Goal: Task Accomplishment & Management: Manage account settings

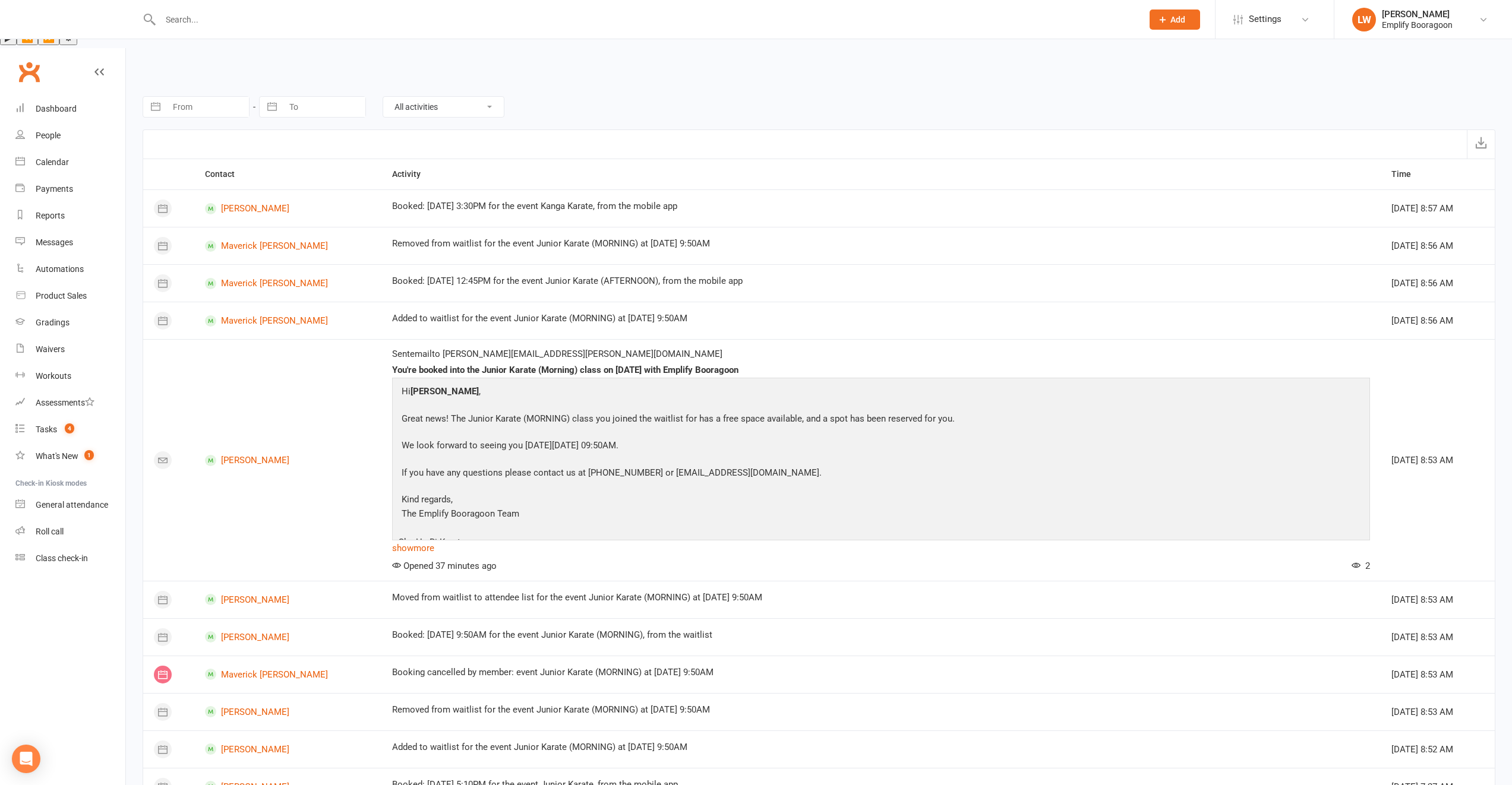
scroll to position [1162, 0]
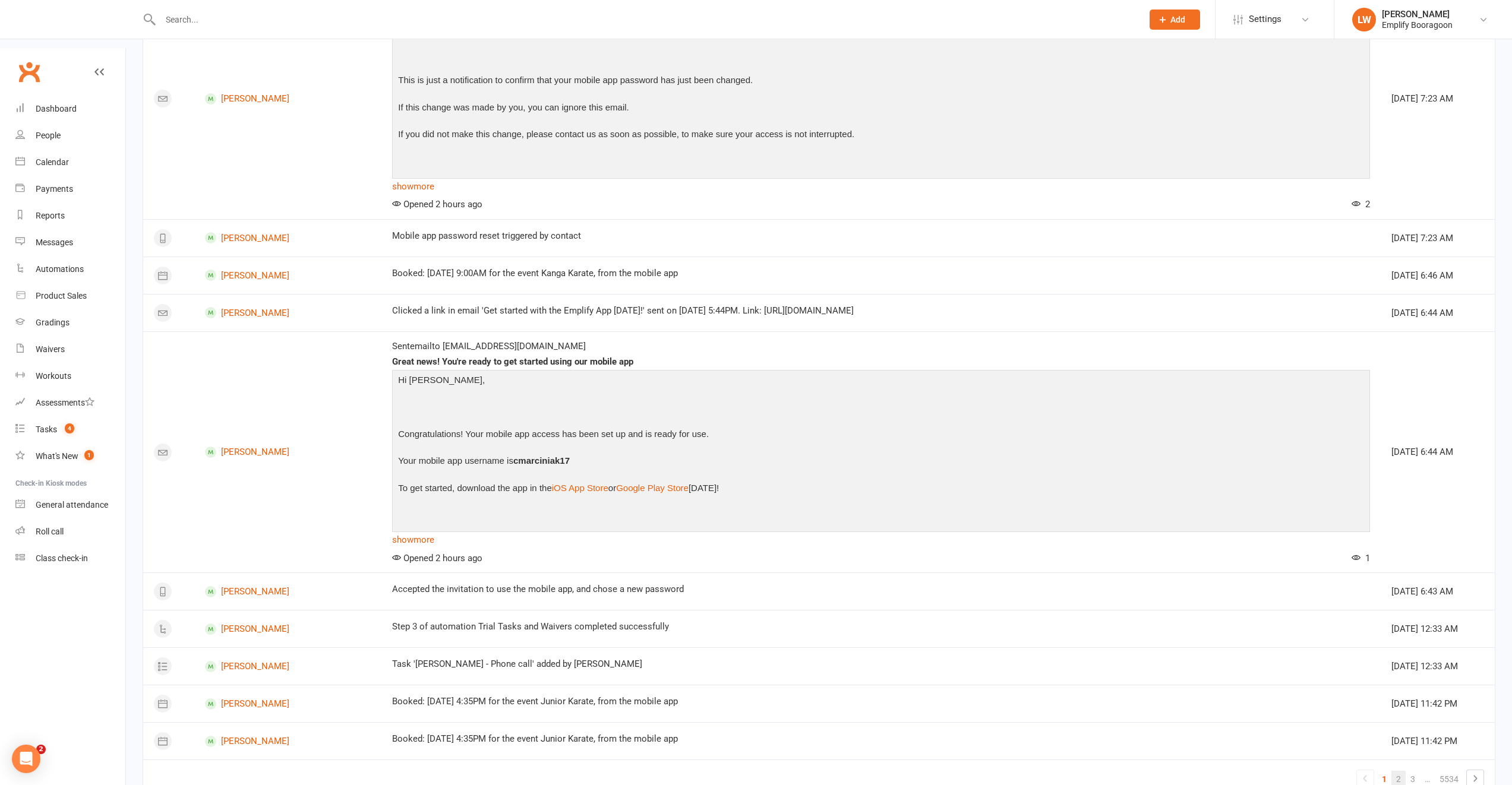
click at [1399, 771] on link "2" at bounding box center [1398, 779] width 14 height 17
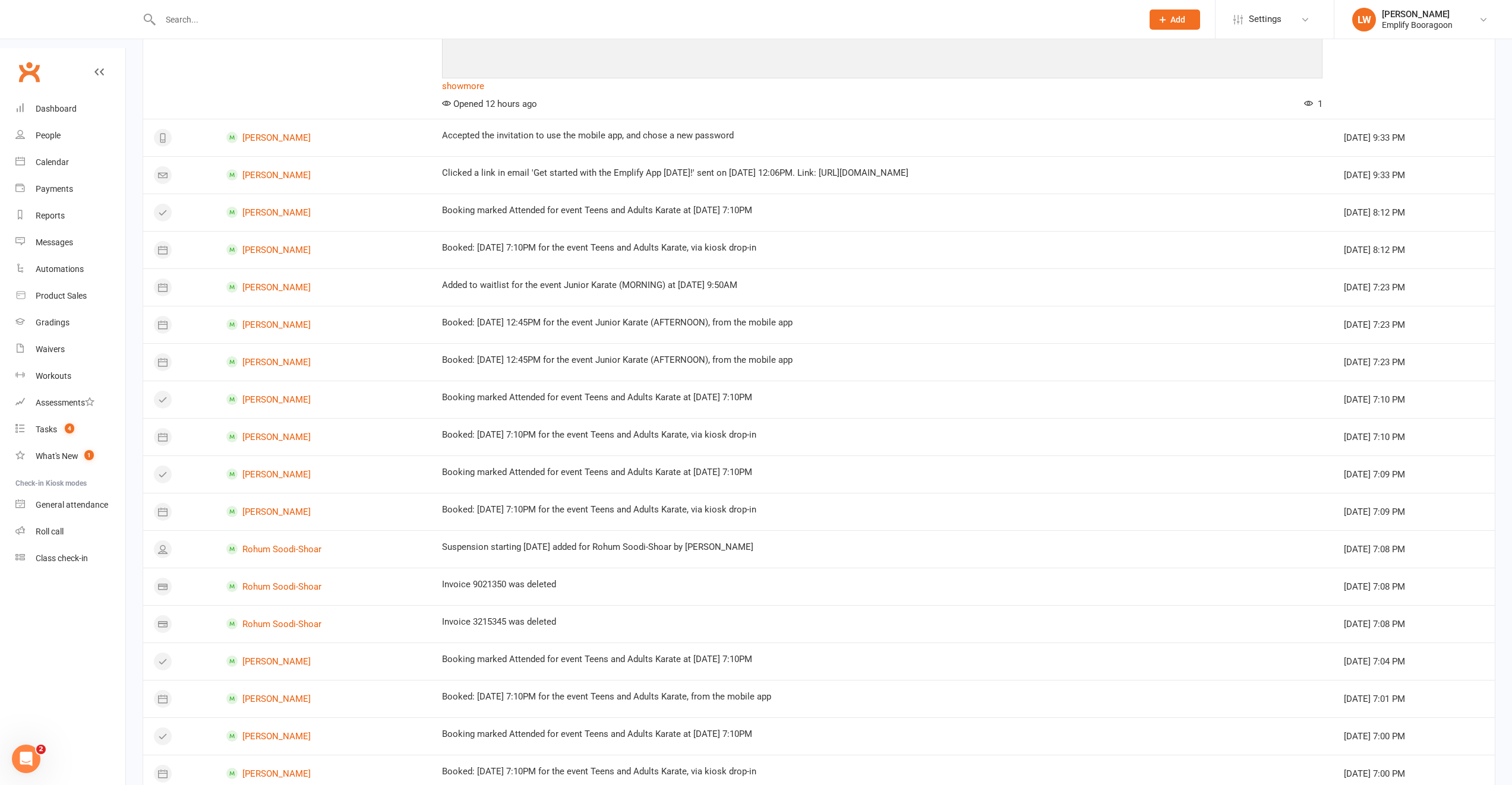
scroll to position [0, 0]
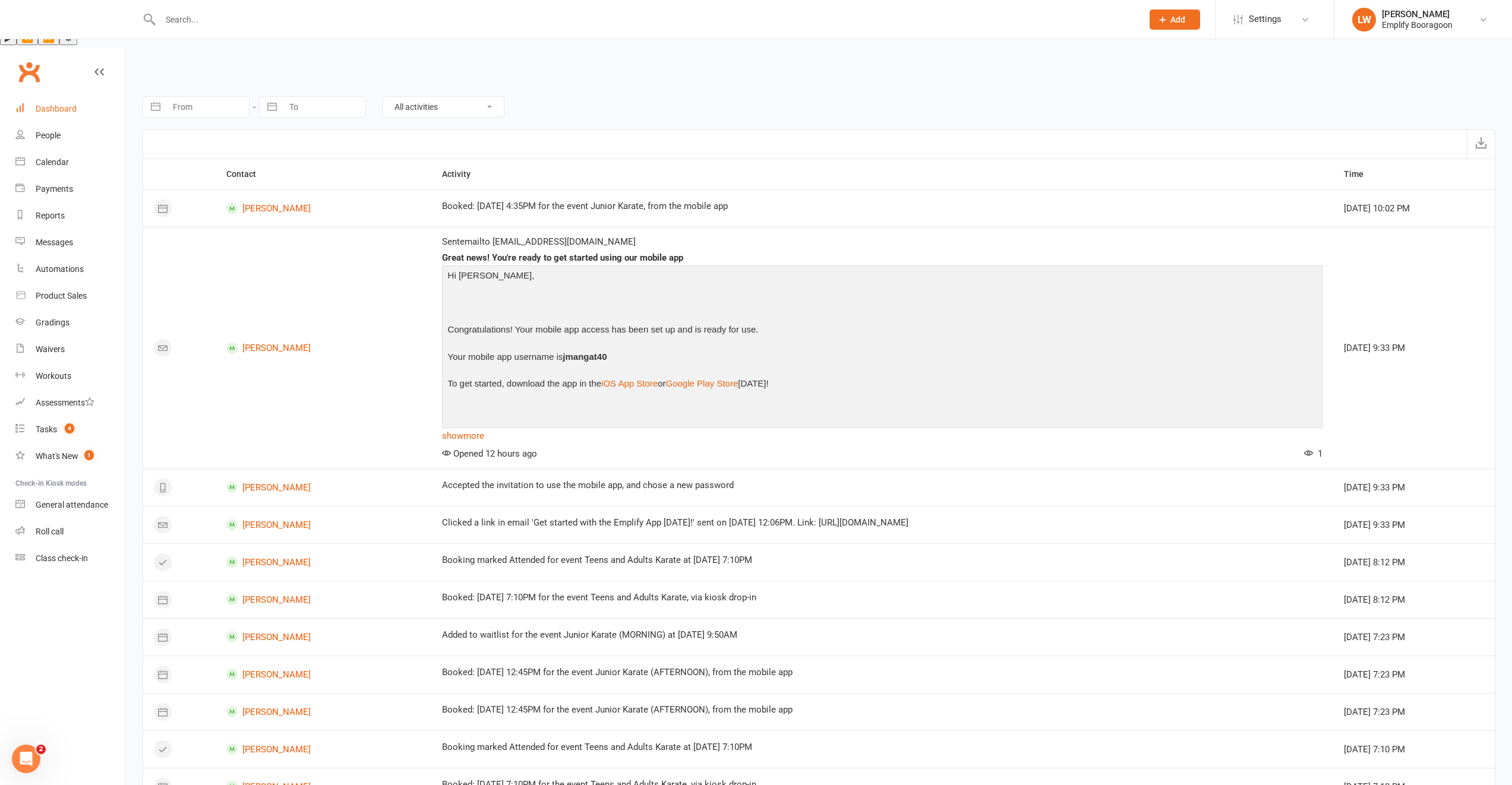
click at [59, 95] on link "Dashboard" at bounding box center [70, 109] width 110 height 26
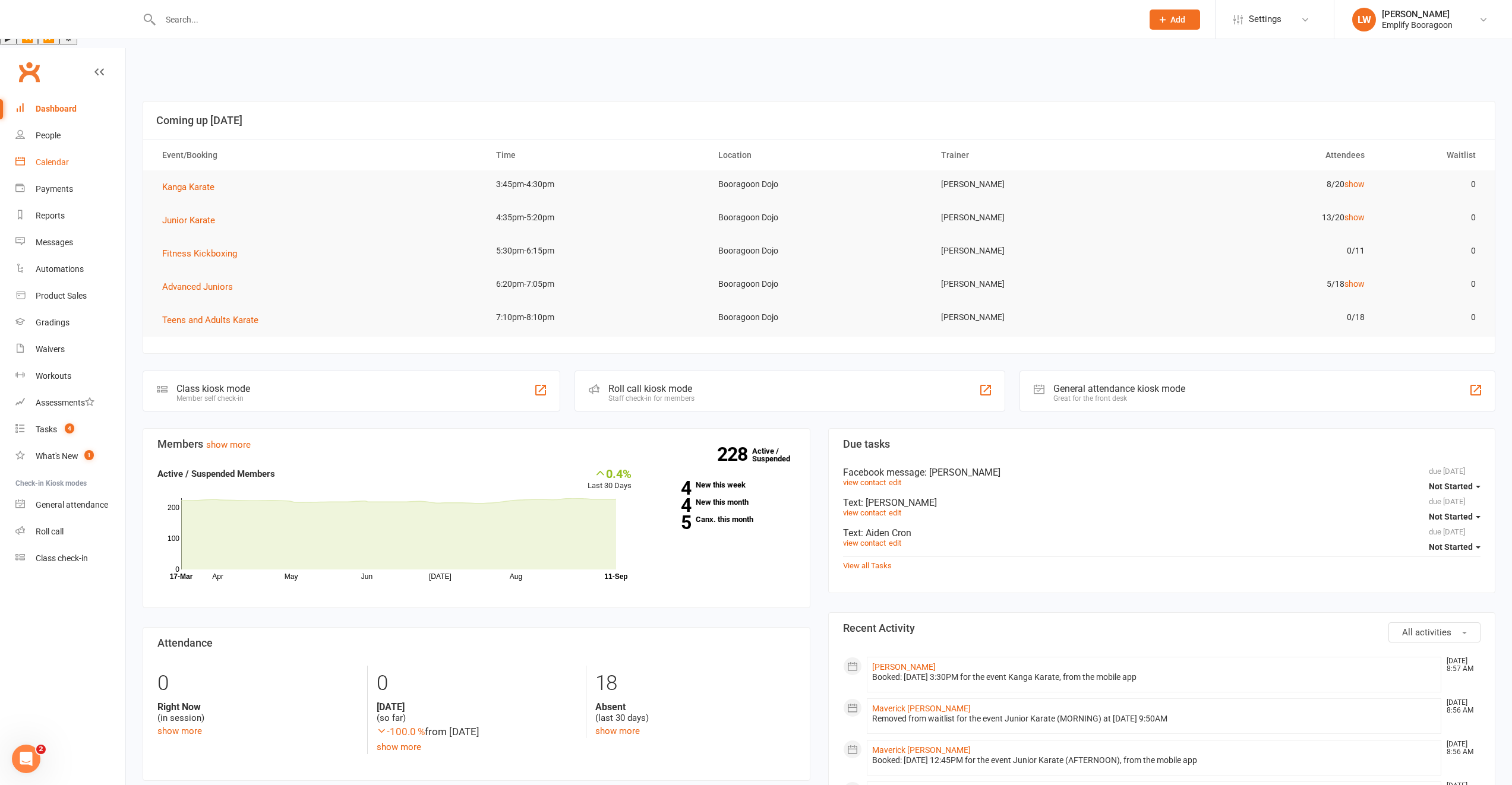
click at [41, 157] on div "Calendar" at bounding box center [52, 162] width 34 height 10
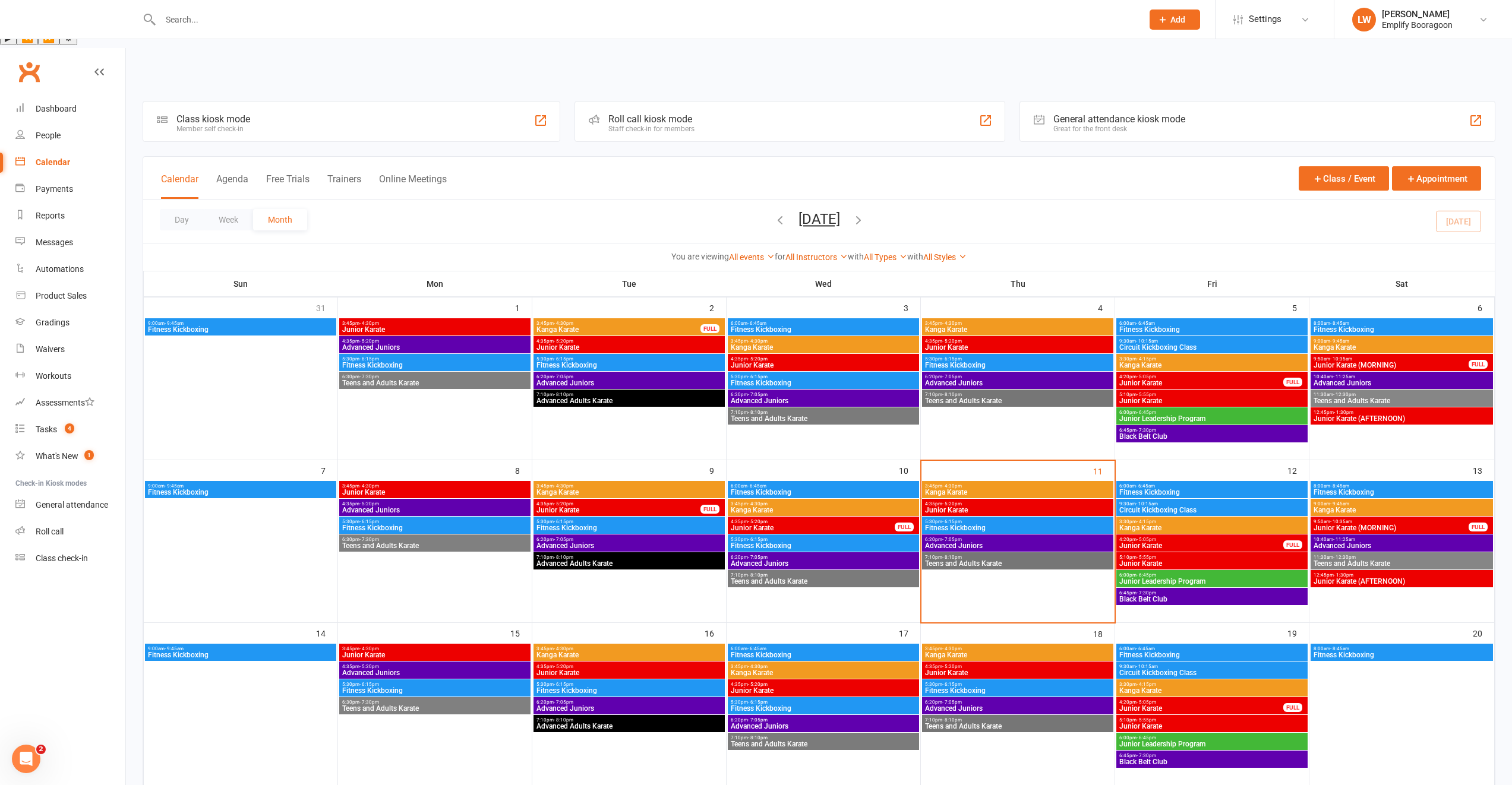
click at [1029, 489] on span "Kanga Karate" at bounding box center [1017, 493] width 186 height 7
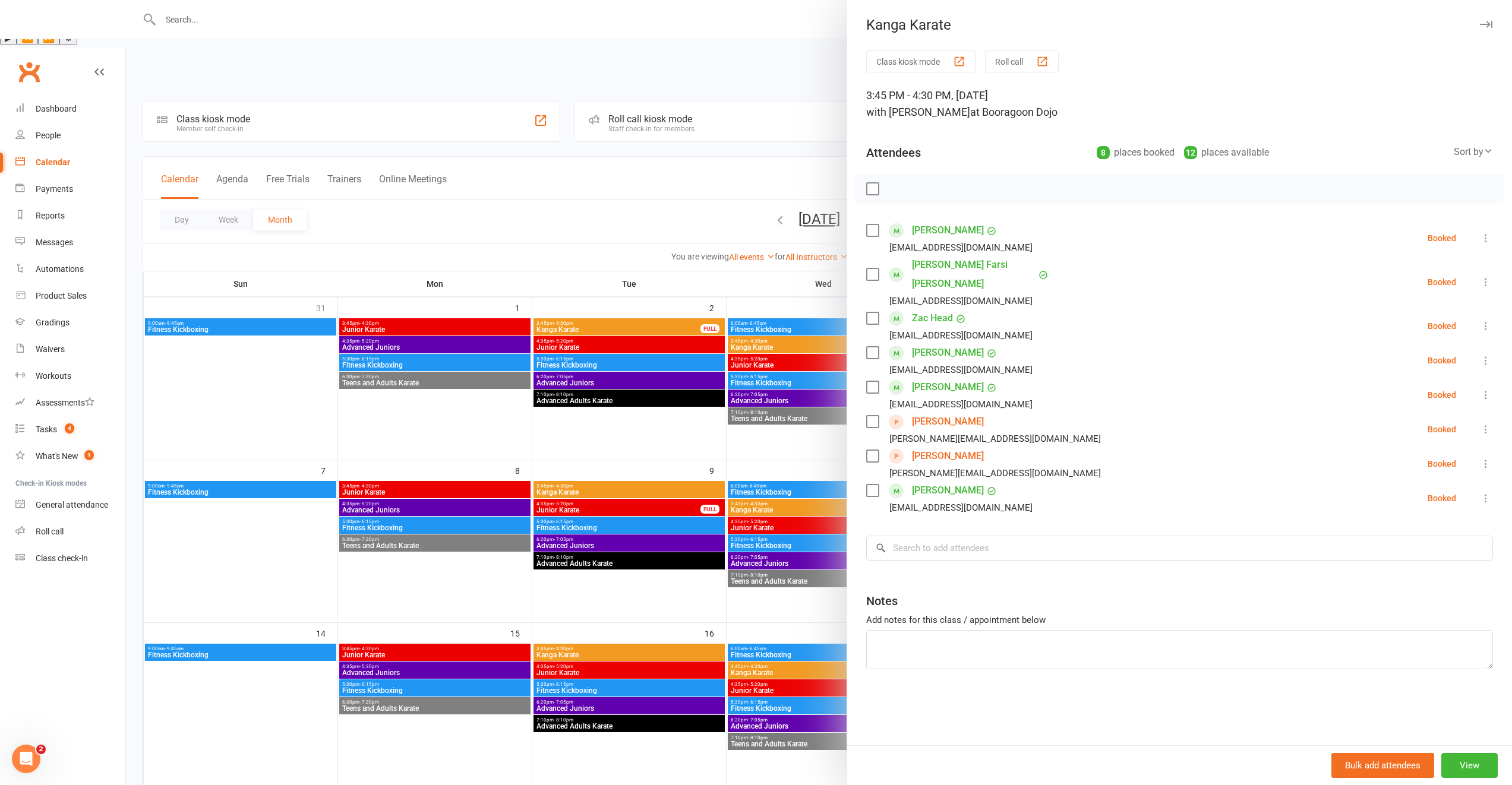
click at [1480, 389] on icon at bounding box center [1486, 395] width 11 height 11
click at [1419, 430] on link "Remove" at bounding box center [1428, 442] width 128 height 24
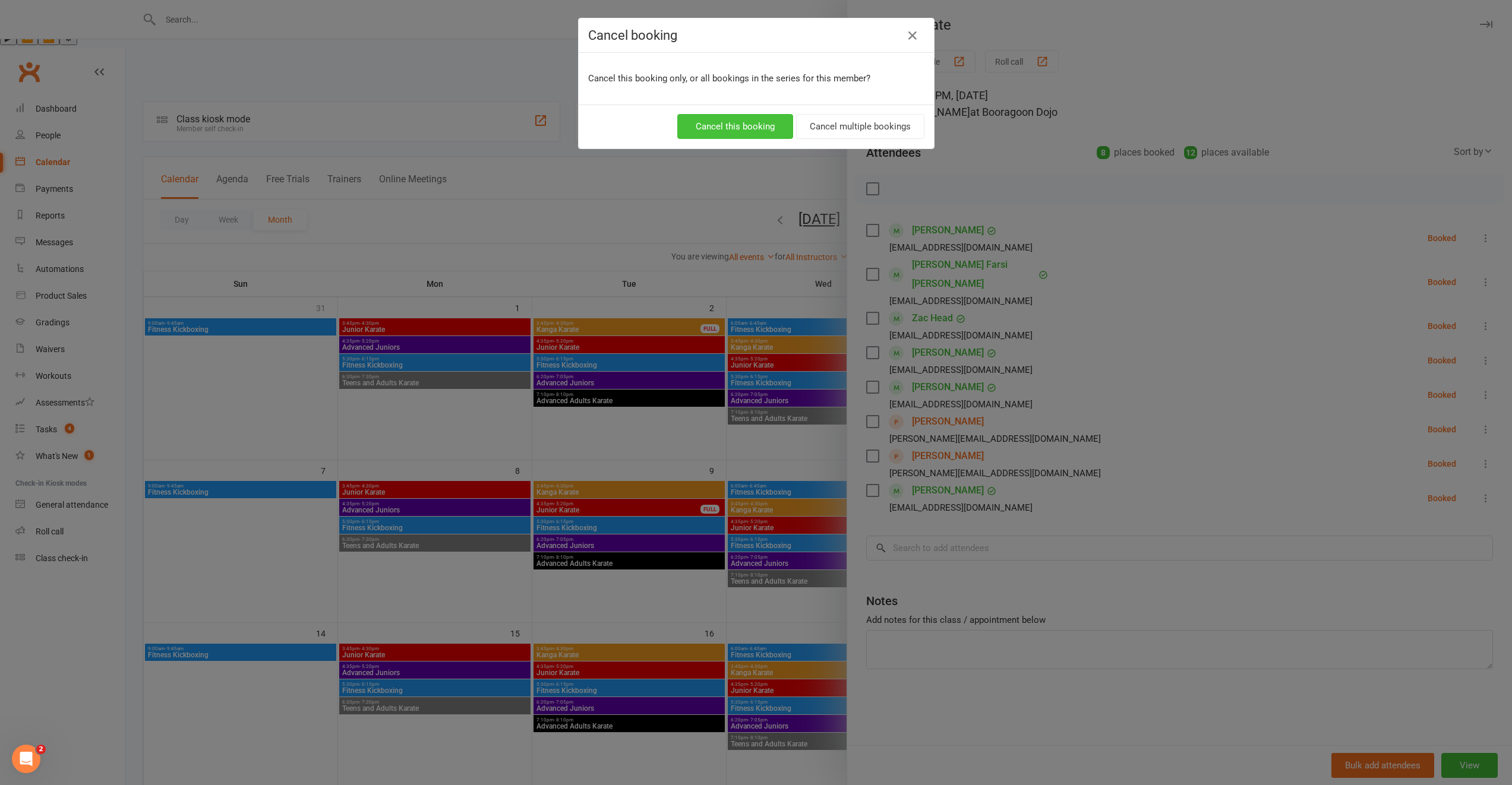
click at [711, 121] on button "Cancel this booking" at bounding box center [735, 126] width 116 height 25
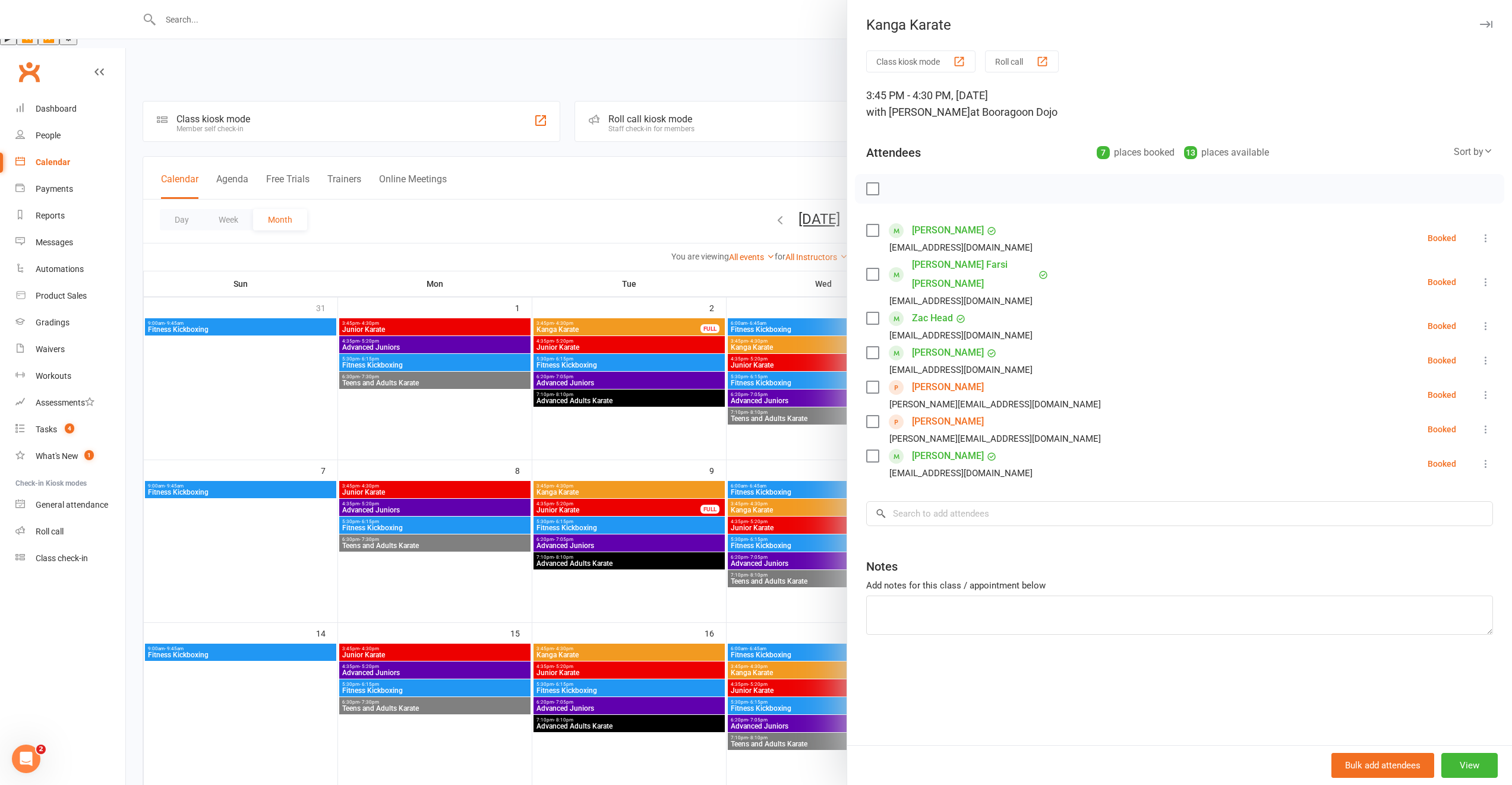
click at [661, 460] on div at bounding box center [819, 392] width 1386 height 785
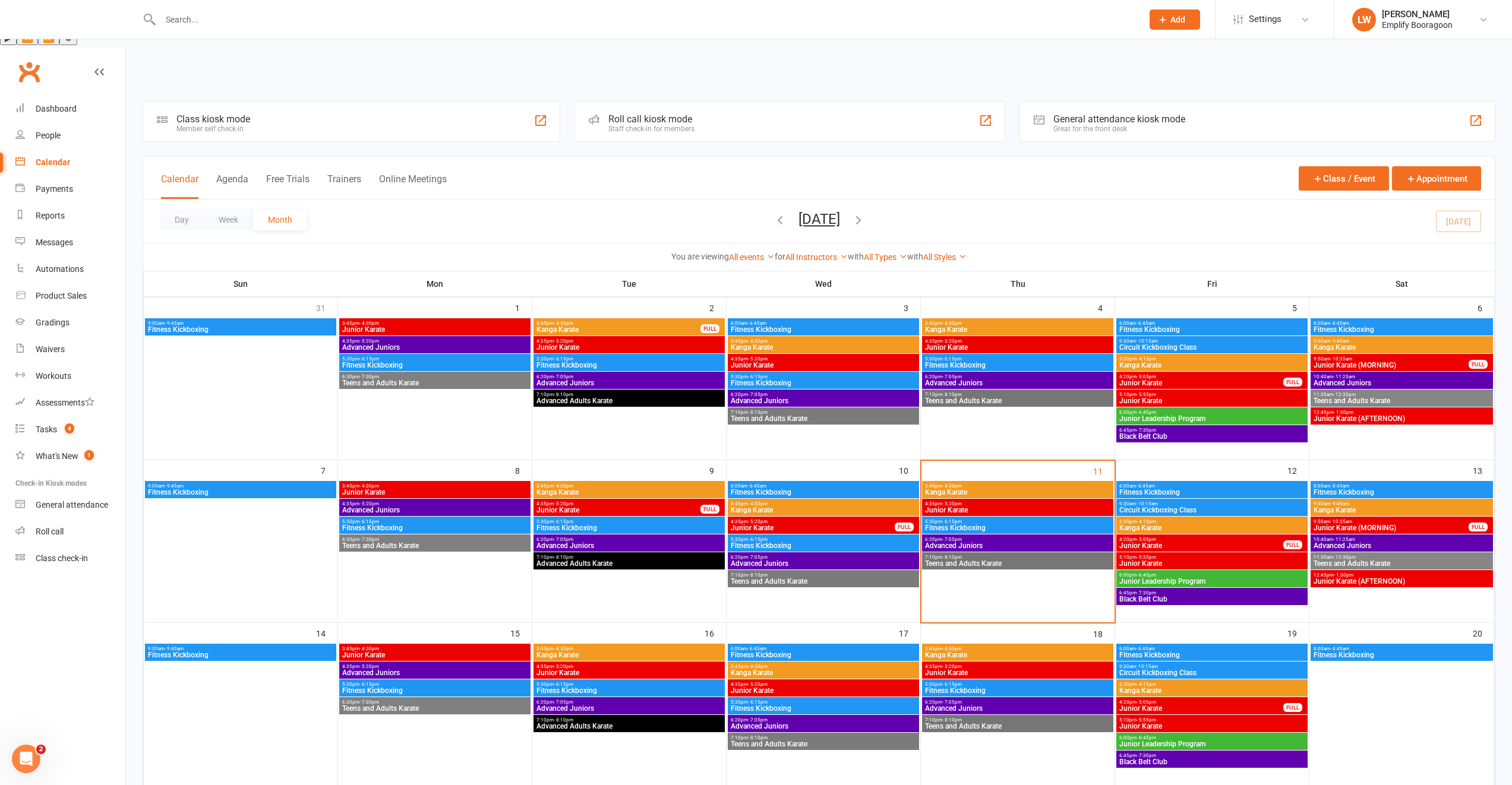
click at [1164, 519] on span "3:30pm - 4:15pm" at bounding box center [1212, 522] width 186 height 5
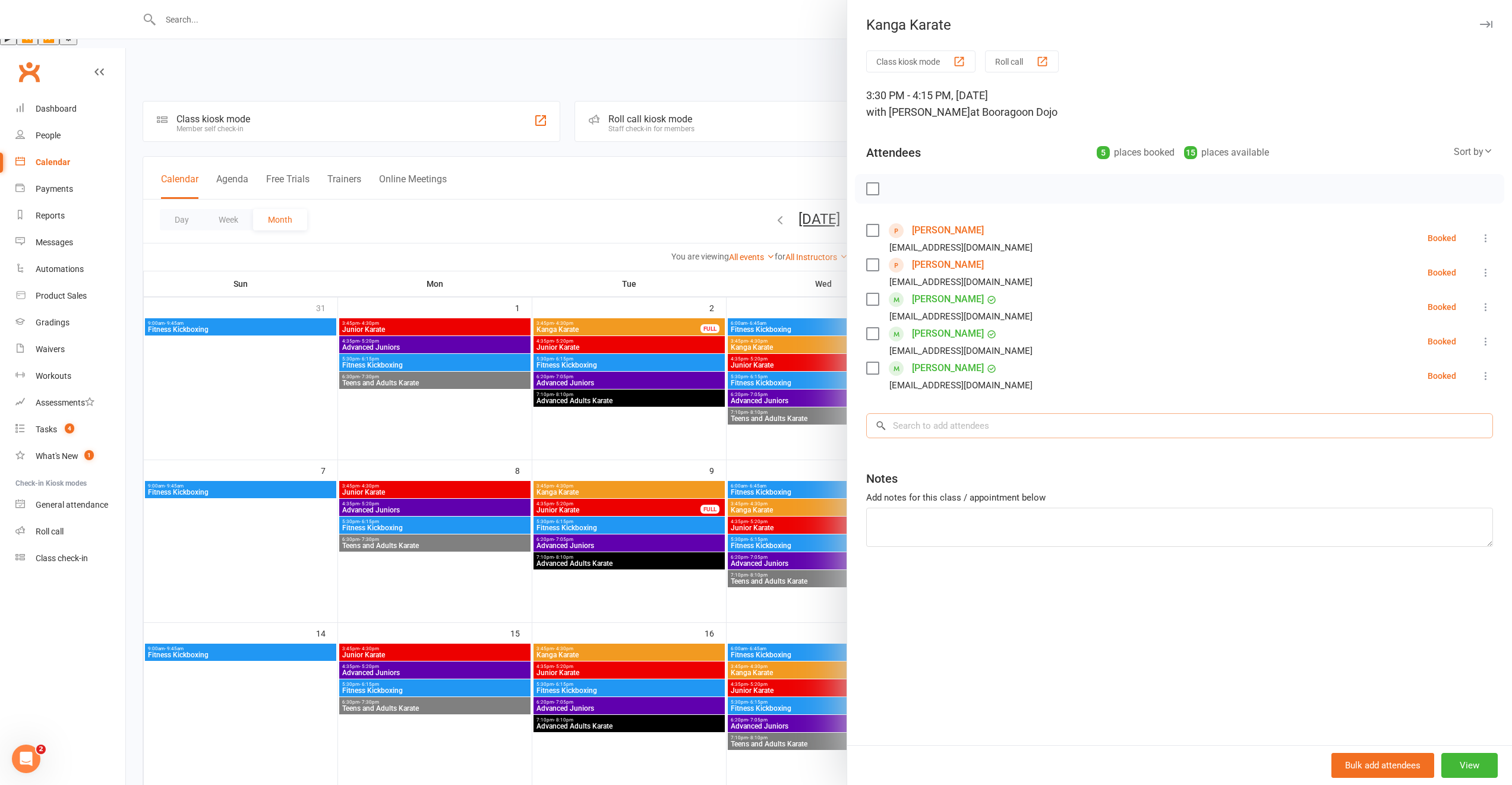
click at [1019, 421] on input "search" at bounding box center [1180, 426] width 627 height 25
type input "r"
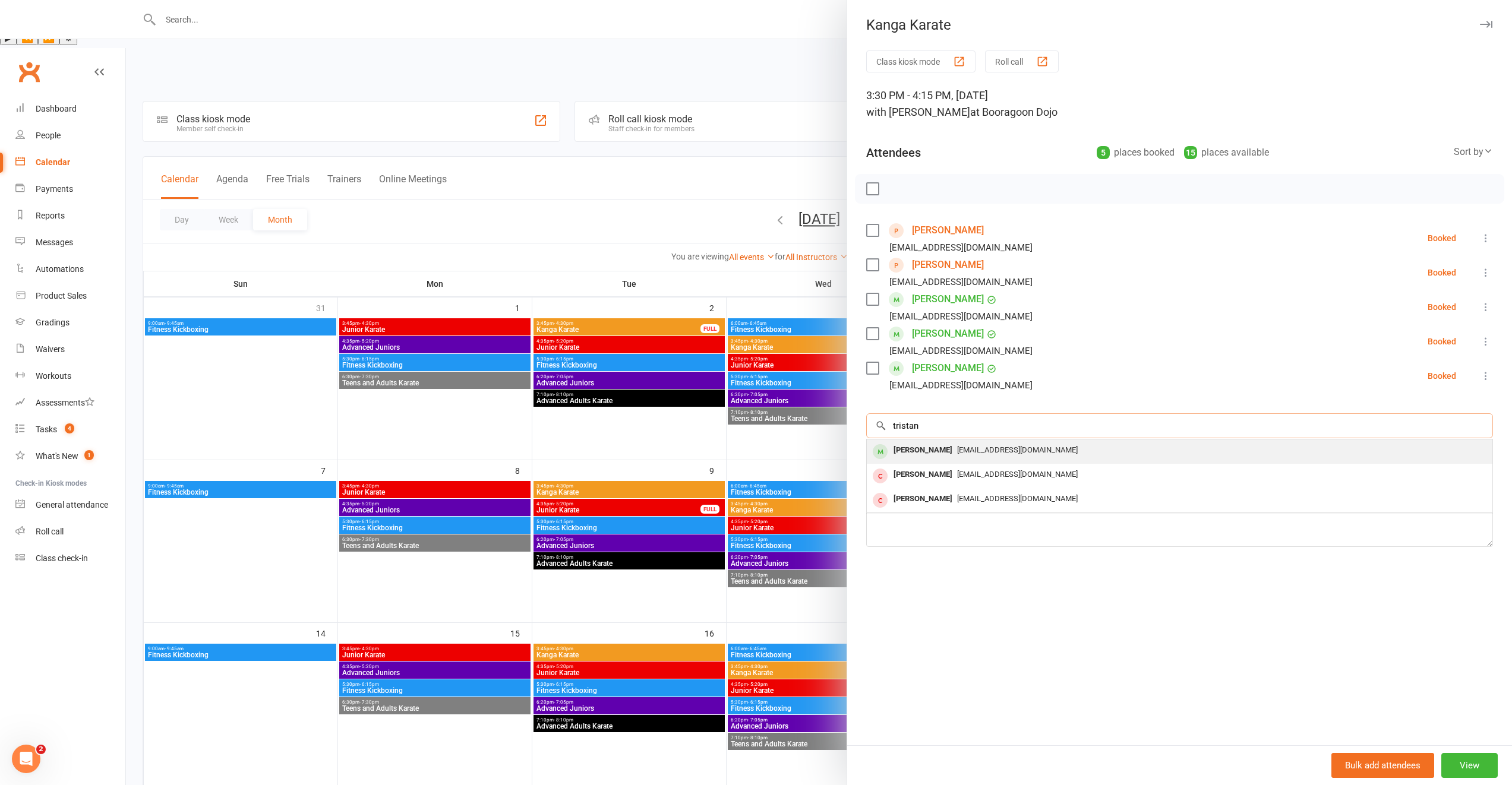
type input "tristan"
click at [978, 451] on span "[EMAIL_ADDRESS][DOMAIN_NAME]" at bounding box center [1017, 450] width 121 height 9
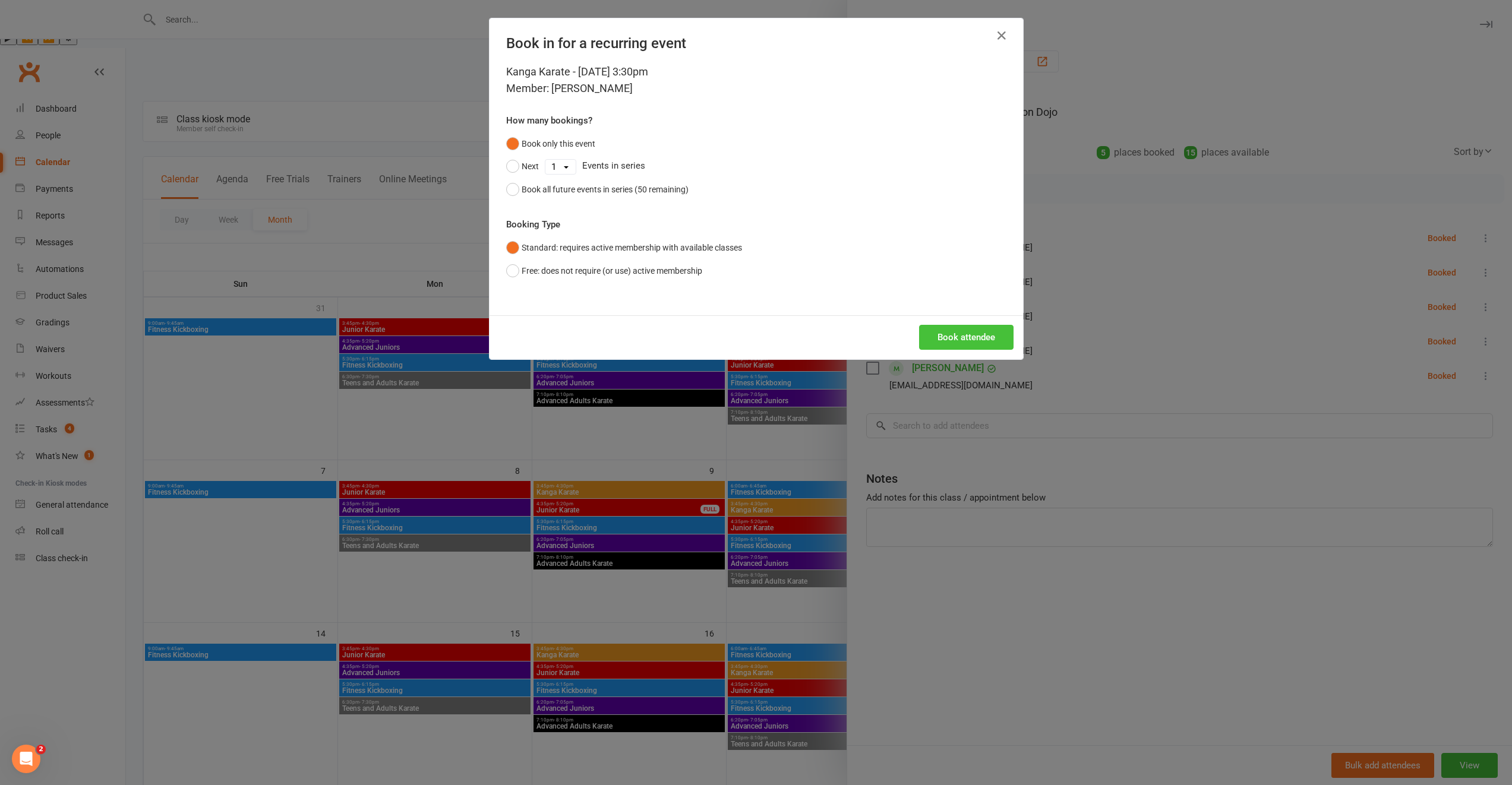
click at [966, 332] on button "Book attendee" at bounding box center [966, 337] width 94 height 25
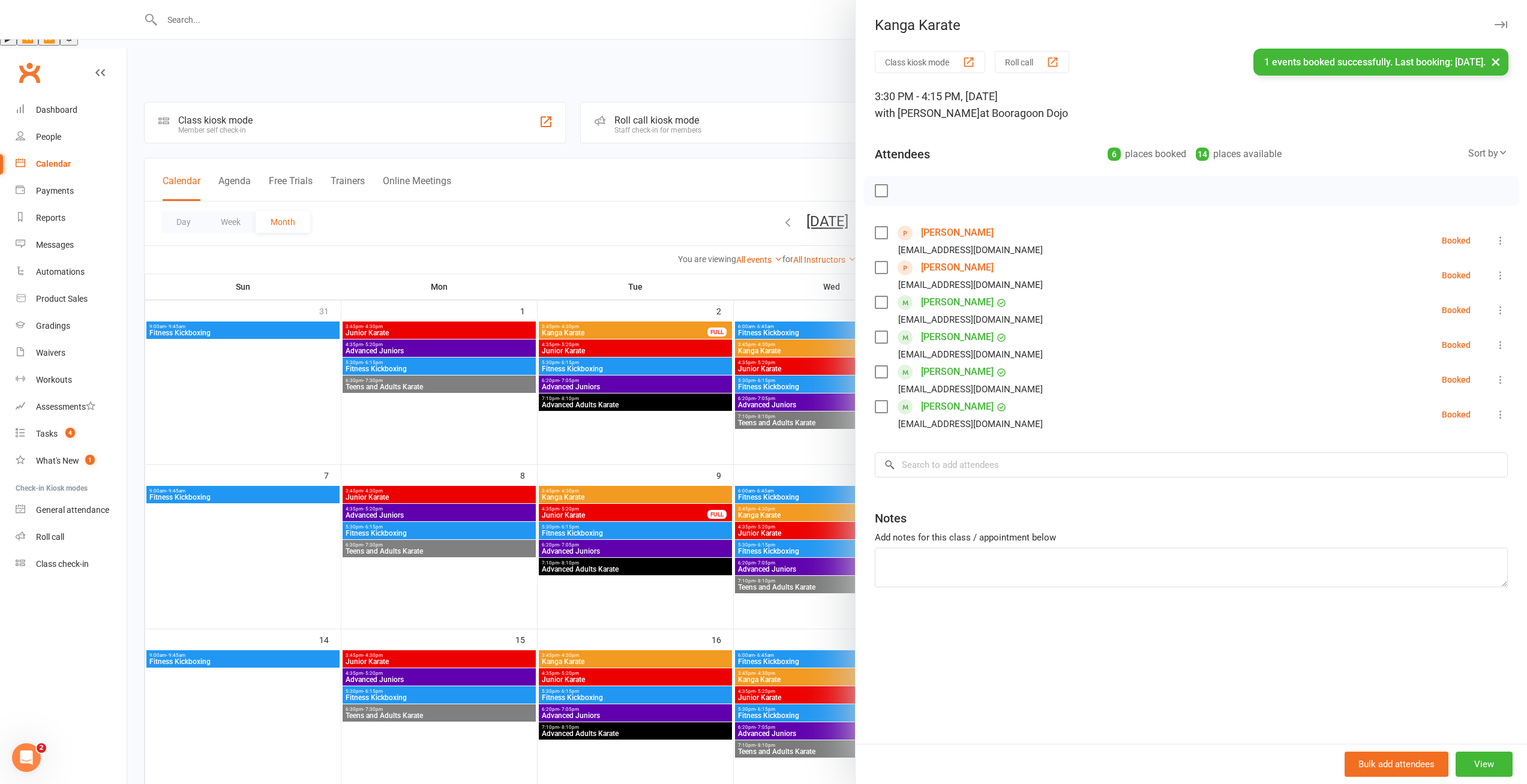
click at [957, 336] on link "[PERSON_NAME]" at bounding box center [957, 337] width 72 height 20
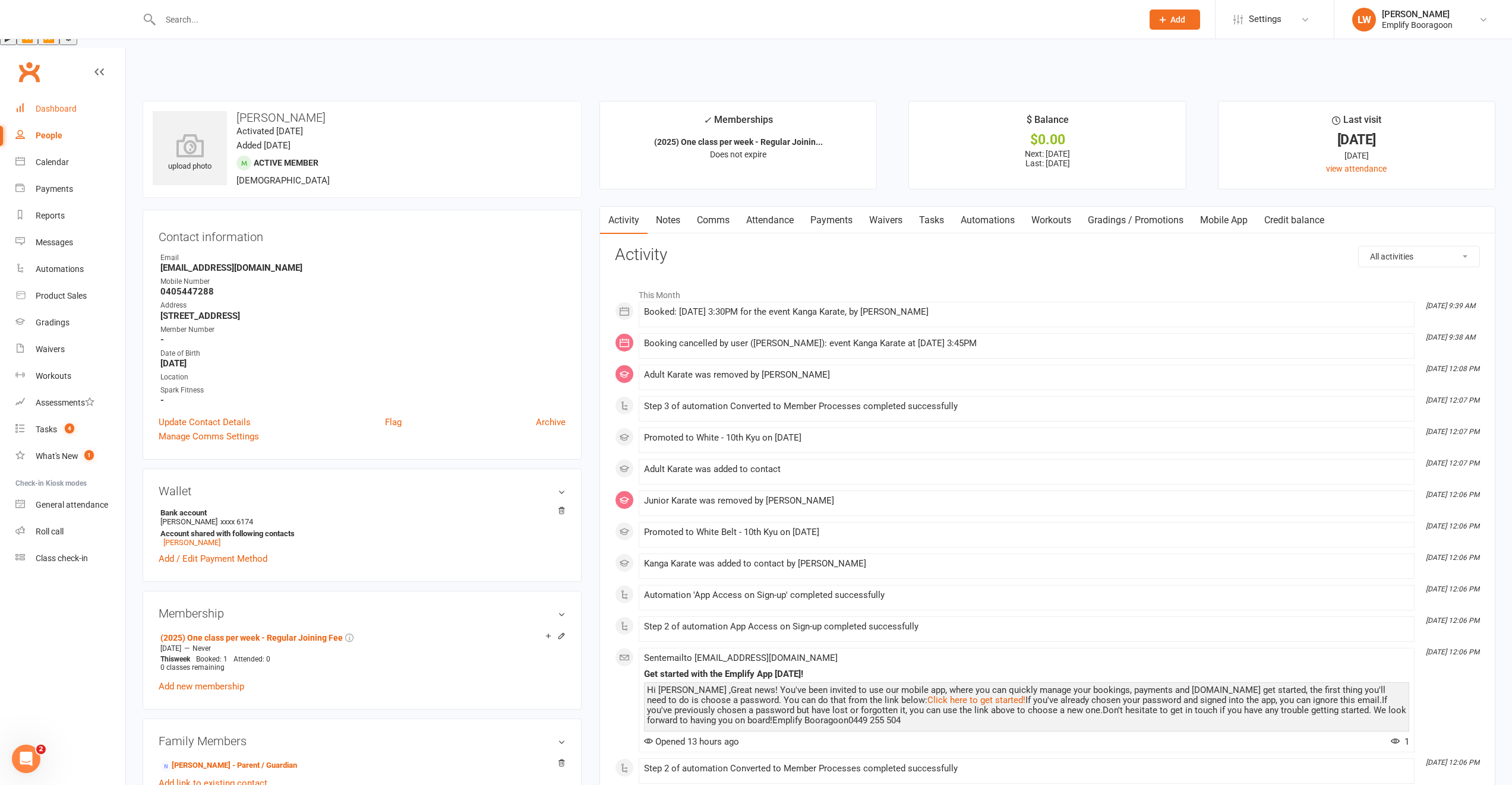
click at [64, 95] on link "Dashboard" at bounding box center [70, 109] width 110 height 26
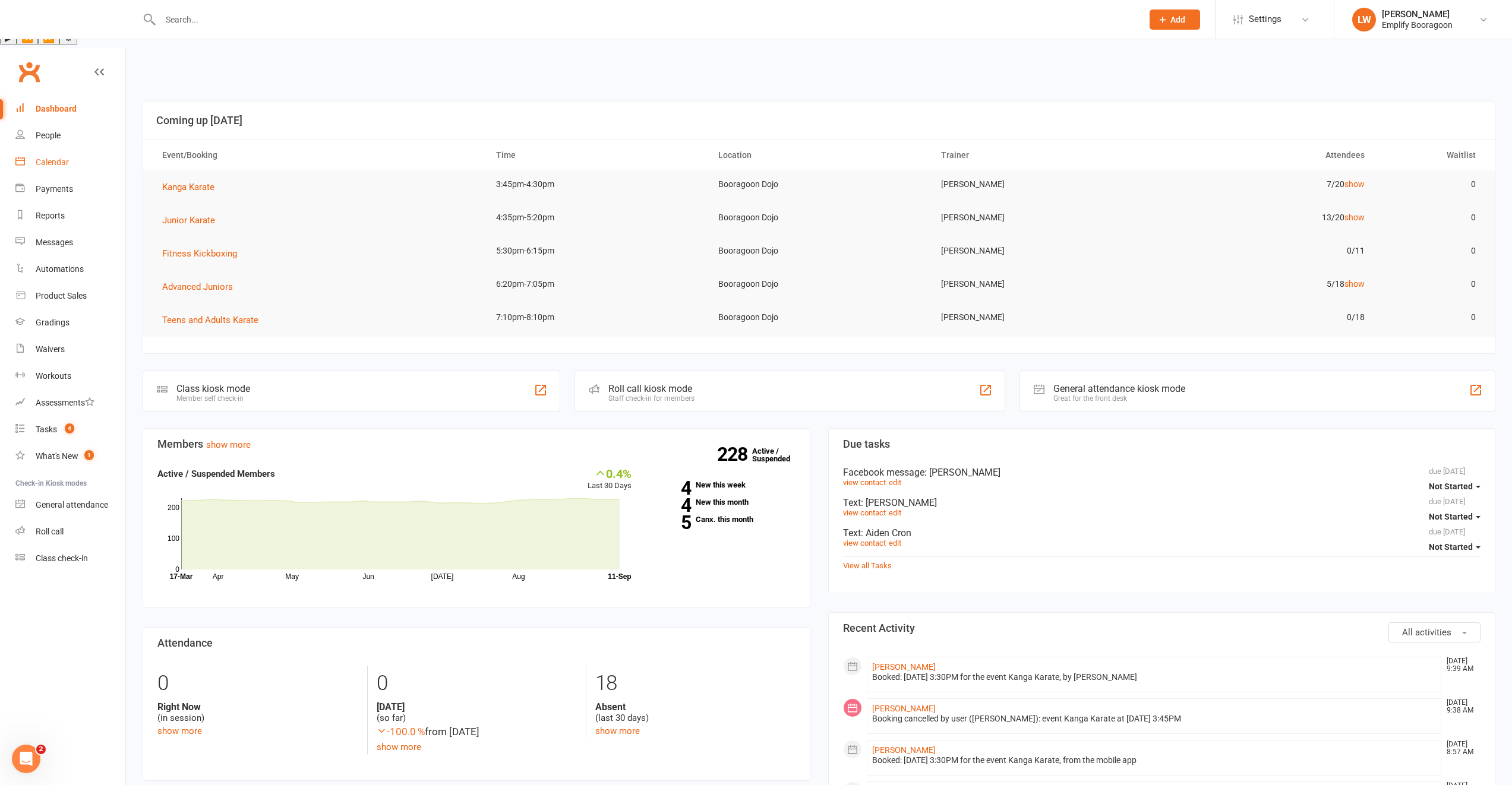
click at [37, 149] on link "Calendar" at bounding box center [70, 162] width 110 height 26
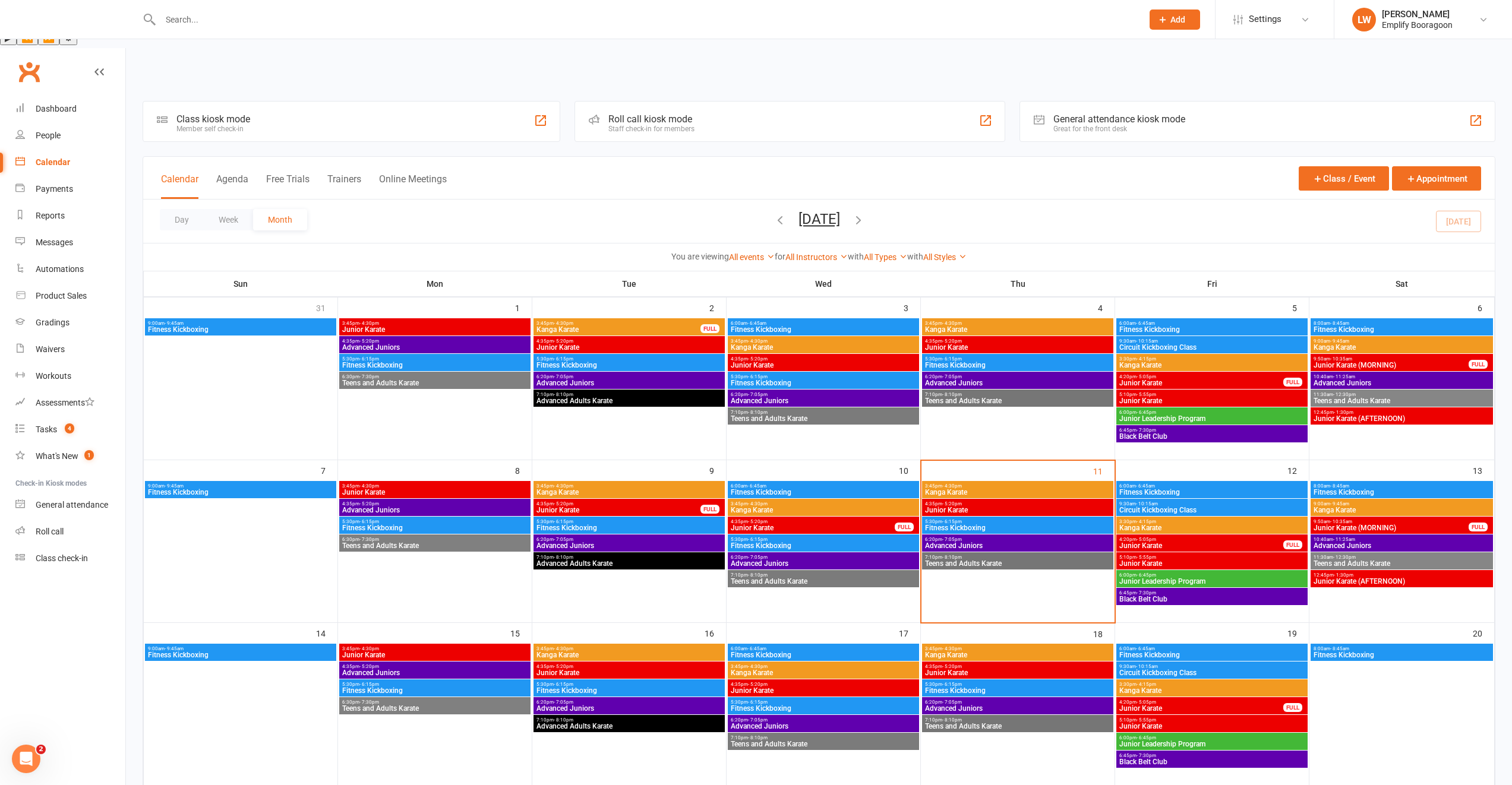
click at [959, 484] on span "- 4:30pm" at bounding box center [952, 487] width 19 height 5
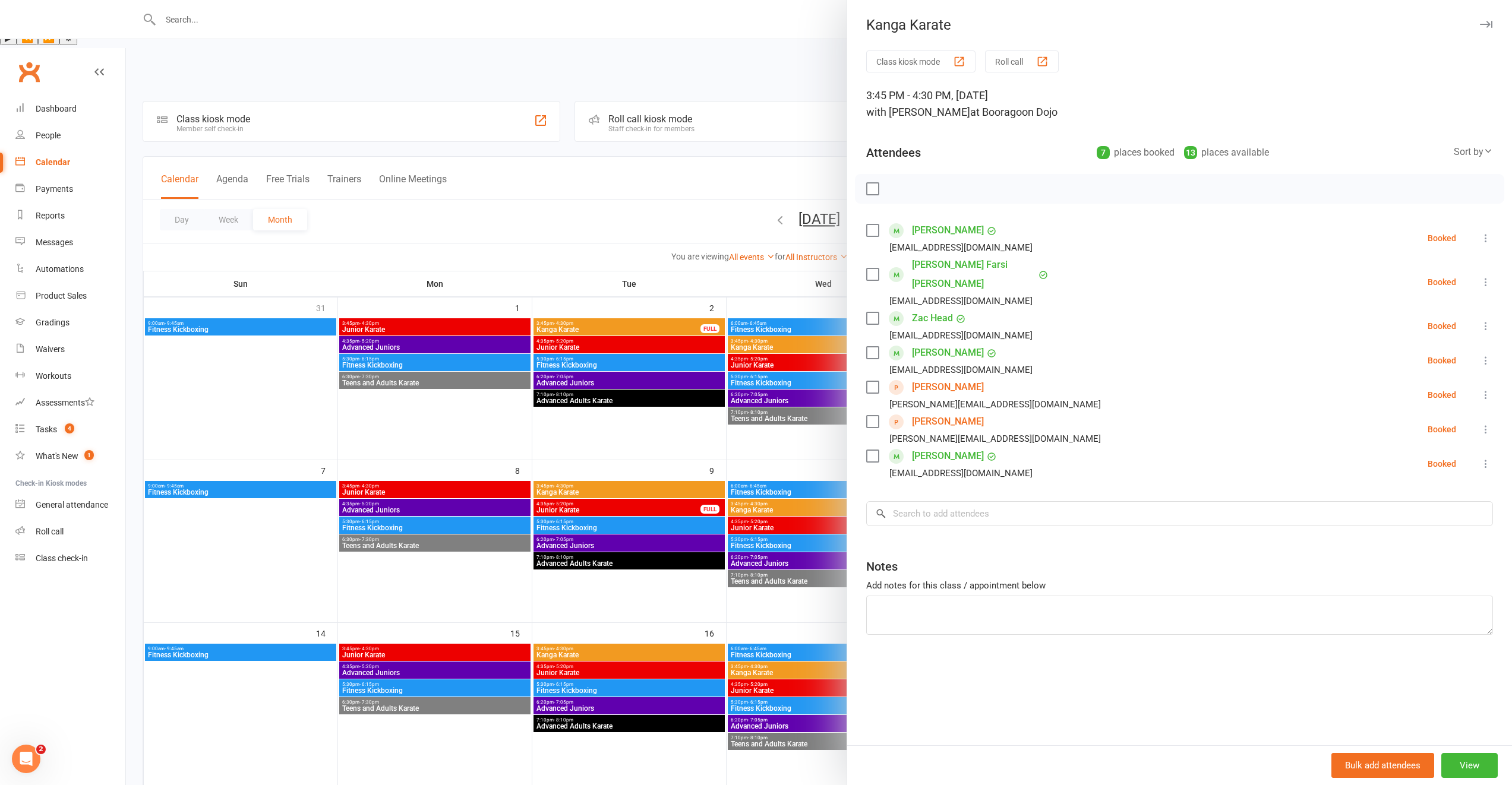
click at [940, 378] on link "[PERSON_NAME]" at bounding box center [948, 388] width 72 height 19
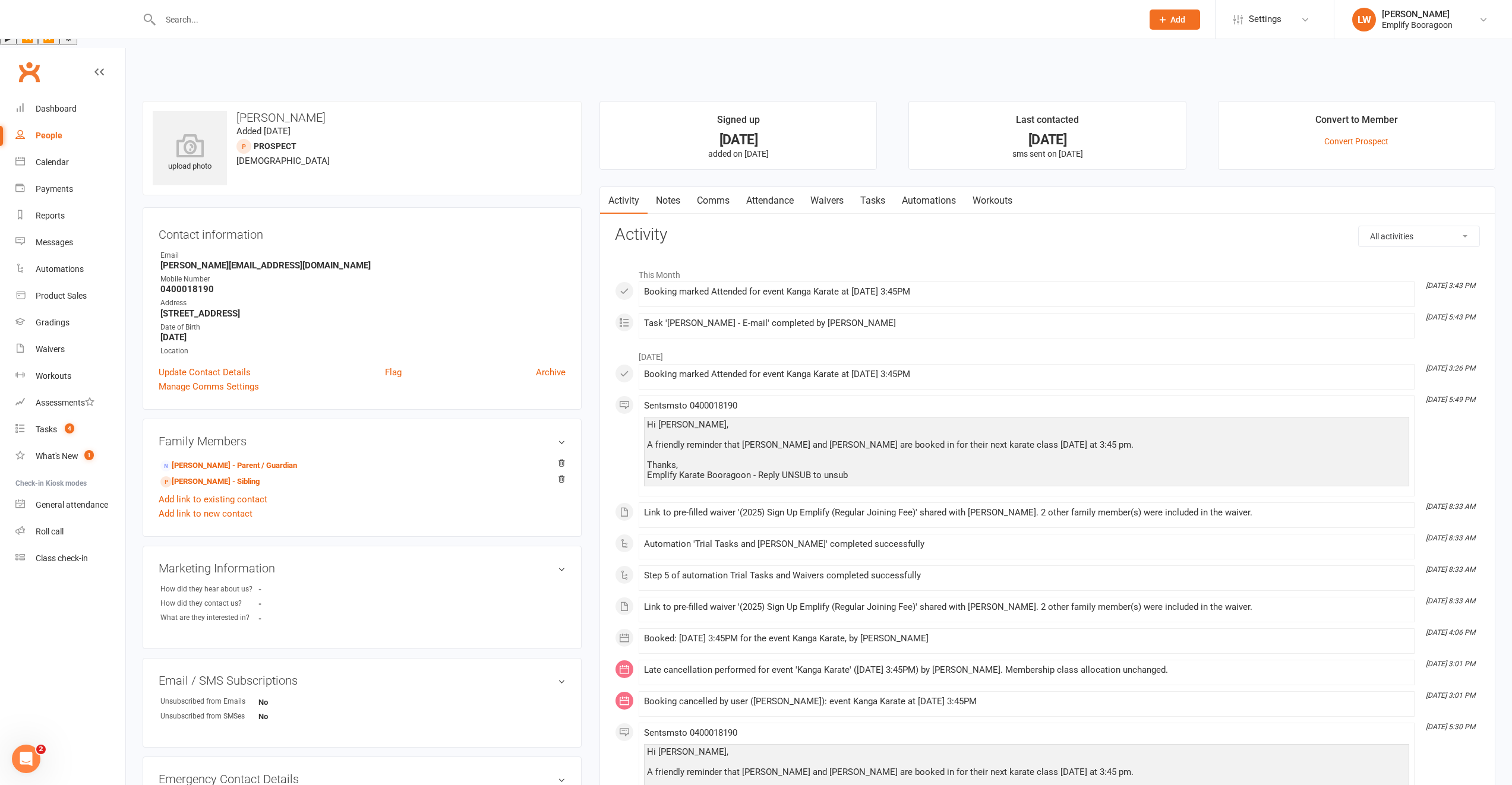
click at [759, 147] on div at bounding box center [819, 392] width 1386 height 785
click at [759, 151] on div at bounding box center [819, 392] width 1386 height 785
click at [758, 187] on link "Attendance" at bounding box center [769, 200] width 64 height 27
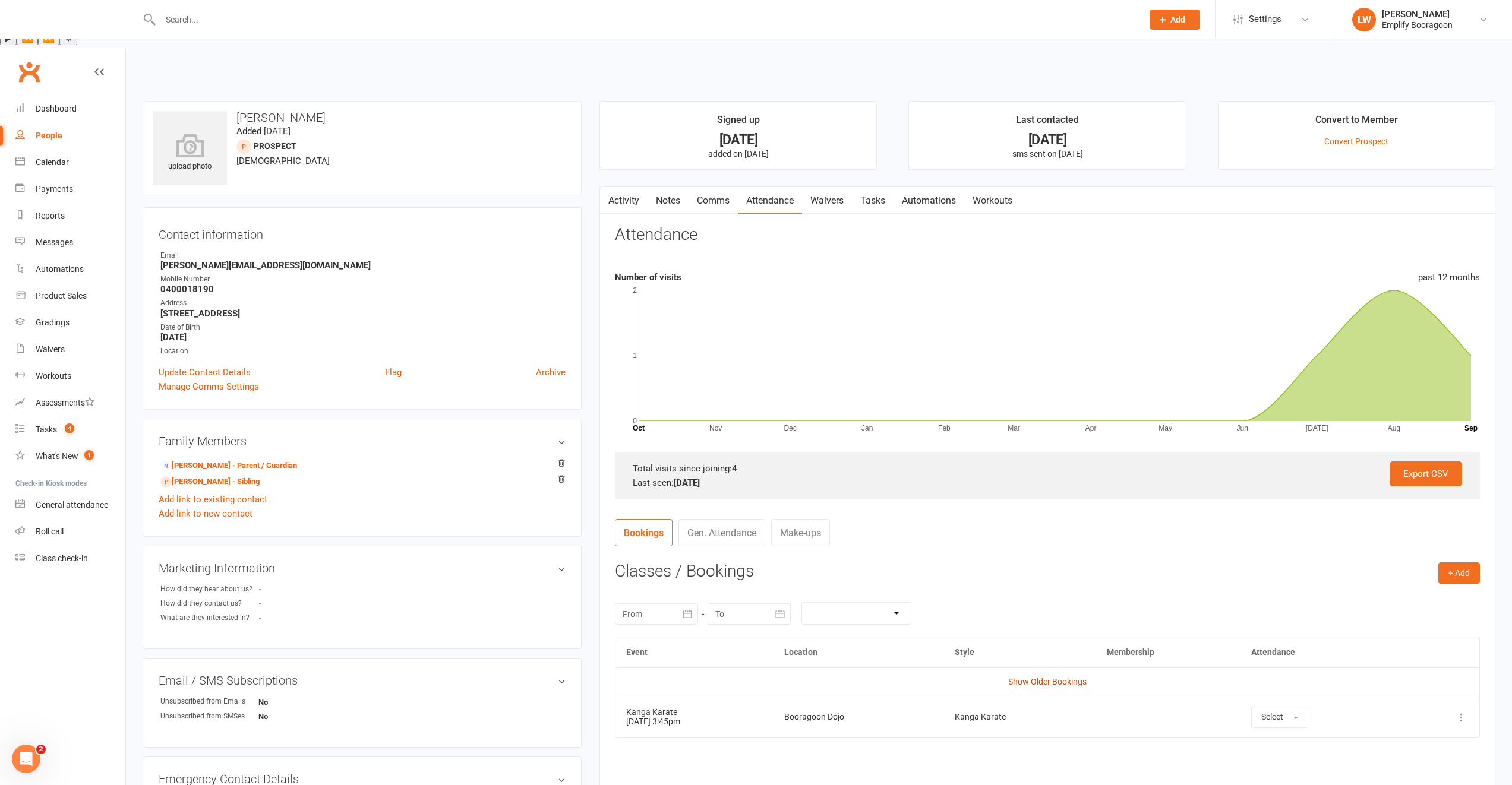
click at [1028, 677] on link "Show Older Bookings" at bounding box center [1047, 682] width 79 height 10
click at [632, 187] on link "Activity" at bounding box center [624, 200] width 48 height 27
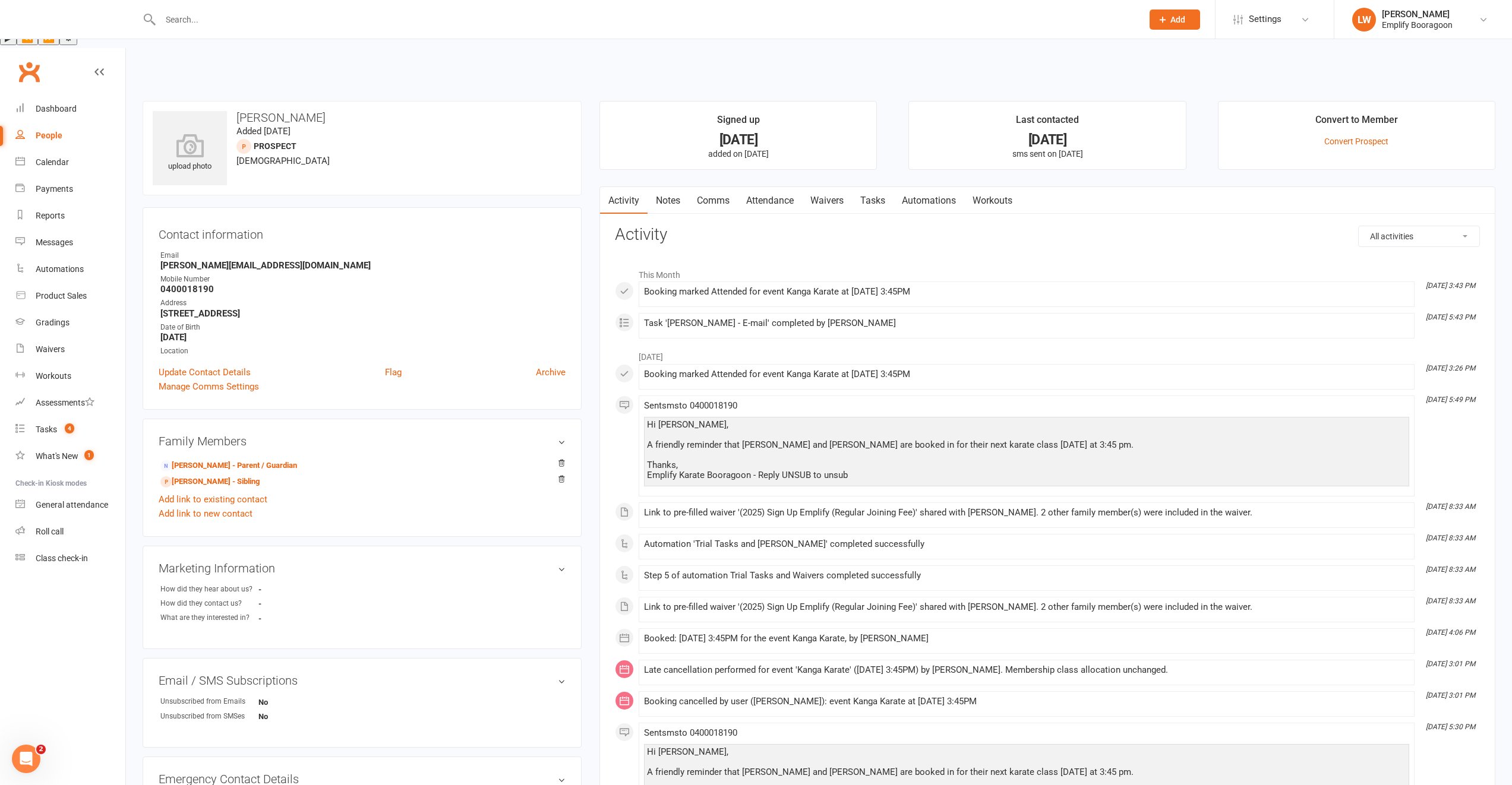
click at [186, 284] on strong "0400018190" at bounding box center [363, 290] width 405 height 11
click at [763, 187] on link "Attendance" at bounding box center [769, 200] width 64 height 27
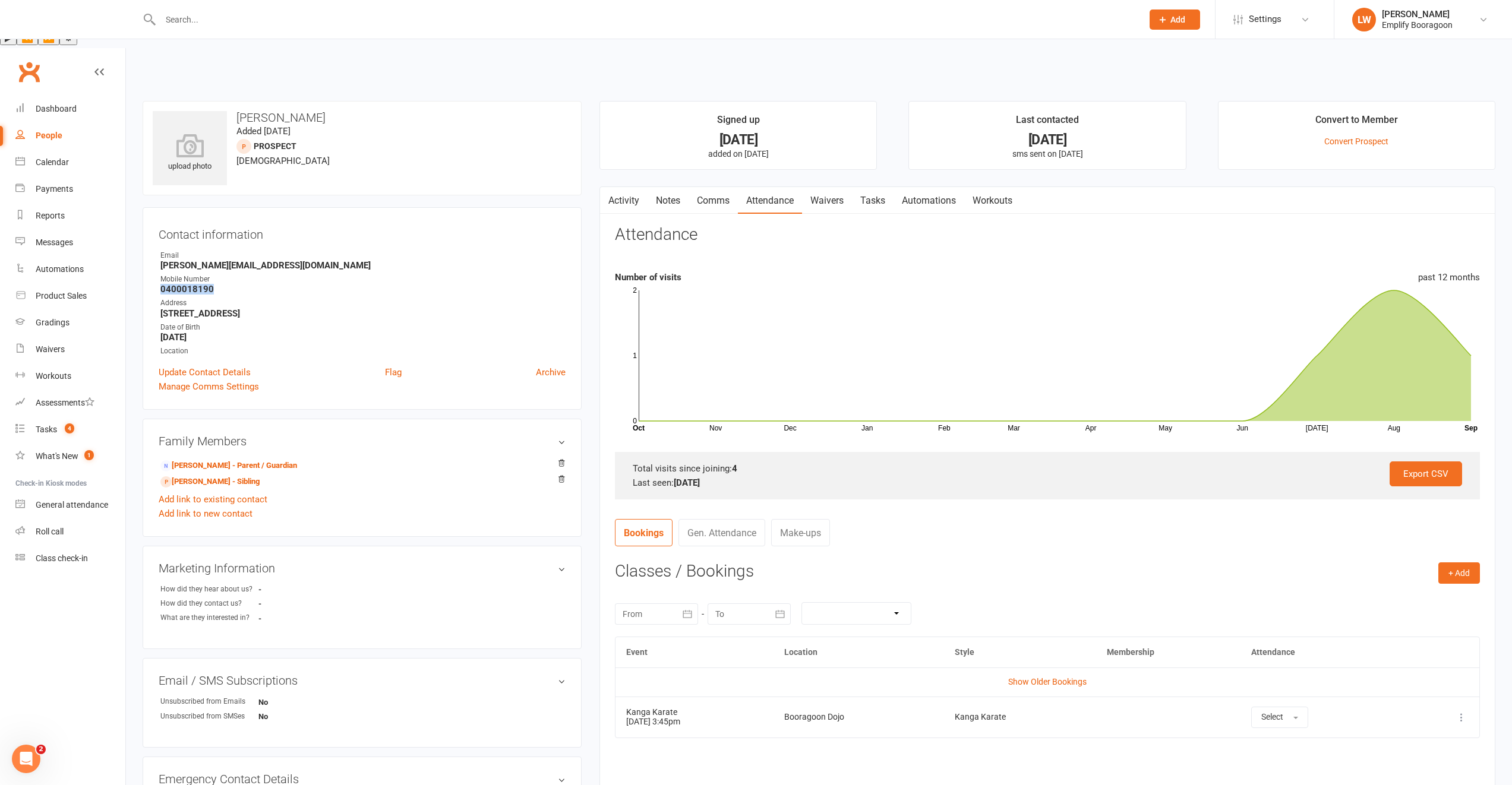
scroll to position [40, 0]
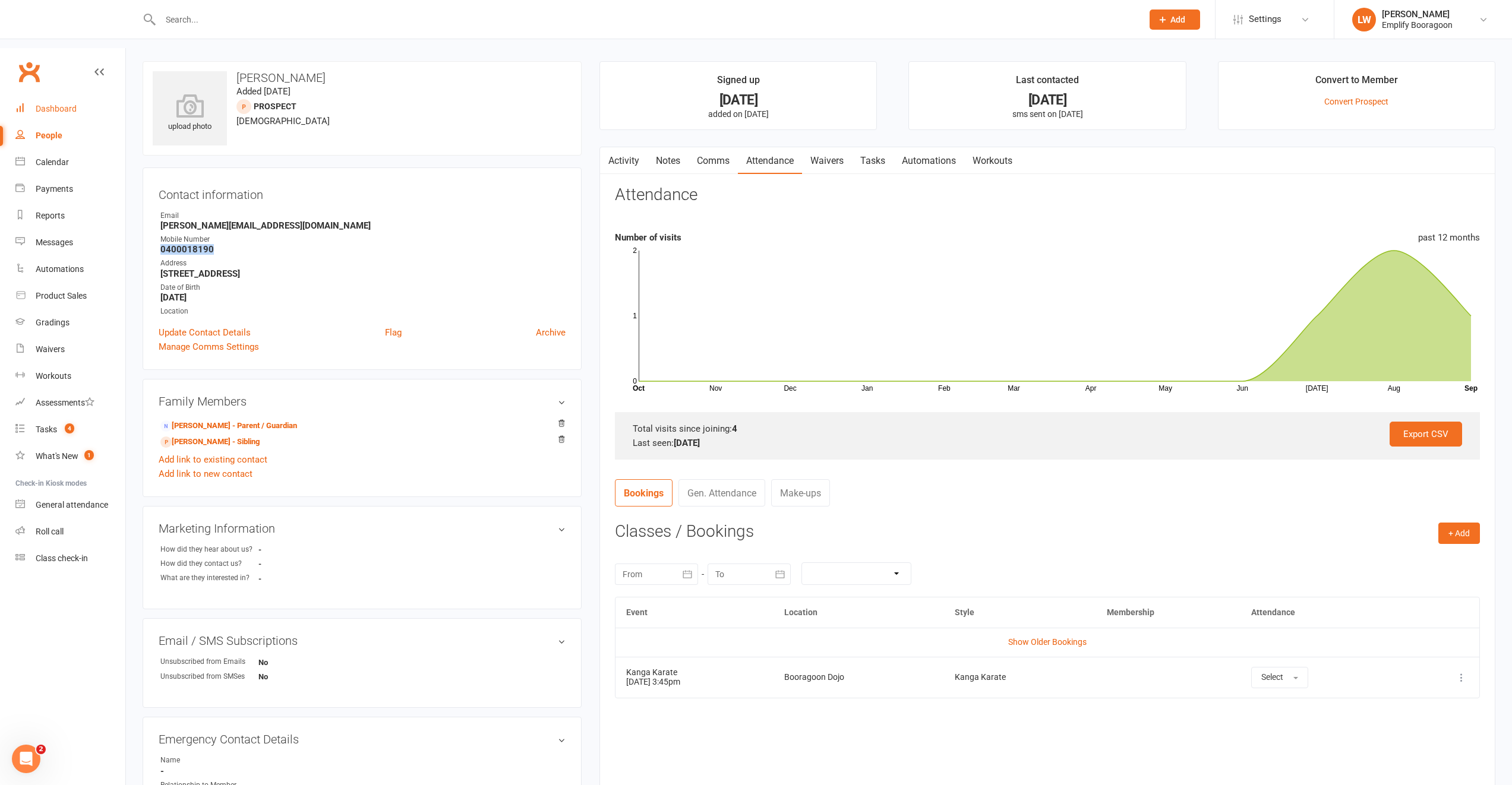
click at [42, 104] on div "Dashboard" at bounding box center [56, 109] width 41 height 10
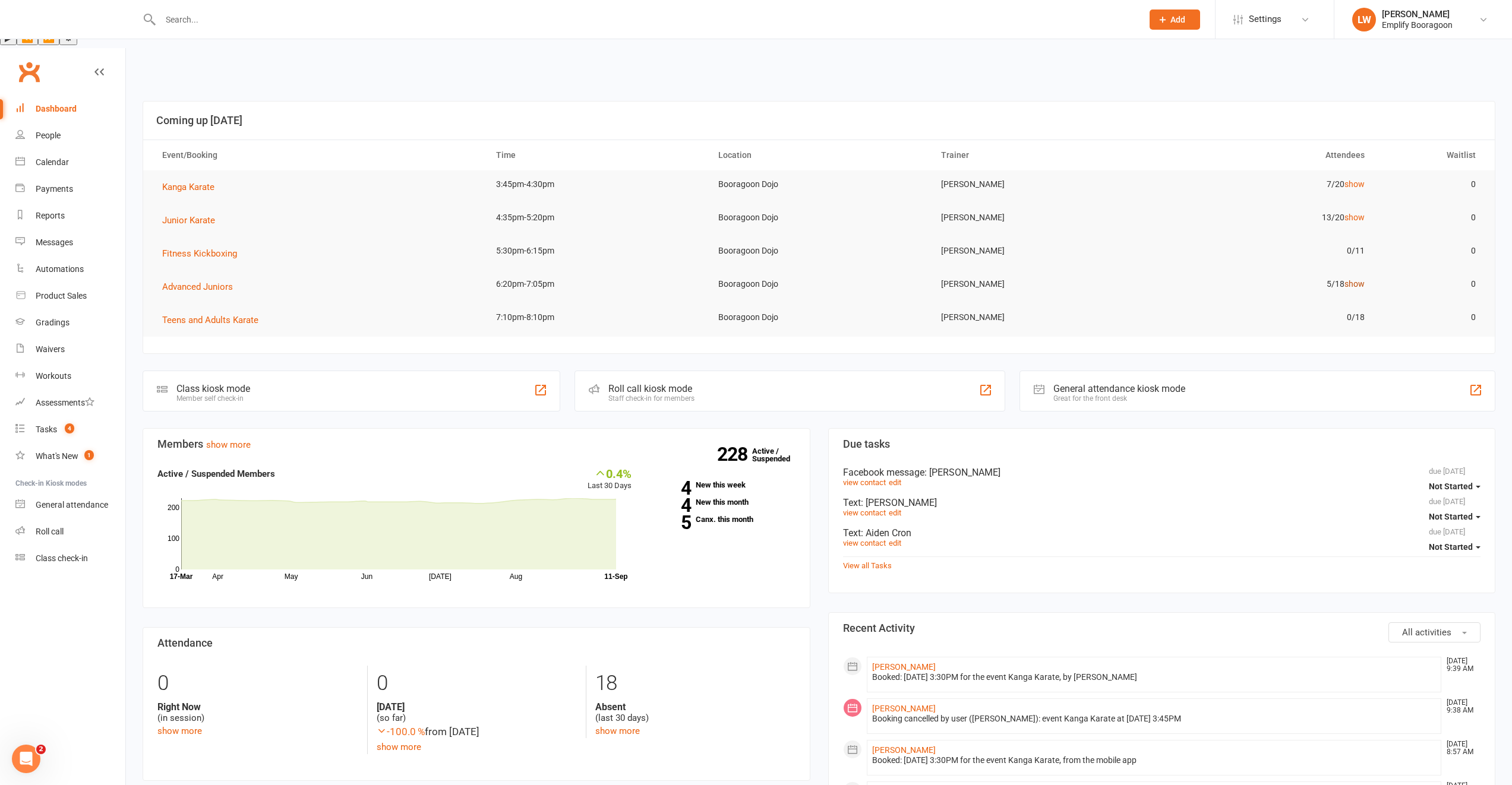
click at [1356, 279] on link "show" at bounding box center [1354, 283] width 20 height 10
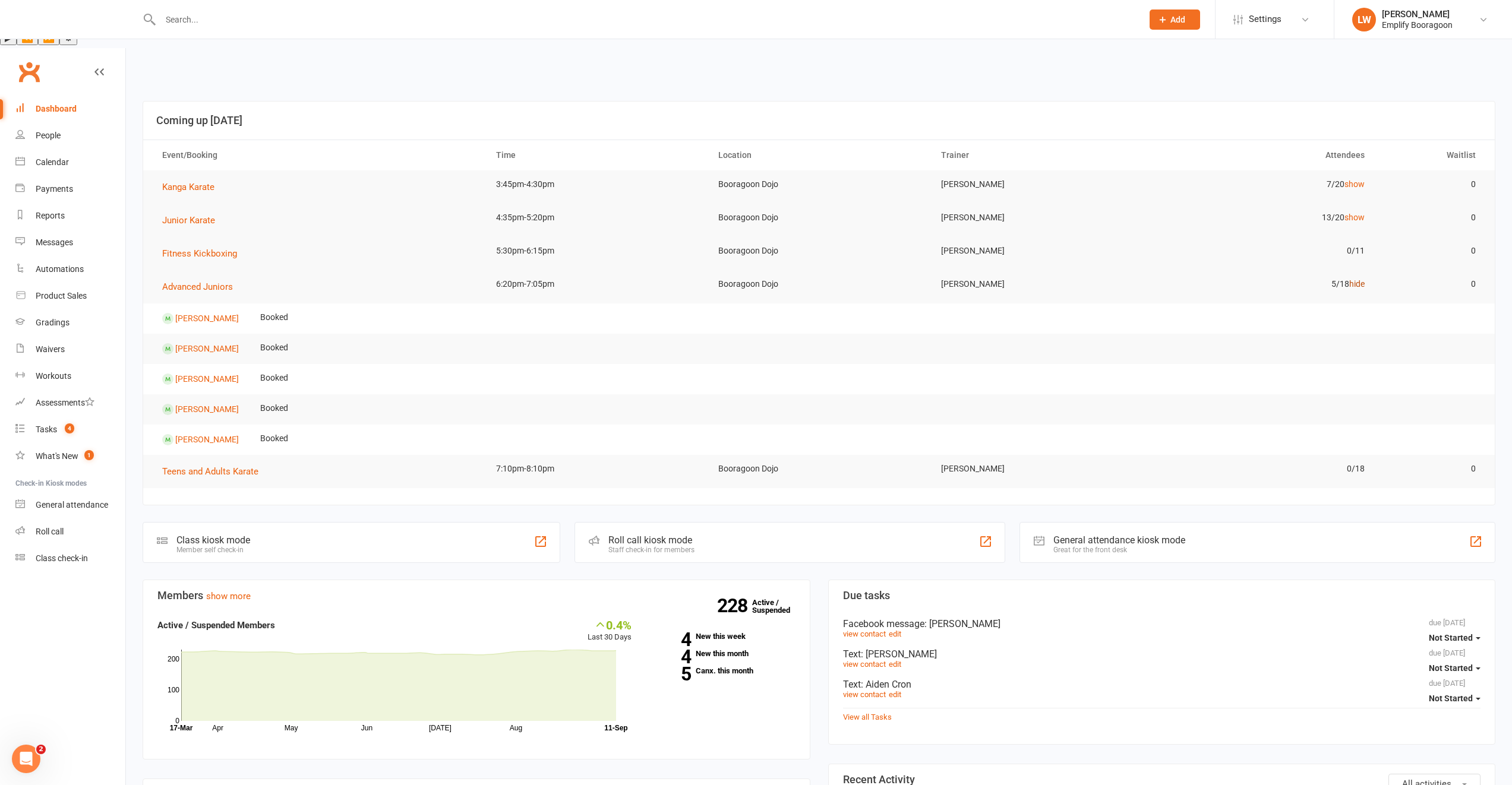
click at [1351, 279] on link "hide" at bounding box center [1357, 283] width 15 height 10
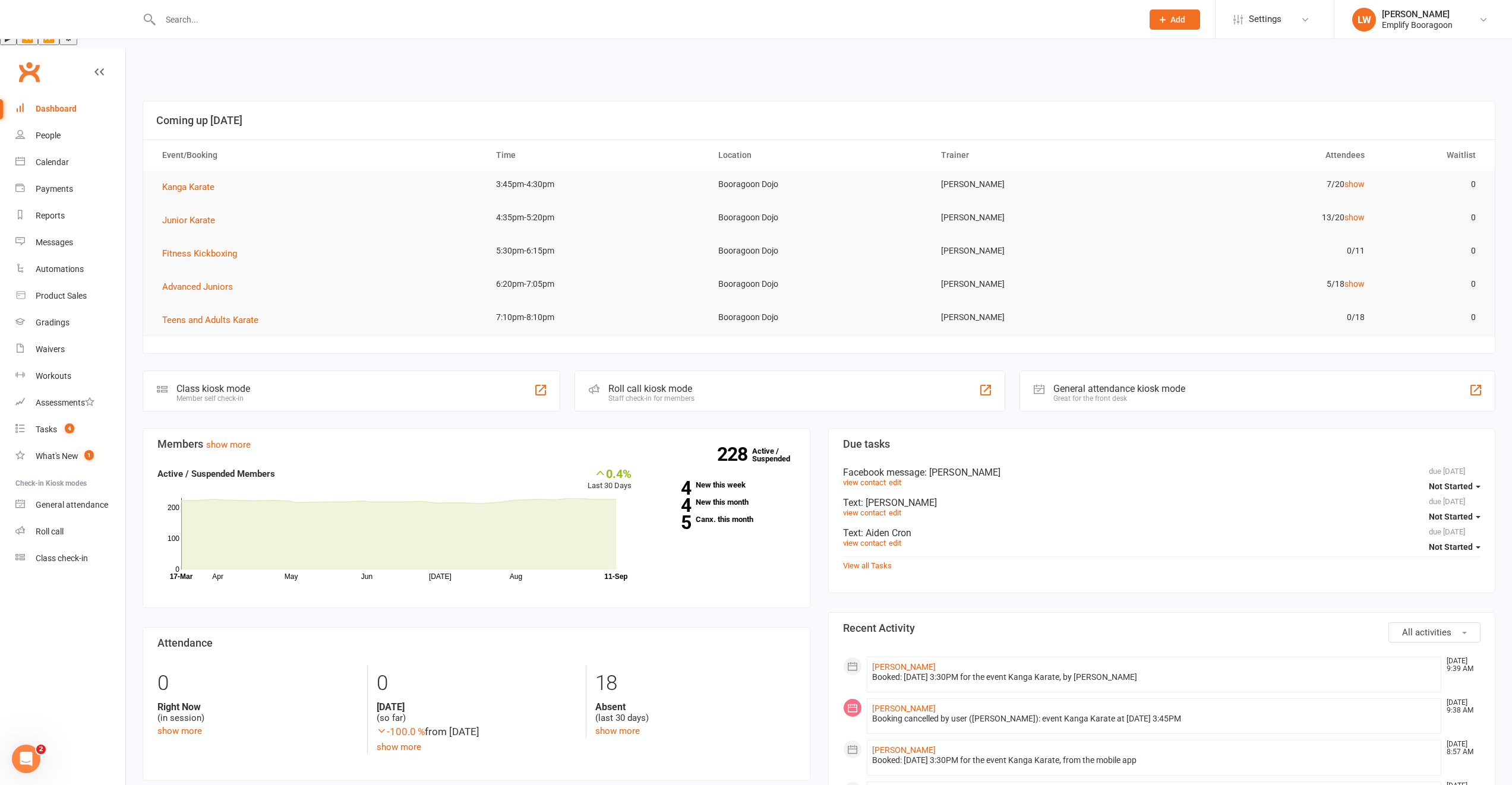
click at [1342, 204] on td "13/20 show" at bounding box center [1264, 218] width 223 height 28
click at [1349, 213] on link "show" at bounding box center [1354, 217] width 20 height 10
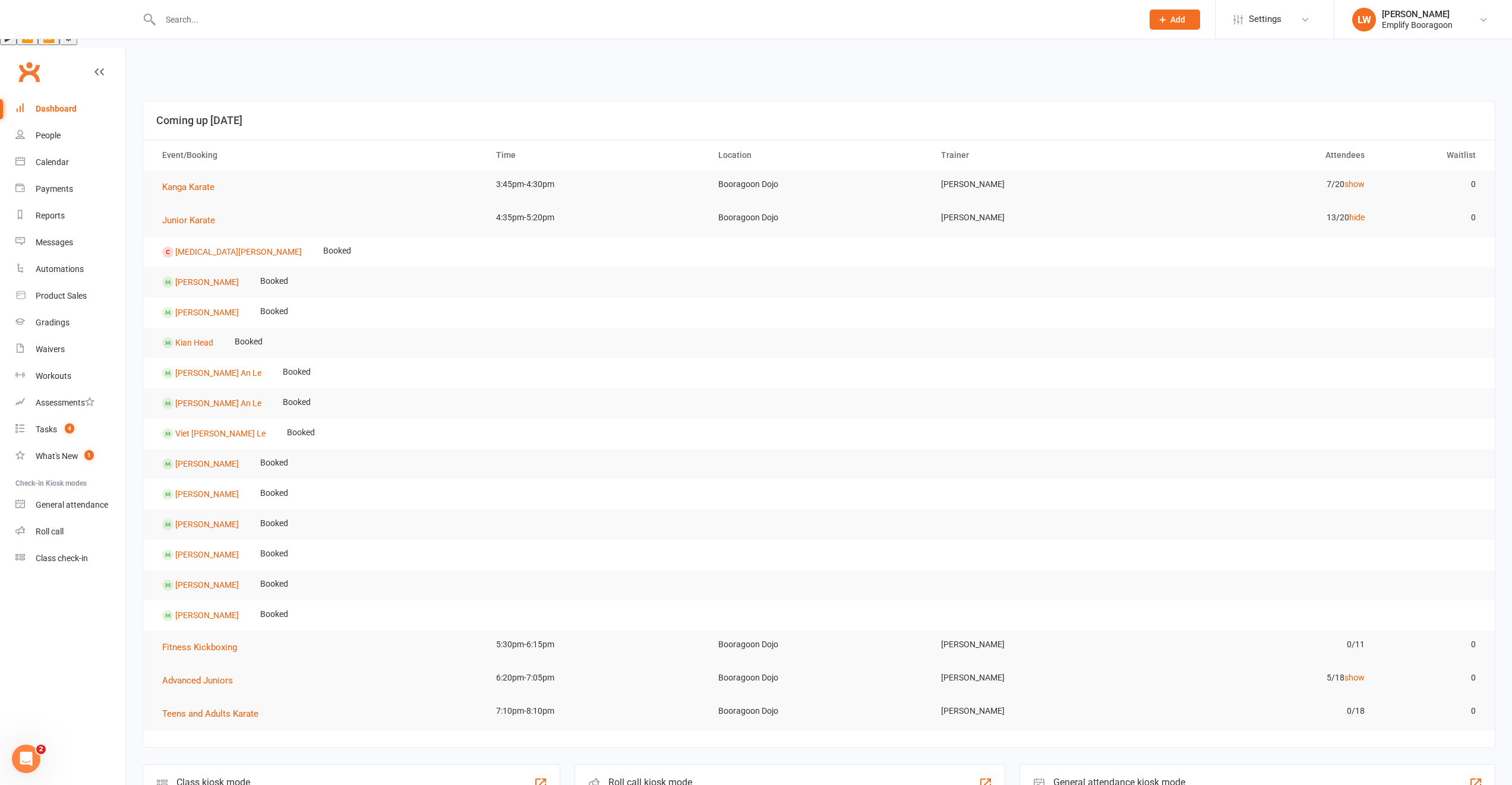
click at [1347, 204] on td "13/20 hide" at bounding box center [1264, 218] width 223 height 28
click at [1354, 213] on link "hide" at bounding box center [1357, 217] width 15 height 10
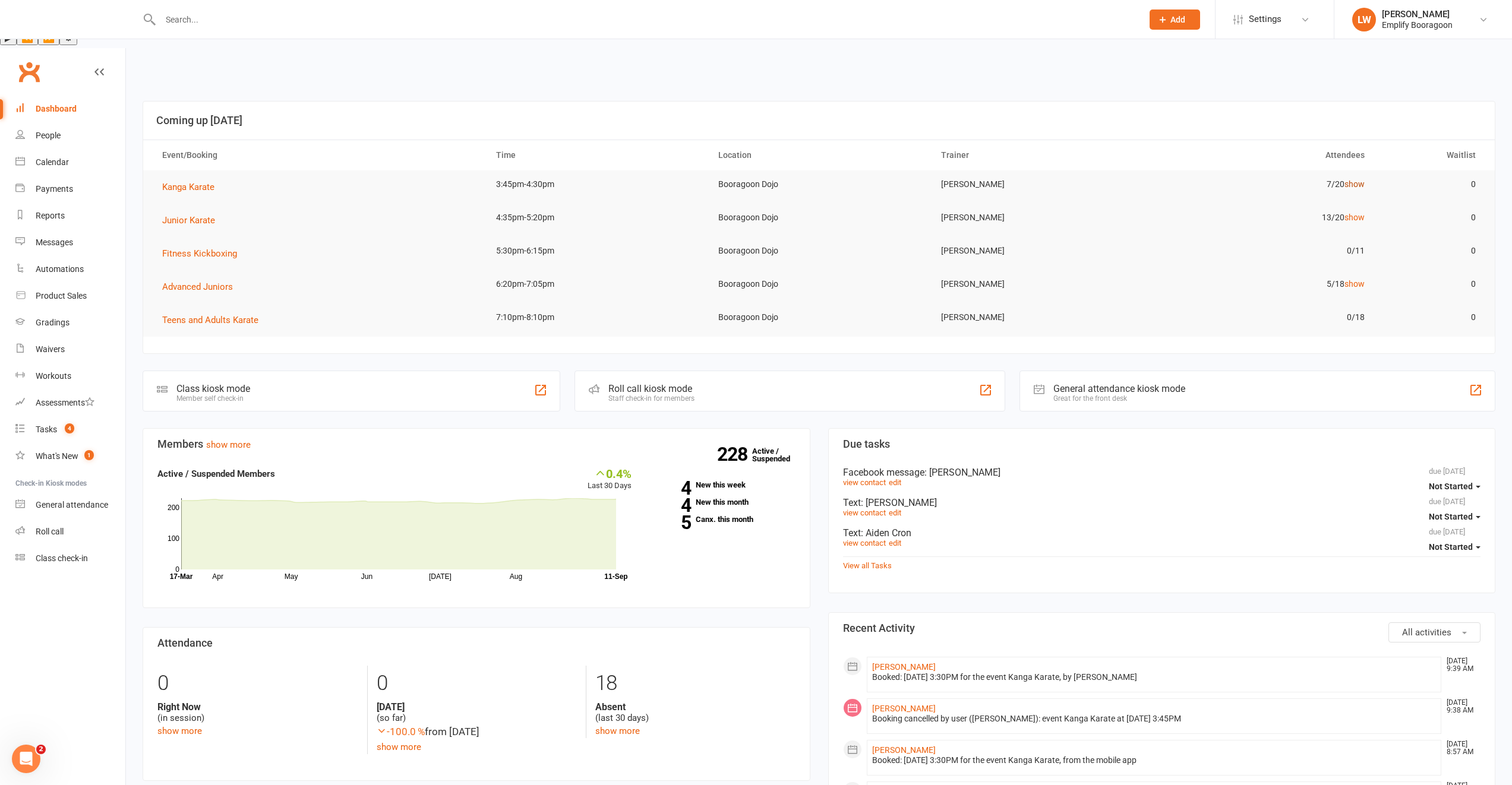
click at [1353, 179] on link "show" at bounding box center [1354, 184] width 20 height 10
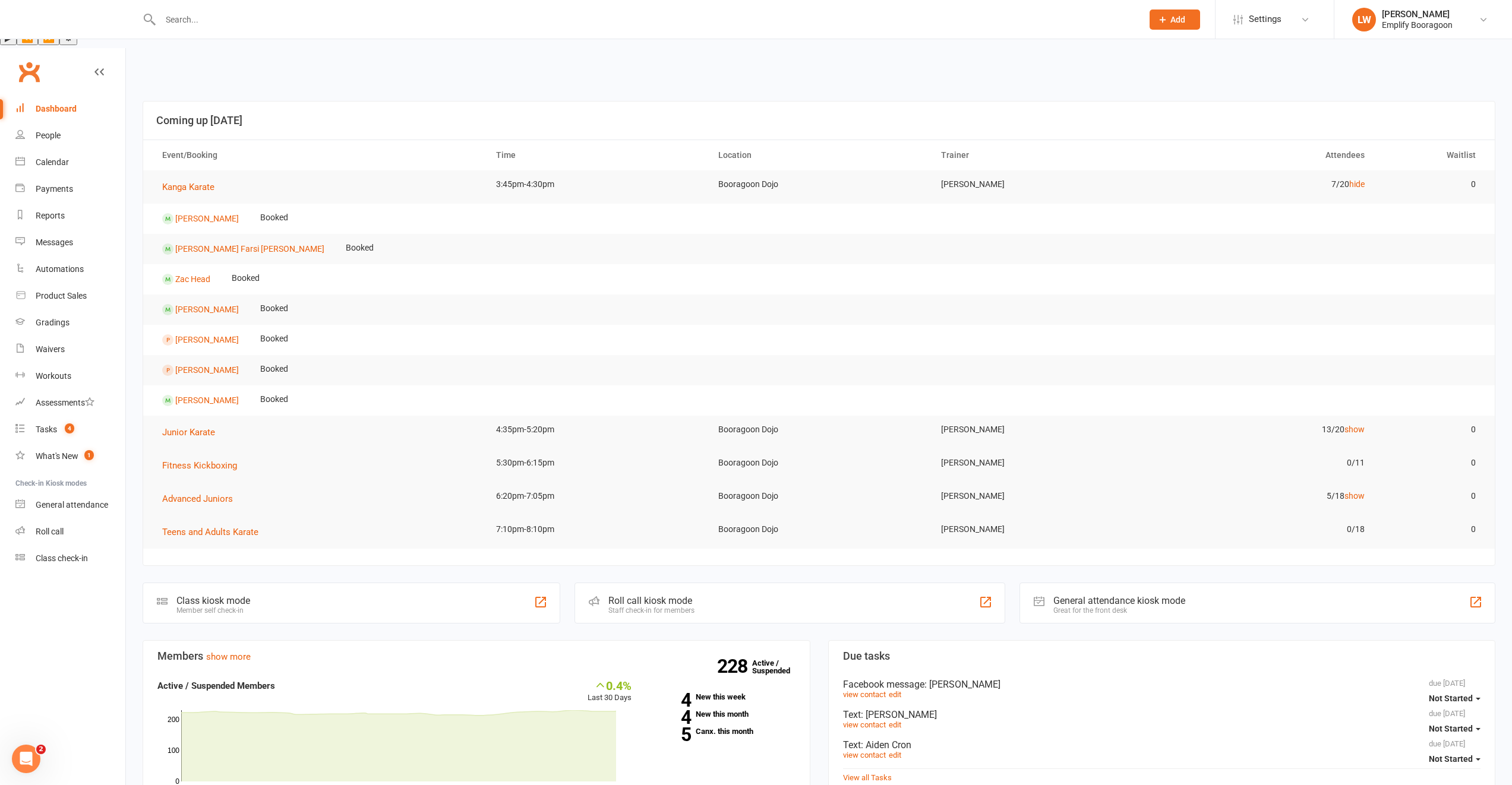
click at [1358, 179] on link "hide" at bounding box center [1357, 184] width 15 height 10
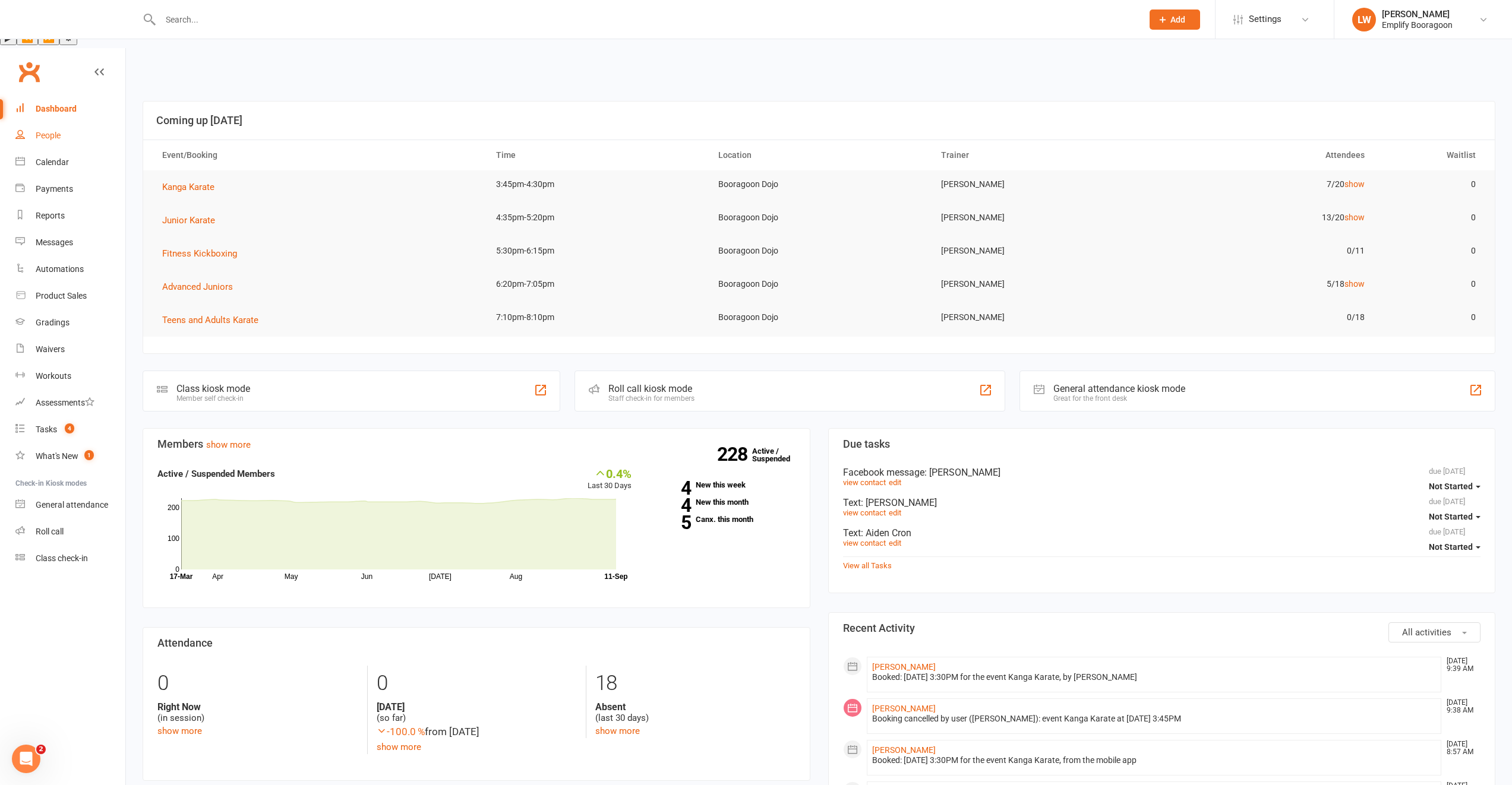
click at [53, 131] on div "People" at bounding box center [48, 135] width 25 height 10
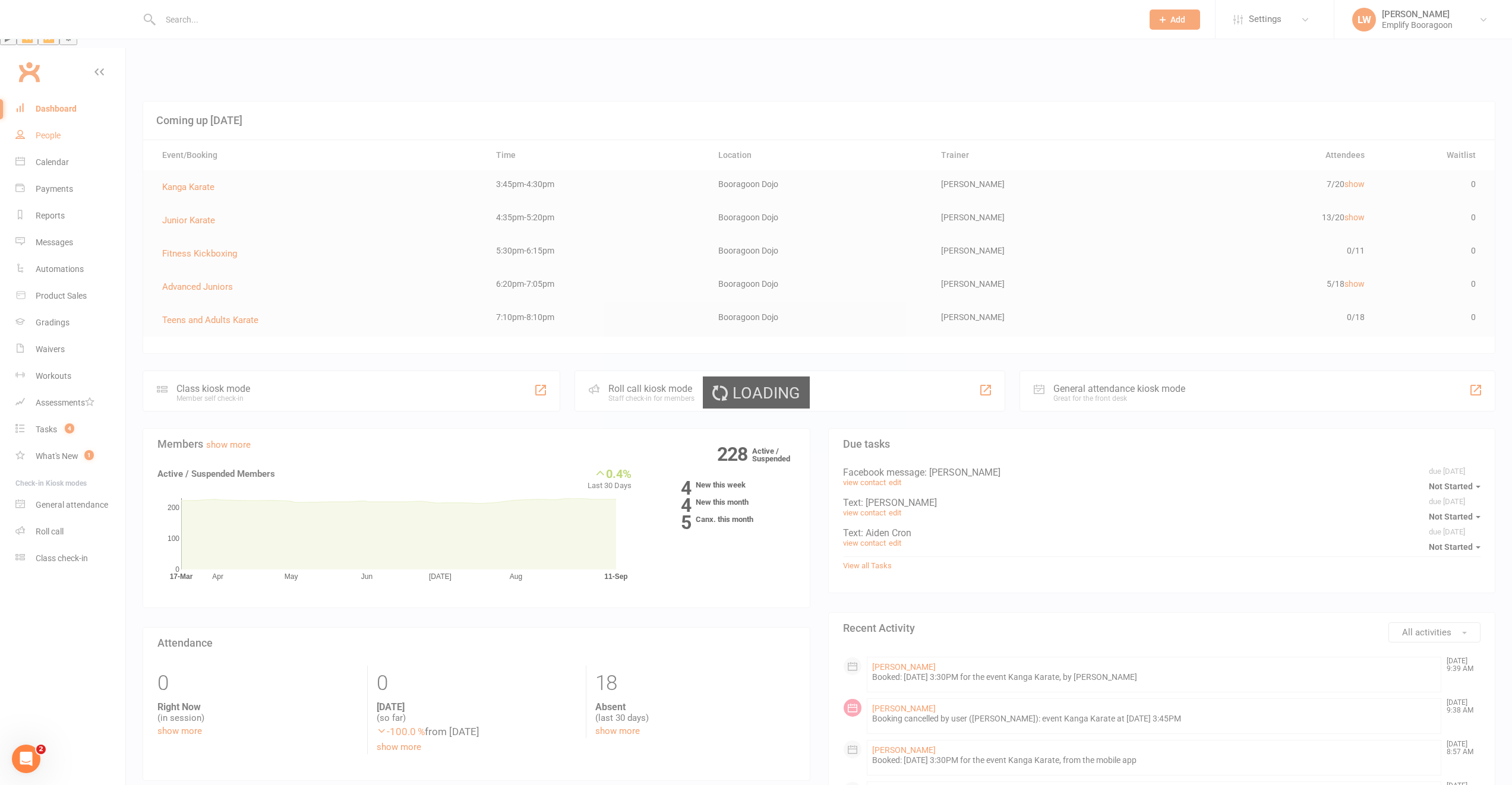
select select "100"
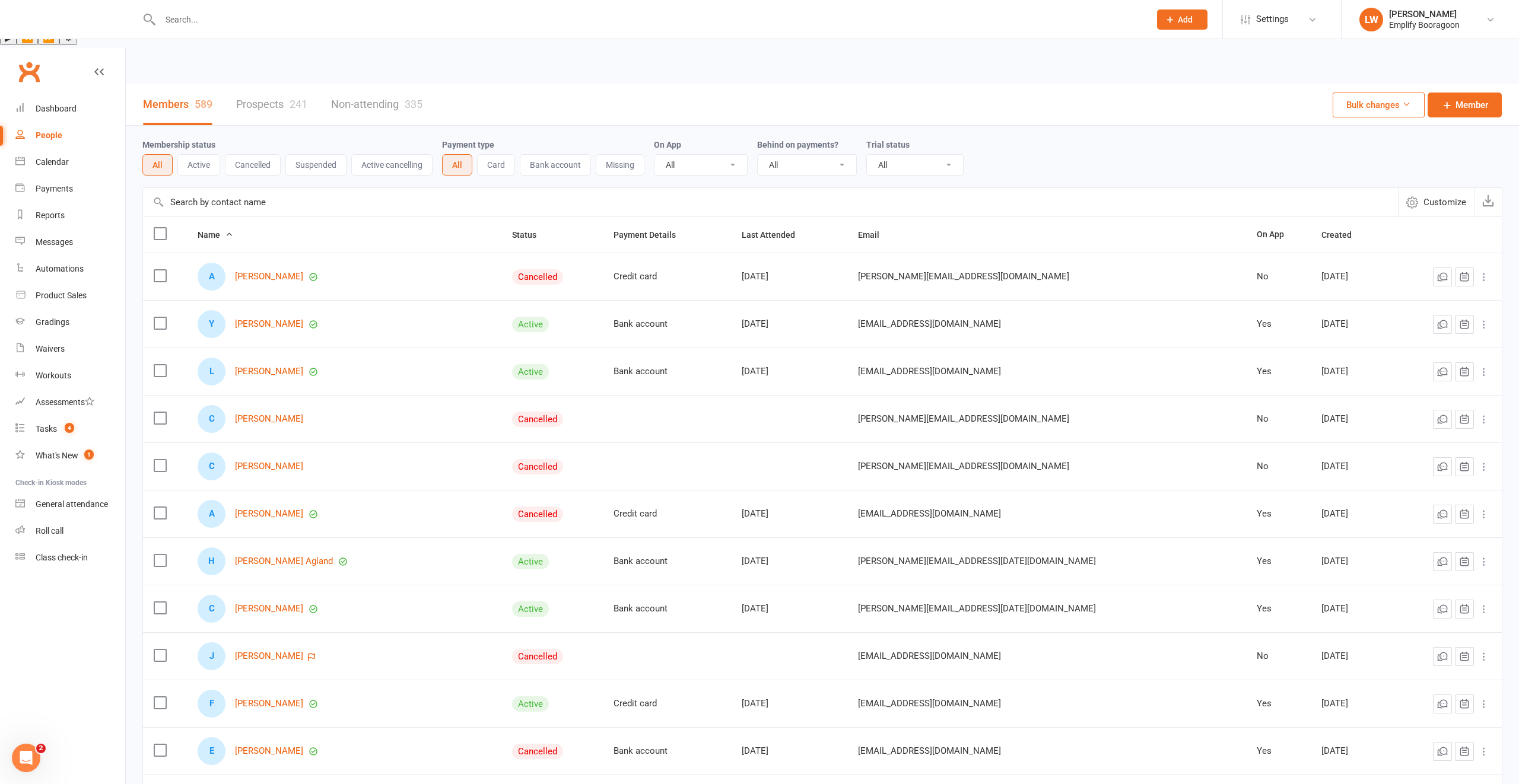
click at [248, 85] on link "Prospects 241" at bounding box center [272, 105] width 71 height 41
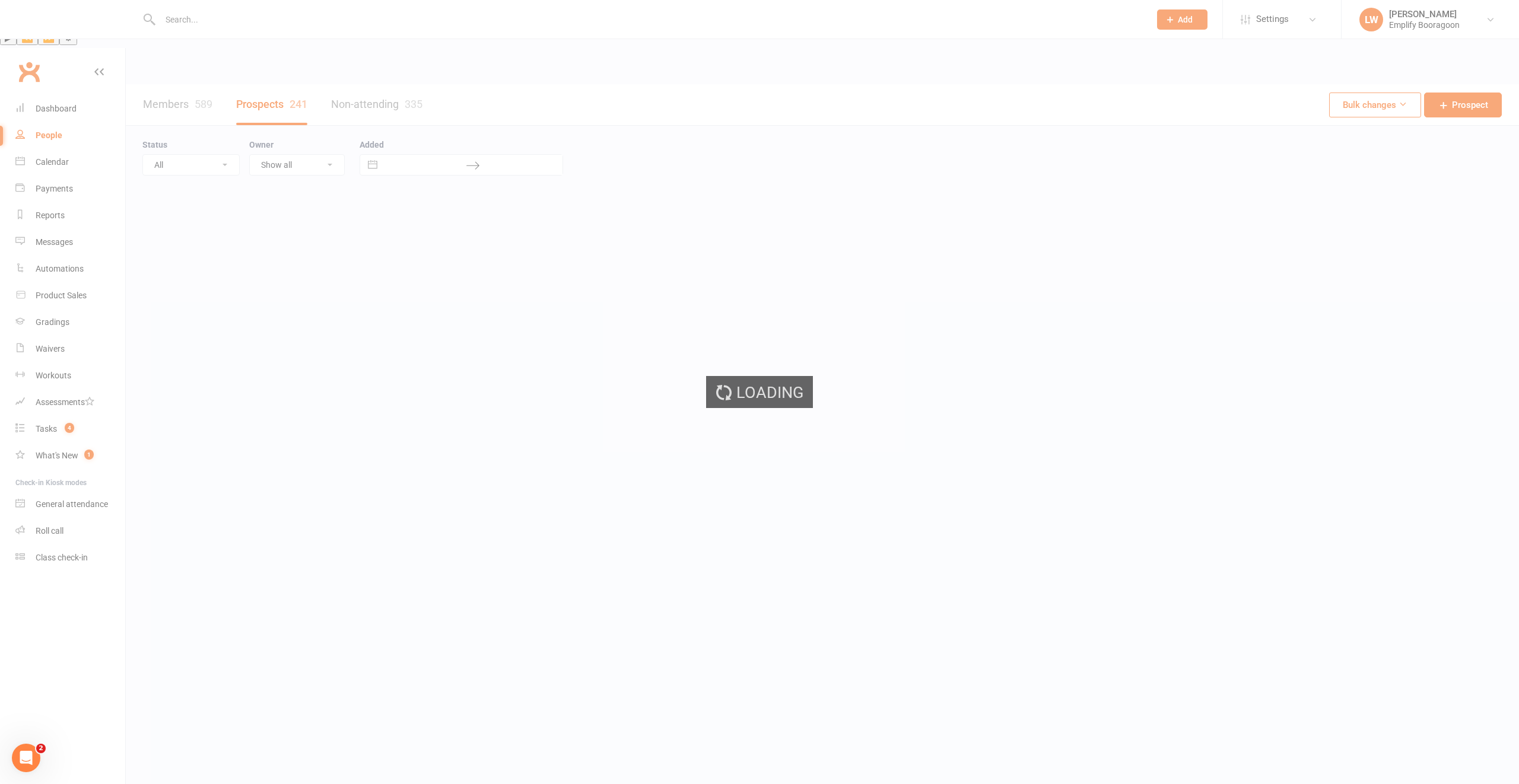
select select "100"
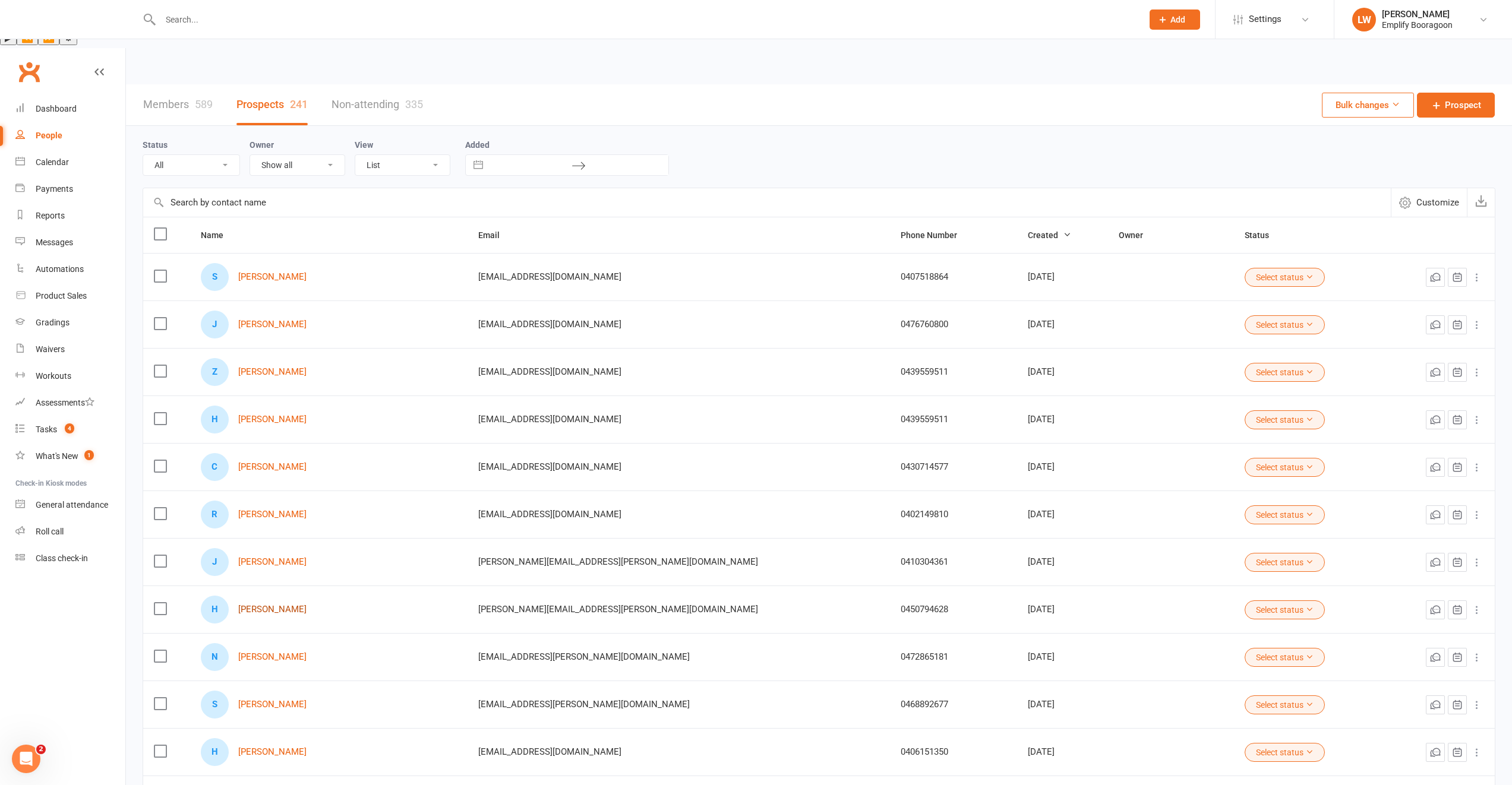
click at [257, 605] on link "[PERSON_NAME]" at bounding box center [272, 609] width 68 height 10
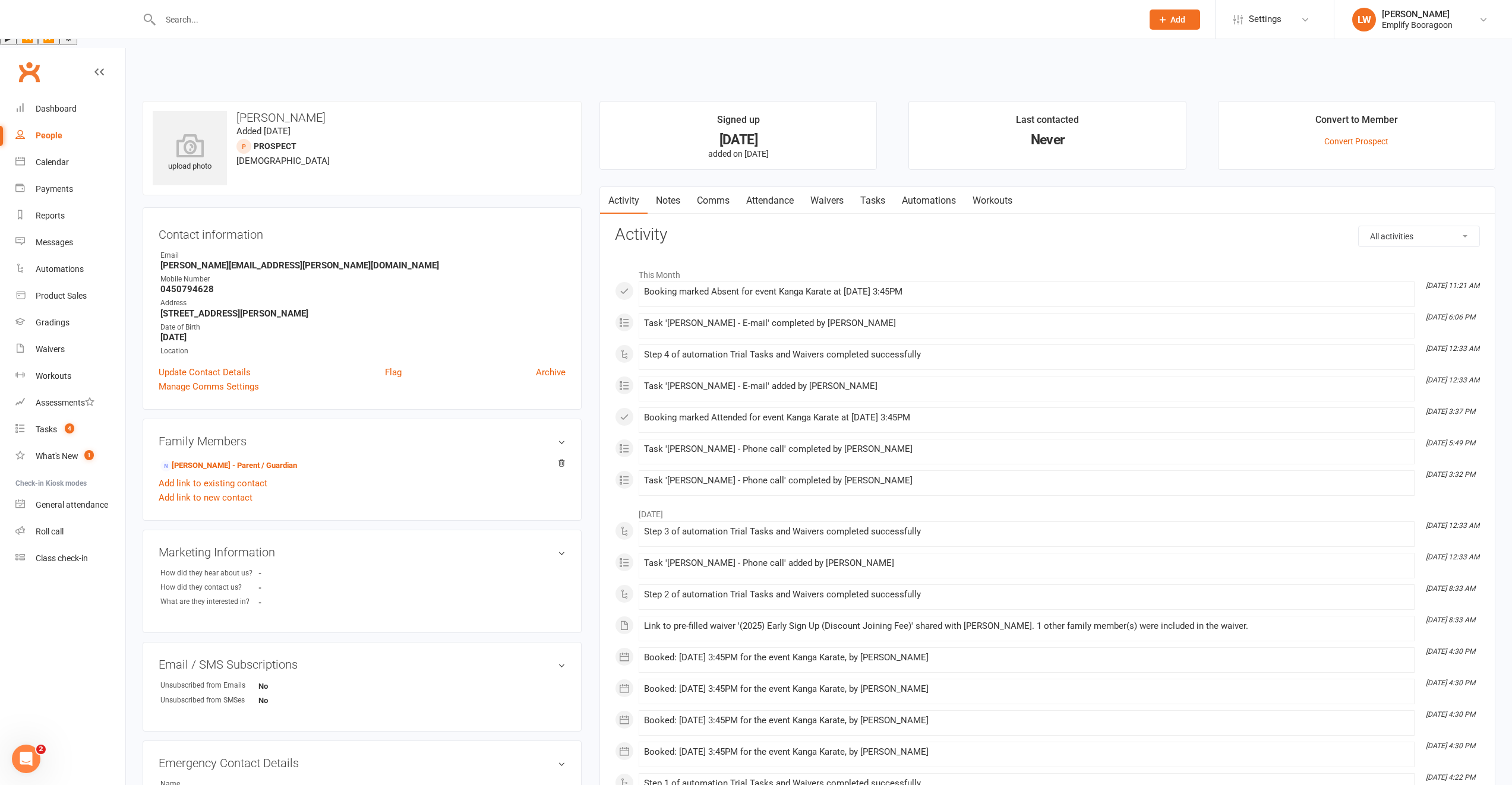
click at [770, 187] on link "Attendance" at bounding box center [769, 200] width 64 height 27
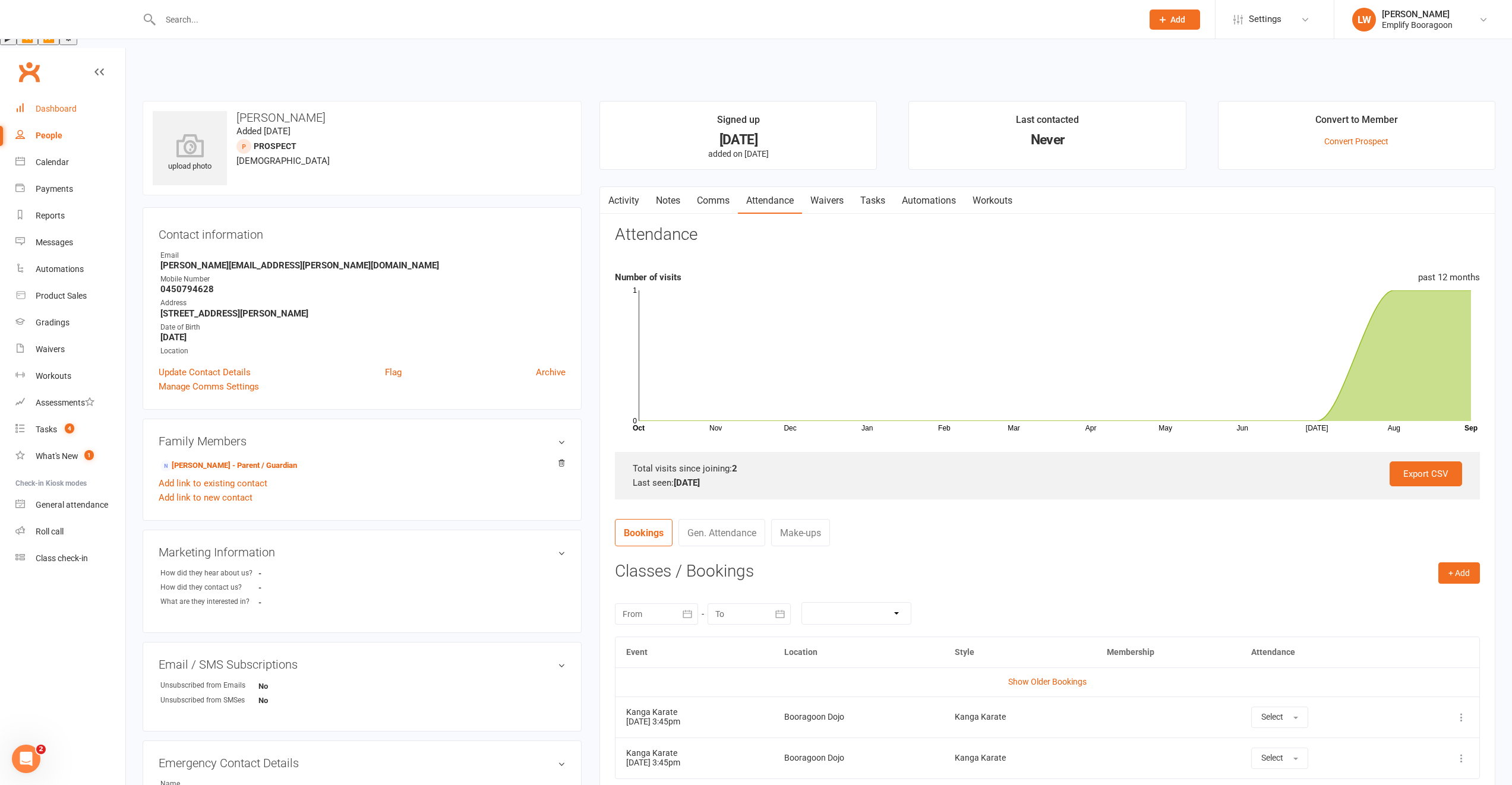
click at [50, 104] on div "Dashboard" at bounding box center [56, 109] width 41 height 10
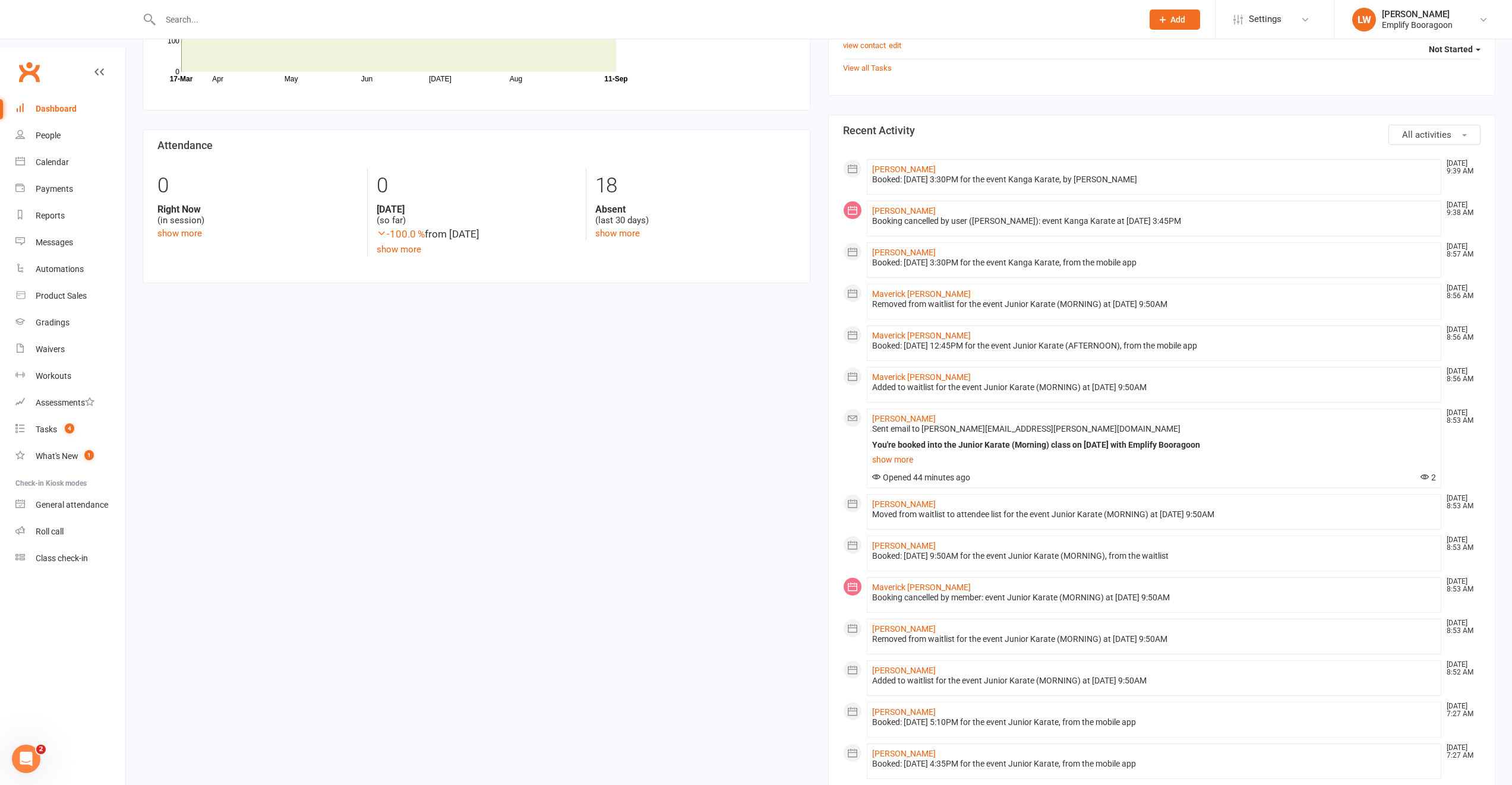
scroll to position [515, 0]
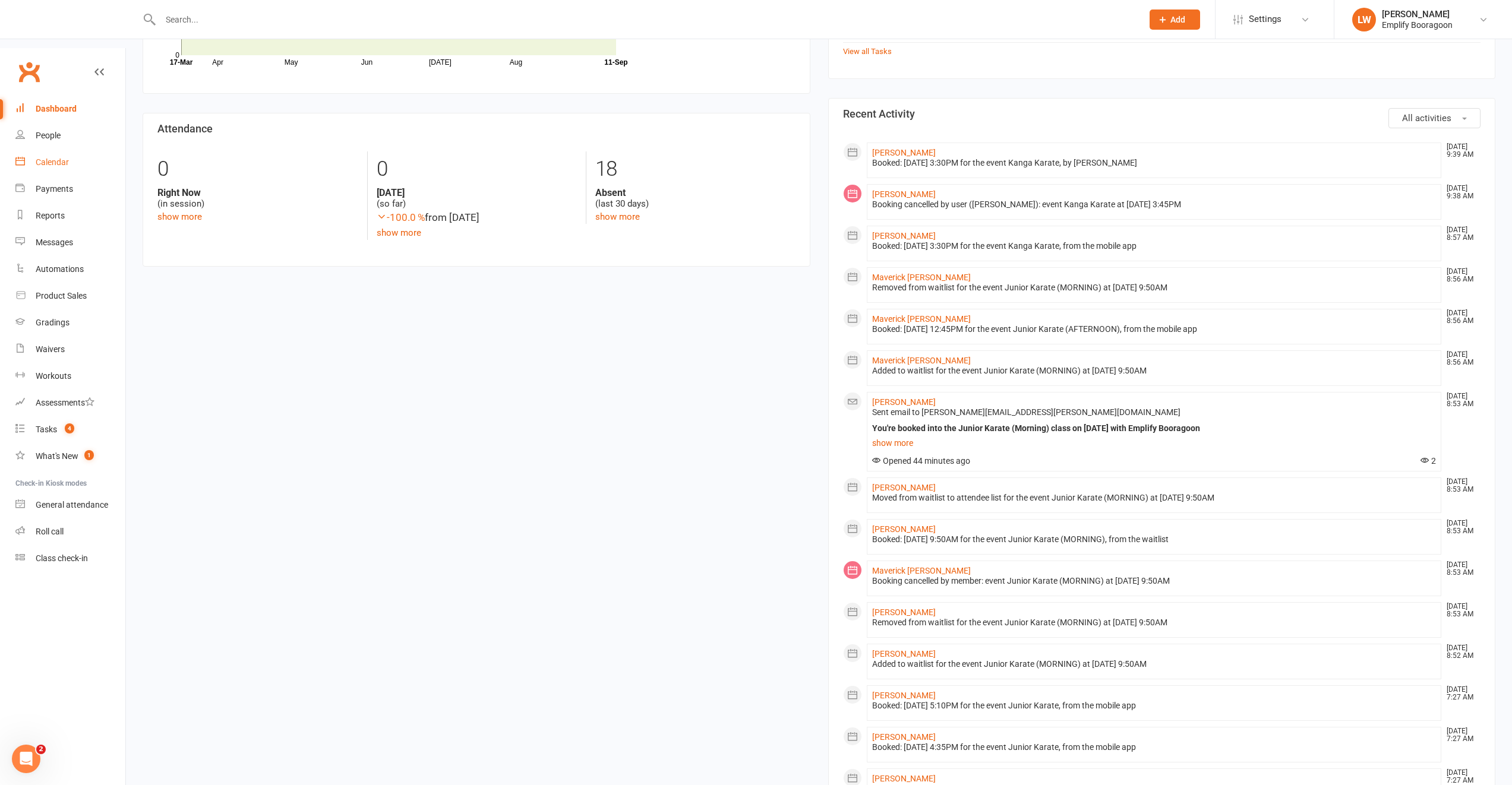
click at [55, 157] on div "Calendar" at bounding box center [52, 162] width 34 height 10
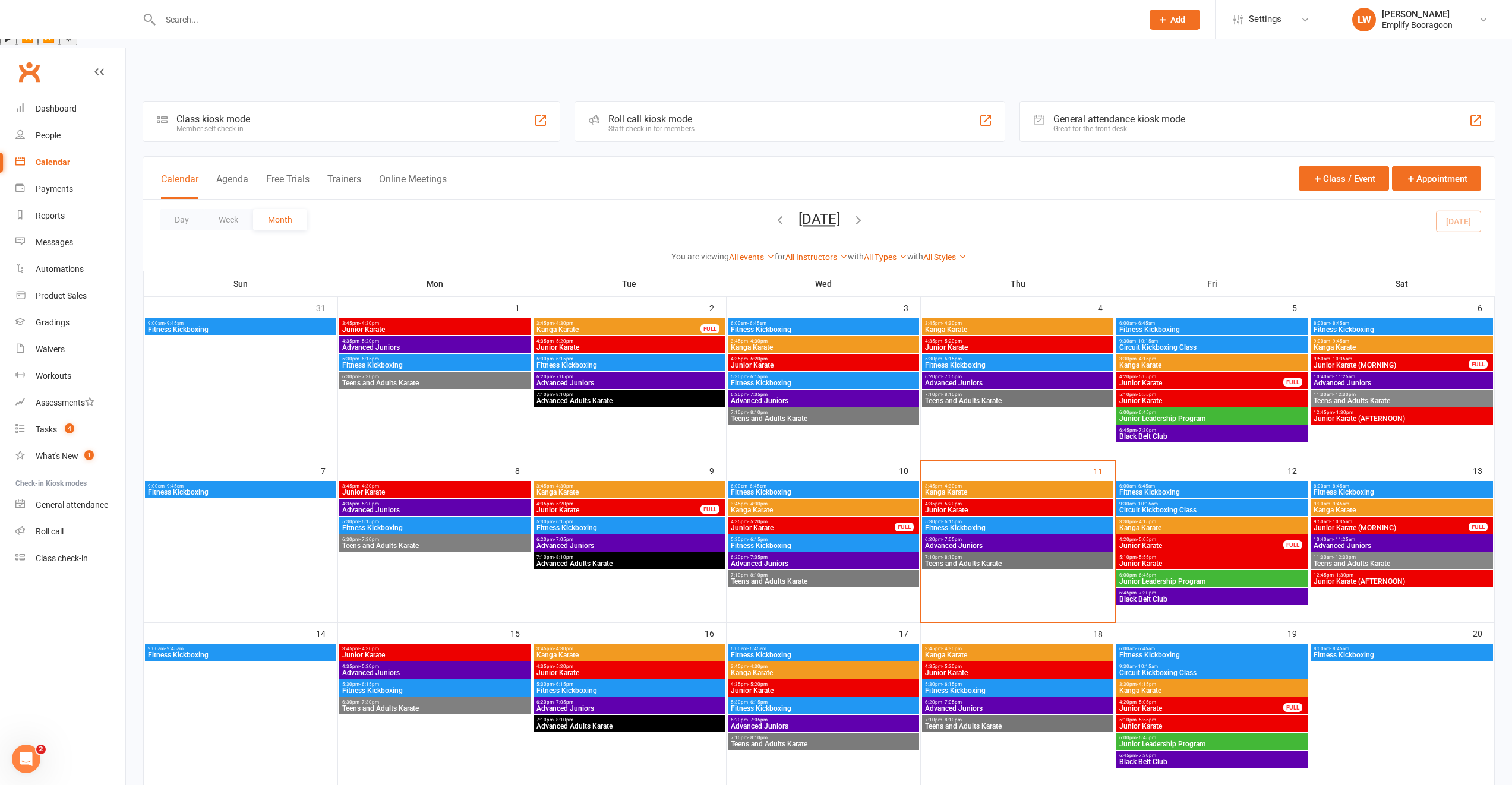
click at [1375, 525] on span "Junior Karate (MORNING)" at bounding box center [1391, 528] width 156 height 7
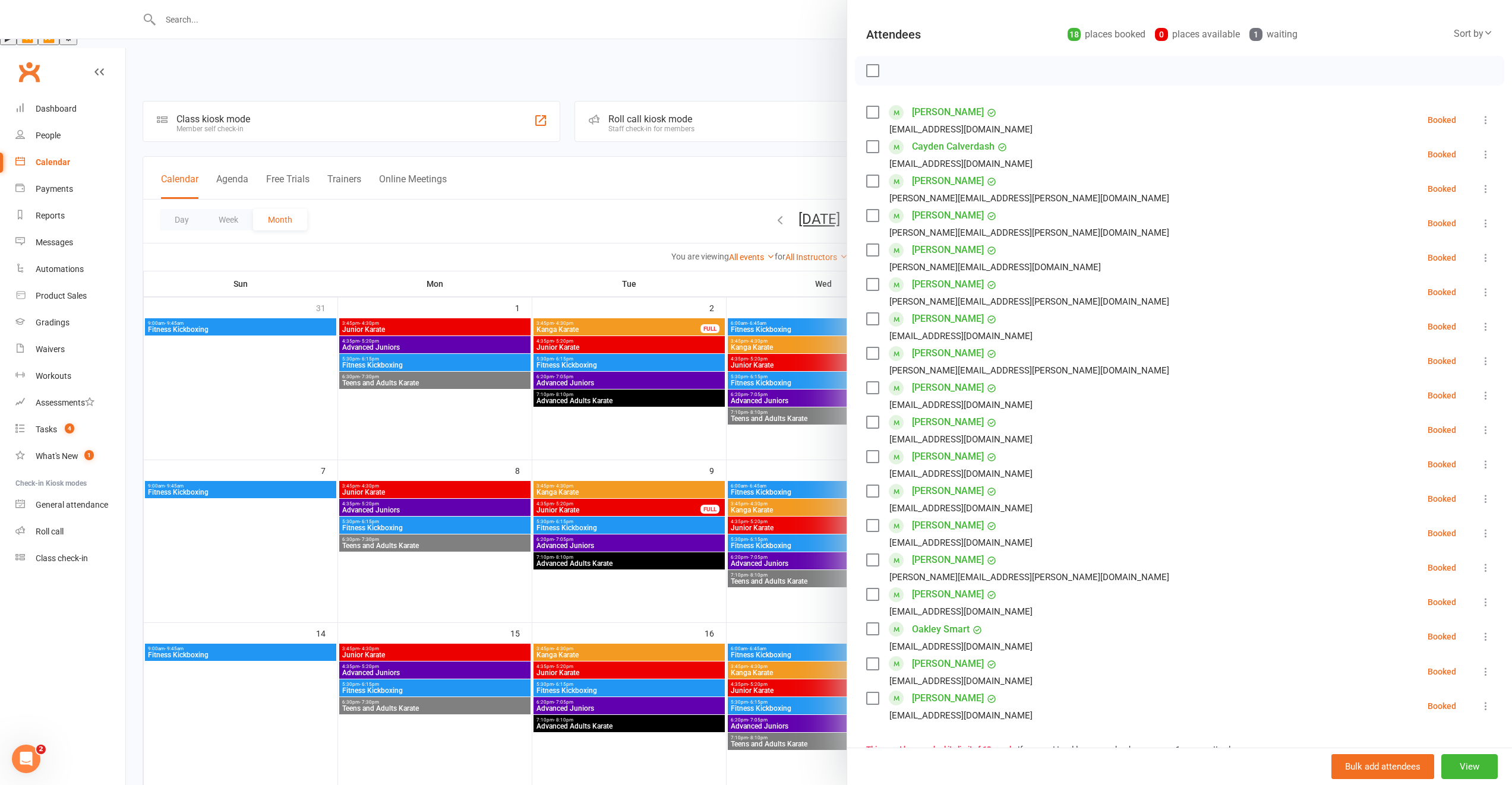
scroll to position [118, 0]
click at [767, 555] on div at bounding box center [819, 392] width 1386 height 785
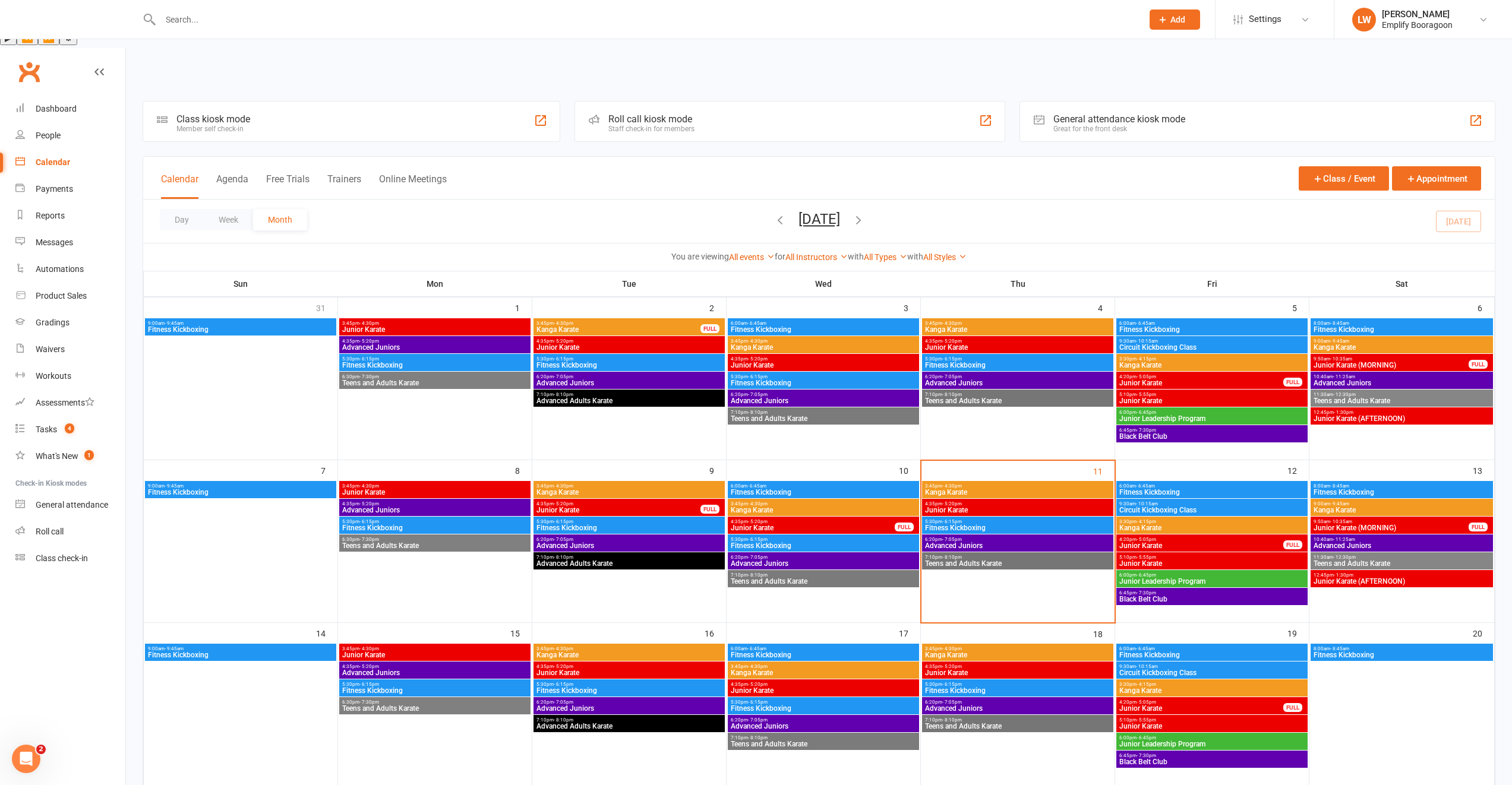
click at [1366, 578] on span "Junior Karate (AFTERNOON)" at bounding box center [1402, 582] width 178 height 7
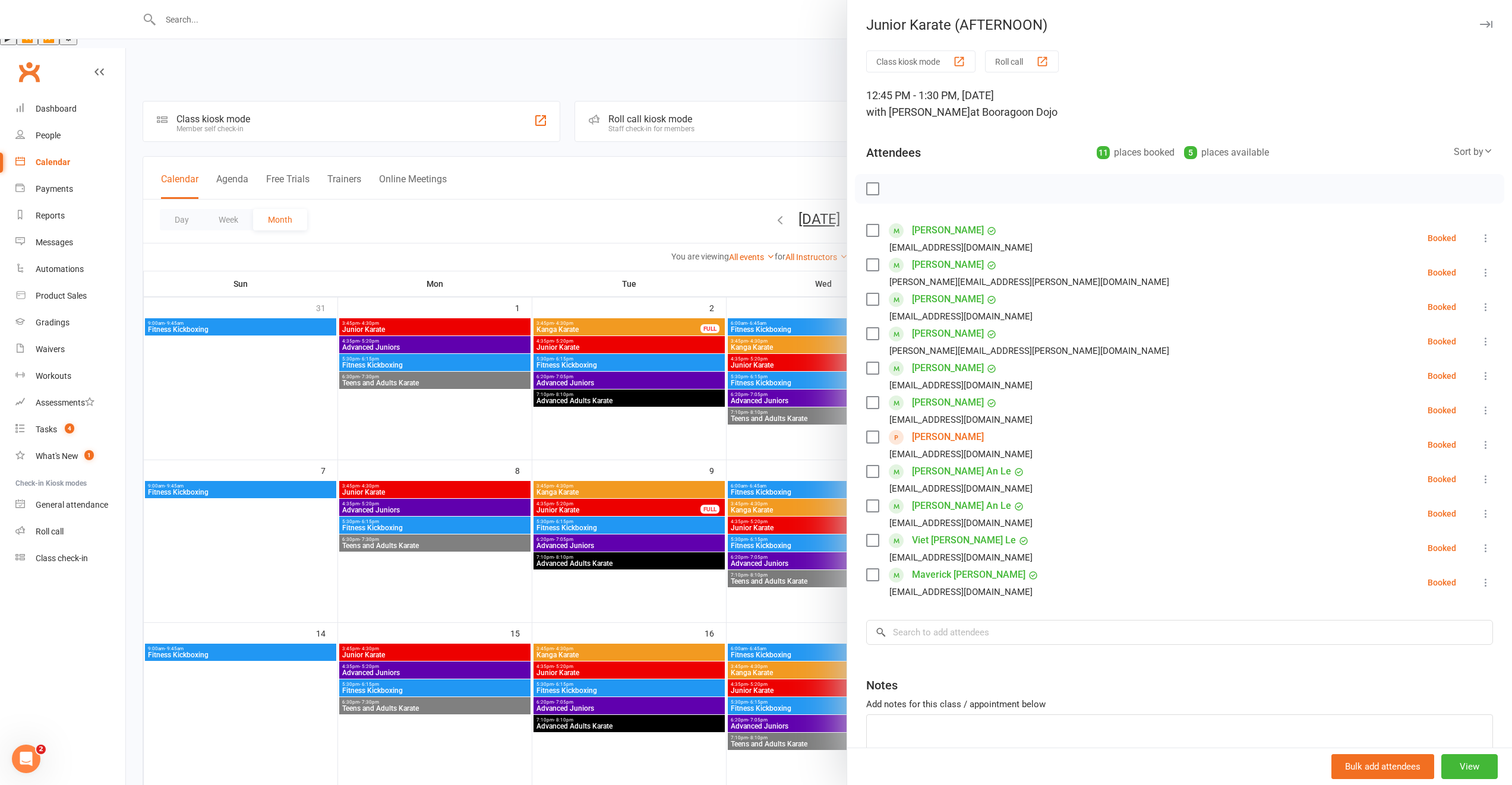
click at [782, 479] on div at bounding box center [819, 392] width 1386 height 785
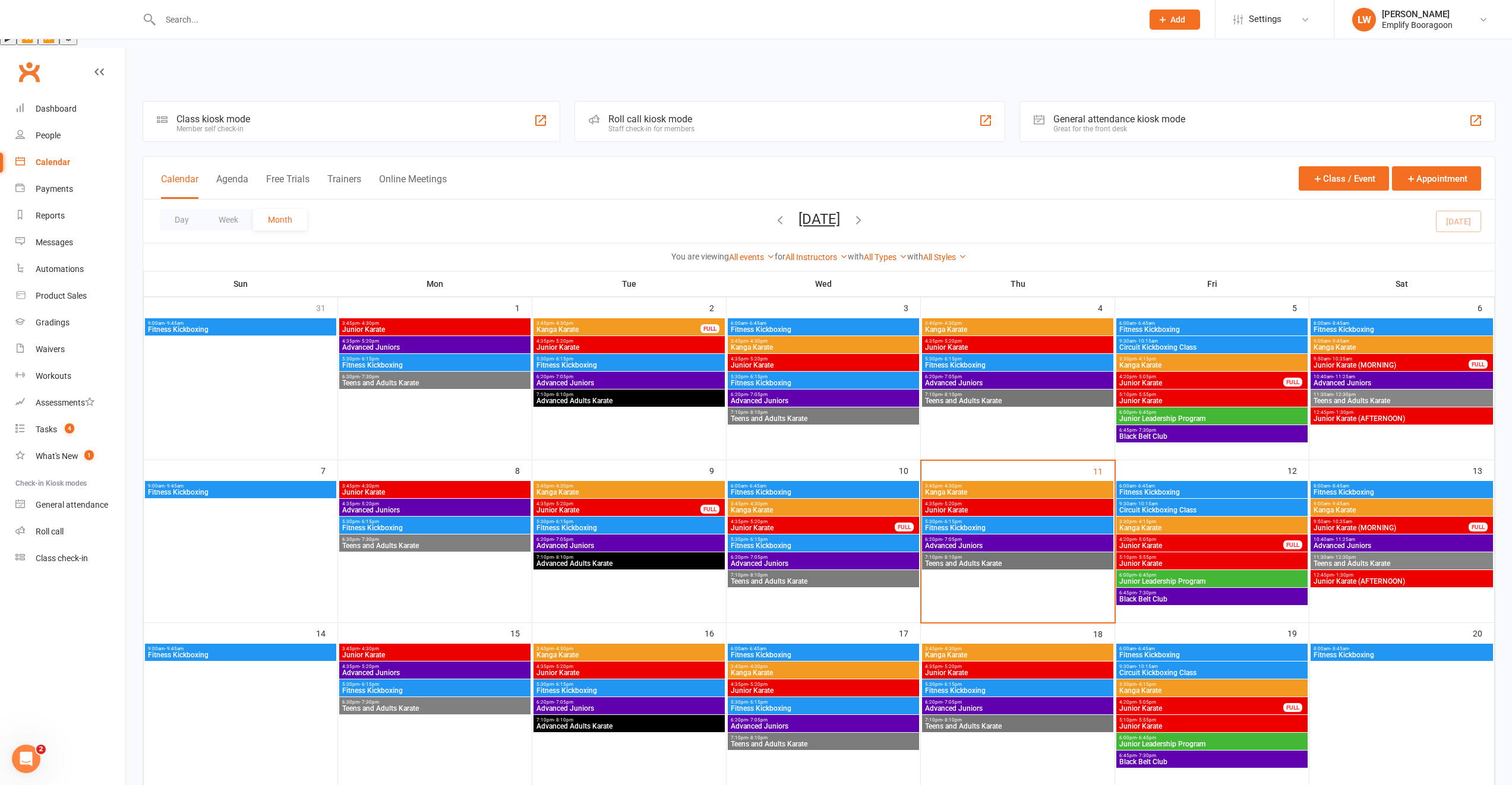
click at [1259, 542] on span "Junior Karate" at bounding box center [1201, 546] width 165 height 7
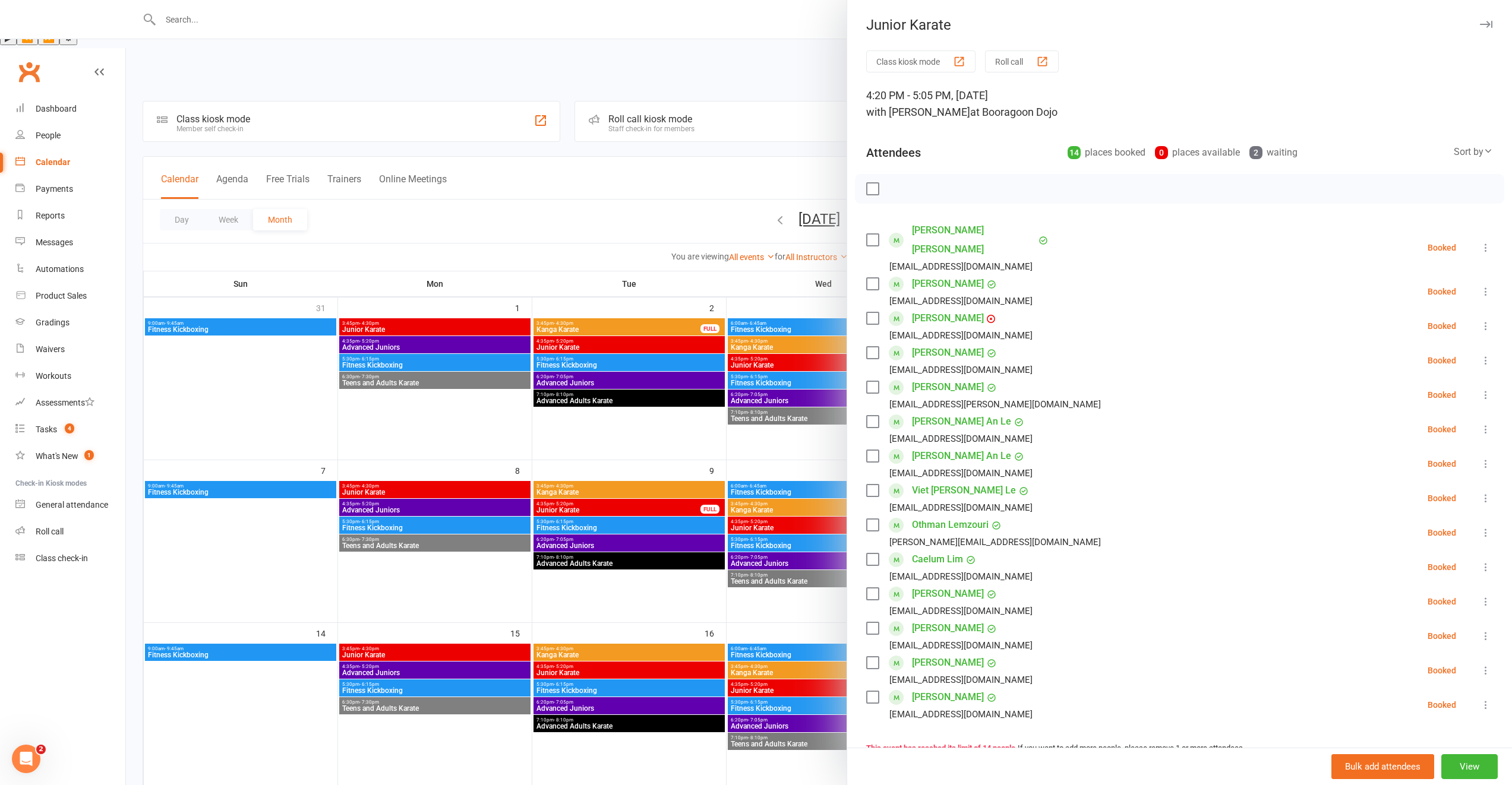
click at [784, 473] on div at bounding box center [819, 392] width 1386 height 785
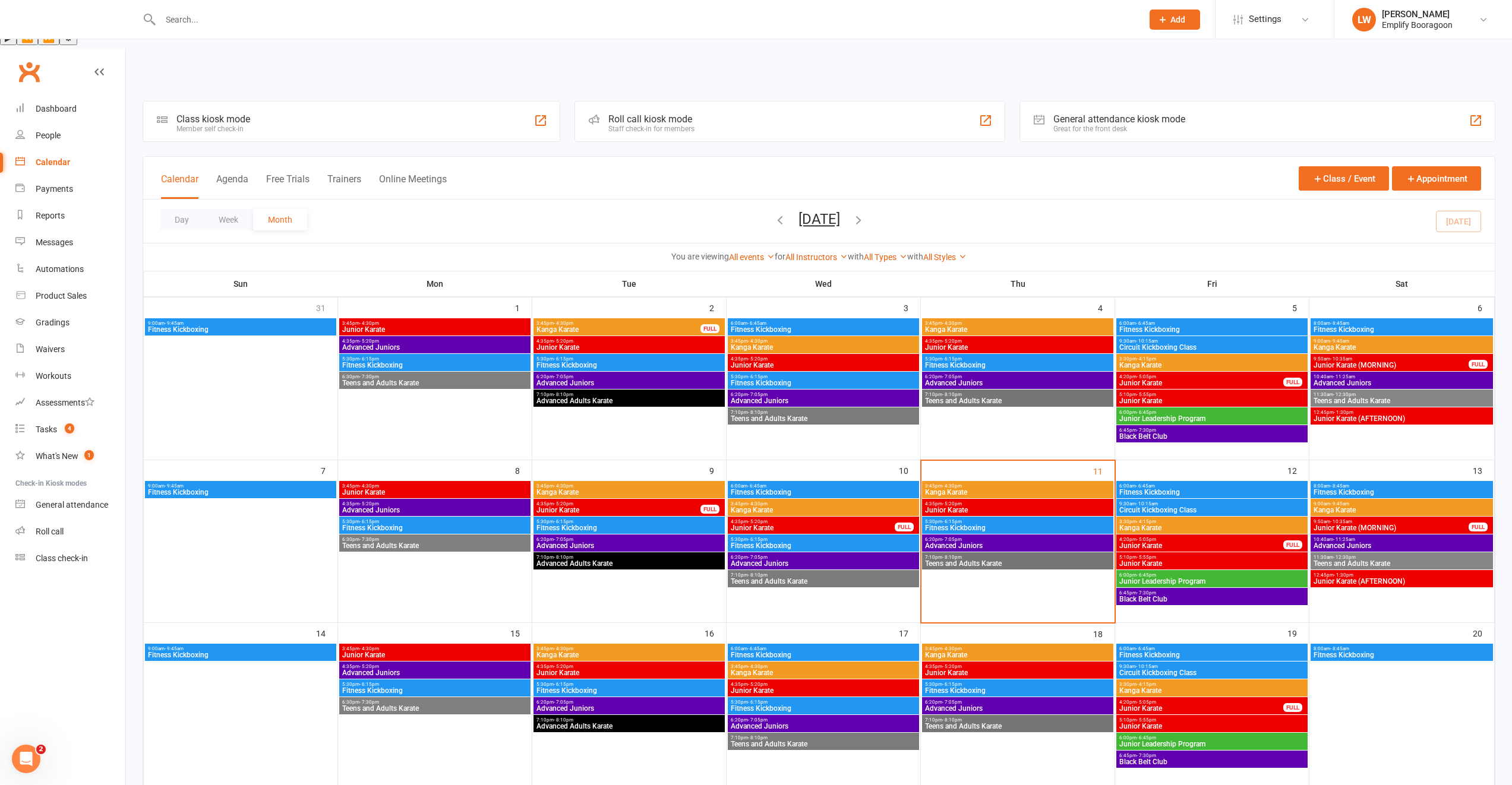
click at [763, 525] on span "Junior Karate" at bounding box center [813, 528] width 165 height 7
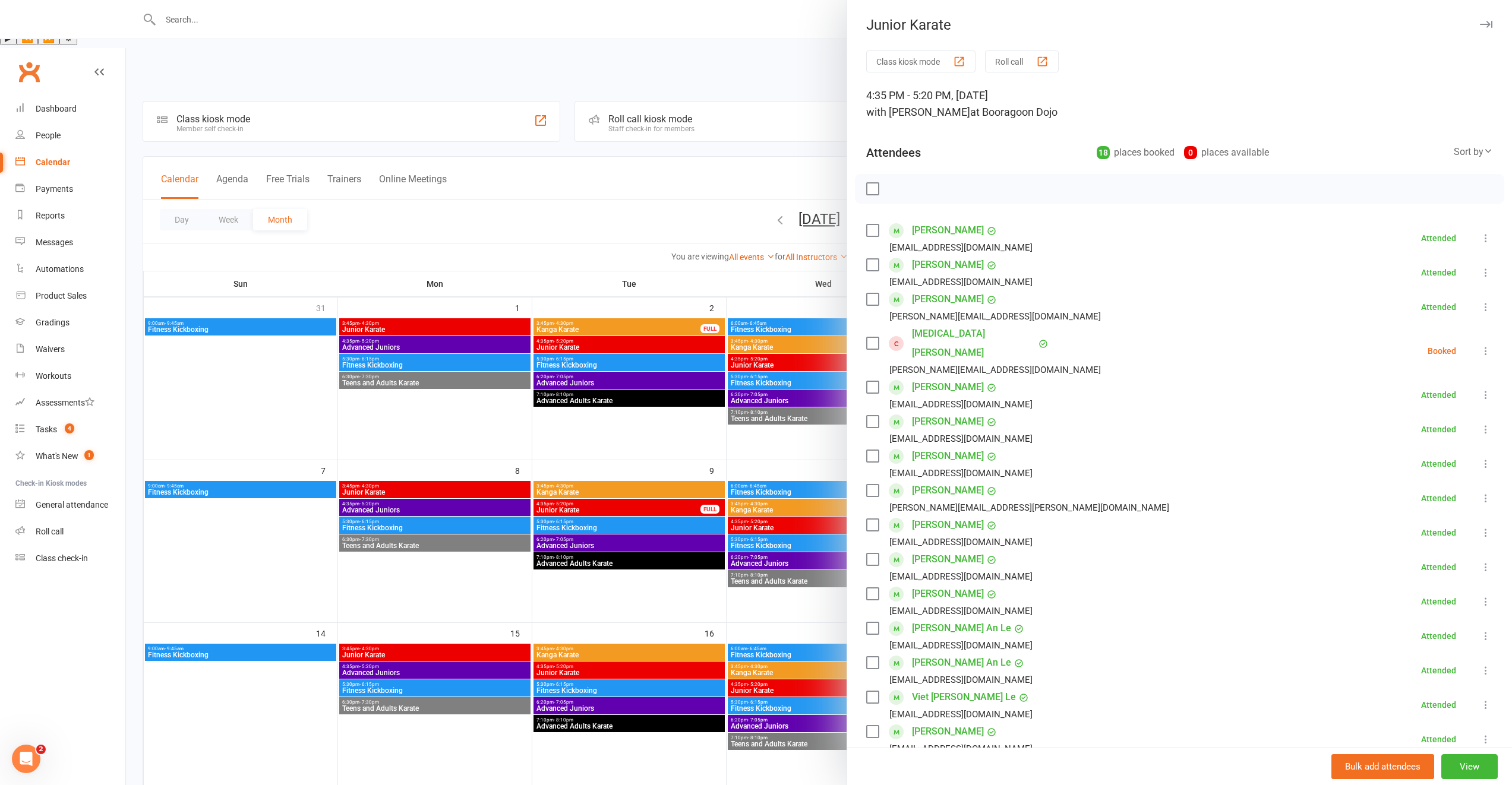
click at [710, 464] on div at bounding box center [819, 392] width 1386 height 785
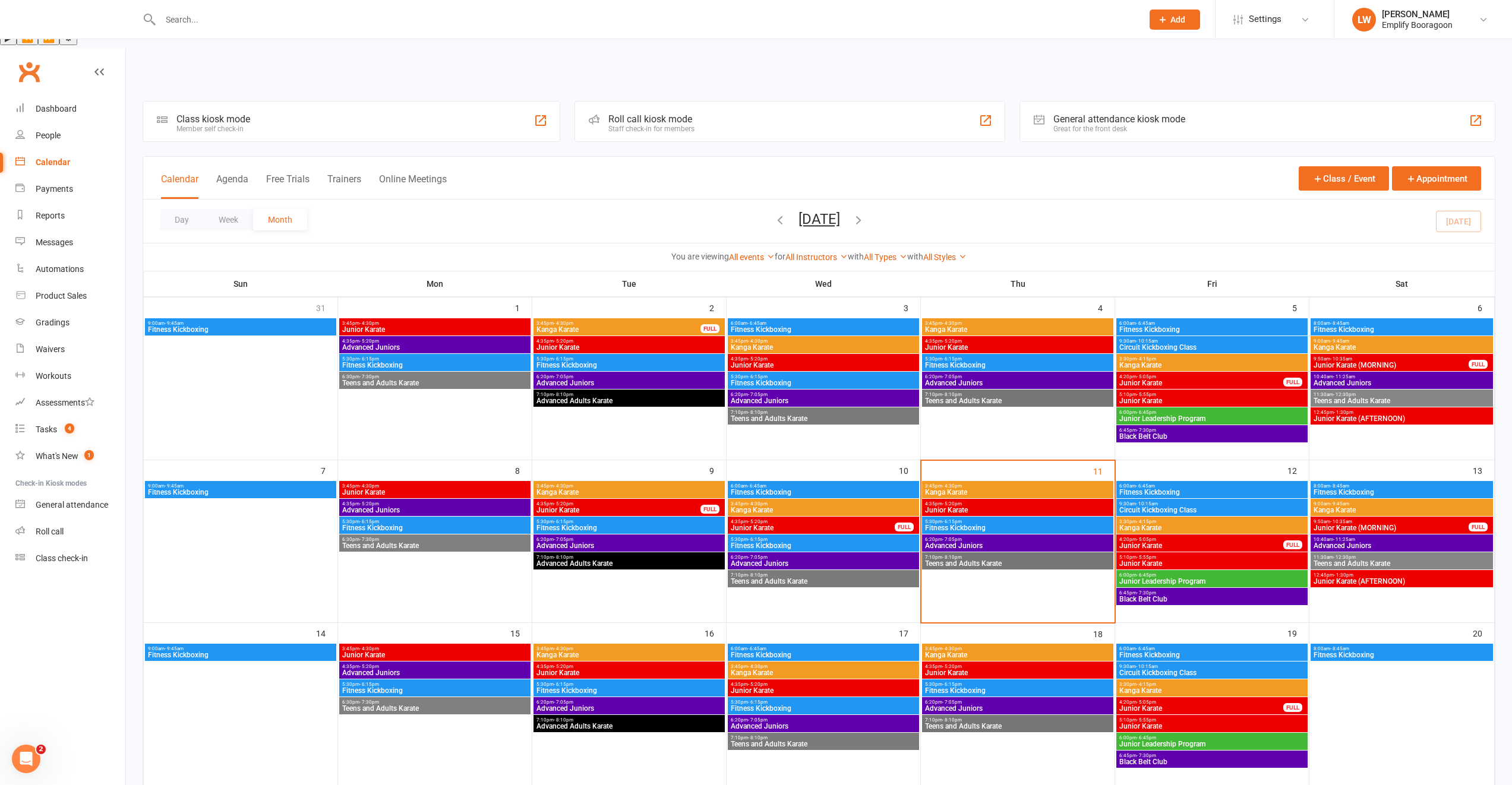
click at [703, 338] on span "4:35pm - 5:20pm" at bounding box center [629, 341] width 186 height 5
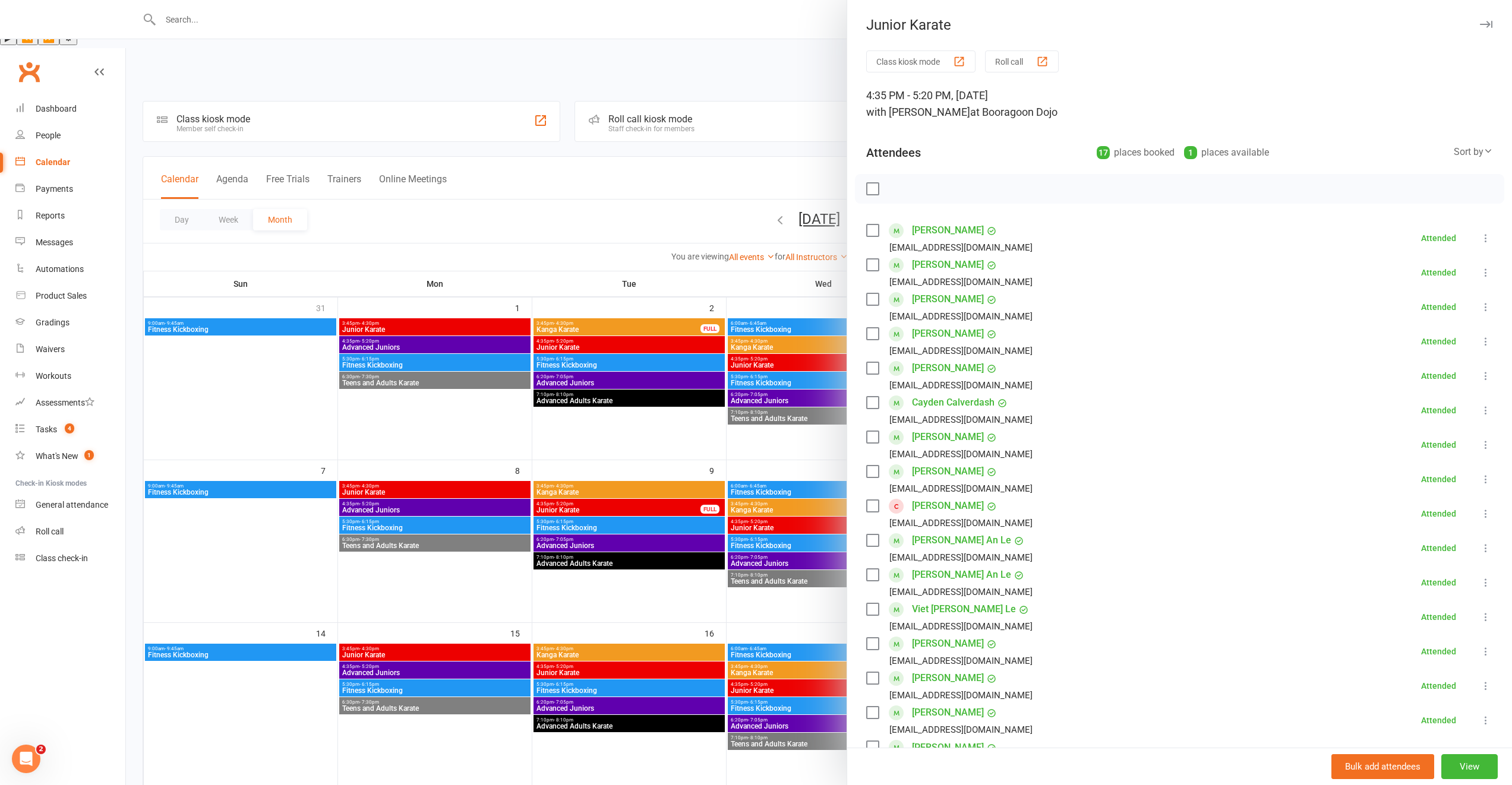
click at [655, 472] on div at bounding box center [819, 392] width 1386 height 785
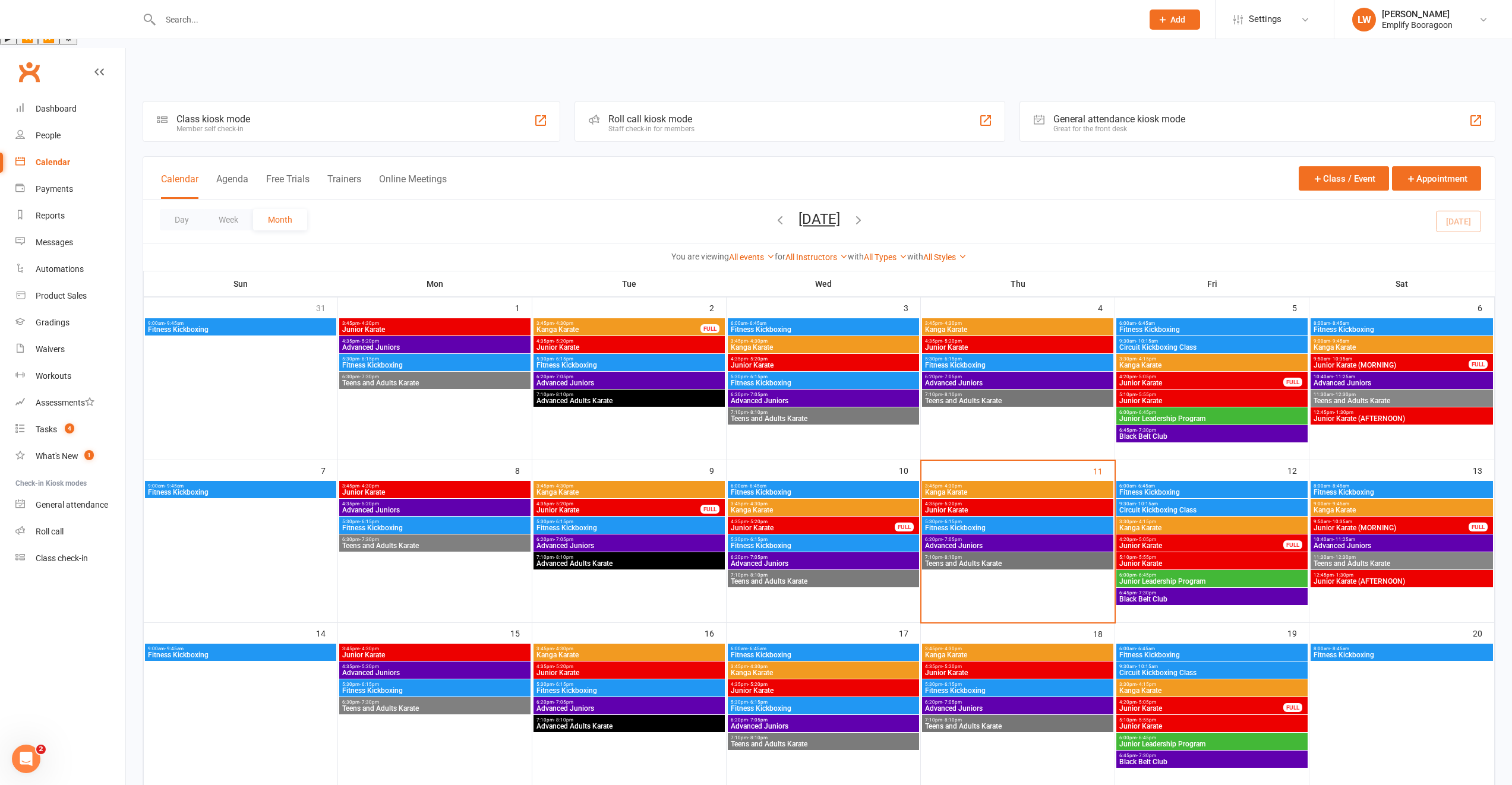
click at [651, 489] on span "Kanga Karate" at bounding box center [629, 493] width 186 height 7
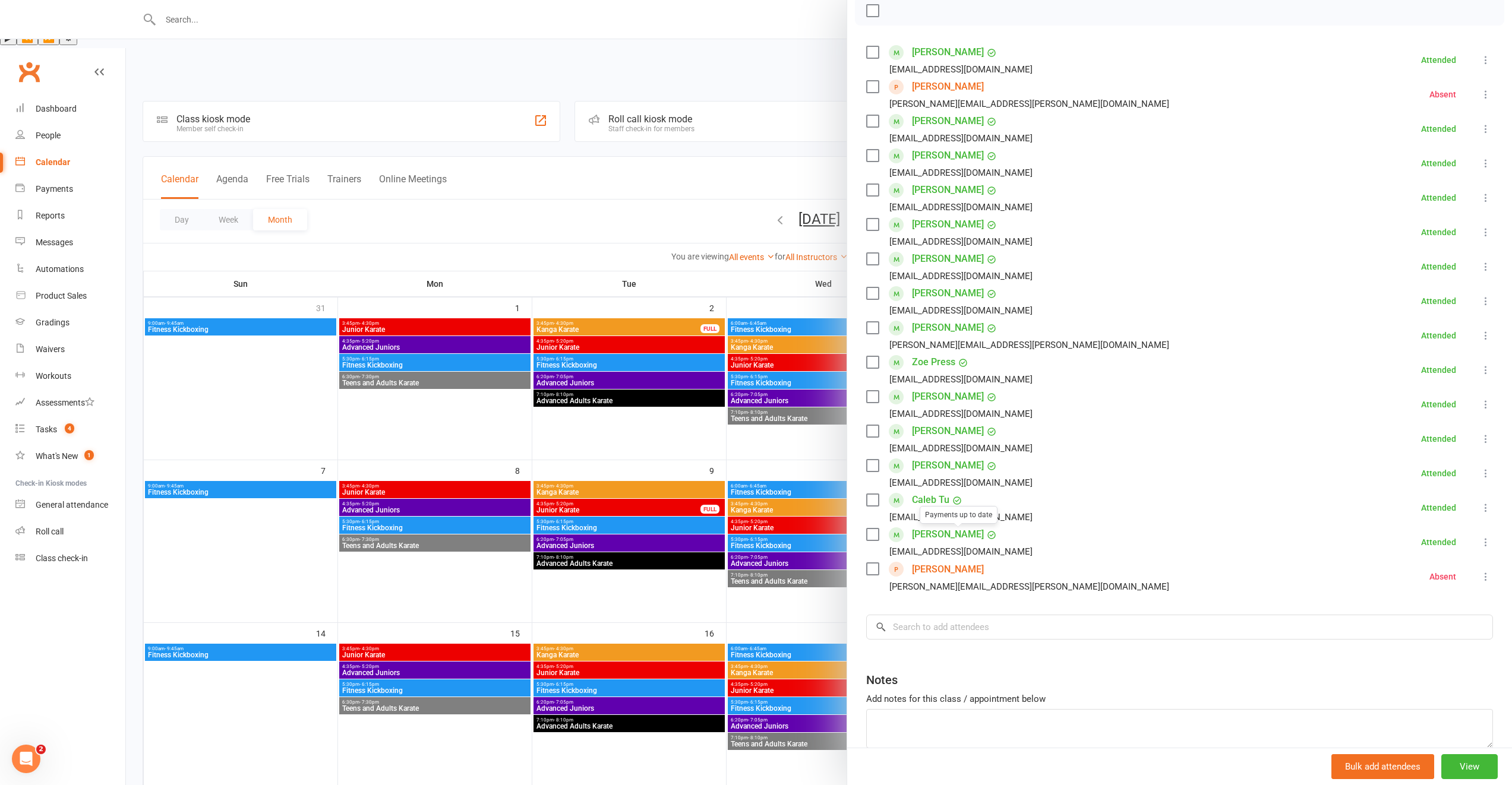
scroll to position [0, 0]
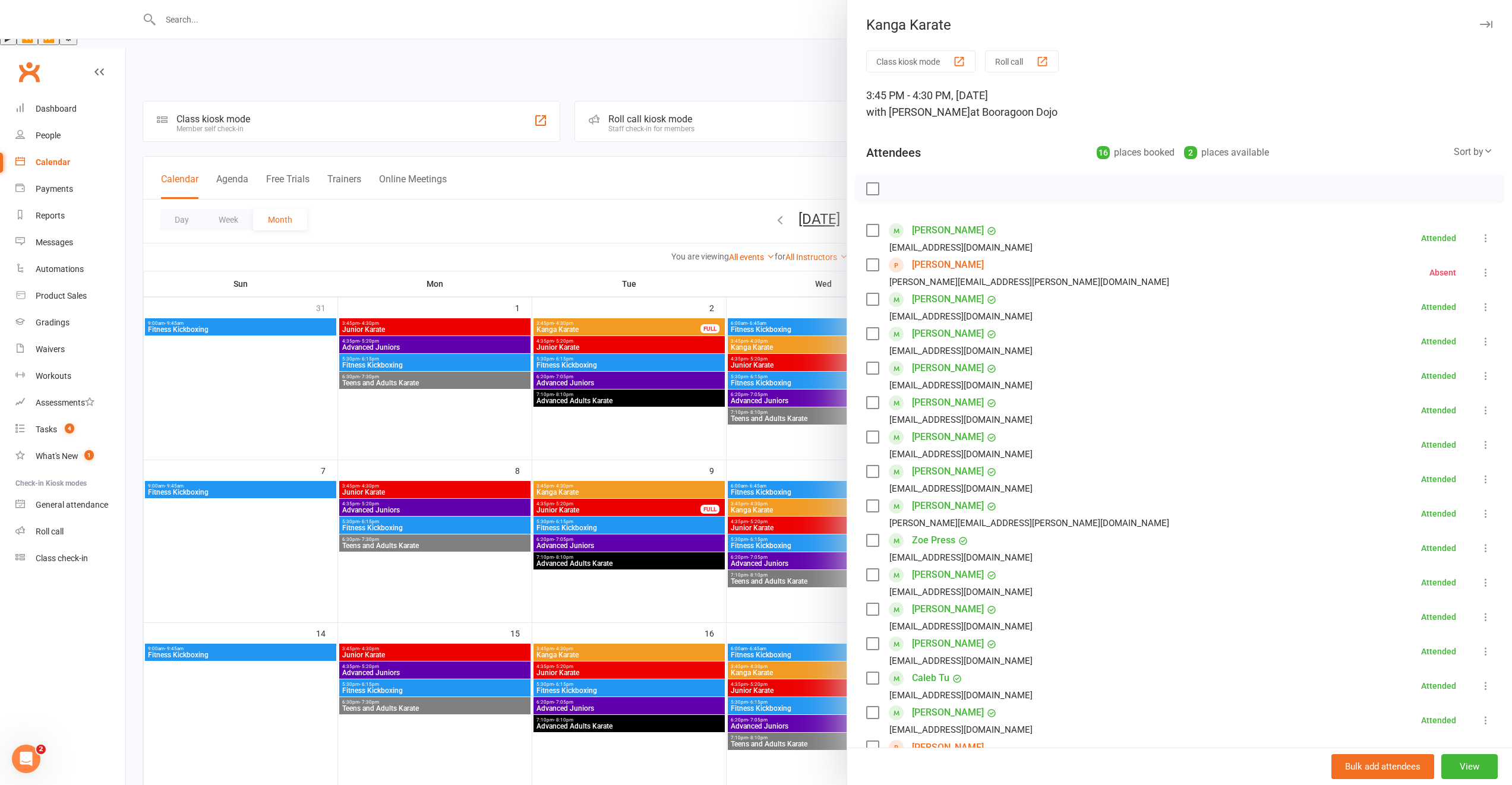
click at [733, 487] on div at bounding box center [819, 392] width 1386 height 785
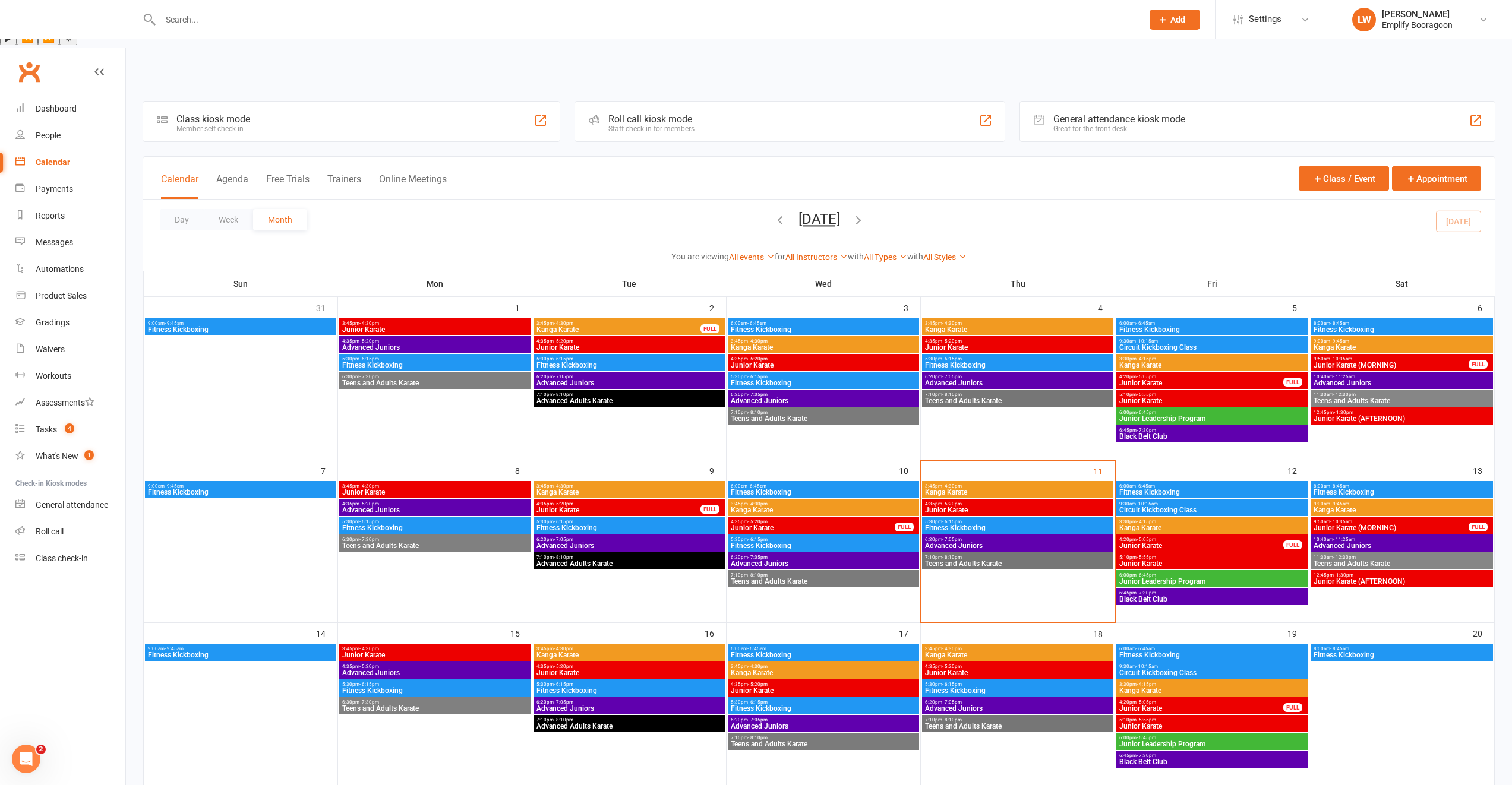
click at [773, 507] on span "Kanga Karate" at bounding box center [823, 510] width 186 height 7
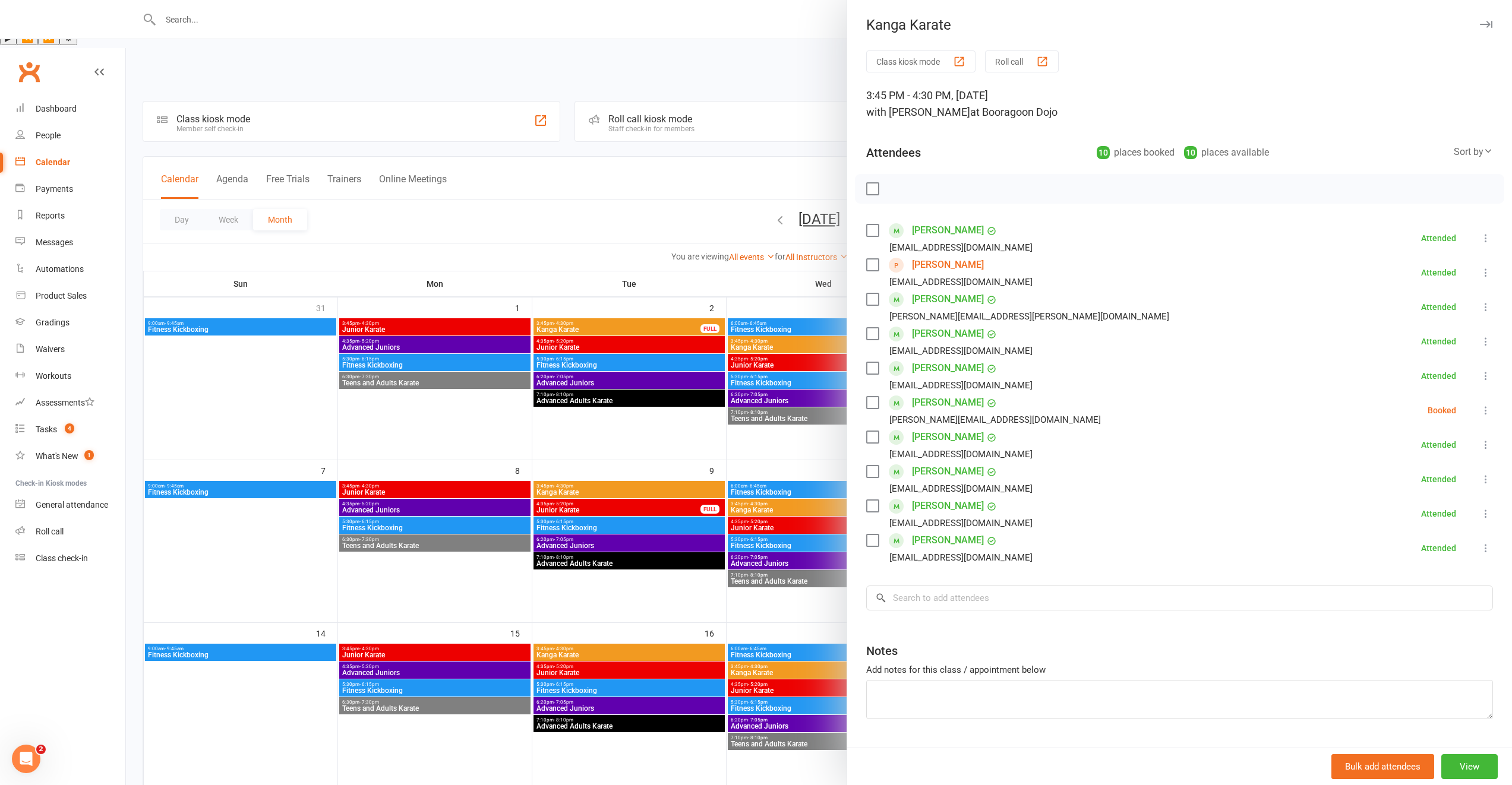
click at [677, 467] on div at bounding box center [819, 392] width 1386 height 785
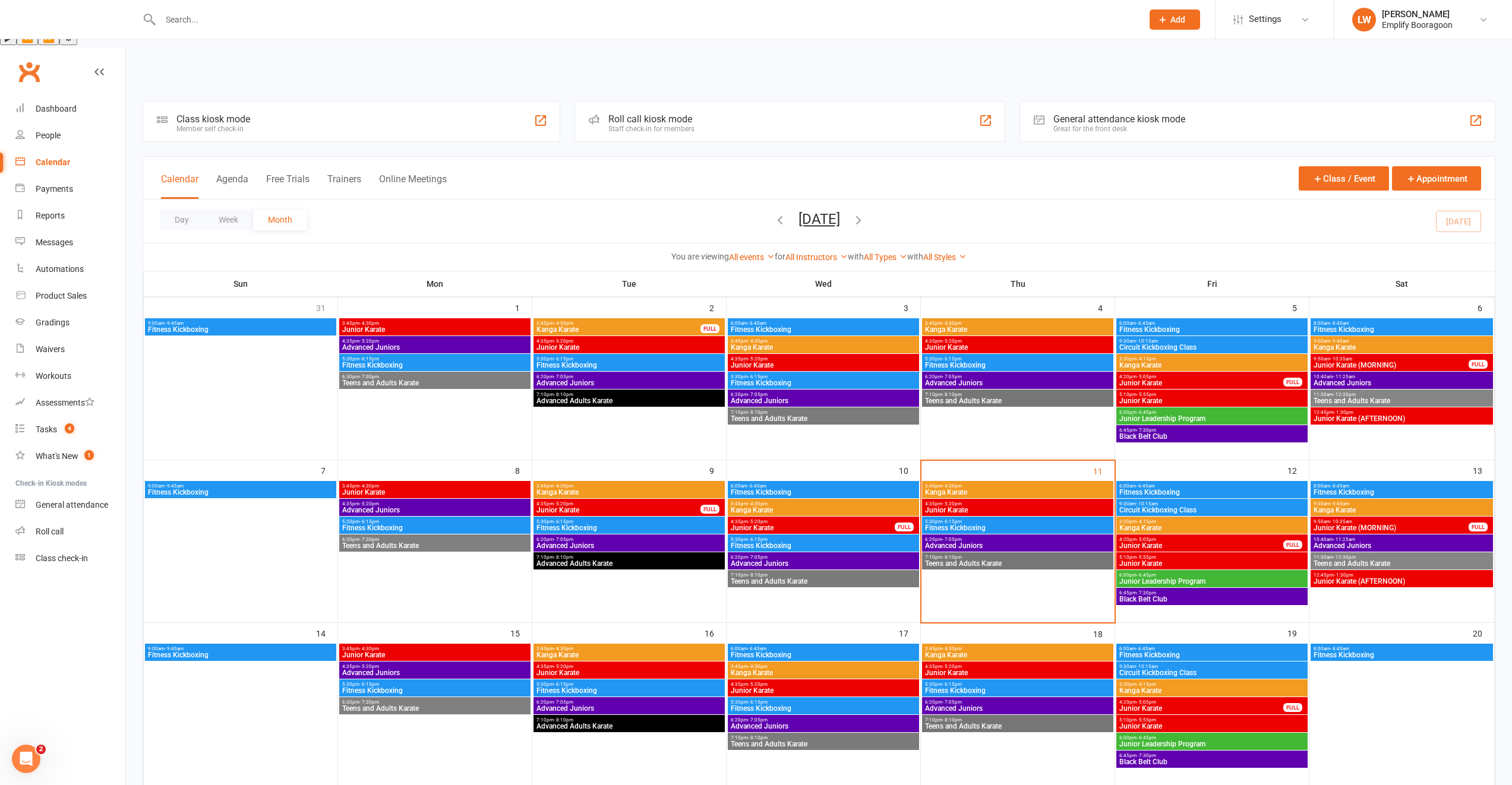
click at [656, 507] on span "Junior Karate" at bounding box center [618, 510] width 165 height 7
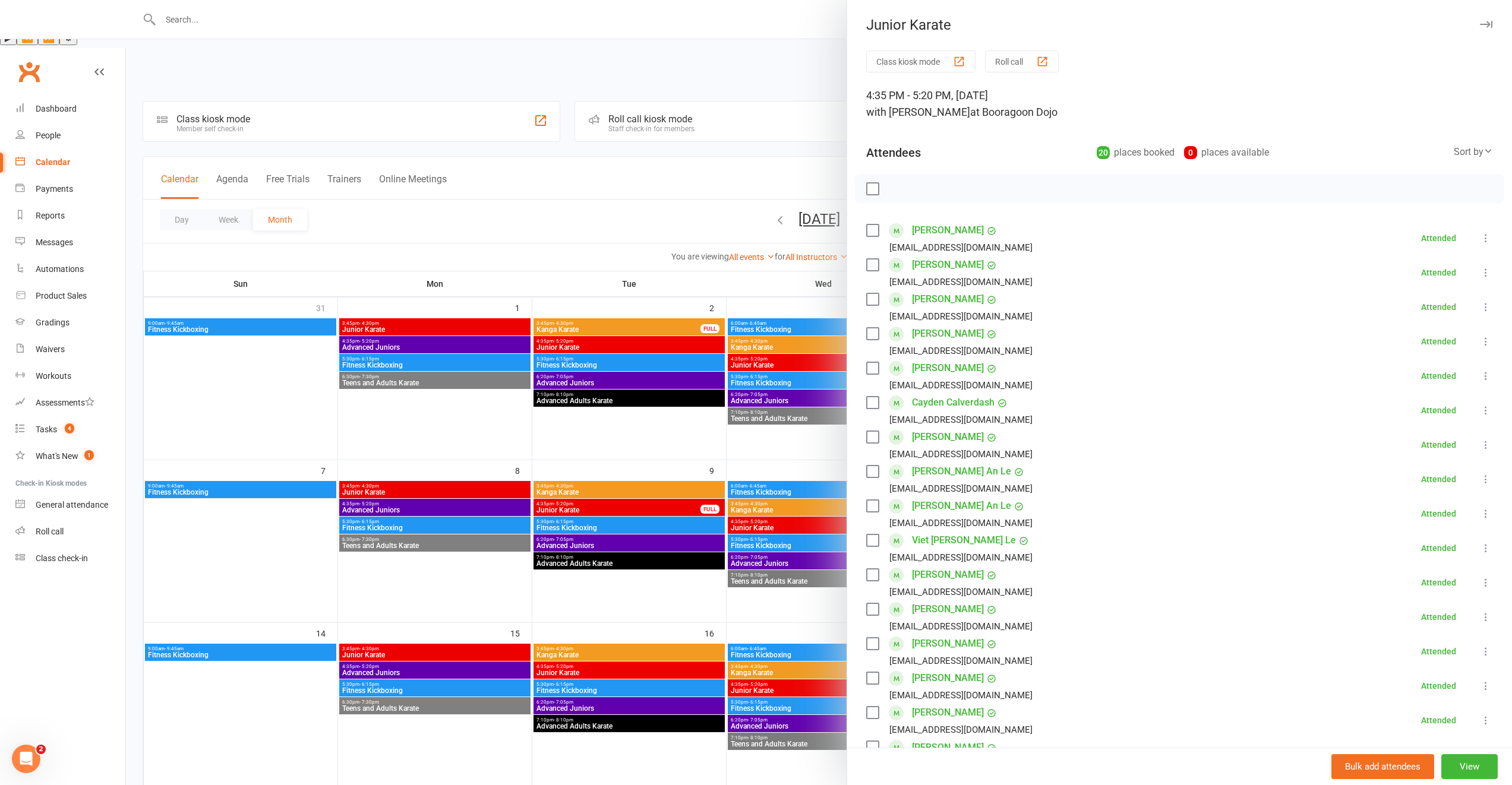
click at [640, 470] on div at bounding box center [819, 392] width 1386 height 785
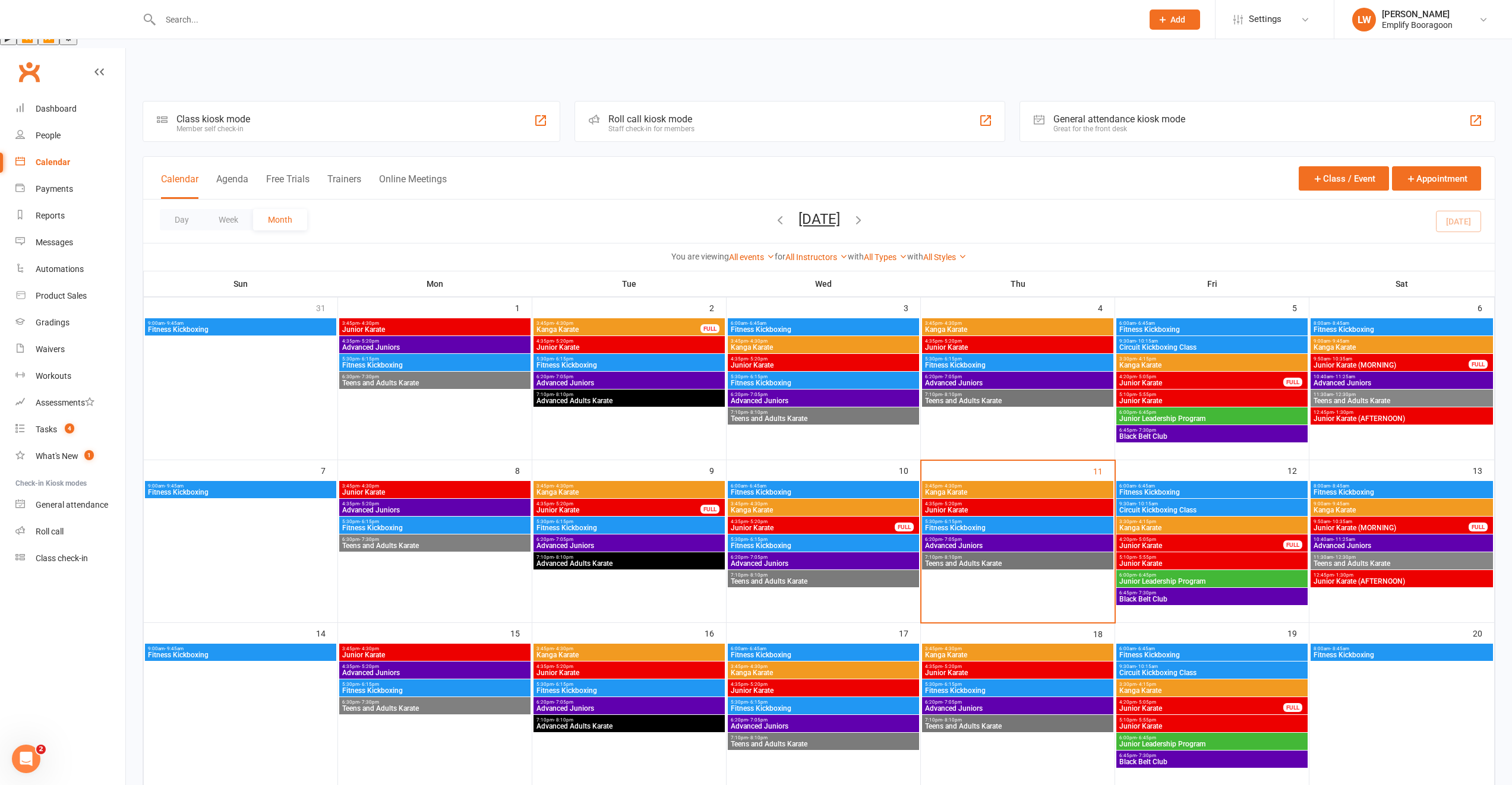
click at [791, 519] on span "4:35pm - 5:20pm" at bounding box center [813, 522] width 165 height 5
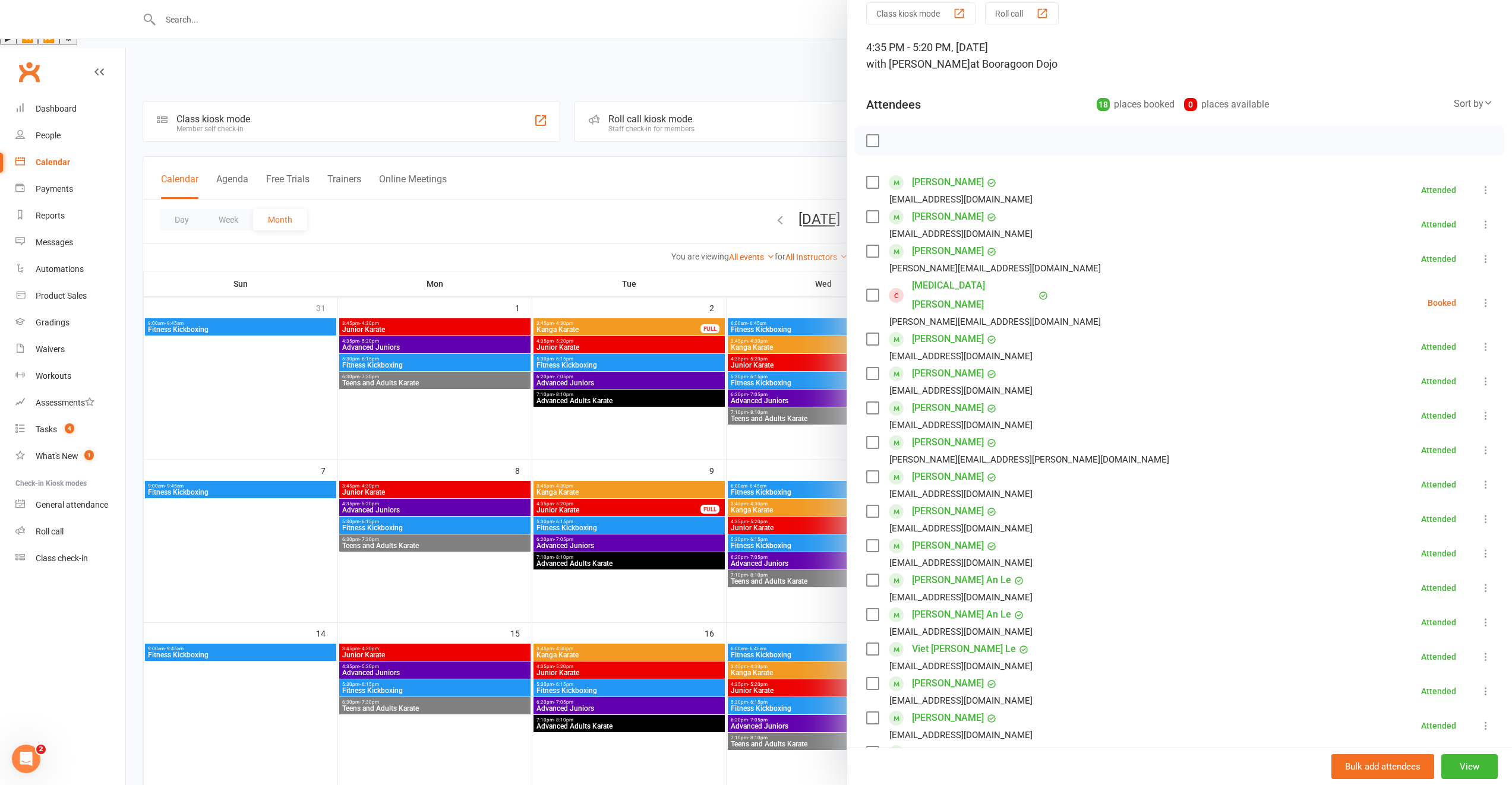
scroll to position [193, 0]
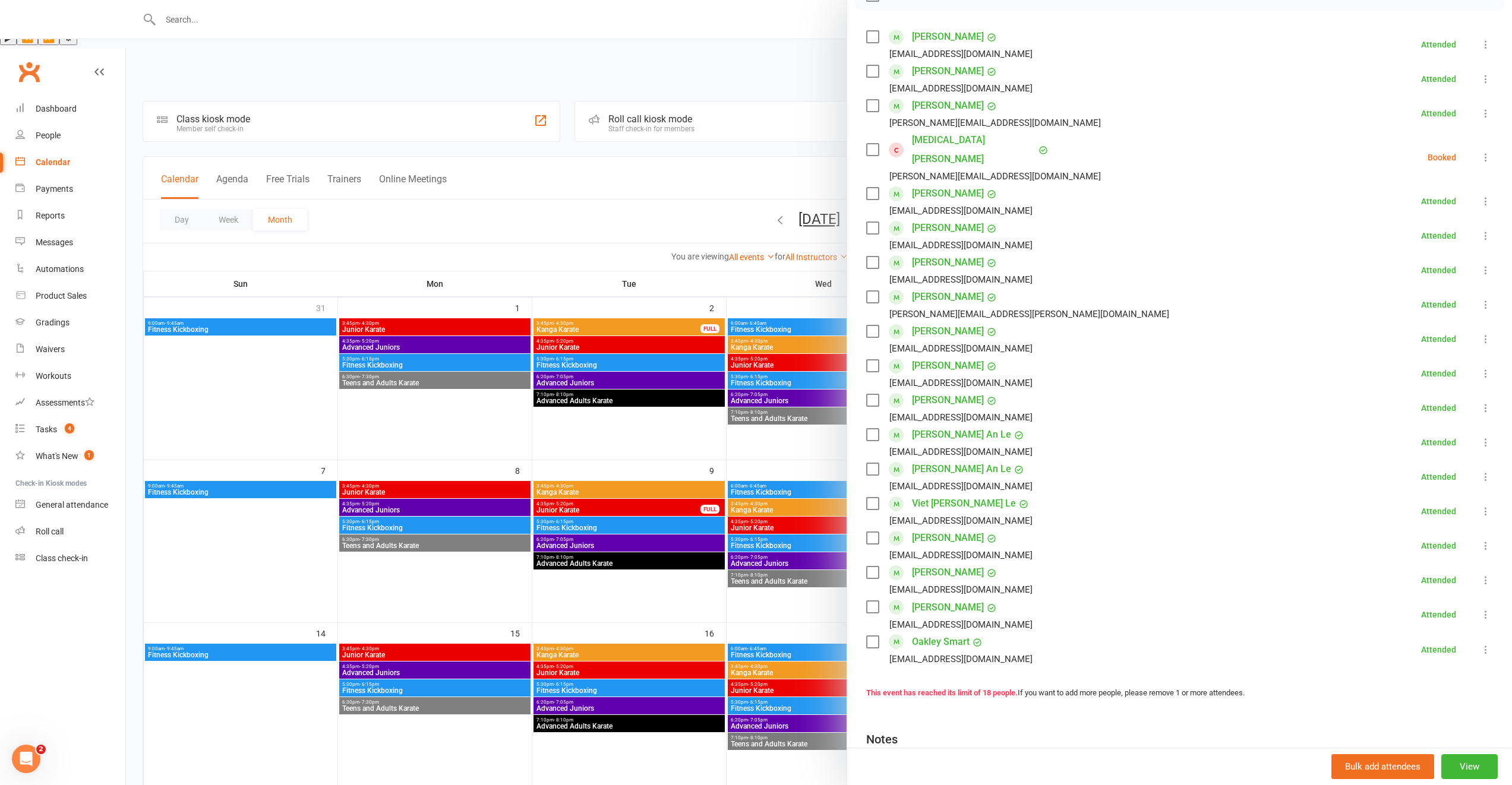
click at [701, 487] on div at bounding box center [819, 392] width 1386 height 785
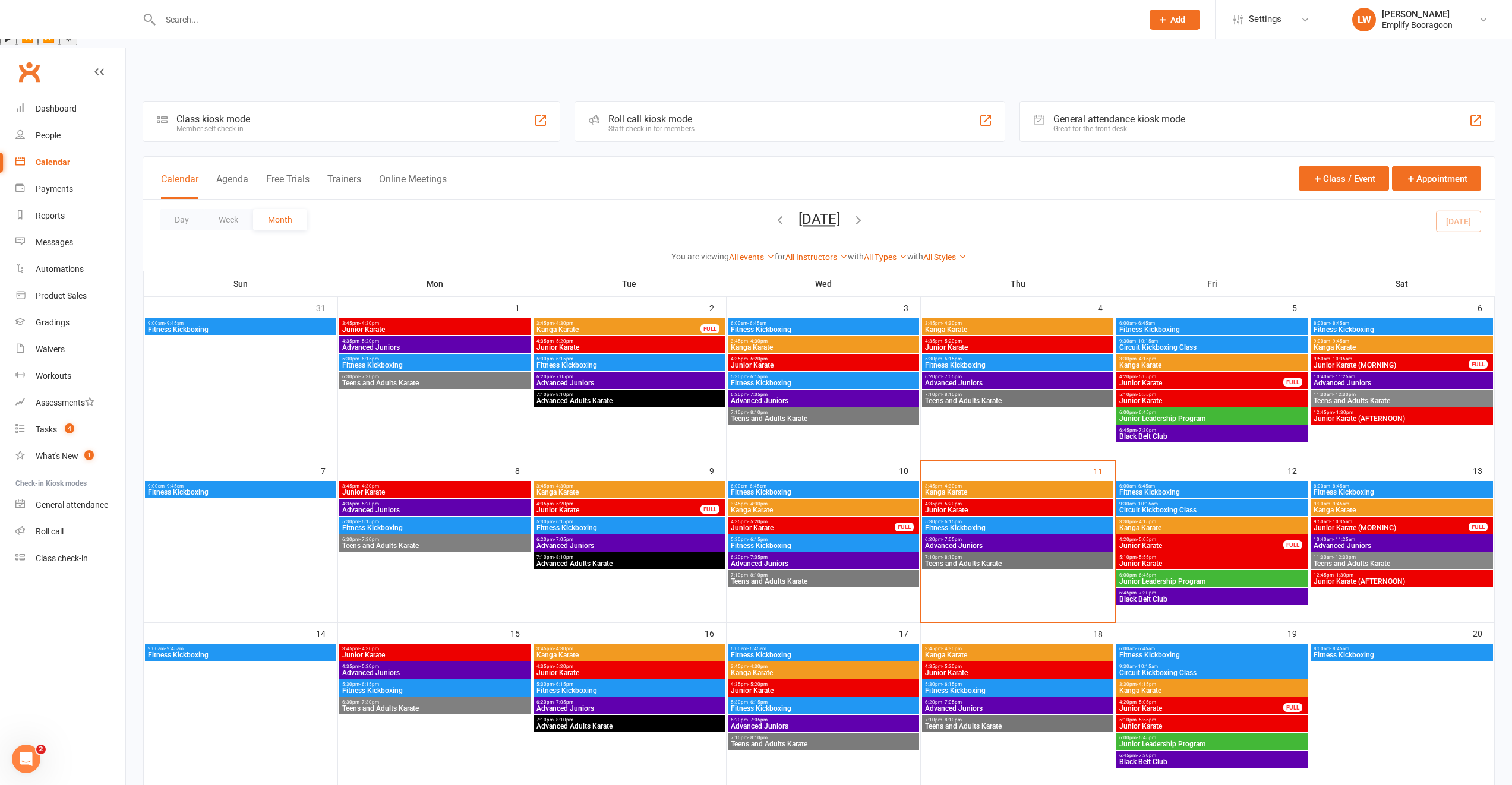
click at [424, 489] on span "Junior Karate" at bounding box center [435, 493] width 186 height 7
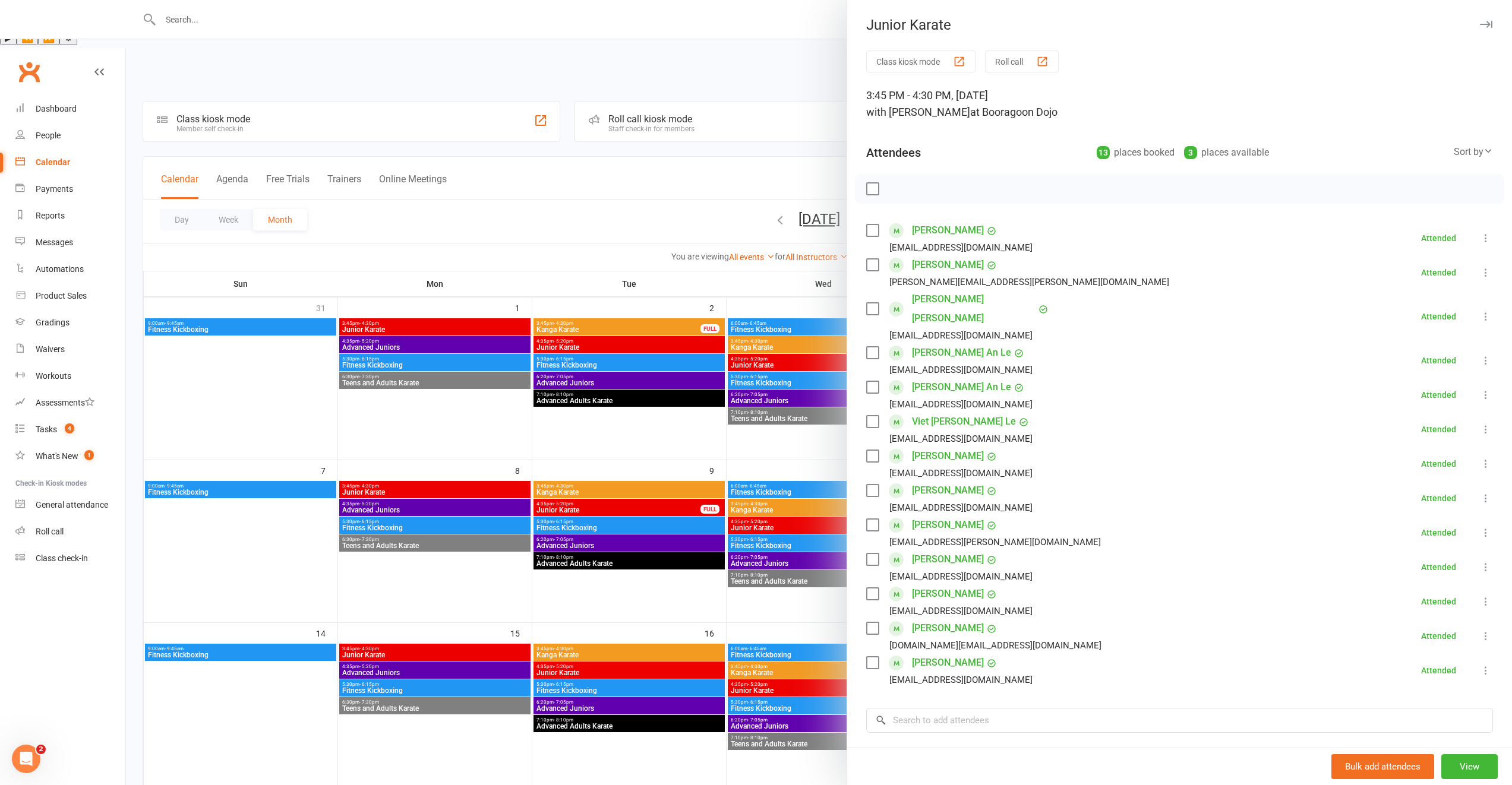
click at [625, 466] on div at bounding box center [819, 392] width 1386 height 785
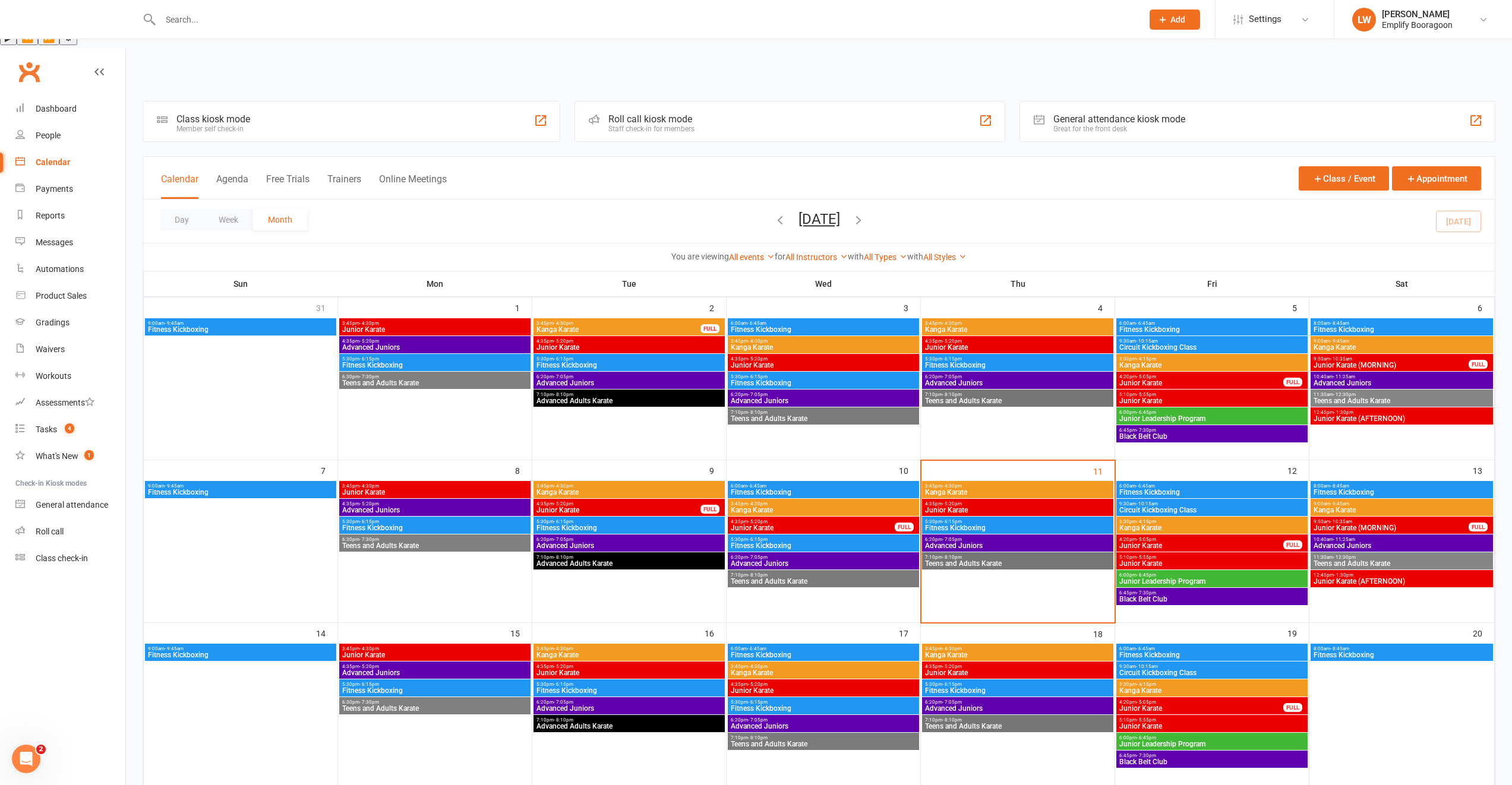
click at [409, 484] on span "3:45pm - 4:30pm" at bounding box center [435, 487] width 186 height 5
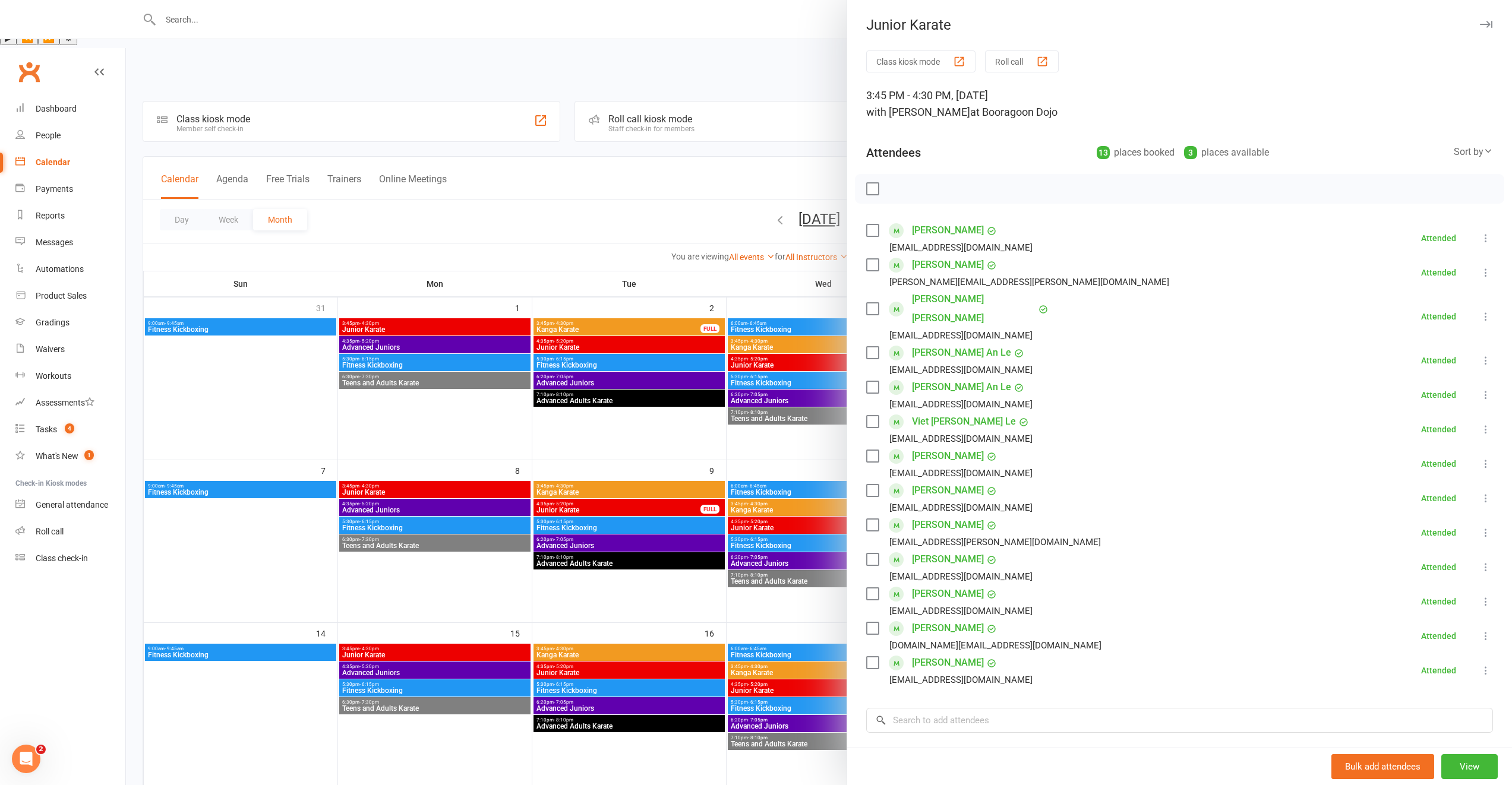
click at [754, 516] on div at bounding box center [819, 392] width 1386 height 785
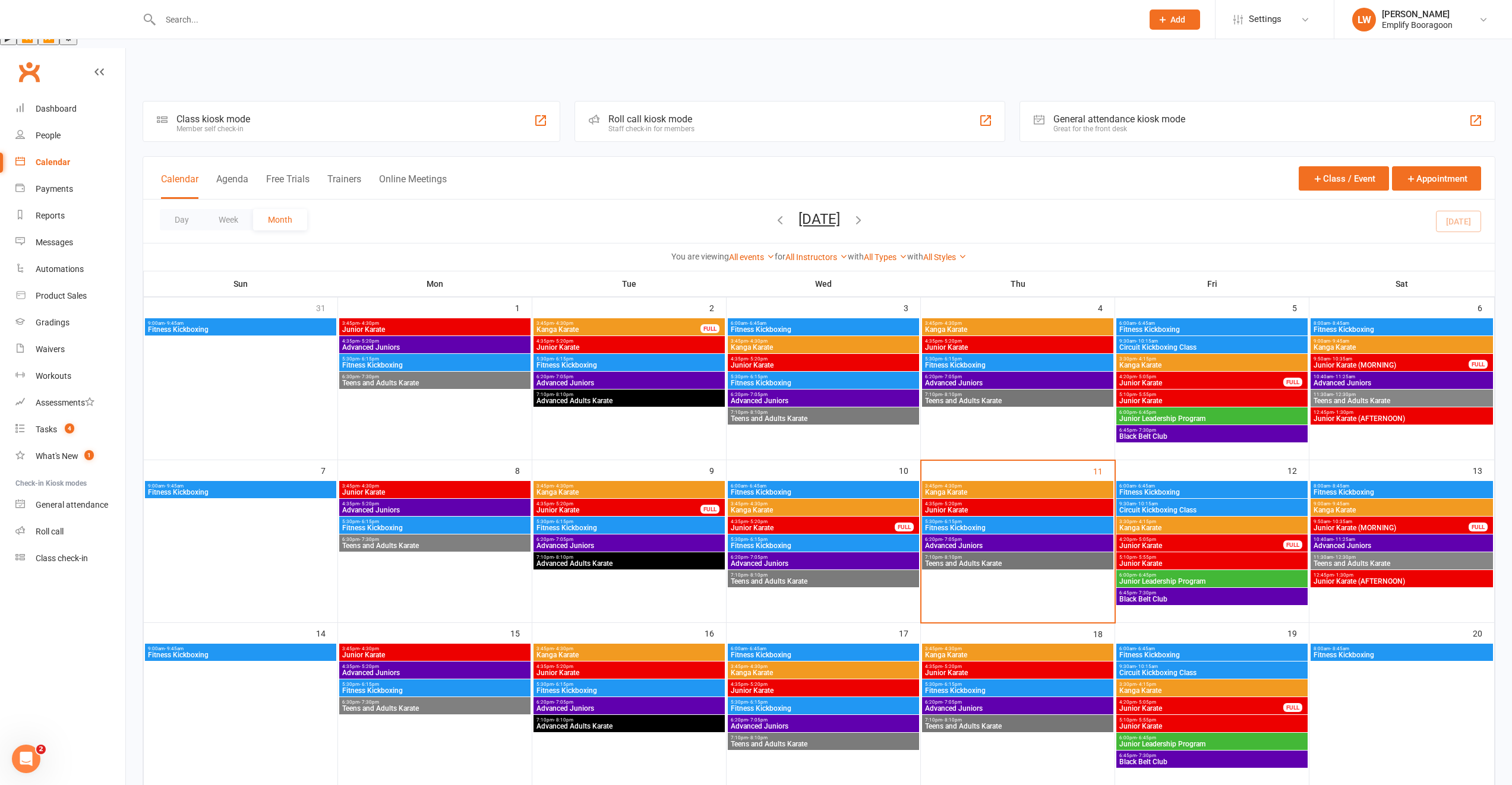
click at [947, 507] on span "Junior Karate" at bounding box center [1017, 510] width 186 height 7
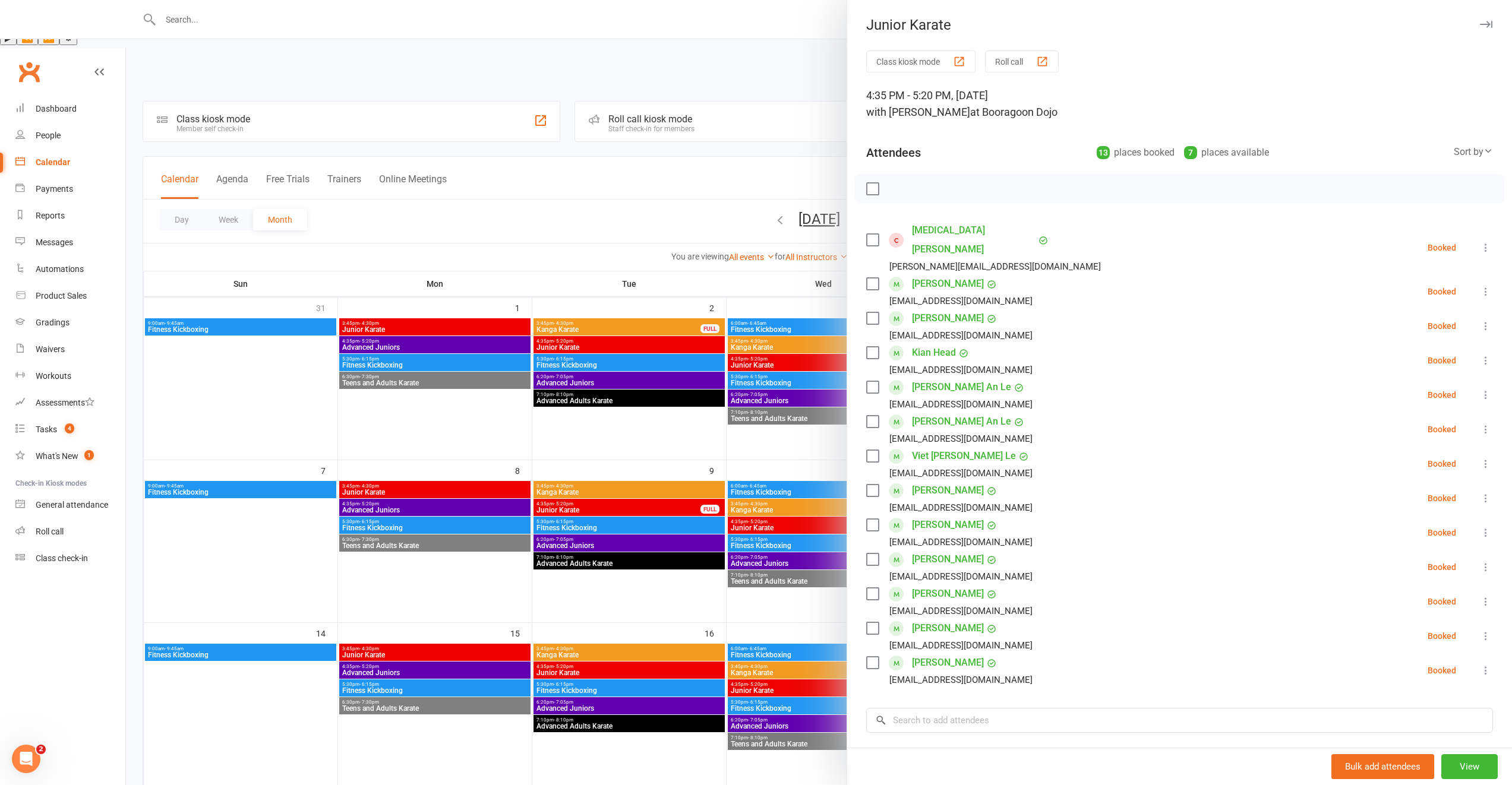
click at [696, 509] on div at bounding box center [819, 392] width 1386 height 785
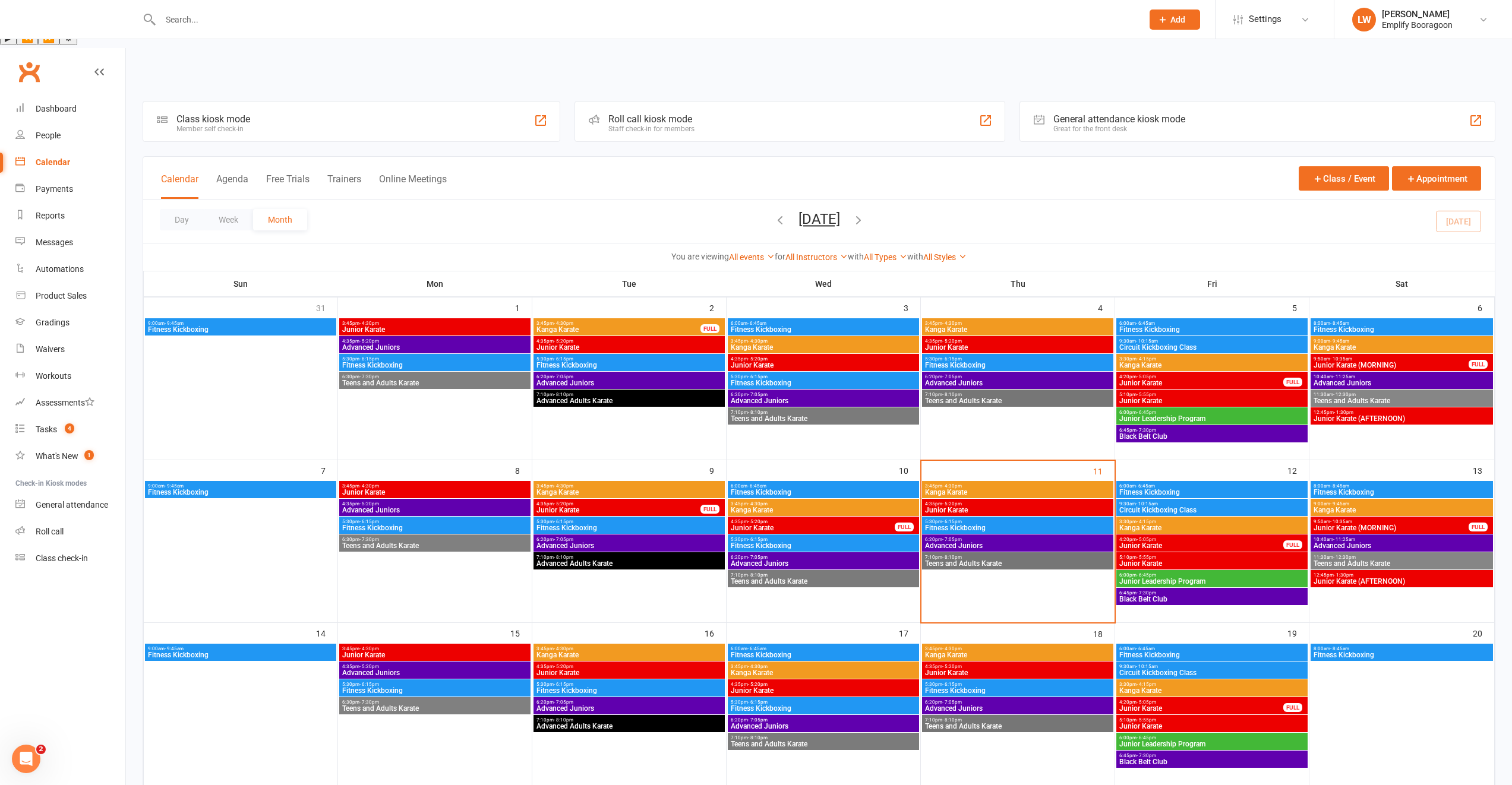
click at [1159, 555] on span "5:10pm - 5:55pm" at bounding box center [1212, 557] width 186 height 5
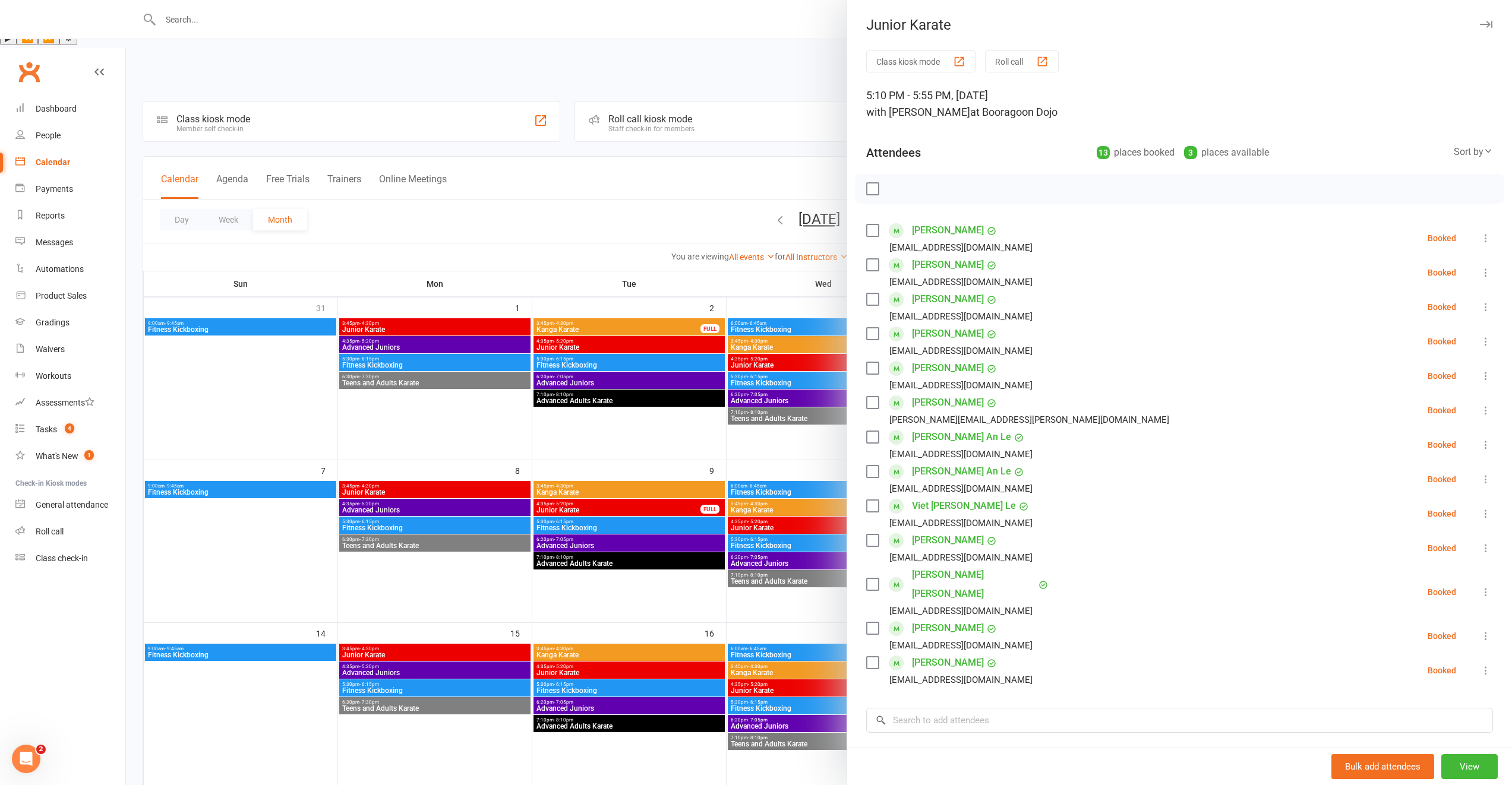
drag, startPoint x: 507, startPoint y: 427, endPoint x: 500, endPoint y: 427, distance: 7.0
click at [500, 427] on div at bounding box center [819, 392] width 1386 height 785
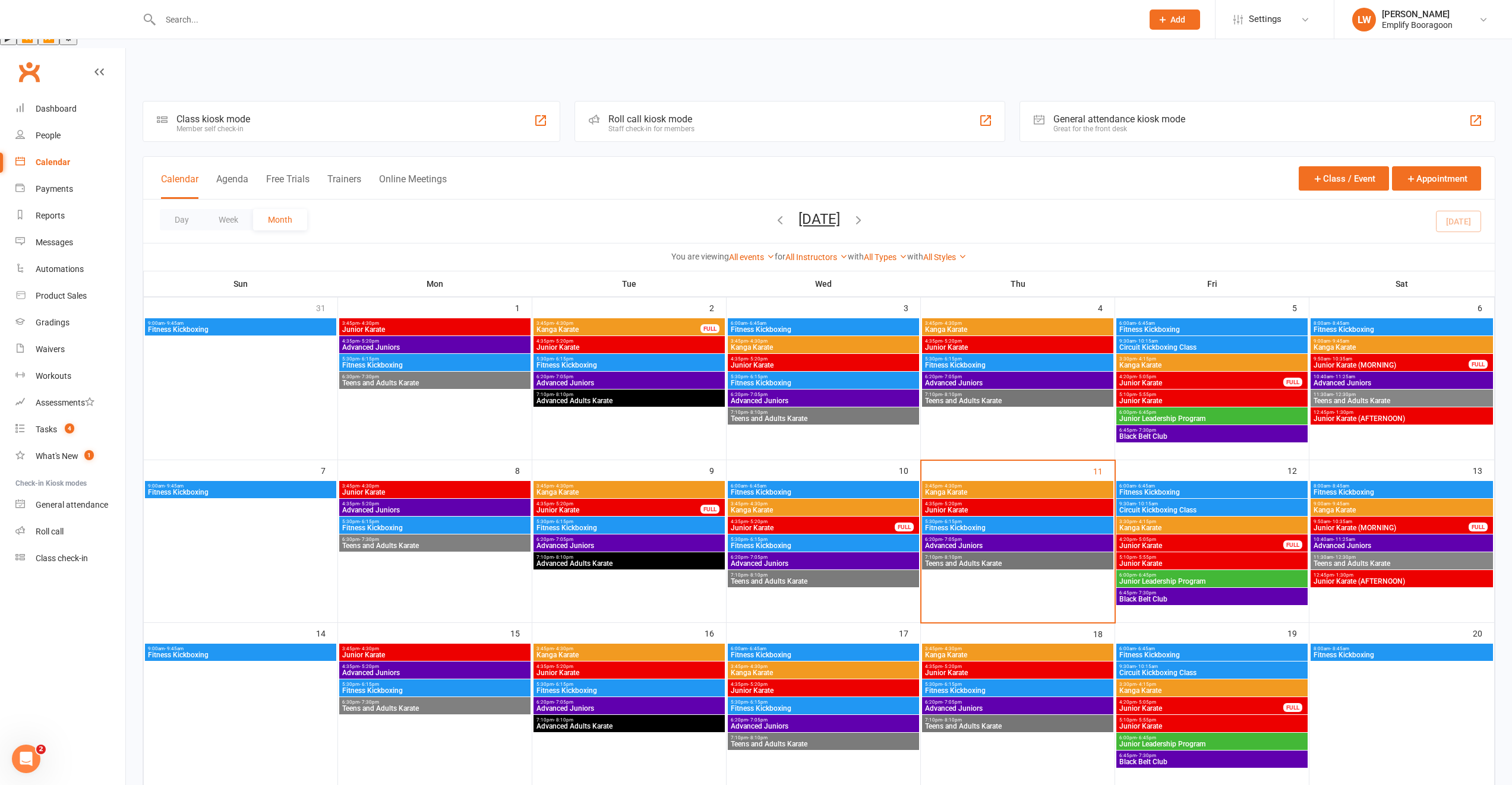
click at [1326, 572] on span "12:45pm - 1:30pm" at bounding box center [1402, 575] width 178 height 5
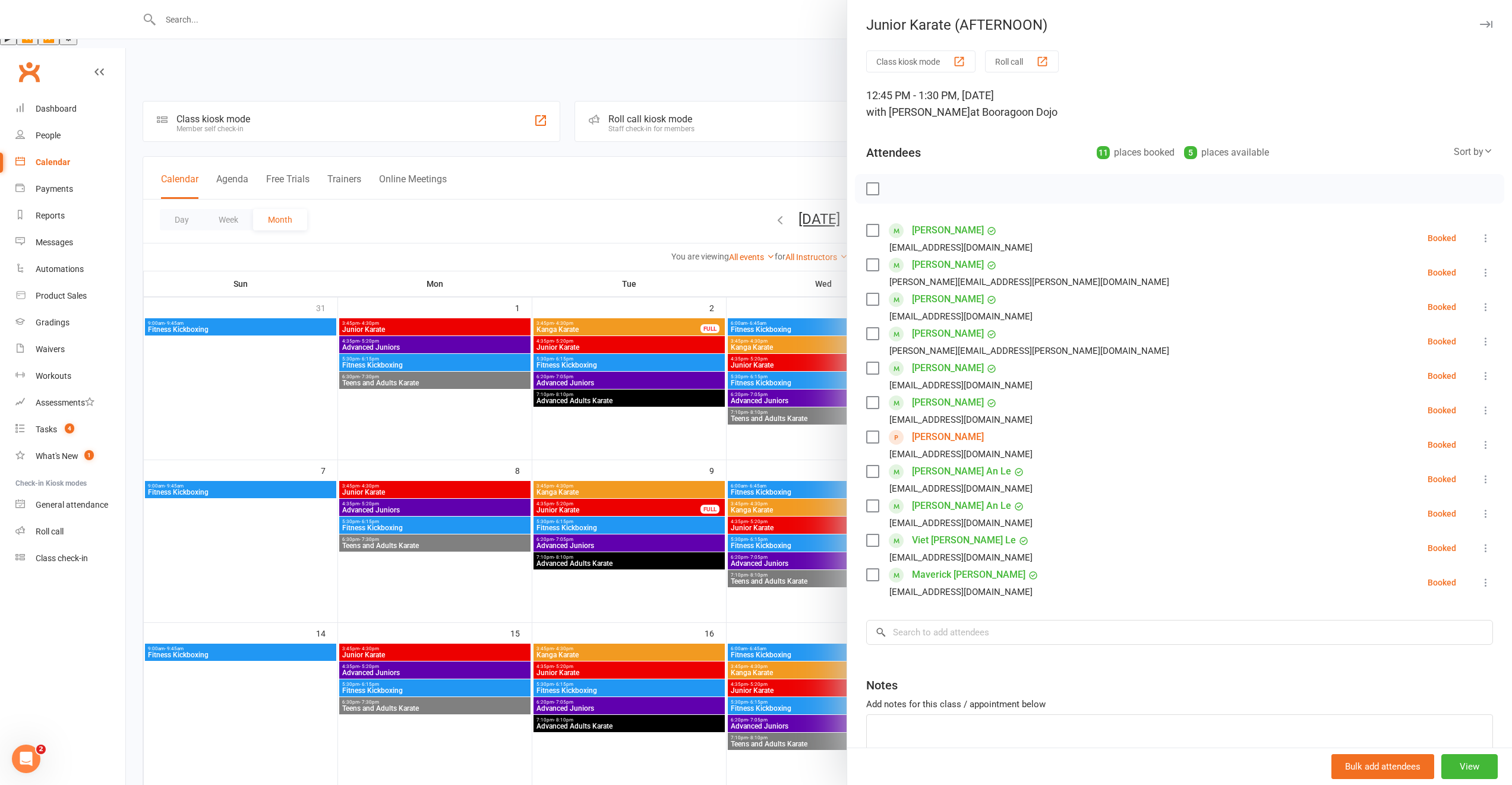
click at [756, 445] on div at bounding box center [819, 392] width 1386 height 785
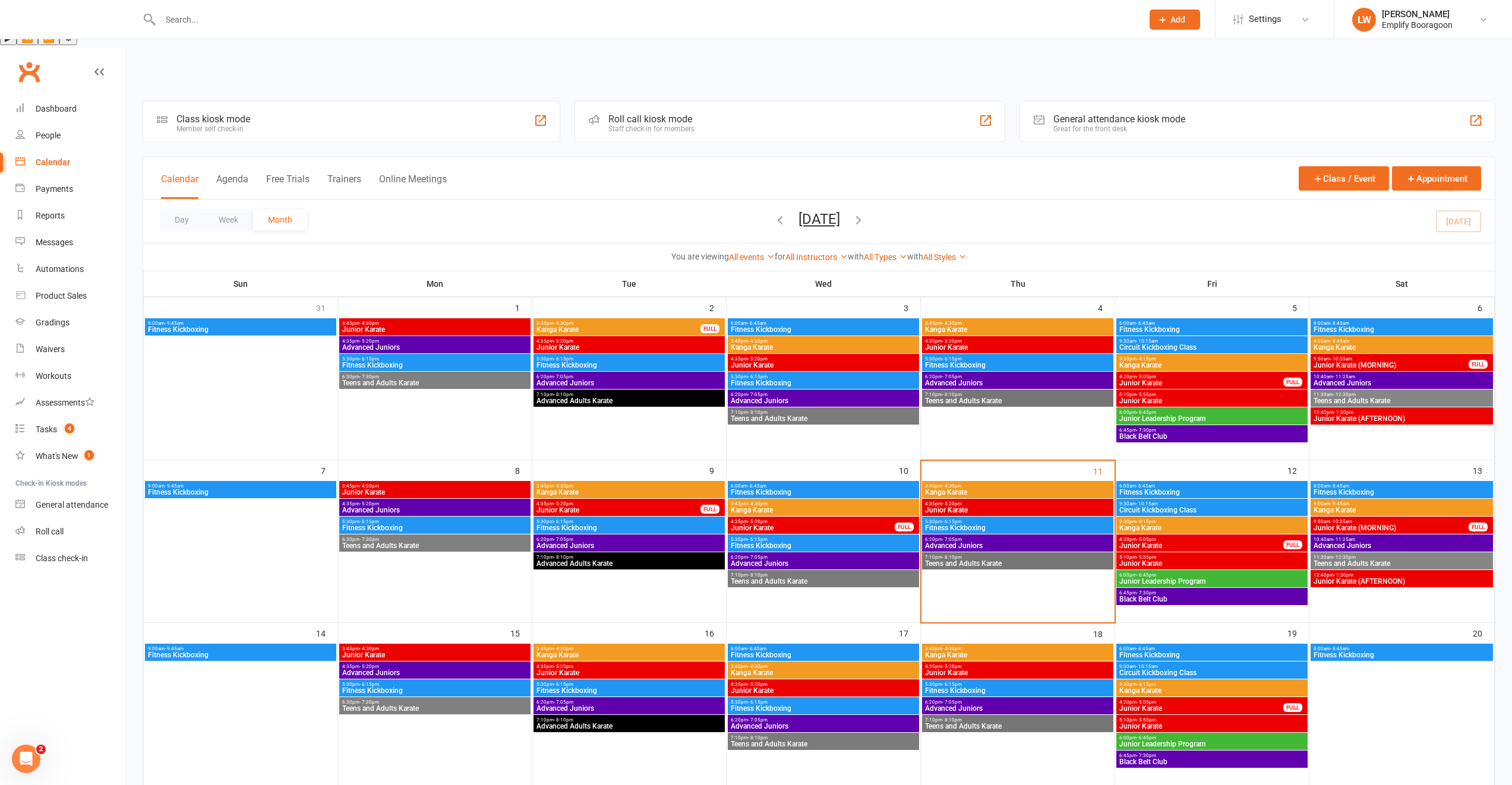
click at [1337, 525] on span "Junior Karate (MORNING)" at bounding box center [1391, 528] width 156 height 7
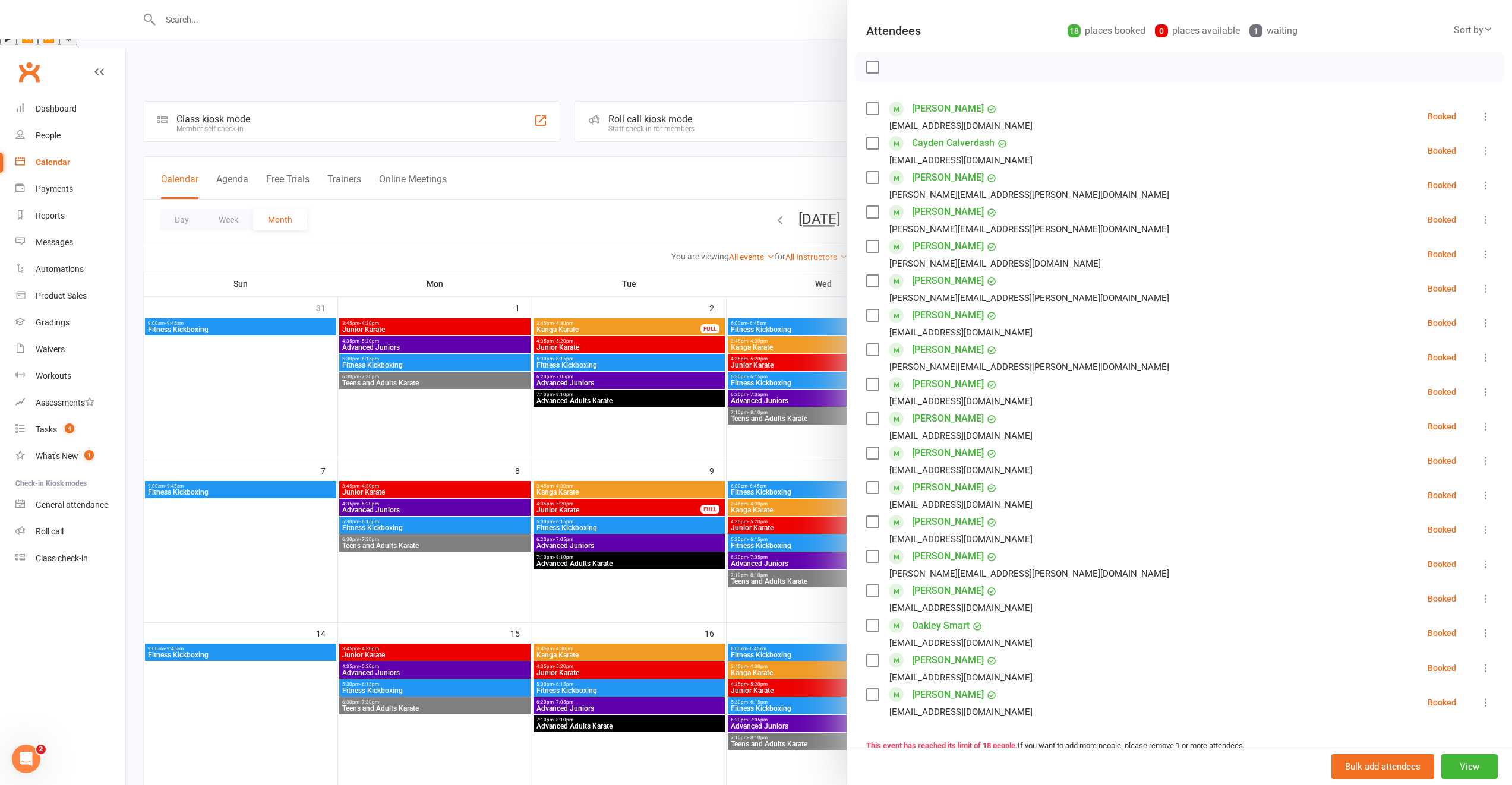
scroll to position [104, 0]
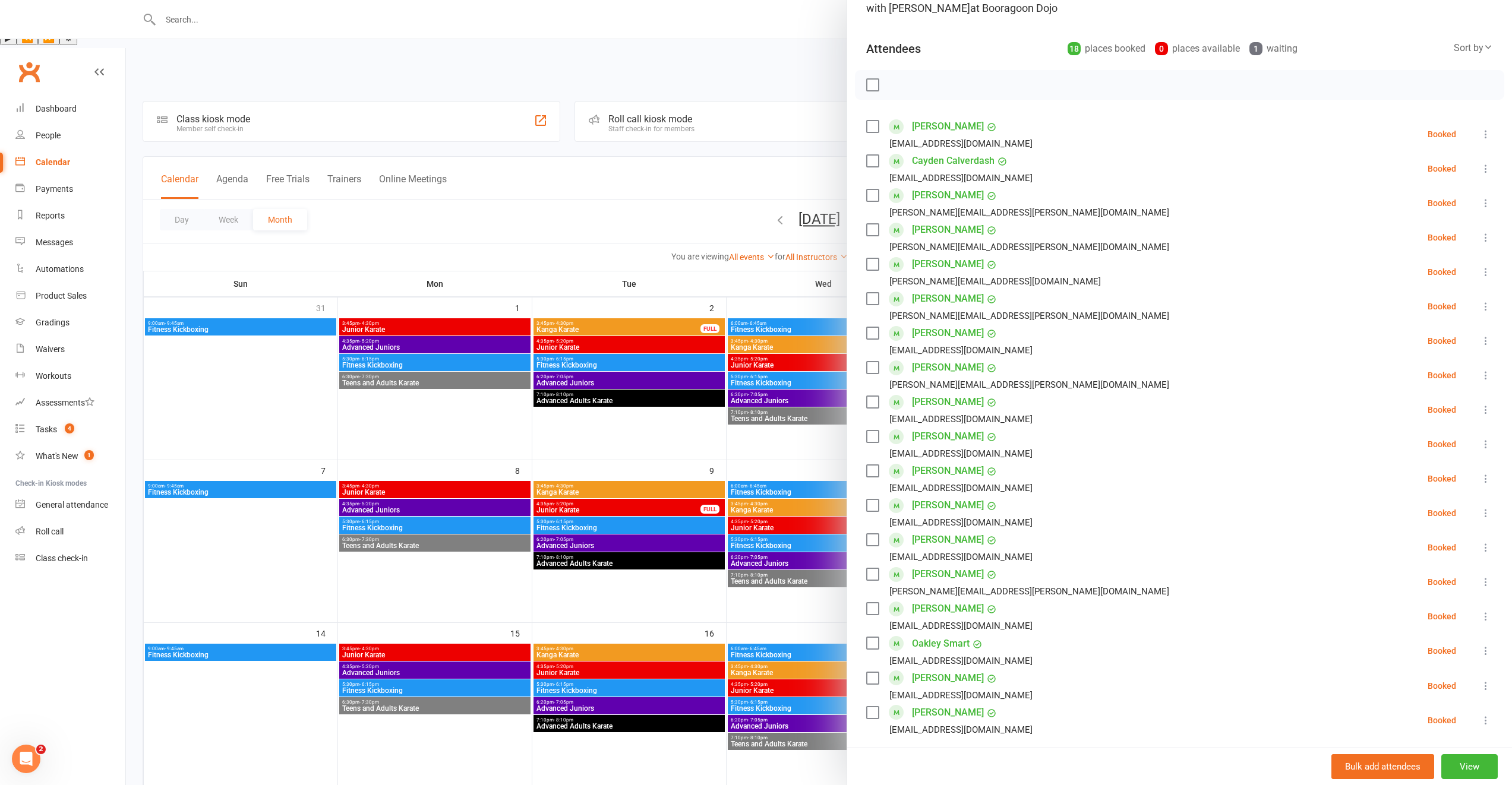
click at [469, 511] on div at bounding box center [819, 392] width 1386 height 785
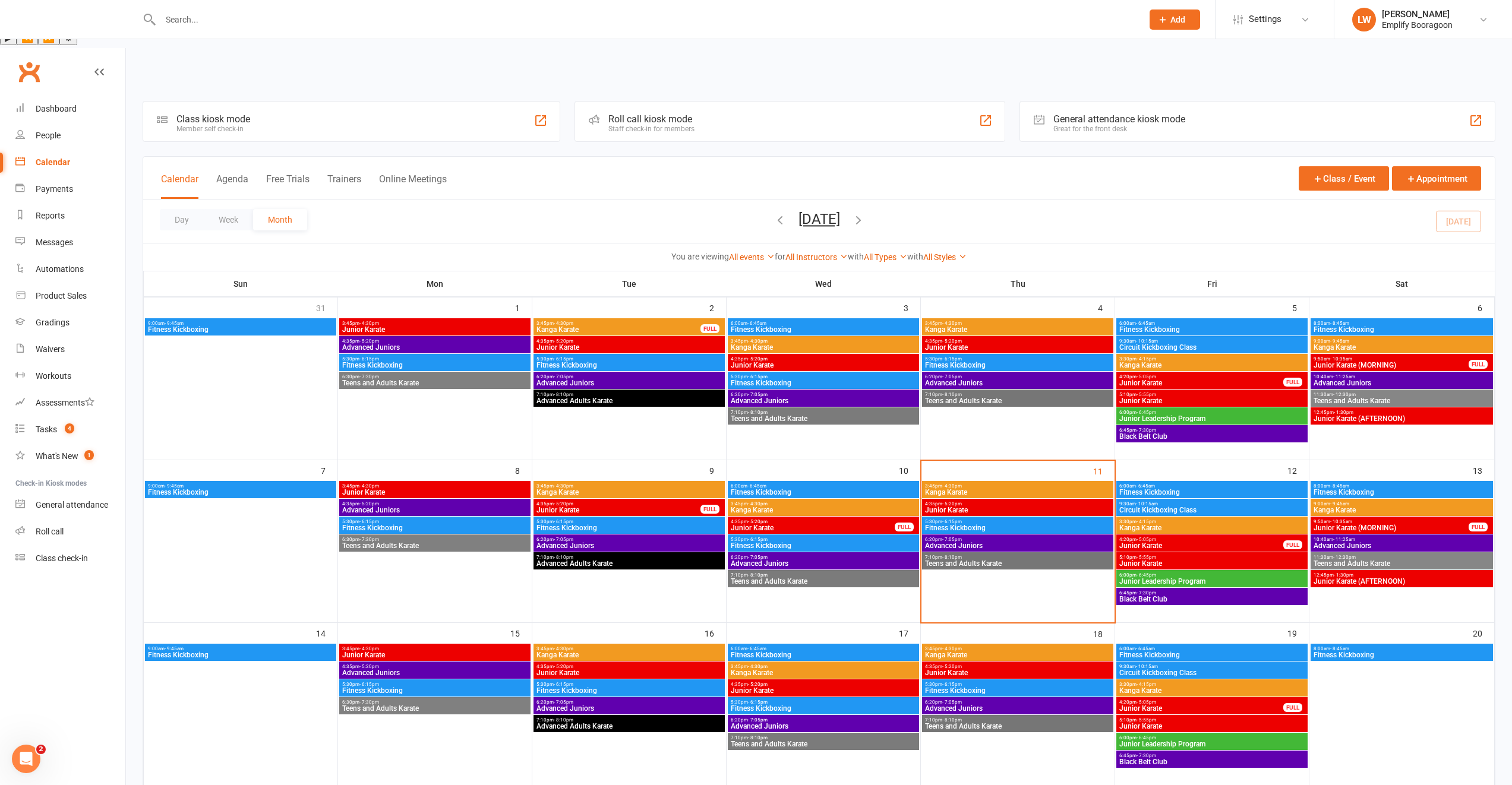
click at [574, 669] on span "Junior Karate" at bounding box center [629, 673] width 186 height 7
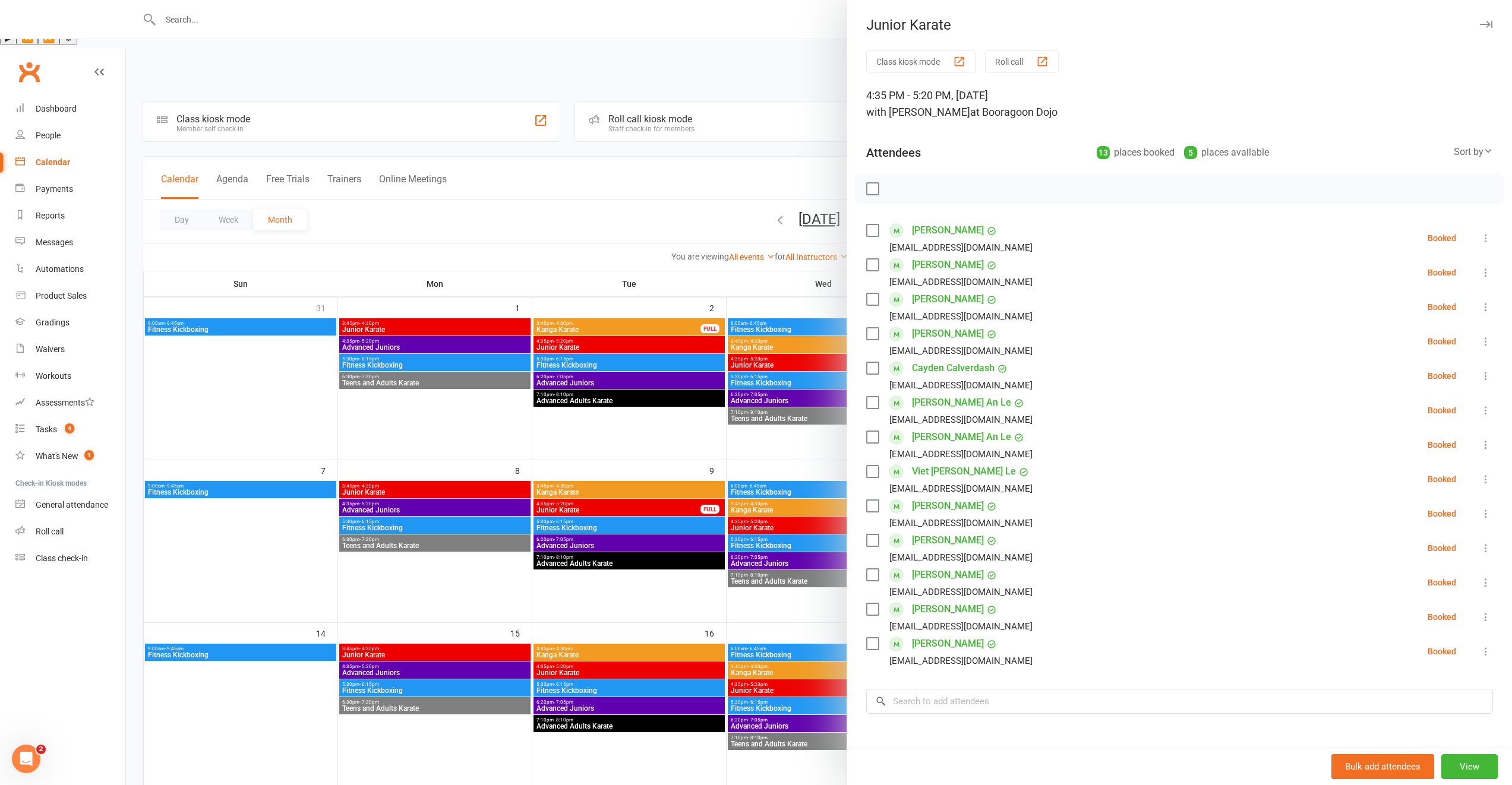
click at [761, 632] on div at bounding box center [819, 392] width 1386 height 785
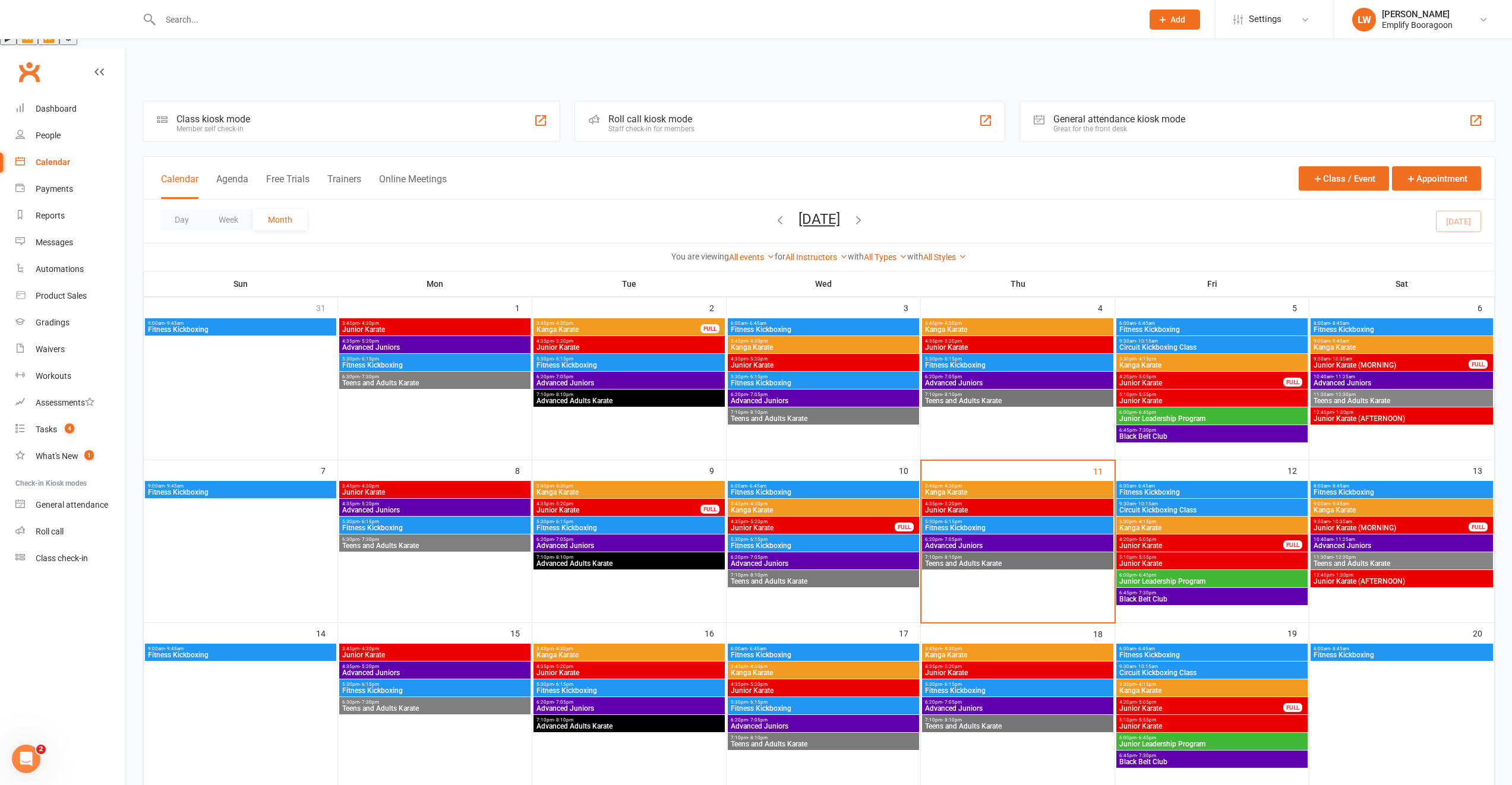
click at [764, 682] on span "- 5:20pm" at bounding box center [758, 684] width 19 height 5
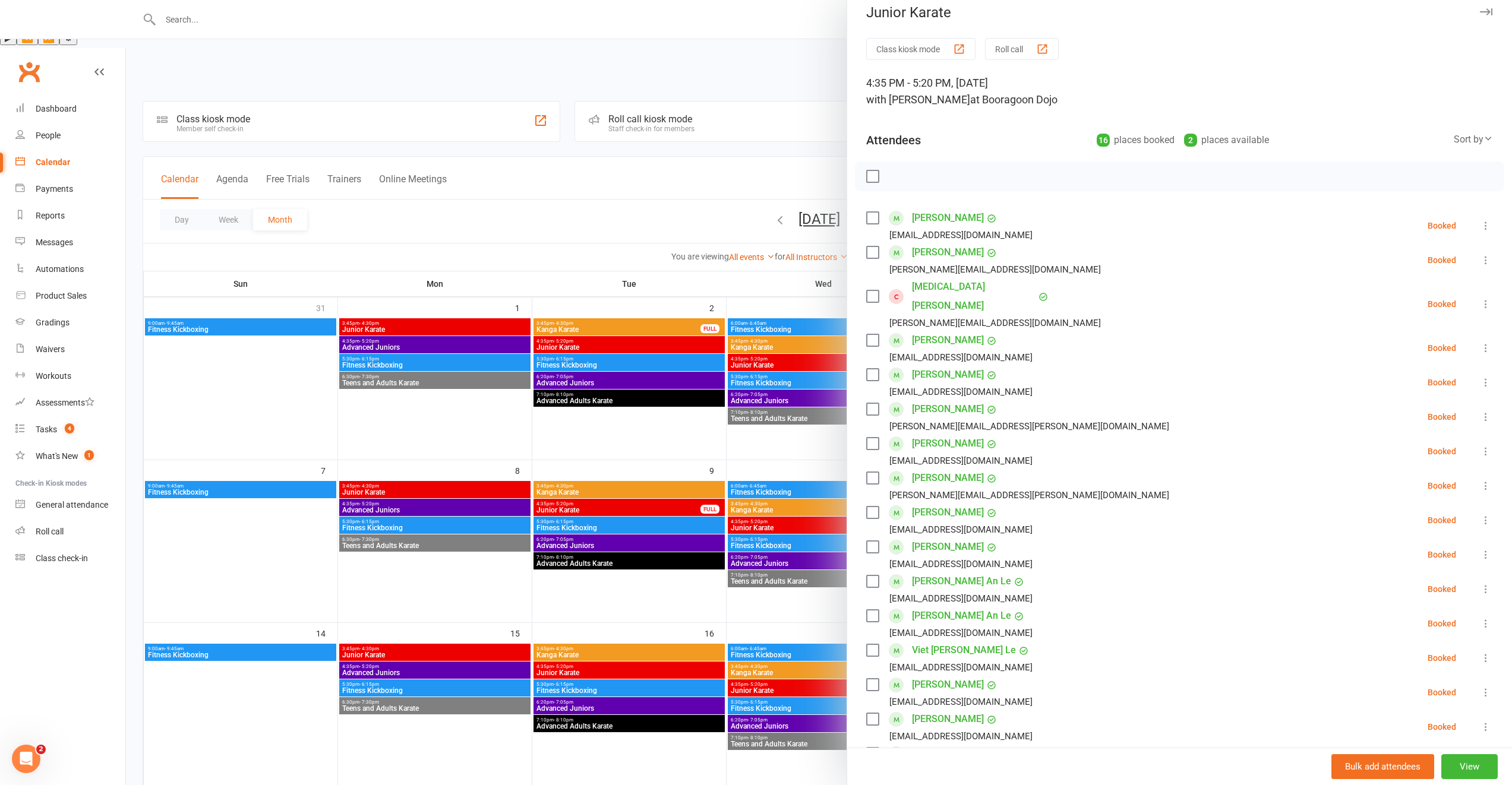
scroll to position [221, 0]
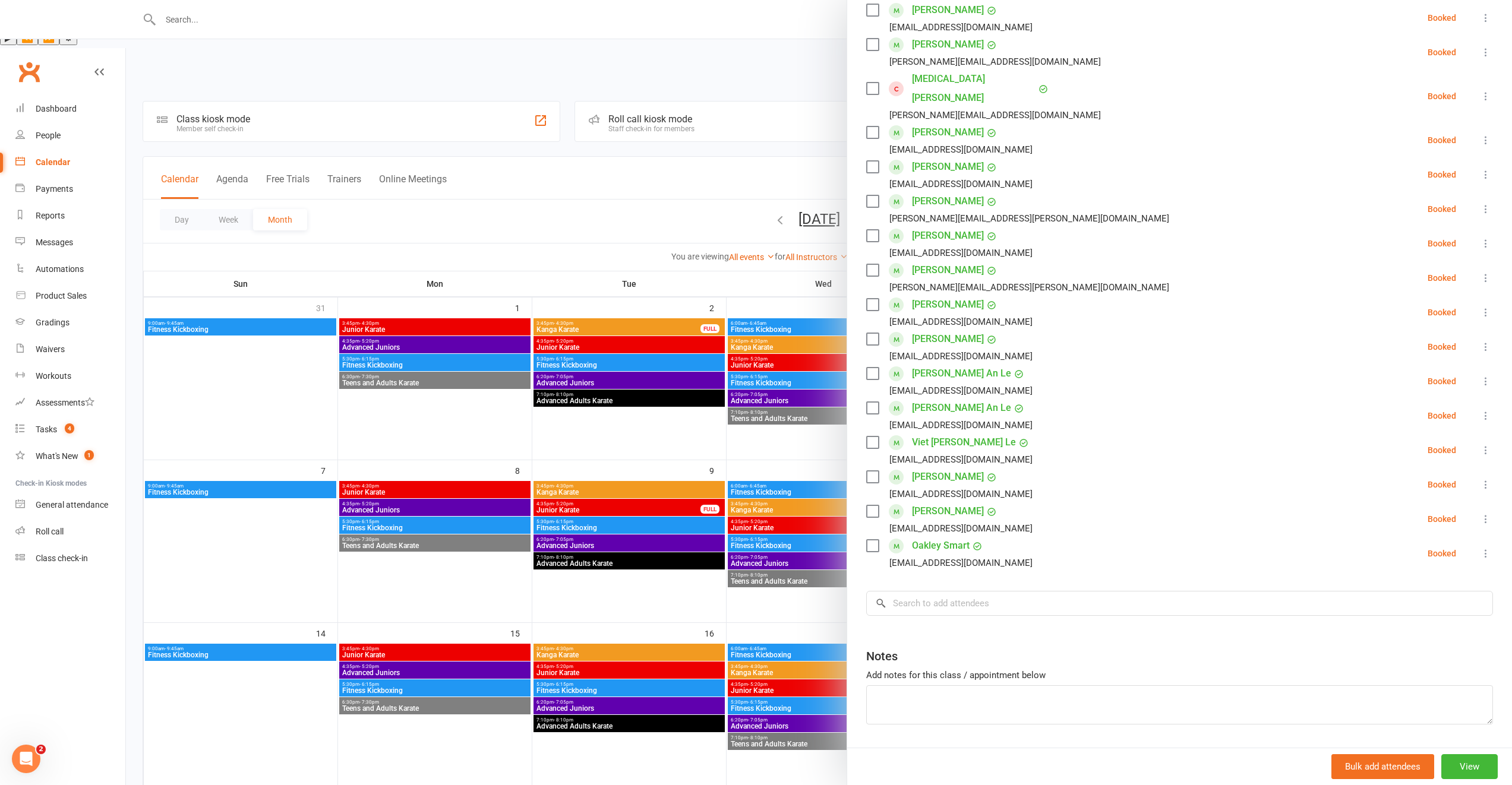
click at [770, 622] on div at bounding box center [819, 392] width 1386 height 785
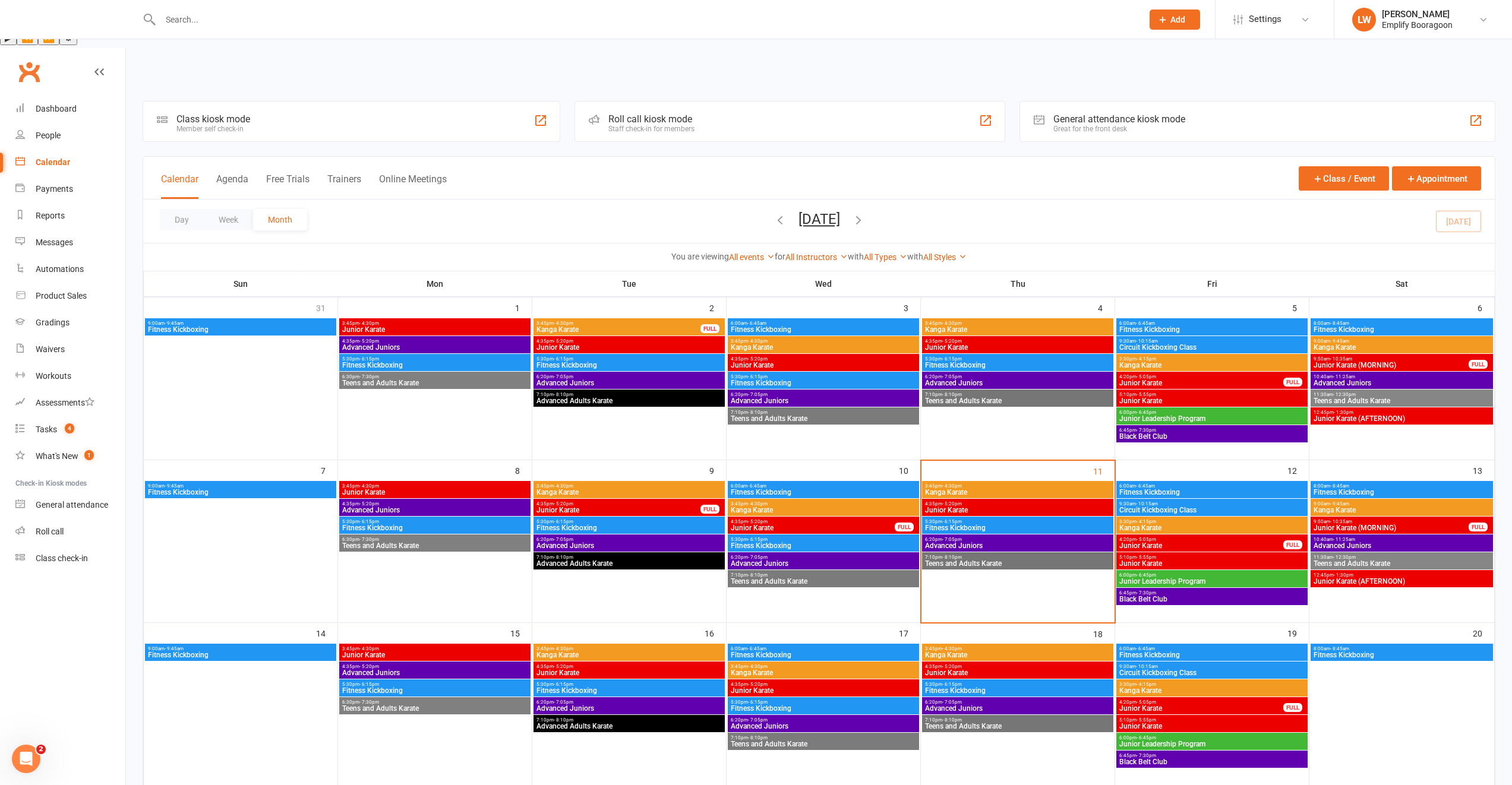
click at [963, 669] on span "Junior Karate" at bounding box center [1017, 673] width 186 height 7
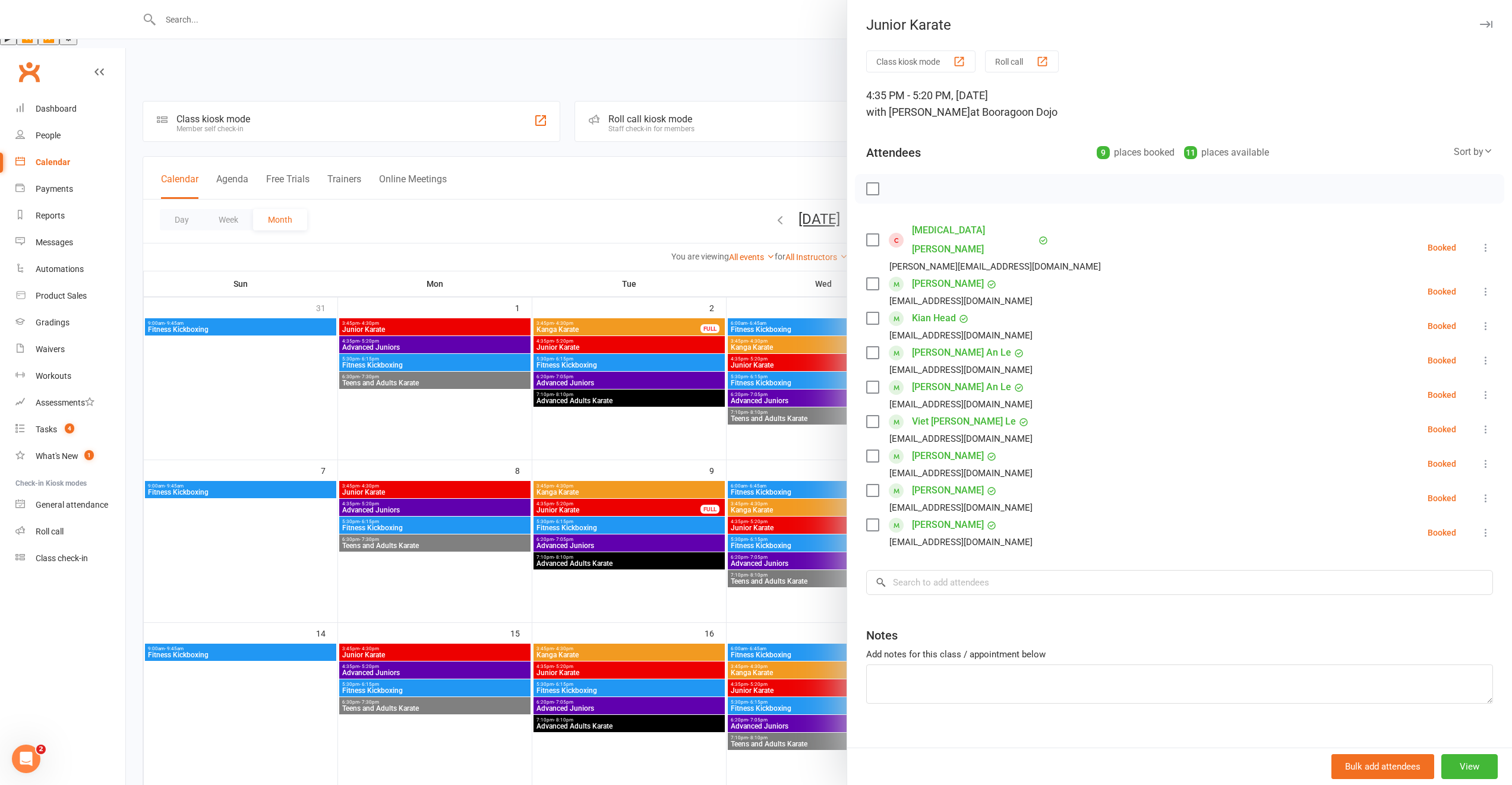
click at [928, 235] on link "[MEDICAL_DATA][PERSON_NAME]" at bounding box center [974, 239] width 124 height 38
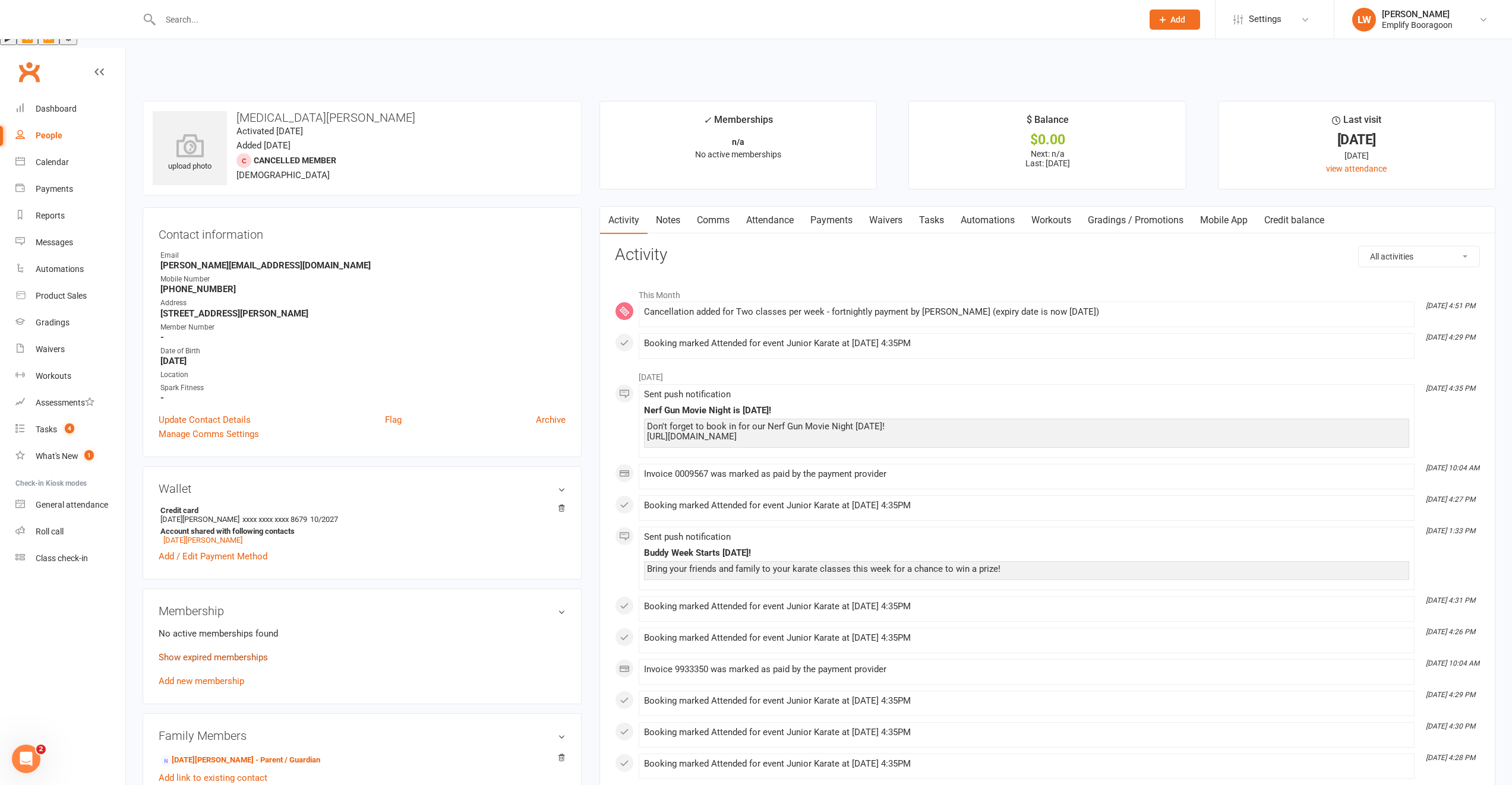
click at [233, 653] on link "Show expired memberships" at bounding box center [214, 658] width 110 height 11
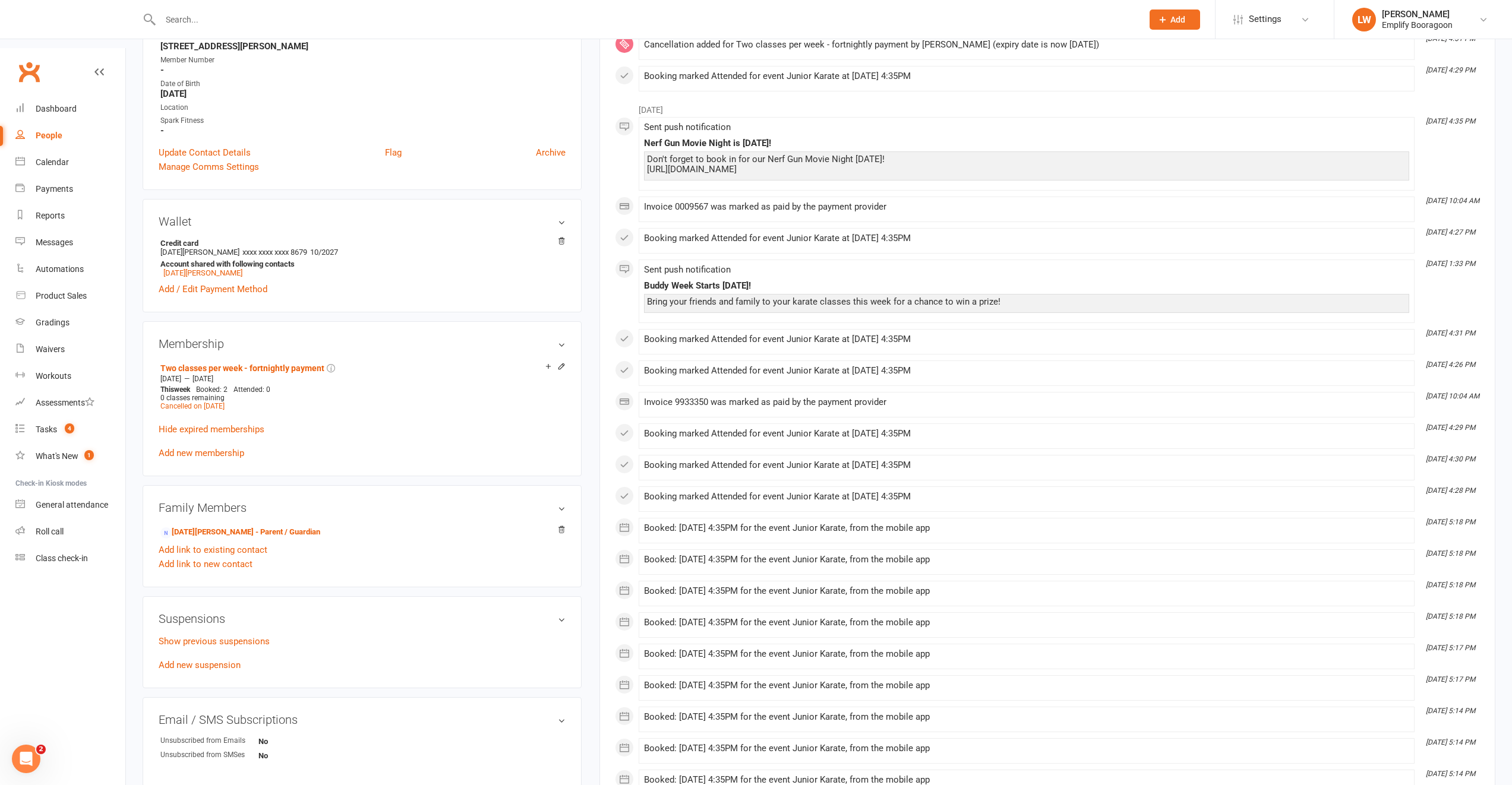
scroll to position [32, 0]
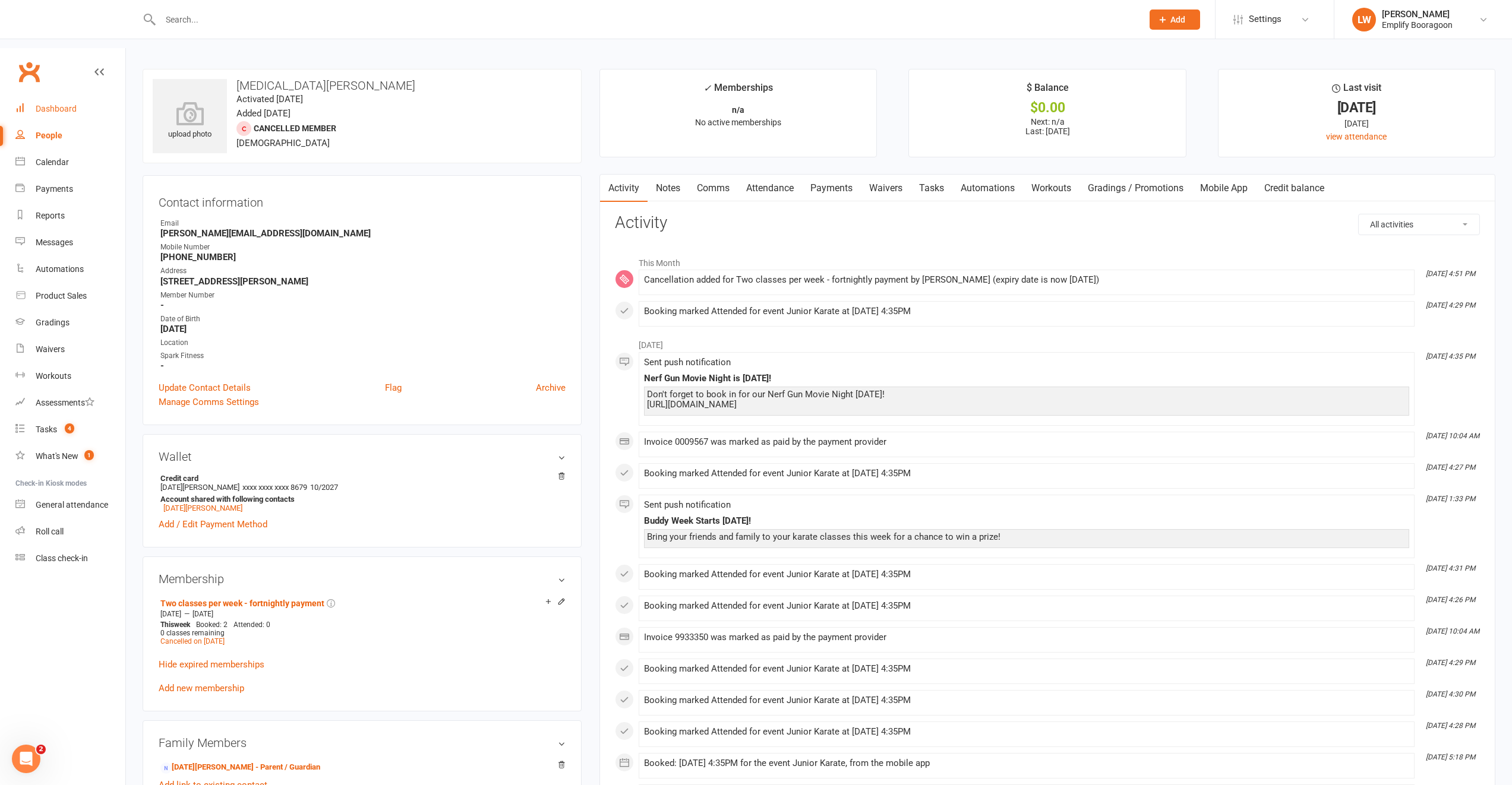
click at [56, 95] on link "Dashboard" at bounding box center [70, 109] width 110 height 26
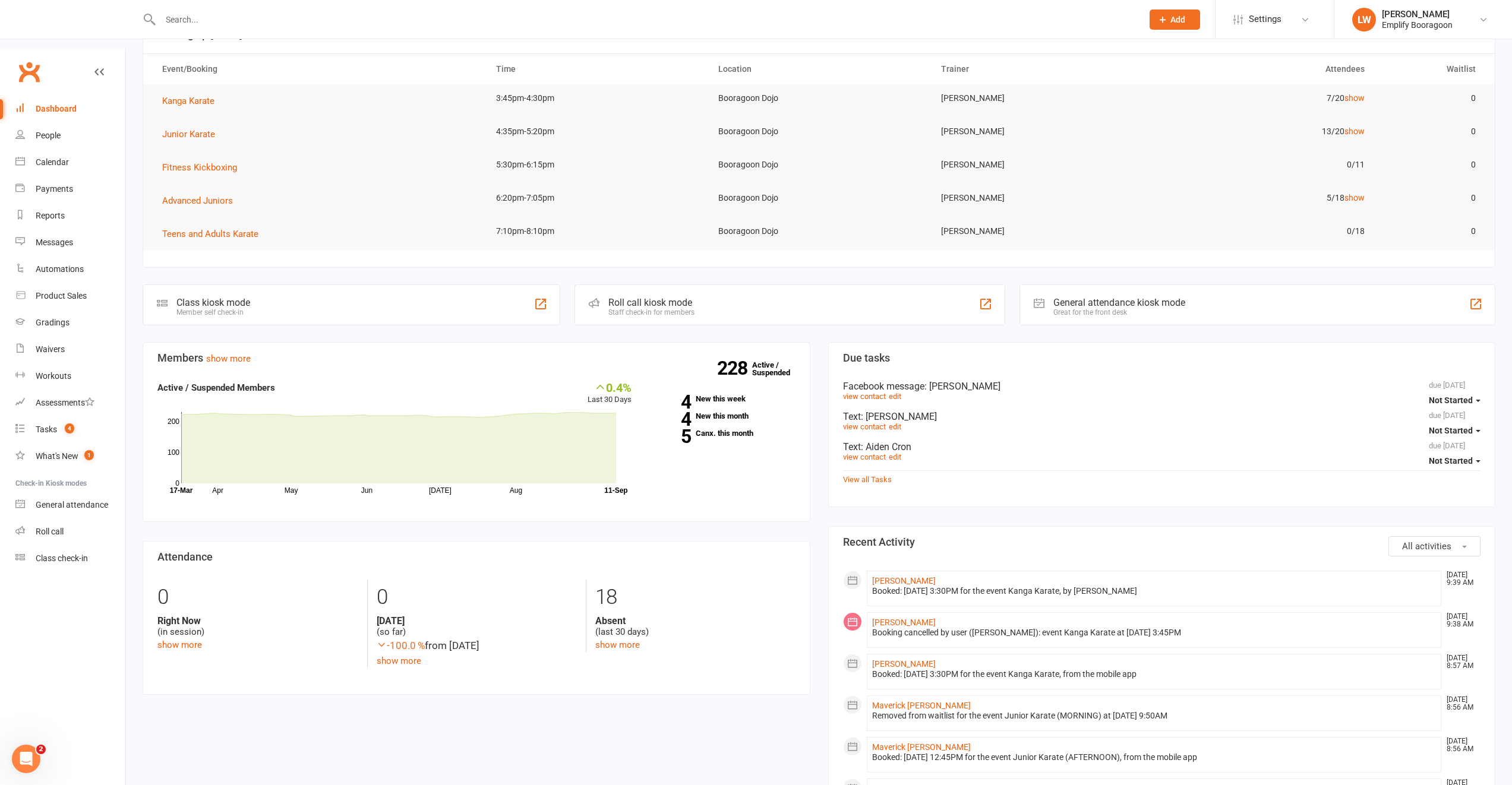
scroll to position [102, 0]
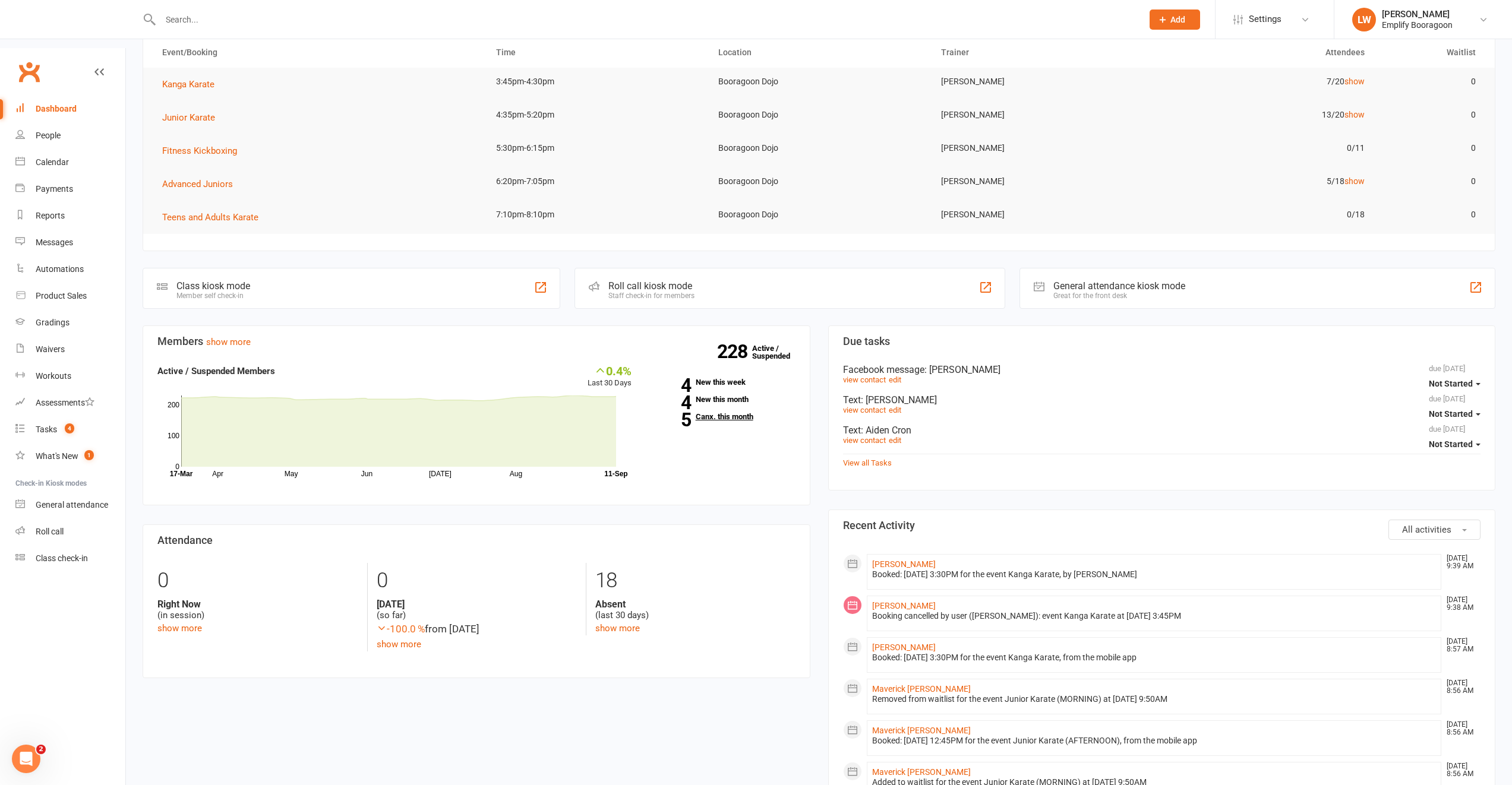
click at [735, 413] on link "5 Canx. this month" at bounding box center [722, 417] width 146 height 8
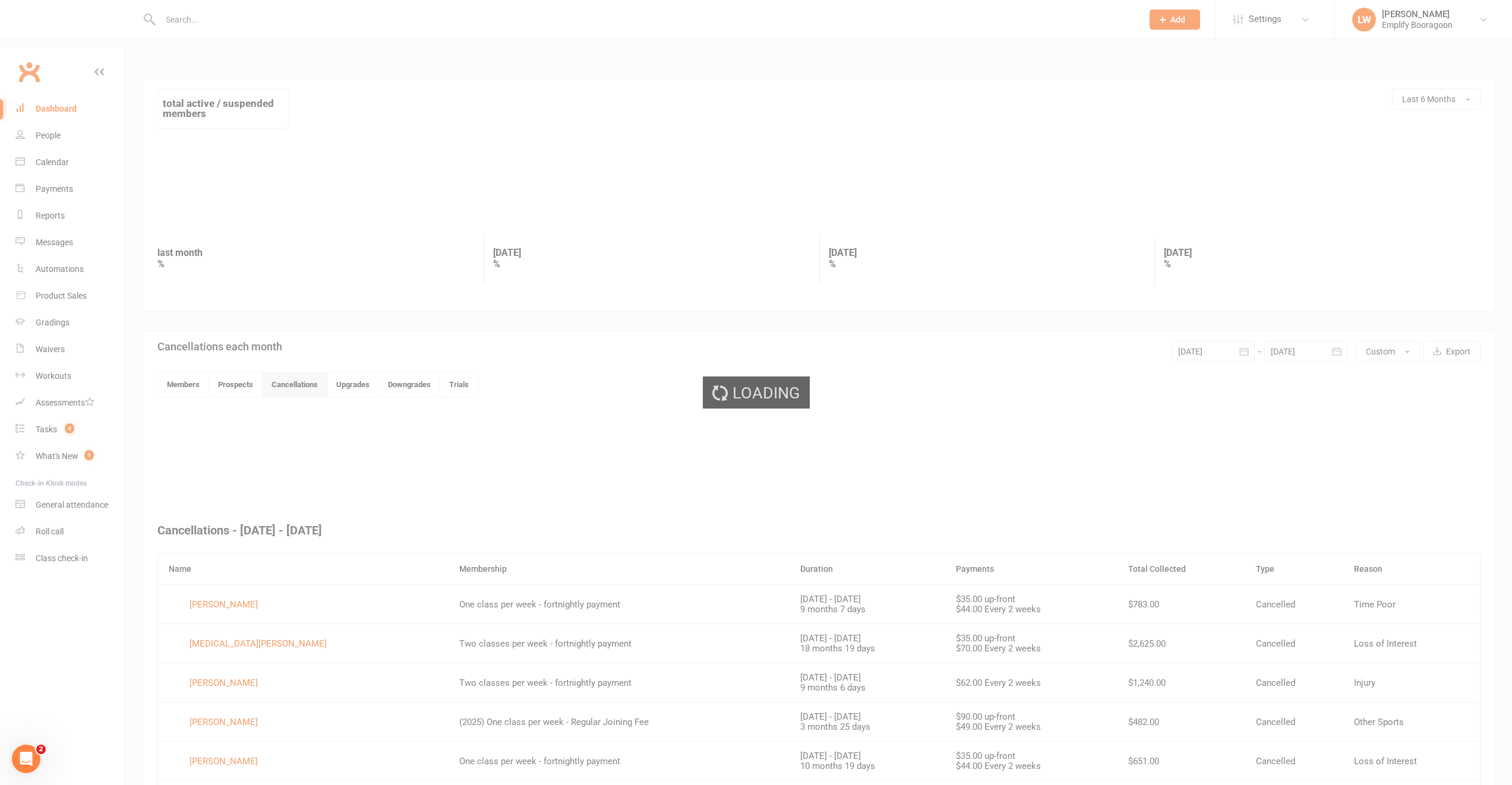
scroll to position [56, 0]
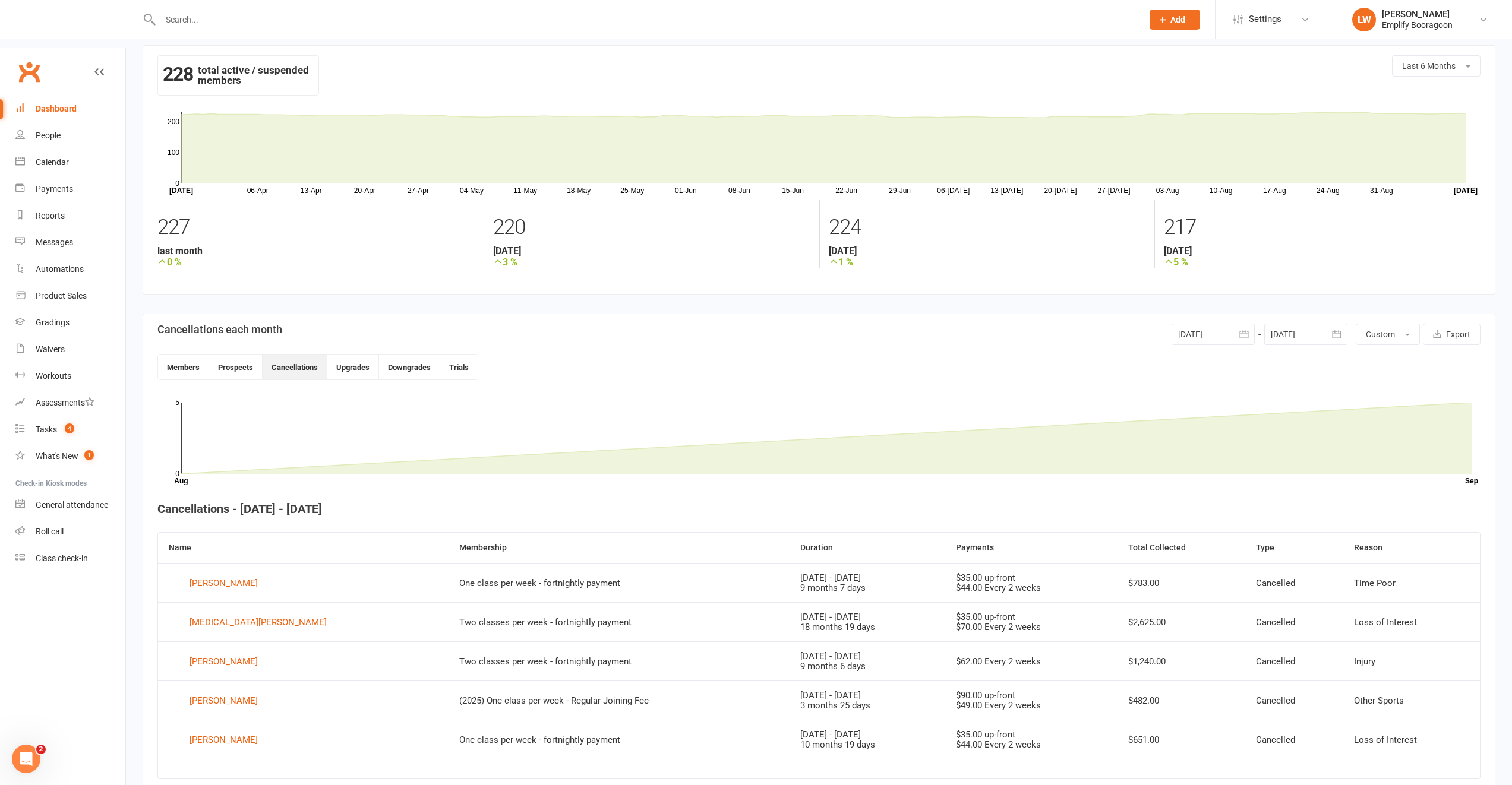
click at [44, 95] on link "Dashboard" at bounding box center [70, 109] width 110 height 26
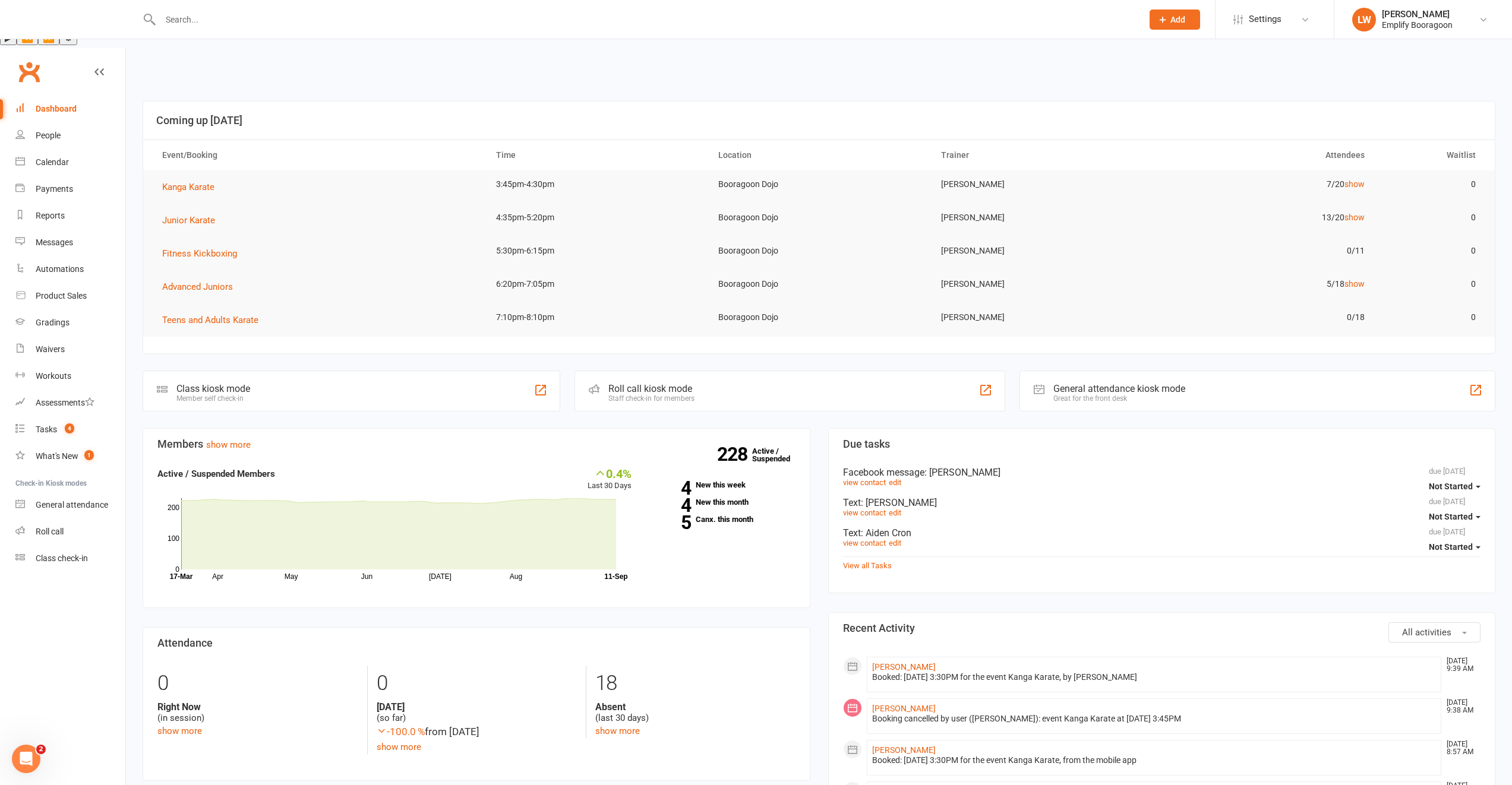
click at [734, 479] on div "228 Active / Suspended 4 New this week 4 New this month 5 Canx. this month" at bounding box center [722, 500] width 164 height 66
click at [731, 516] on link "5 Canx. this month" at bounding box center [722, 519] width 146 height 8
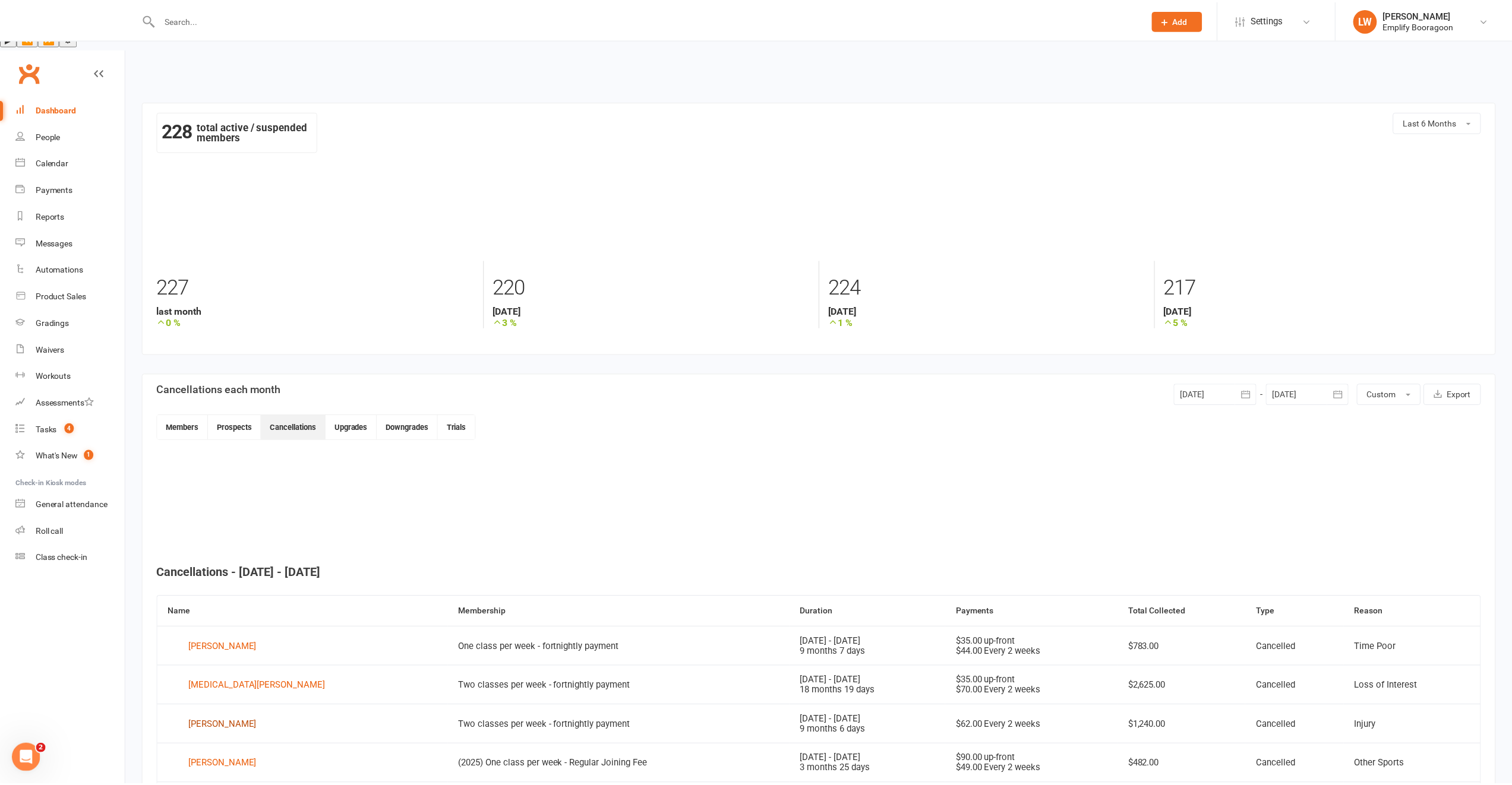
scroll to position [56, 0]
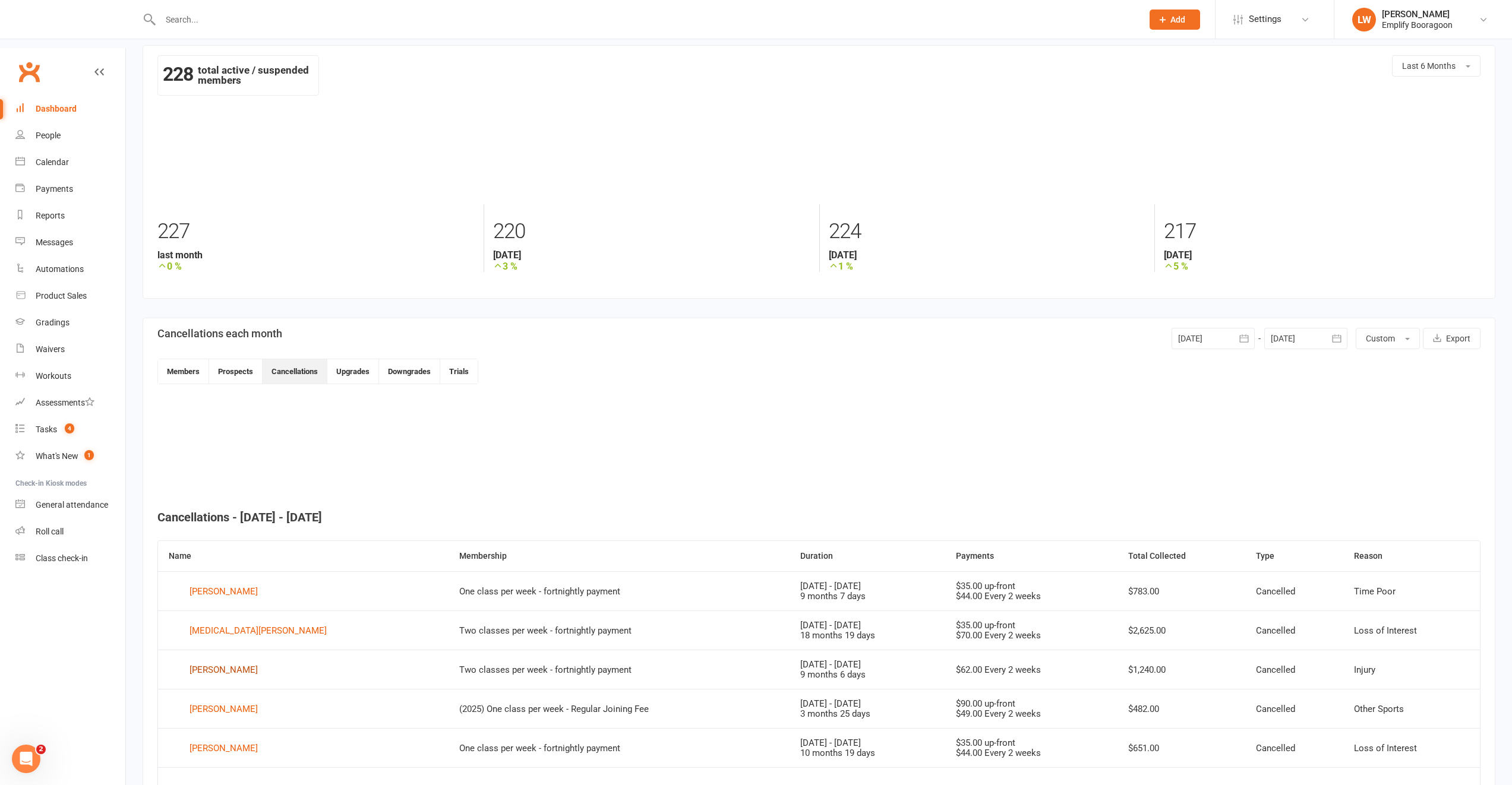
click at [232, 661] on div "[PERSON_NAME]" at bounding box center [223, 670] width 68 height 18
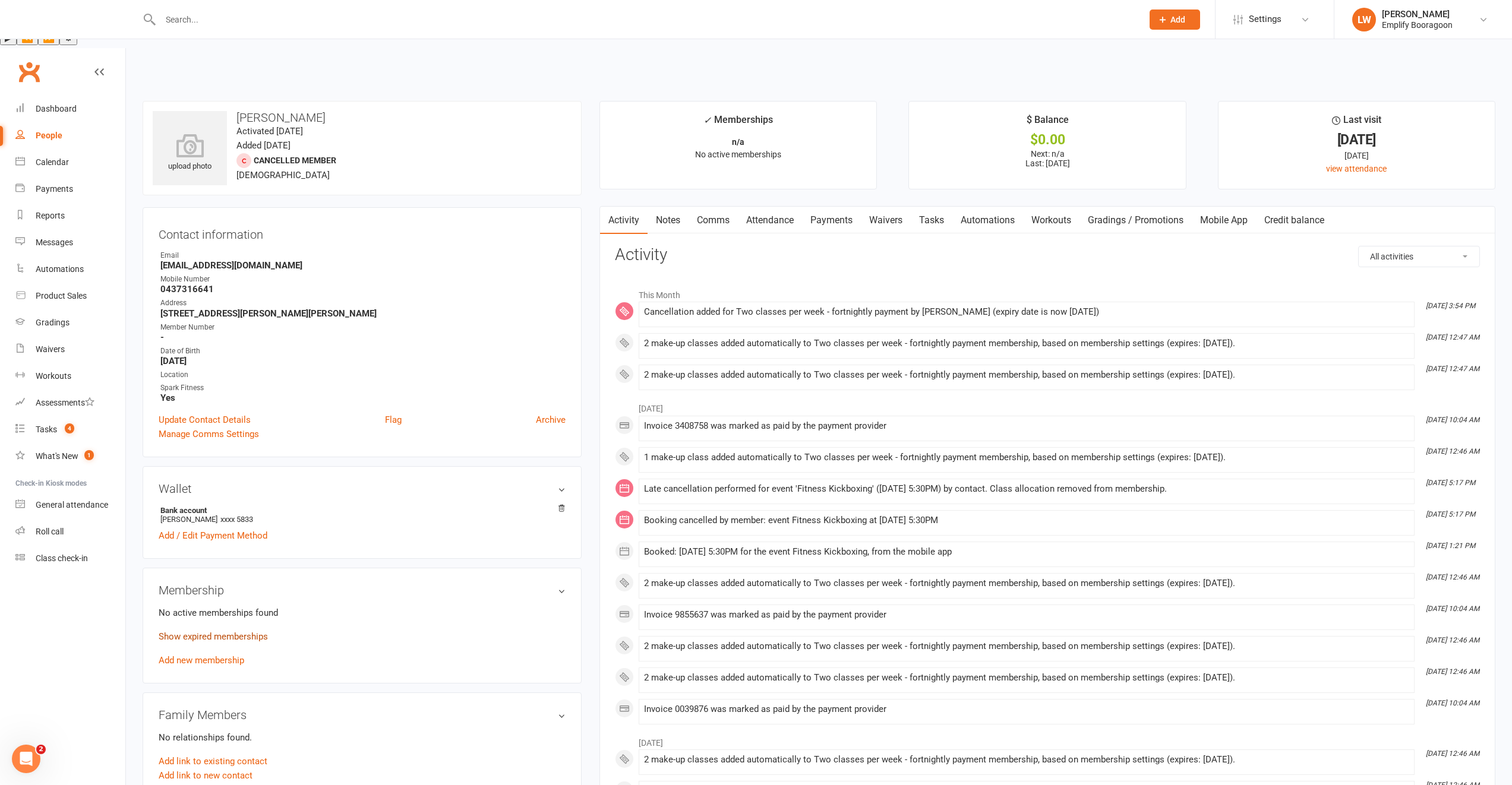
click at [206, 631] on link "Show expired memberships" at bounding box center [214, 637] width 110 height 11
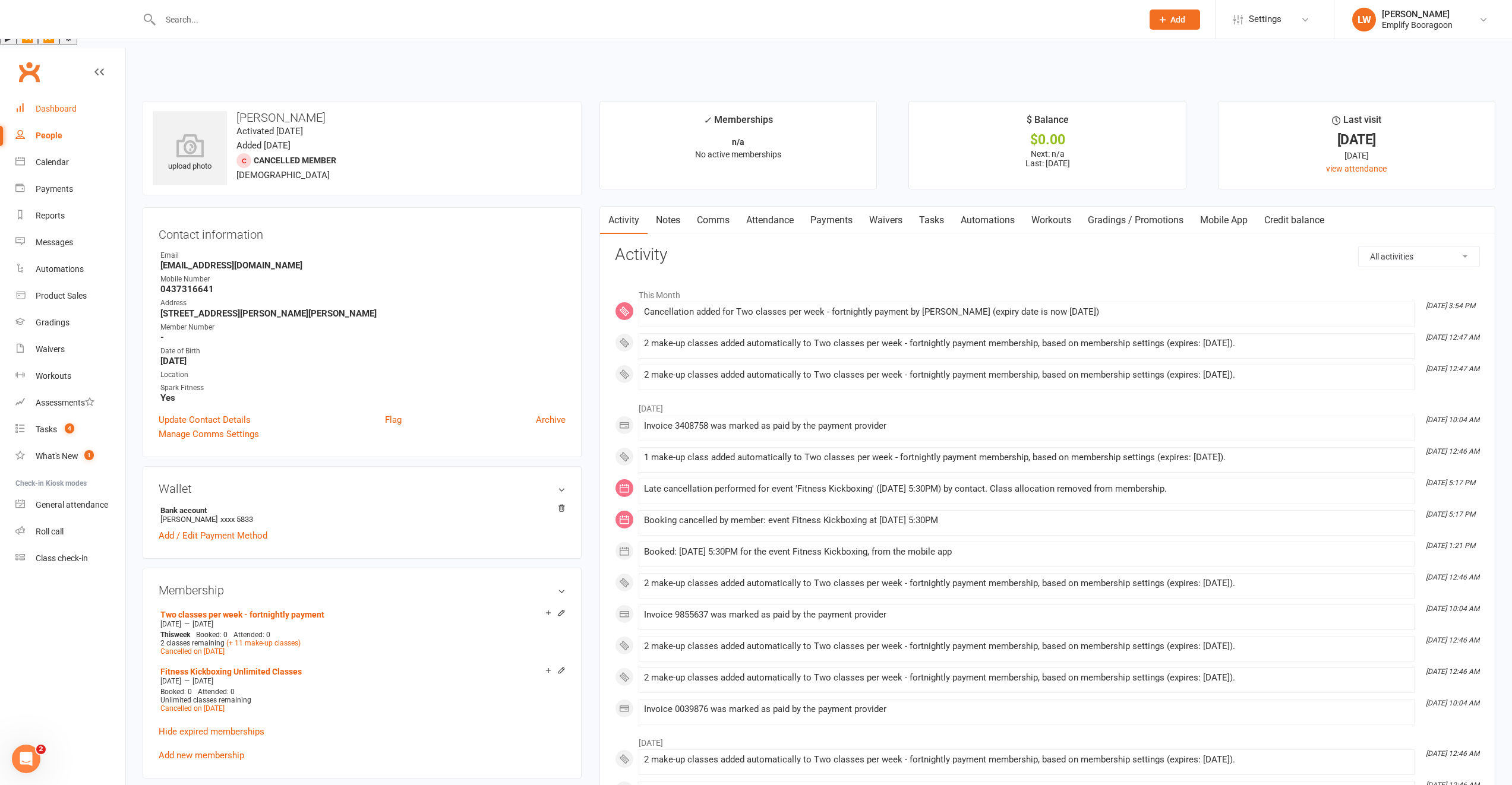
click at [56, 95] on link "Dashboard" at bounding box center [70, 109] width 110 height 26
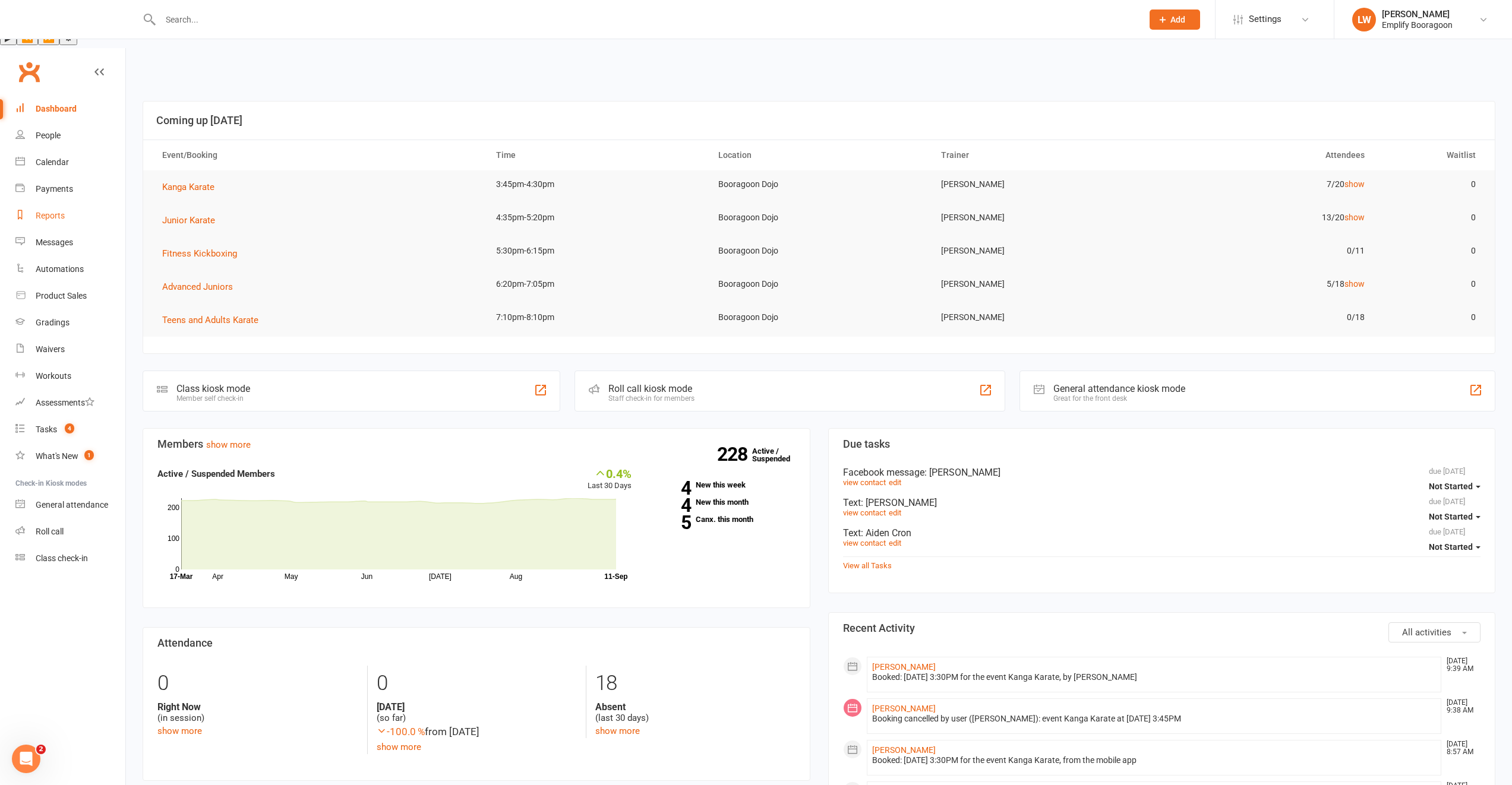
click at [79, 202] on link "Reports" at bounding box center [70, 215] width 110 height 26
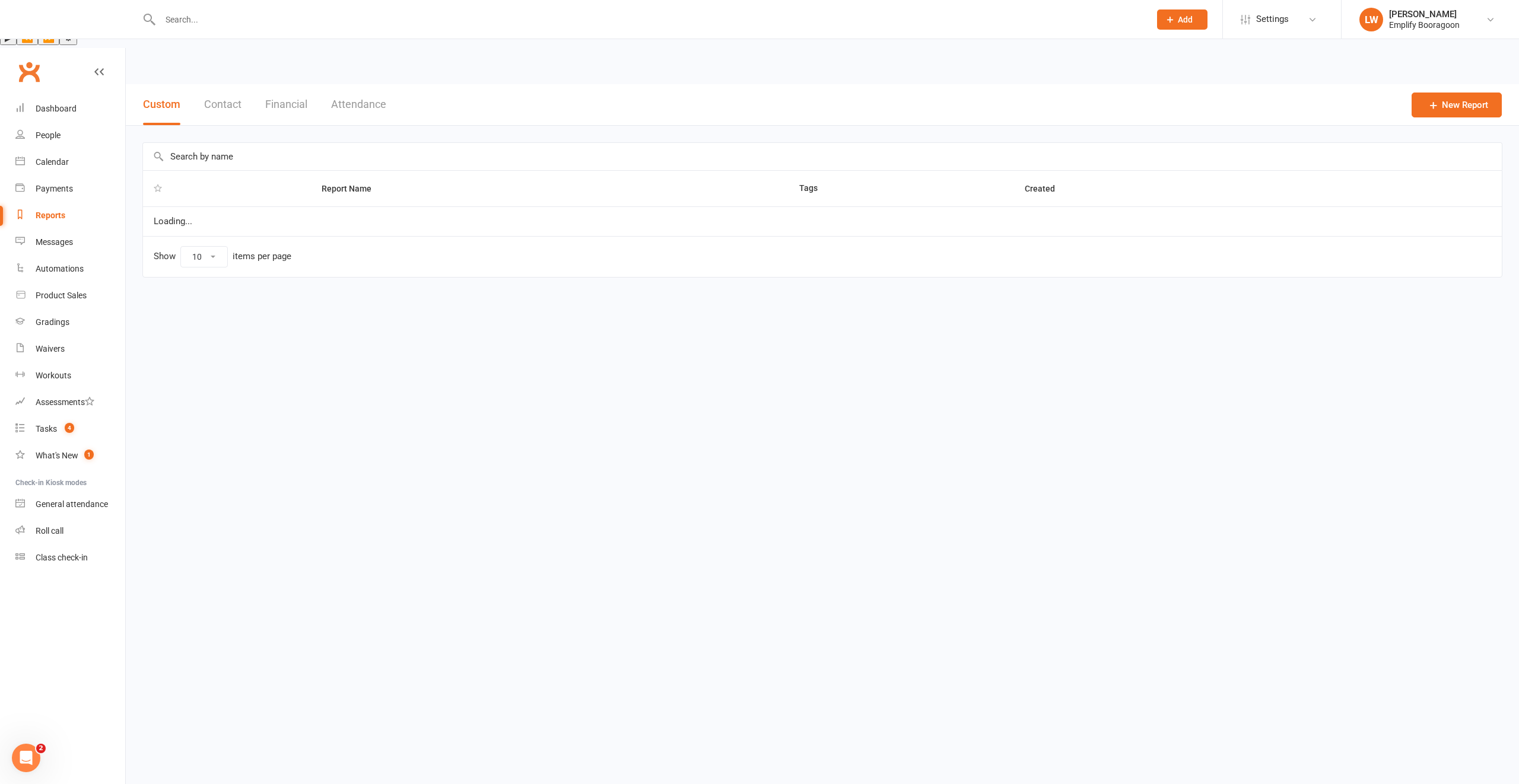
click at [291, 85] on button "Financial" at bounding box center [287, 105] width 42 height 41
click at [186, 212] on link "Daily Takings Report" at bounding box center [191, 216] width 75 height 10
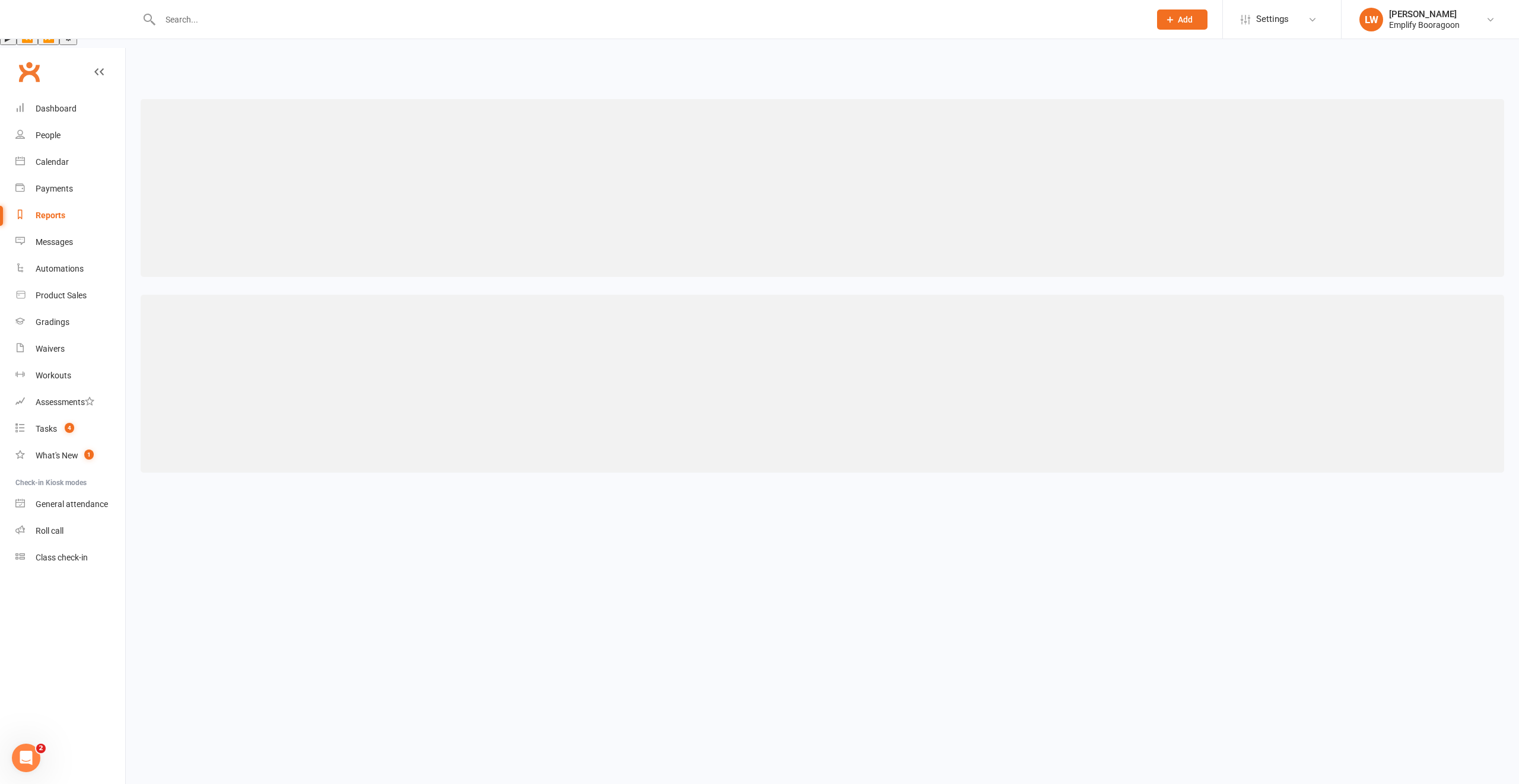
select select "7"
select select "2025"
select select "8"
select select "2025"
select select "9"
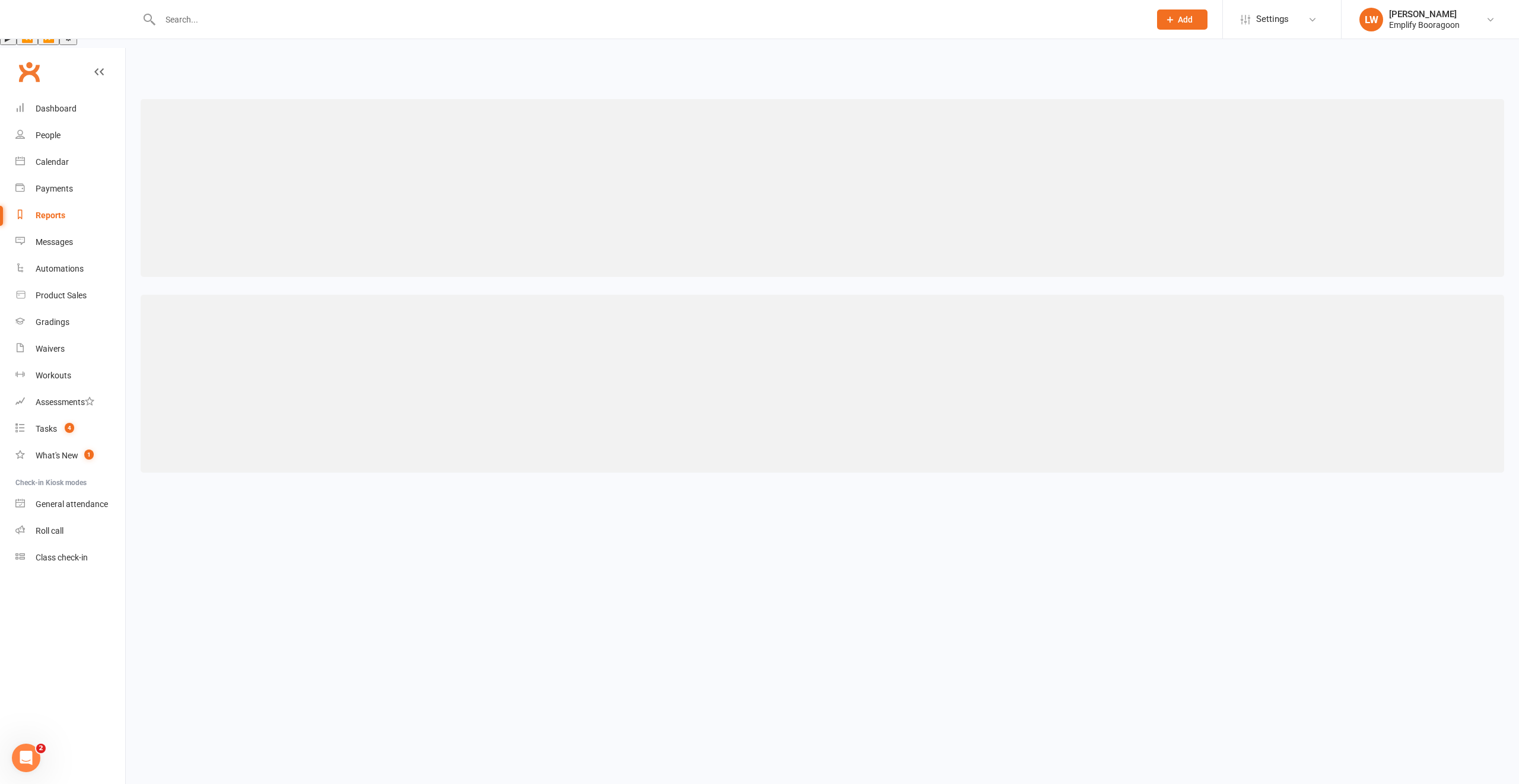
select select "2025"
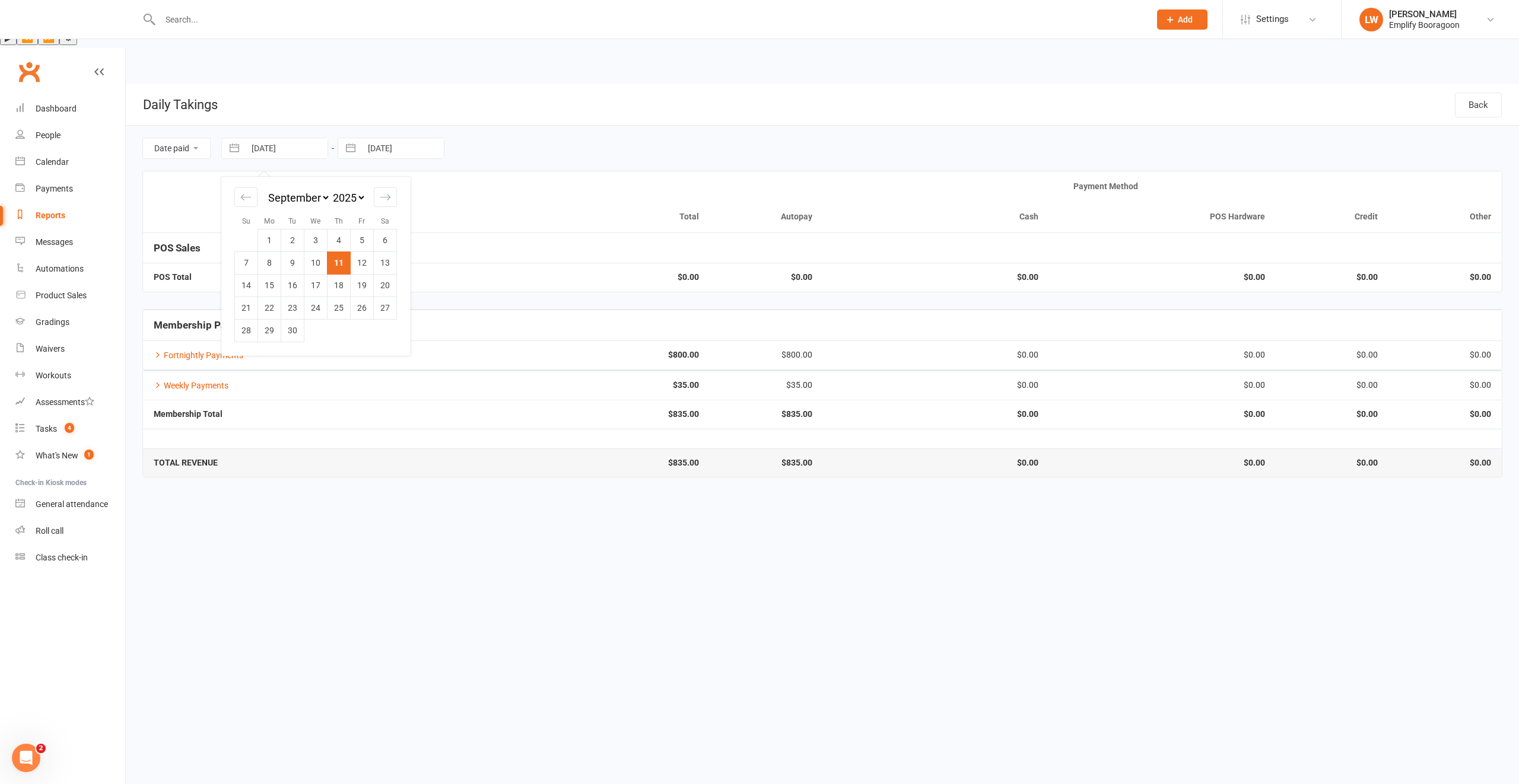
click at [269, 229] on td "1" at bounding box center [270, 241] width 23 height 23
type input "[DATE]"
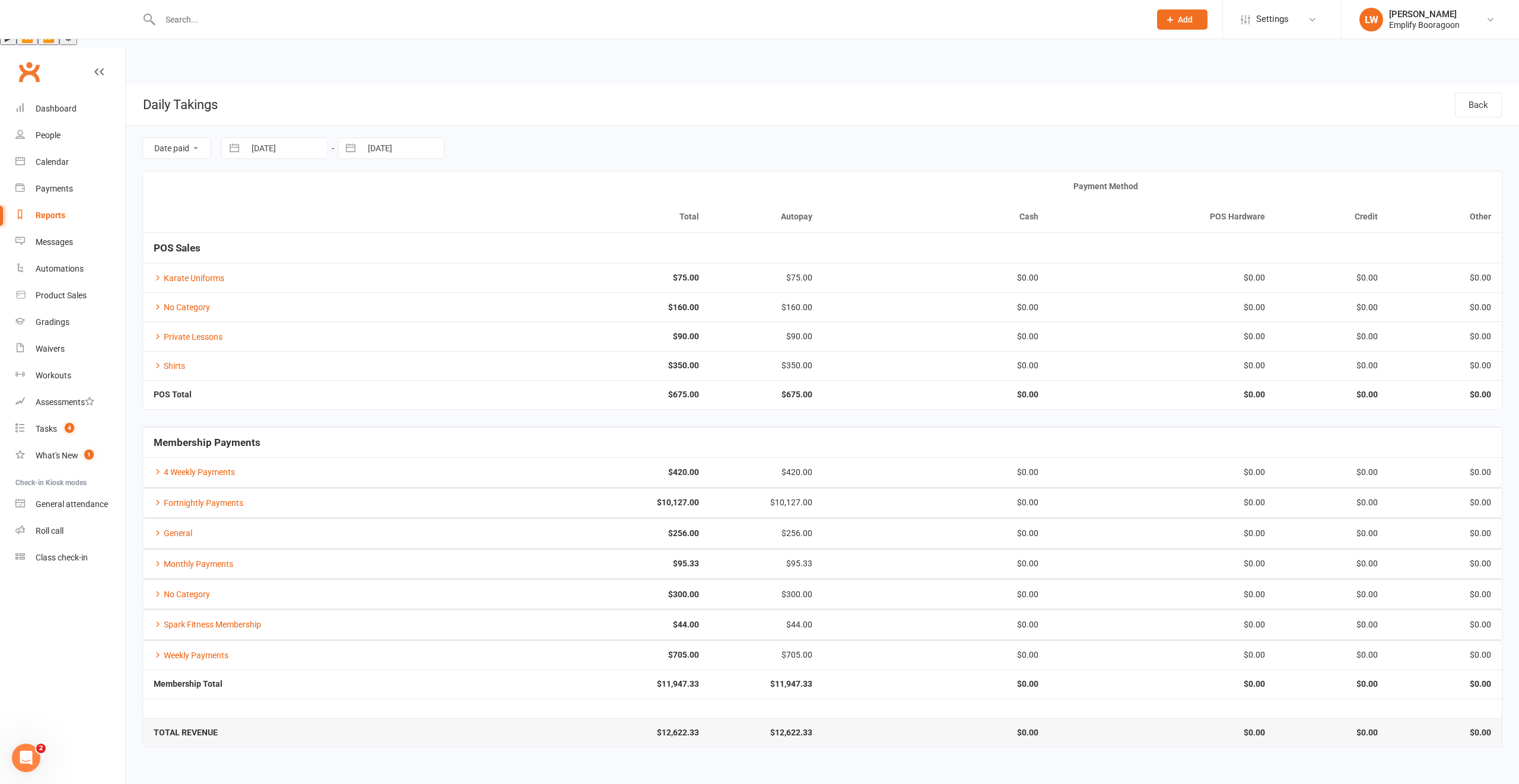
drag, startPoint x: 200, startPoint y: 295, endPoint x: 204, endPoint y: 305, distance: 10.8
click at [204, 322] on td "Private Lessons" at bounding box center [312, 336] width 340 height 29
click at [198, 332] on link "Private Lessons" at bounding box center [188, 337] width 69 height 10
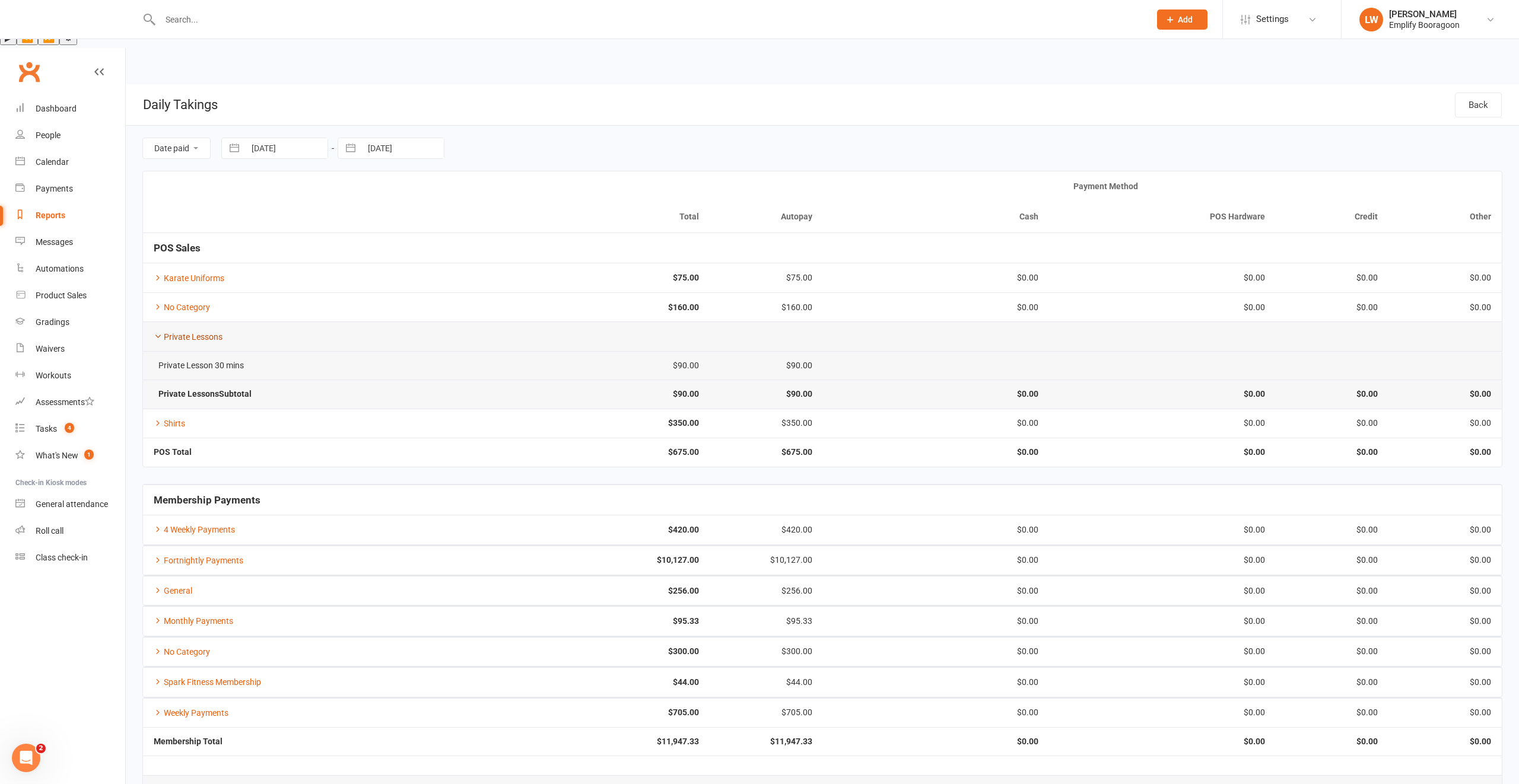
click at [191, 332] on link "Private Lessons" at bounding box center [188, 337] width 69 height 10
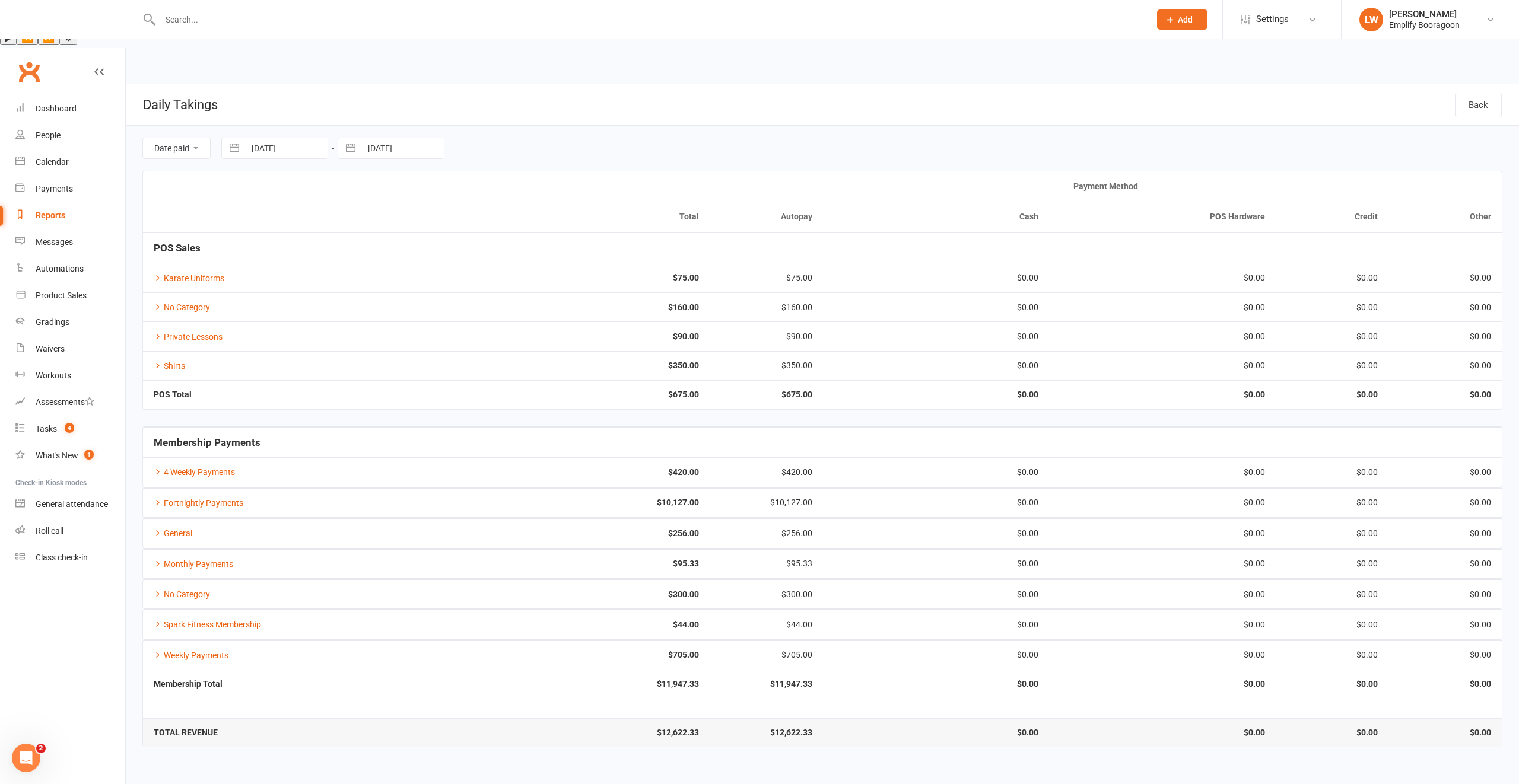
click at [235, 351] on td "Shirts" at bounding box center [312, 365] width 340 height 29
click at [184, 302] on link "No Category" at bounding box center [182, 307] width 56 height 10
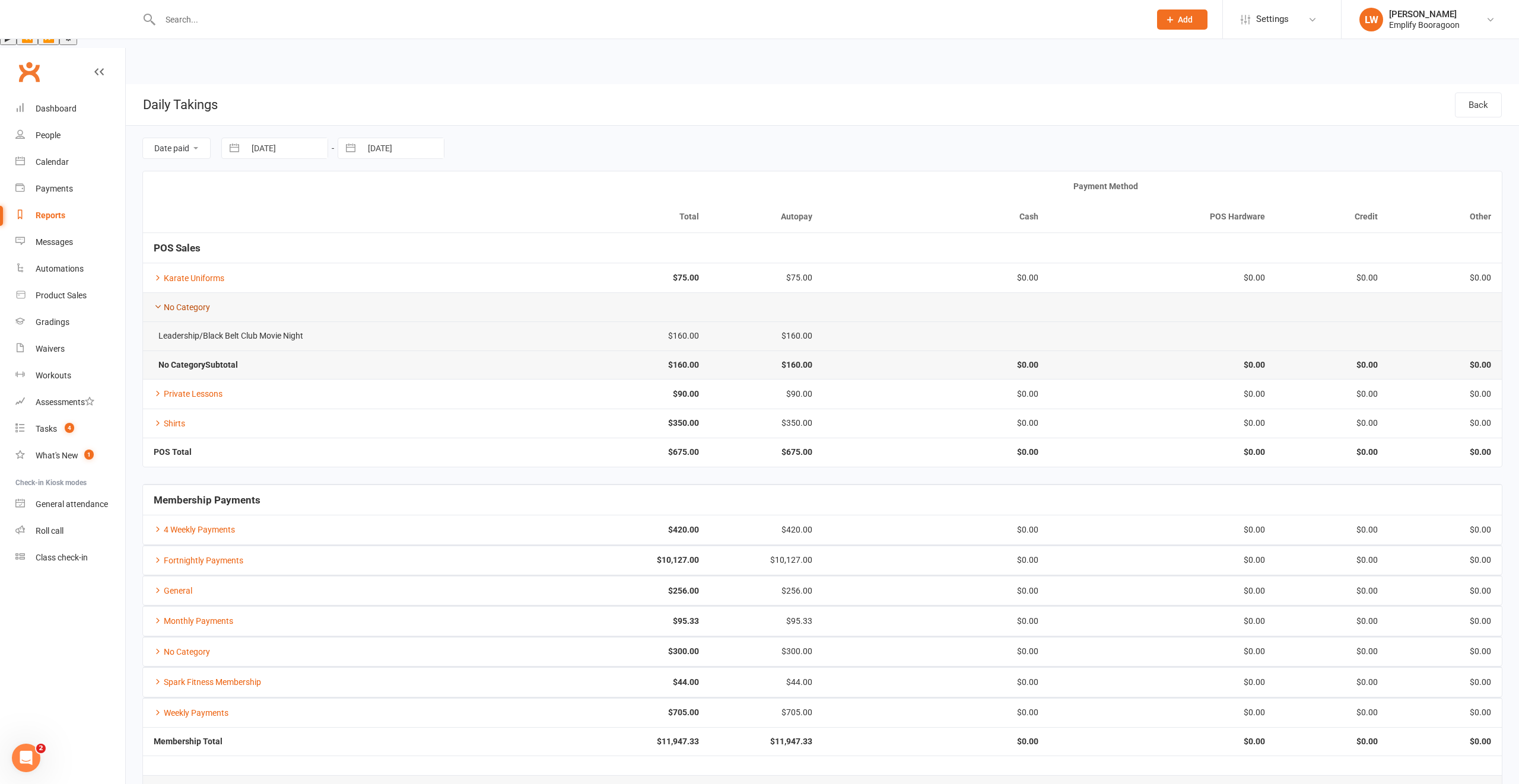
click at [182, 302] on link "No Category" at bounding box center [182, 307] width 56 height 10
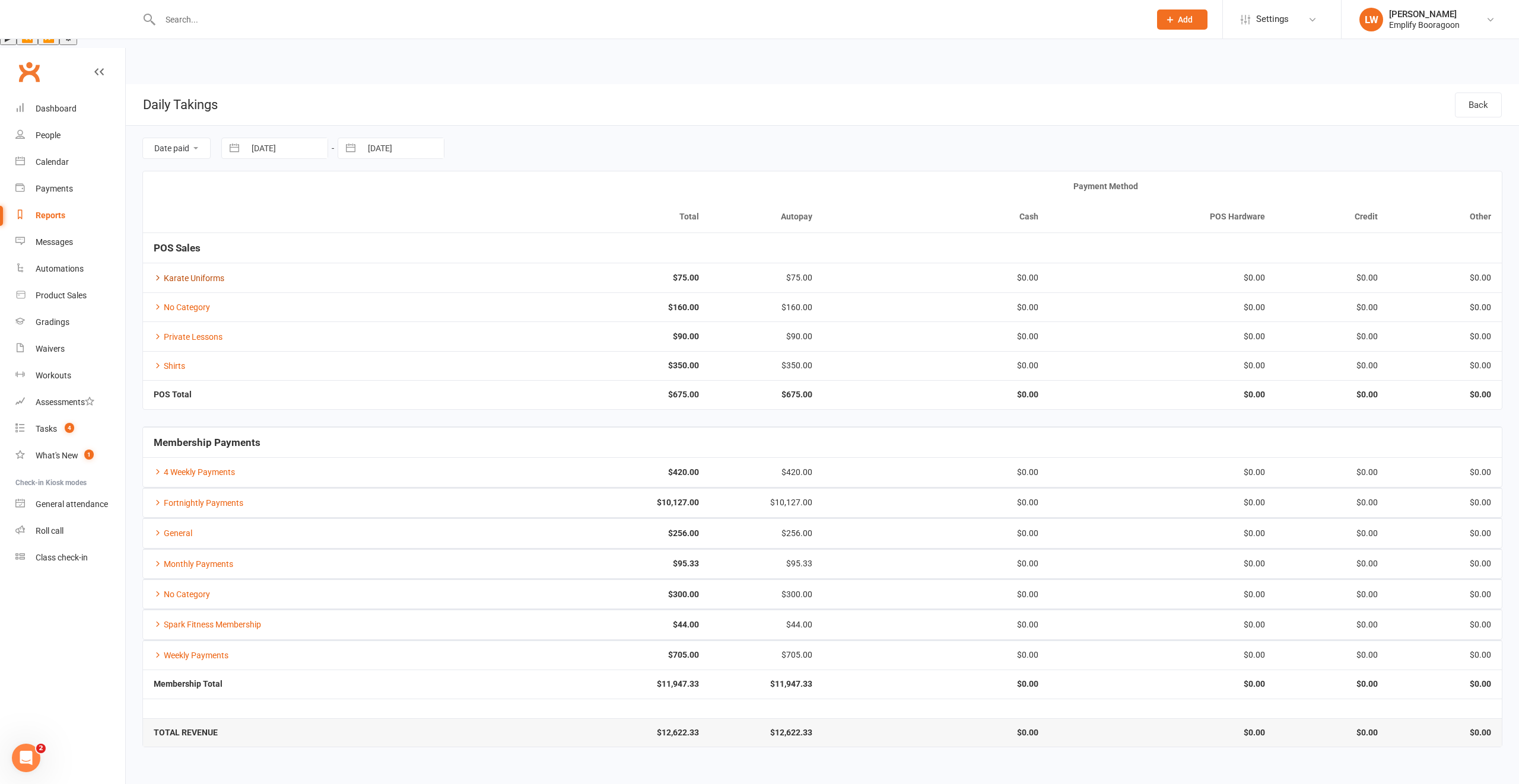
click at [193, 273] on link "Karate Uniforms" at bounding box center [189, 278] width 71 height 10
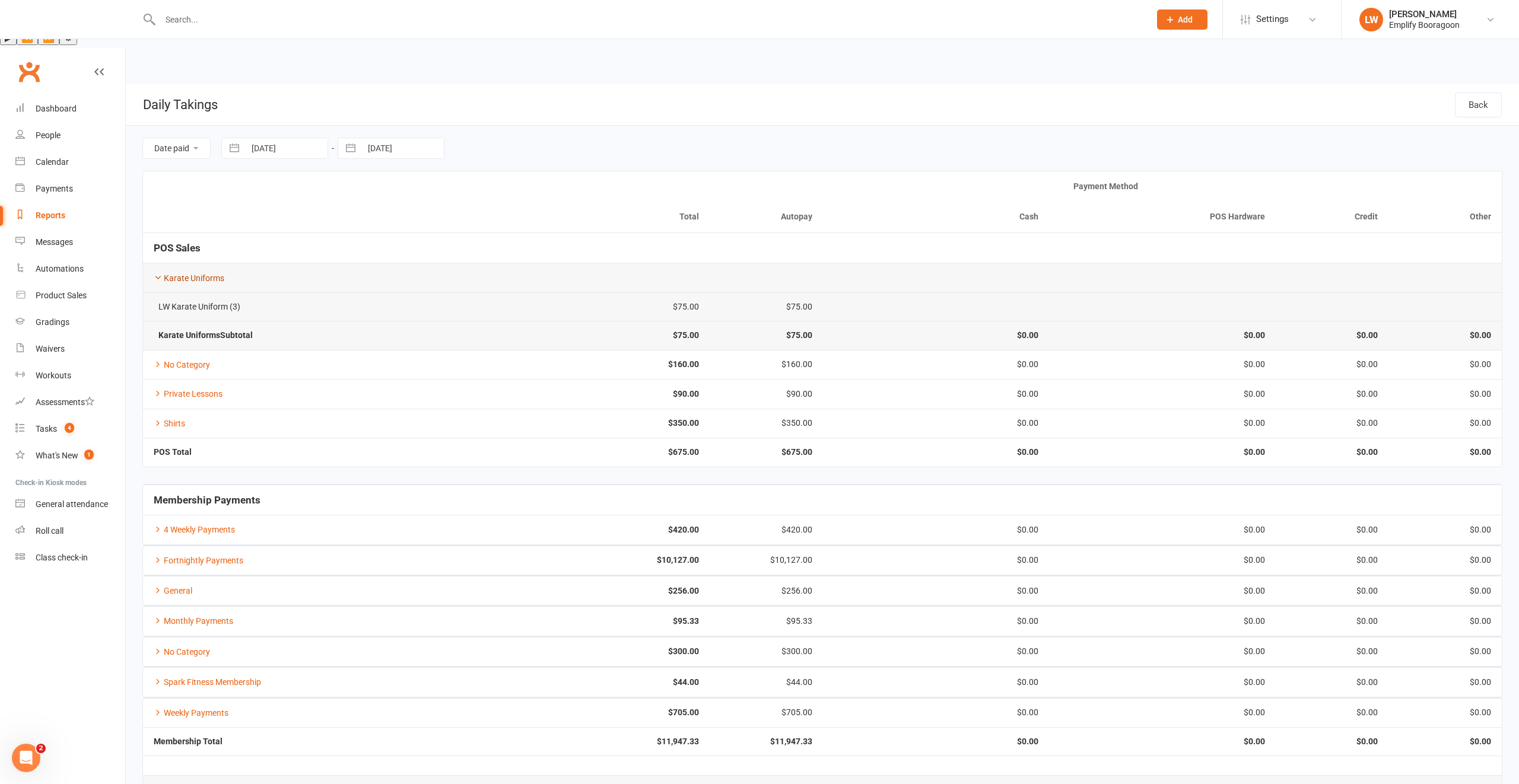
click at [186, 273] on link "Karate Uniforms" at bounding box center [189, 278] width 71 height 10
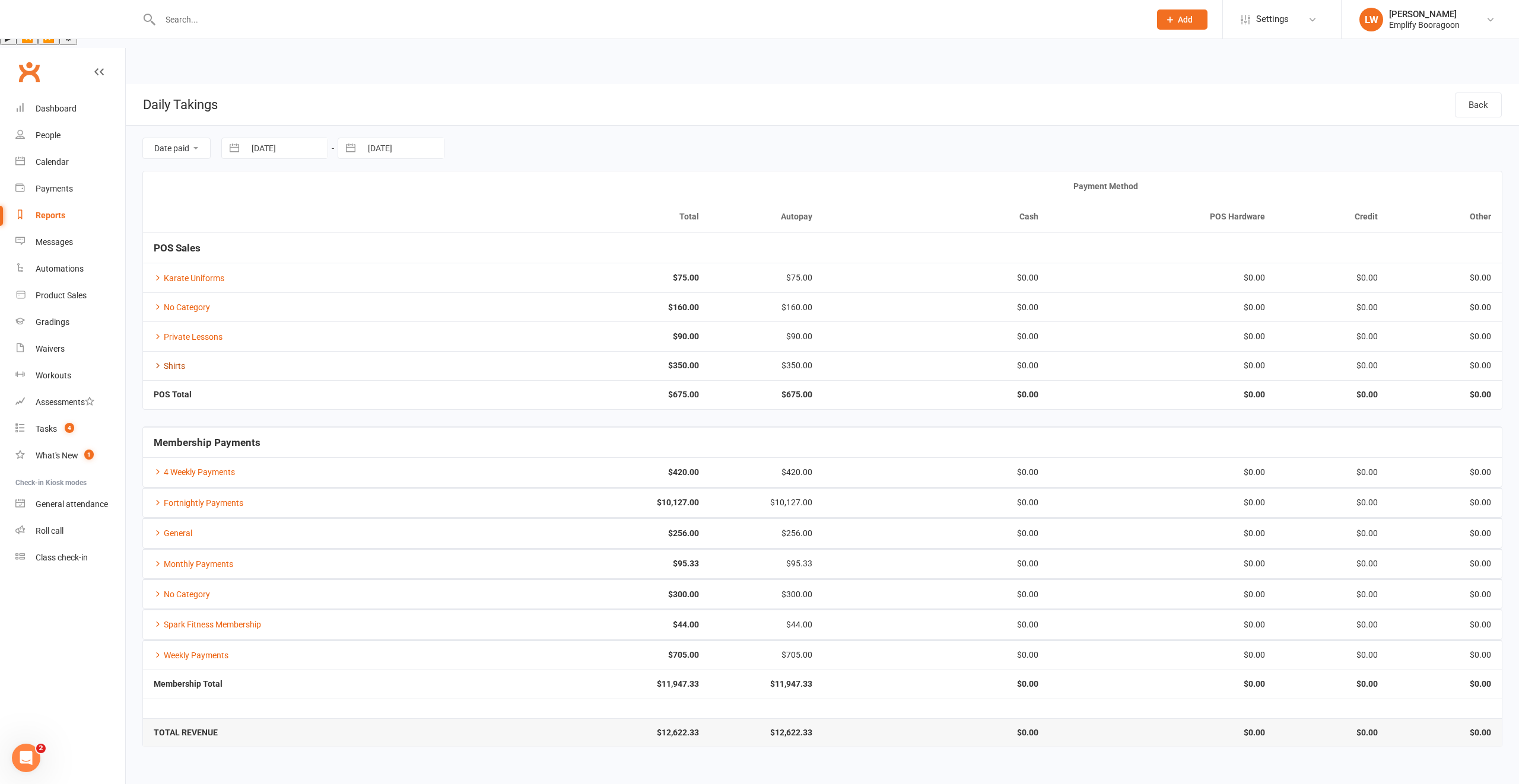
click at [176, 362] on link "Shirts" at bounding box center [169, 366] width 32 height 10
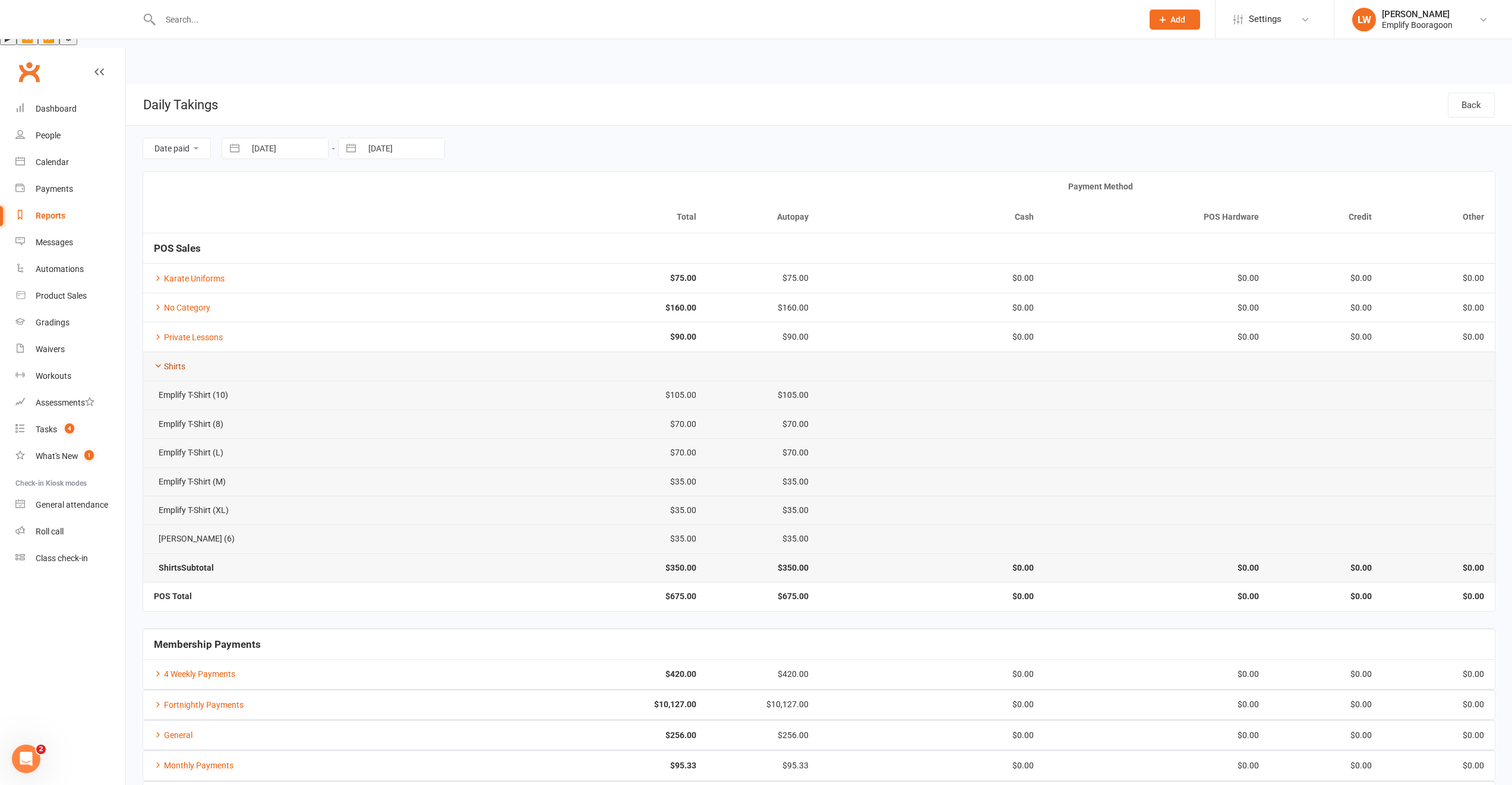
click at [173, 362] on link "Shirts" at bounding box center [170, 366] width 32 height 10
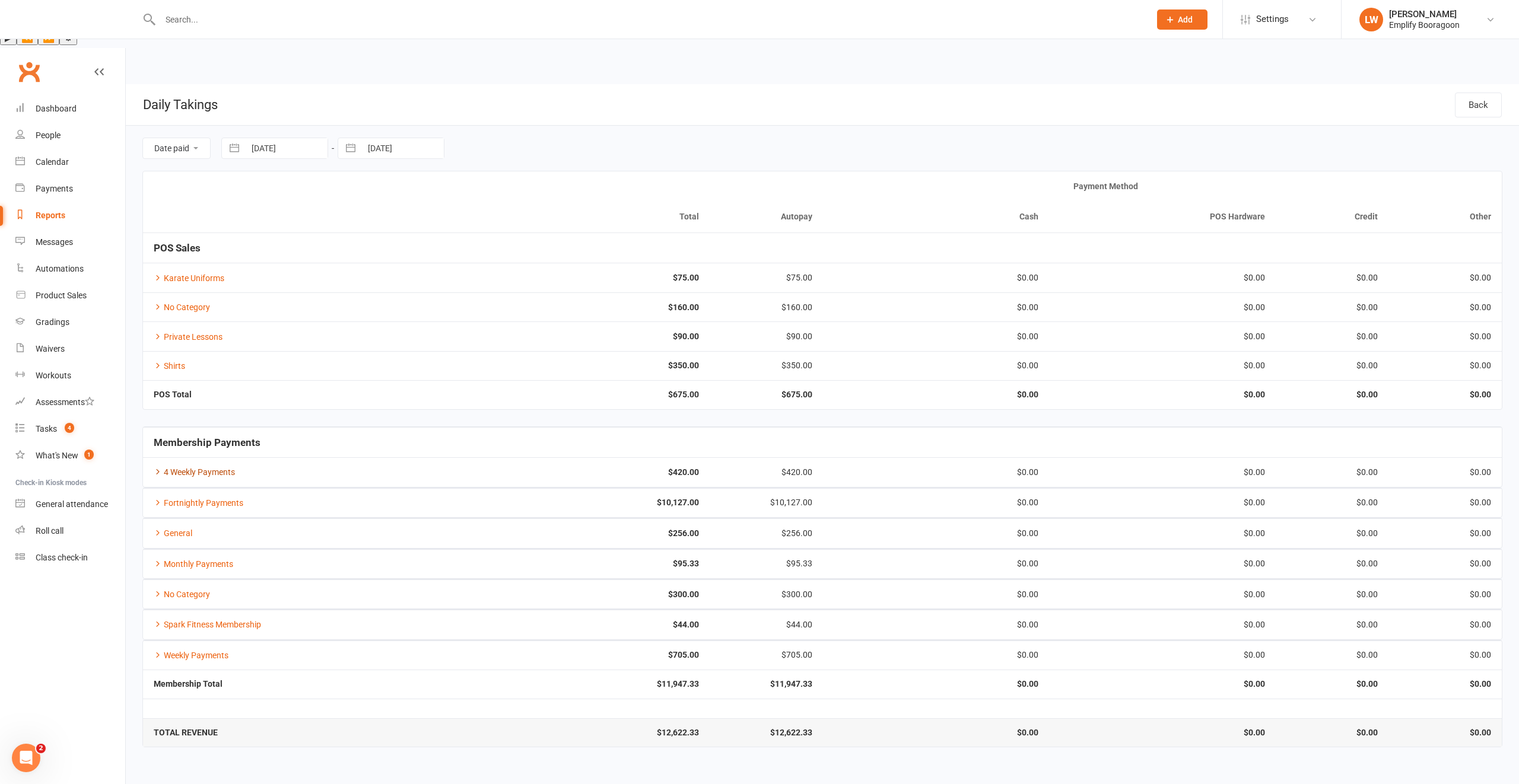
click at [207, 467] on link "4 Weekly Payments" at bounding box center [194, 472] width 81 height 10
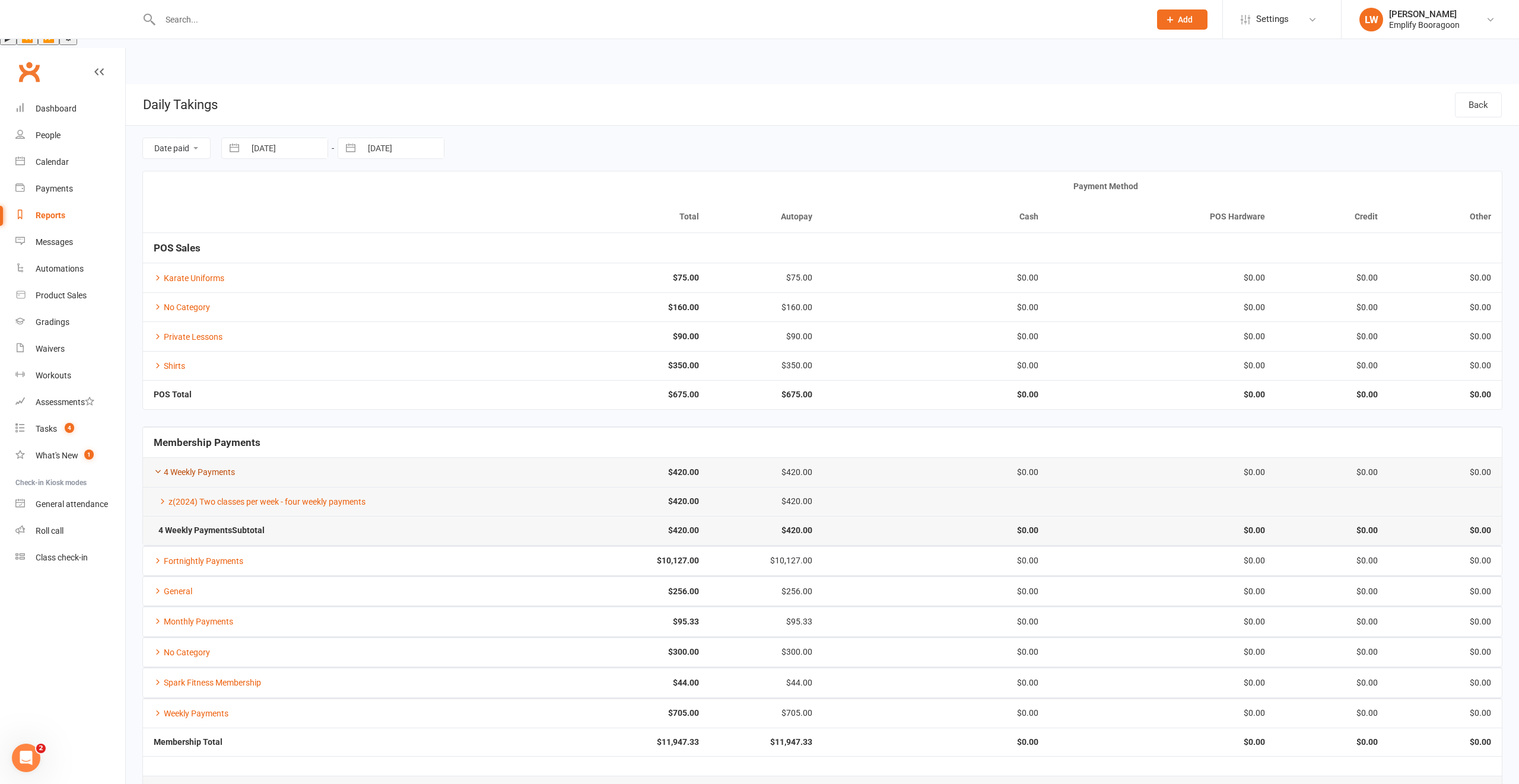
click at [209, 467] on link "4 Weekly Payments" at bounding box center [194, 472] width 81 height 10
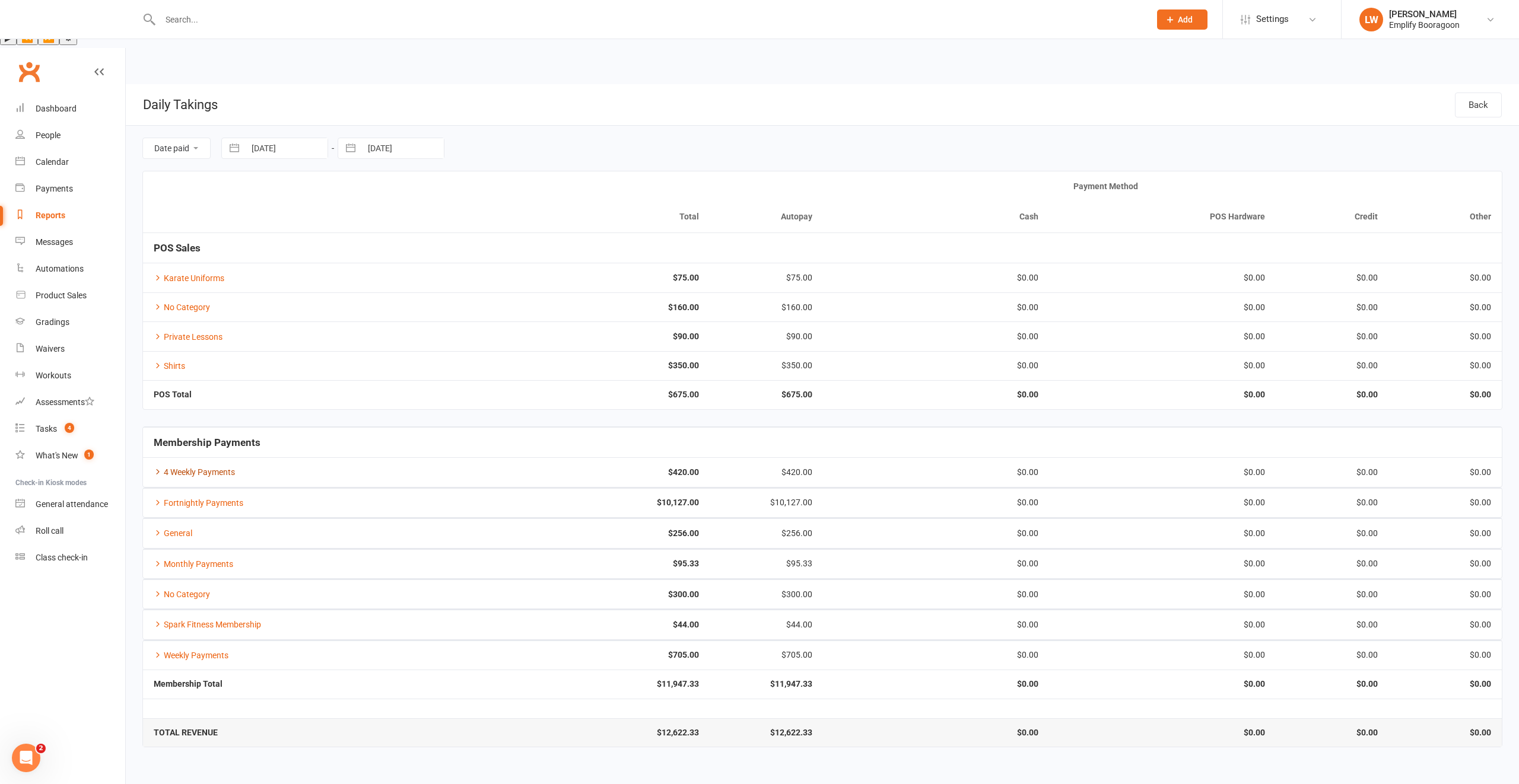
click at [204, 467] on link "4 Weekly Payments" at bounding box center [194, 472] width 81 height 10
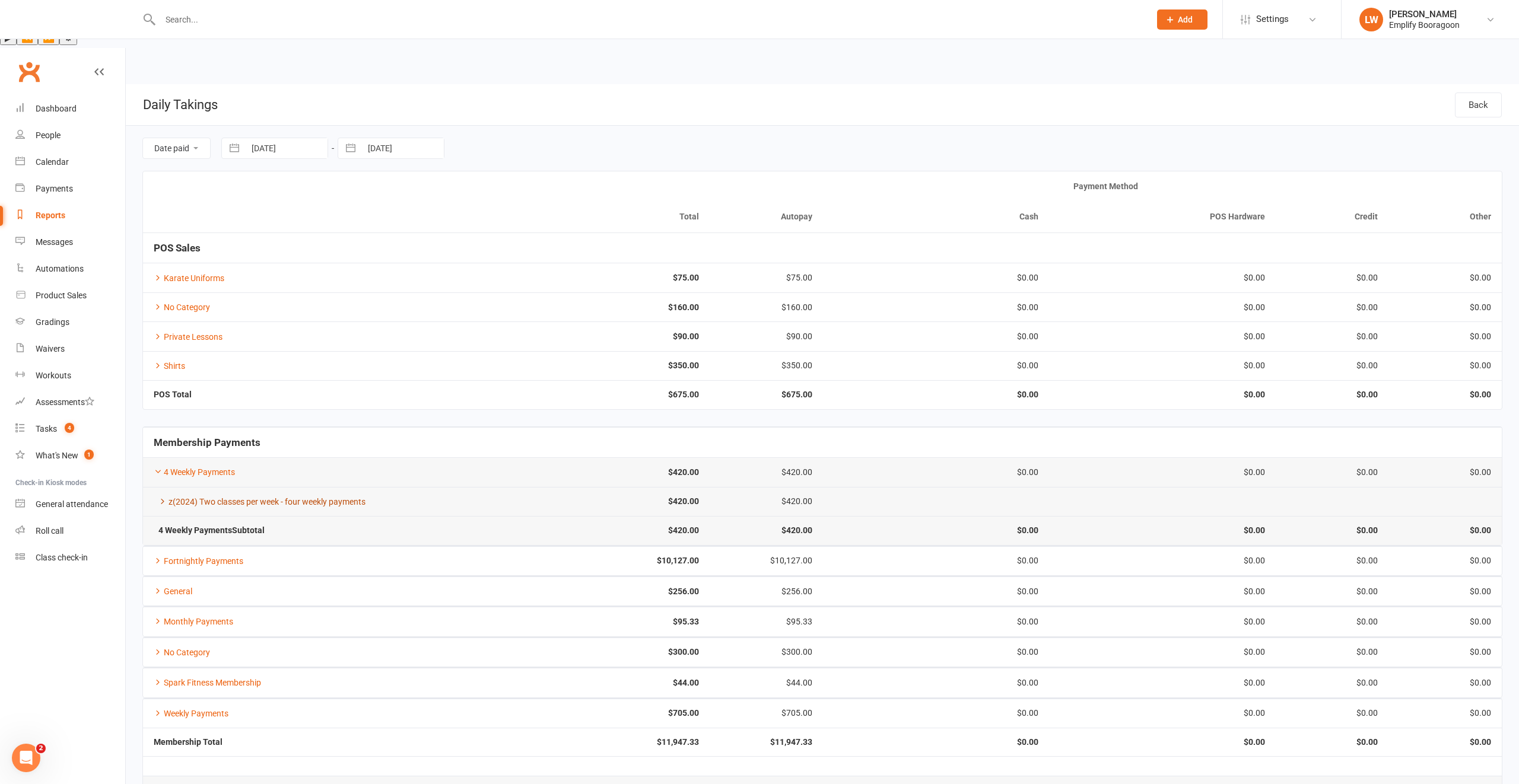
click at [221, 497] on link "z(2024) Two classes per week - four weekly payments" at bounding box center [259, 502] width 212 height 10
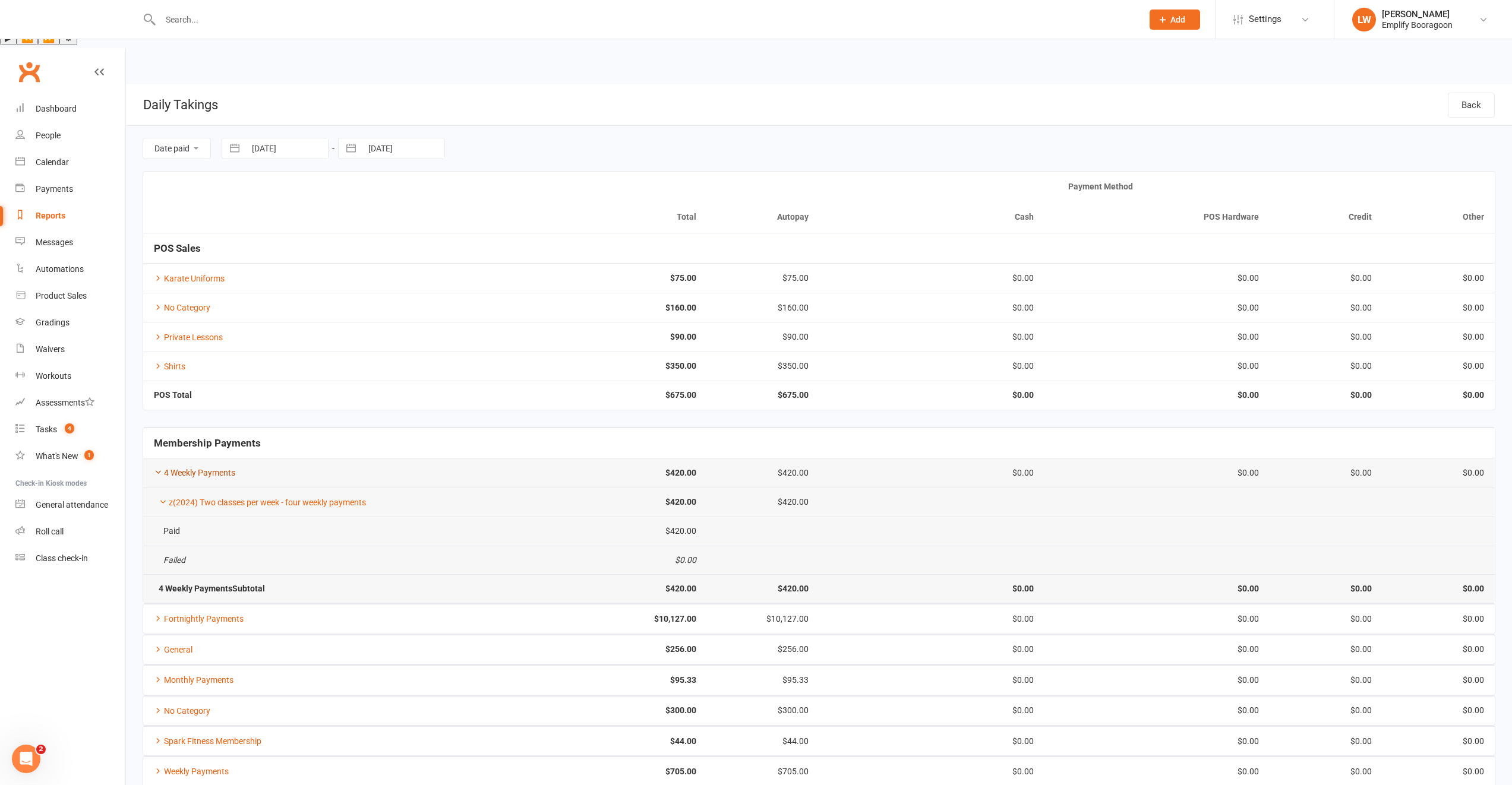
click at [197, 468] on link "4 Weekly Payments" at bounding box center [194, 472] width 81 height 10
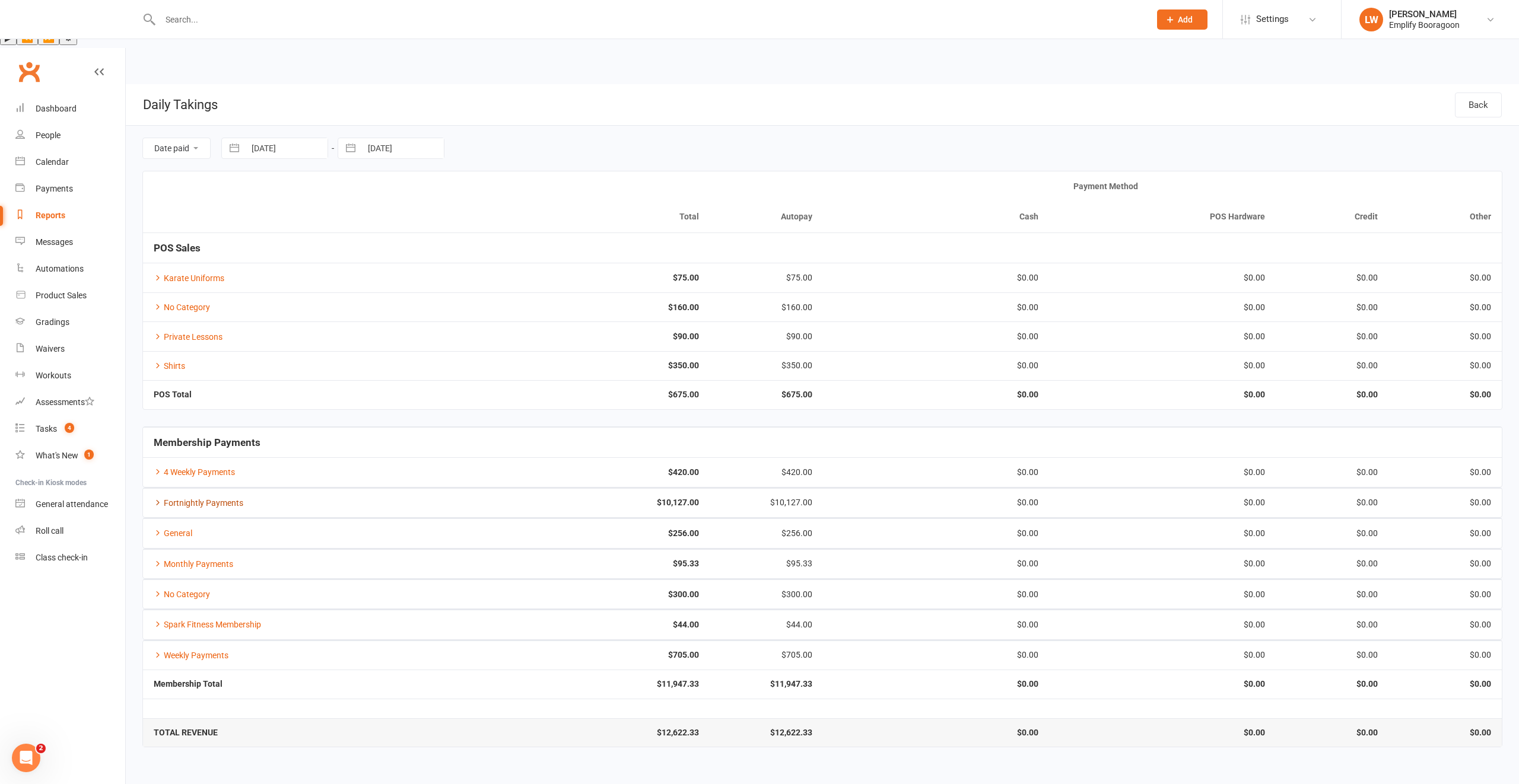
click at [193, 498] on link "Fortnightly Payments" at bounding box center [198, 503] width 90 height 10
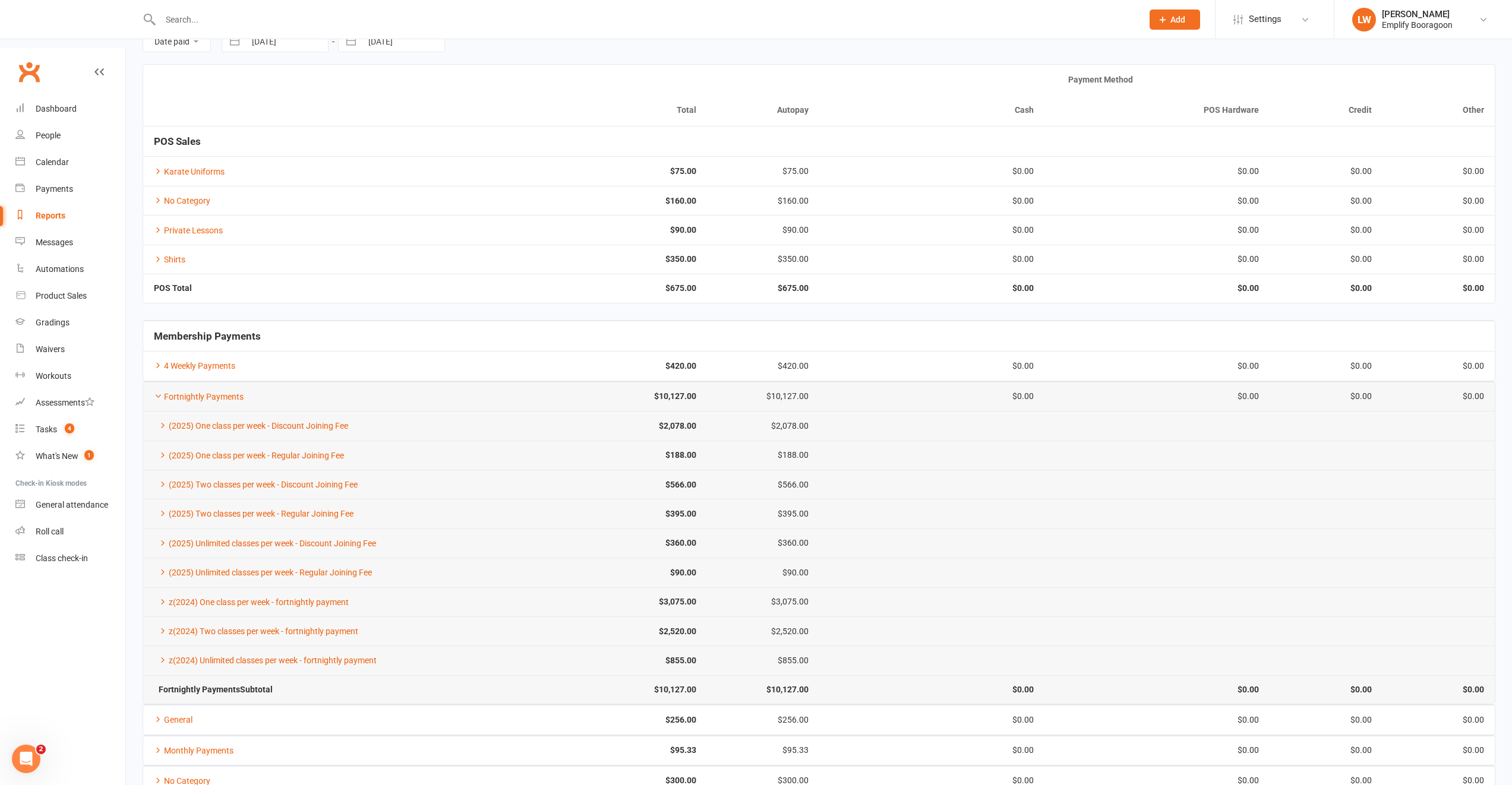
scroll to position [137, 0]
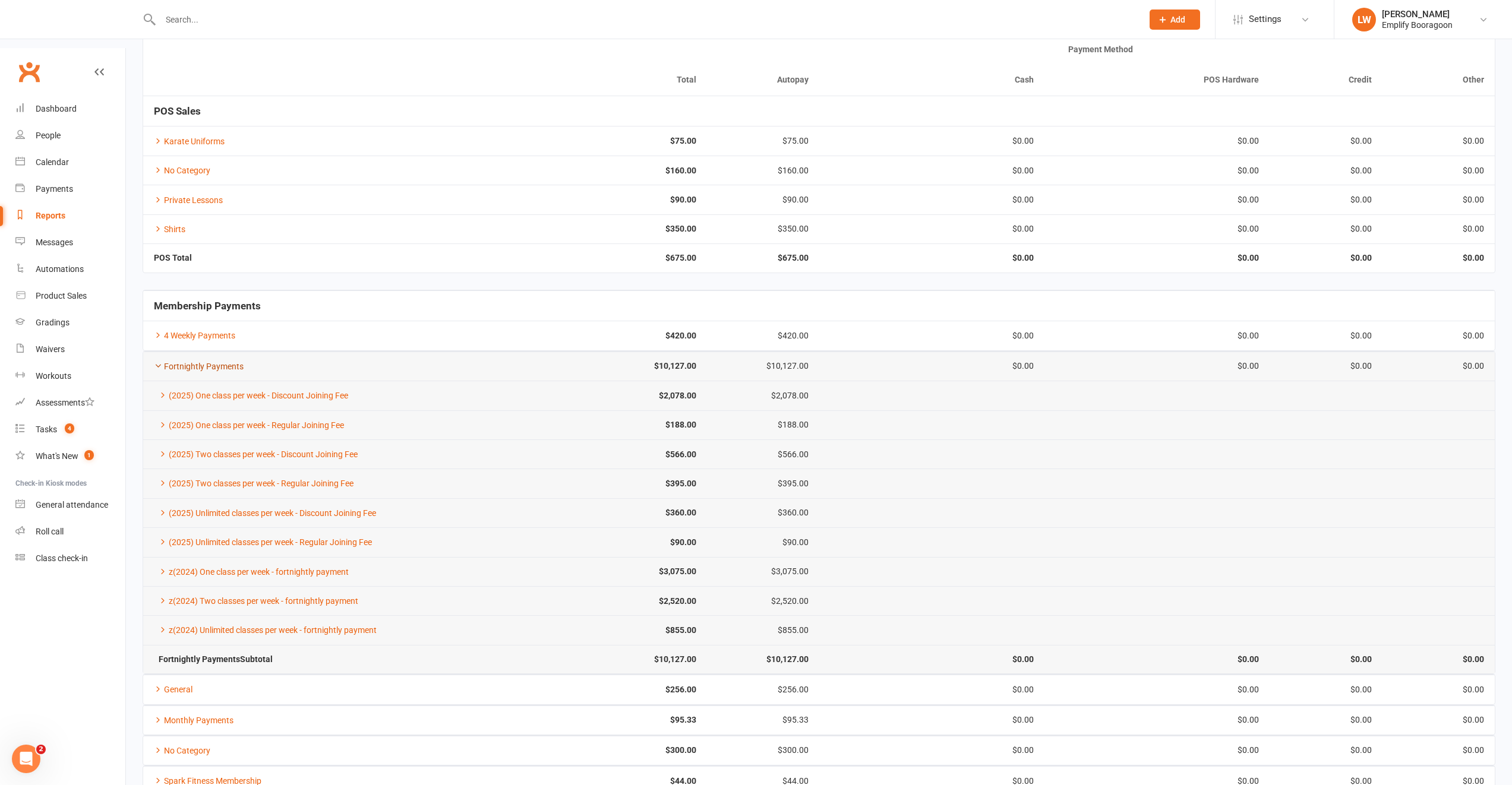
click at [186, 362] on link "Fortnightly Payments" at bounding box center [199, 366] width 90 height 10
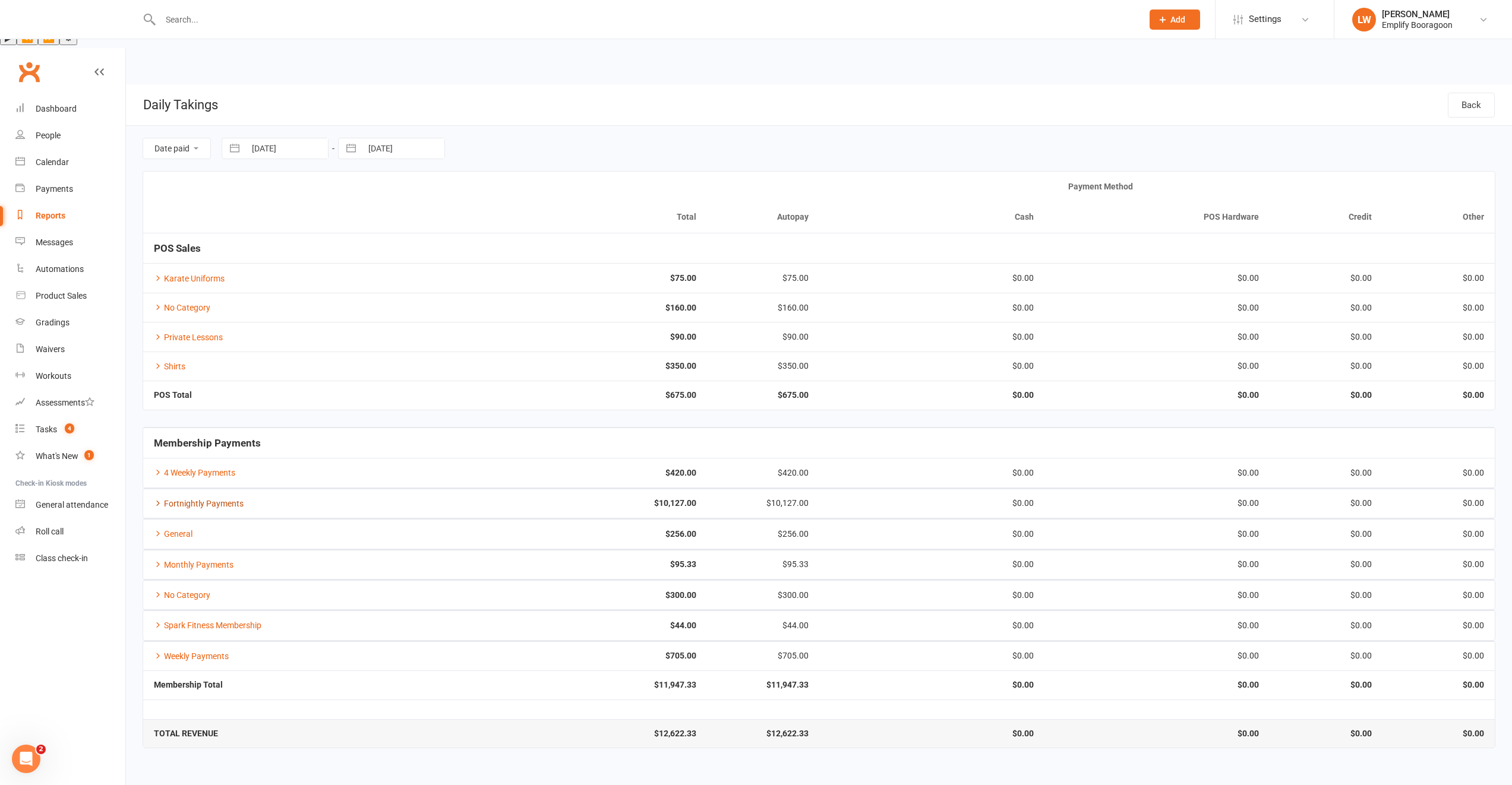
scroll to position [0, 0]
click at [175, 529] on link "General" at bounding box center [173, 533] width 39 height 10
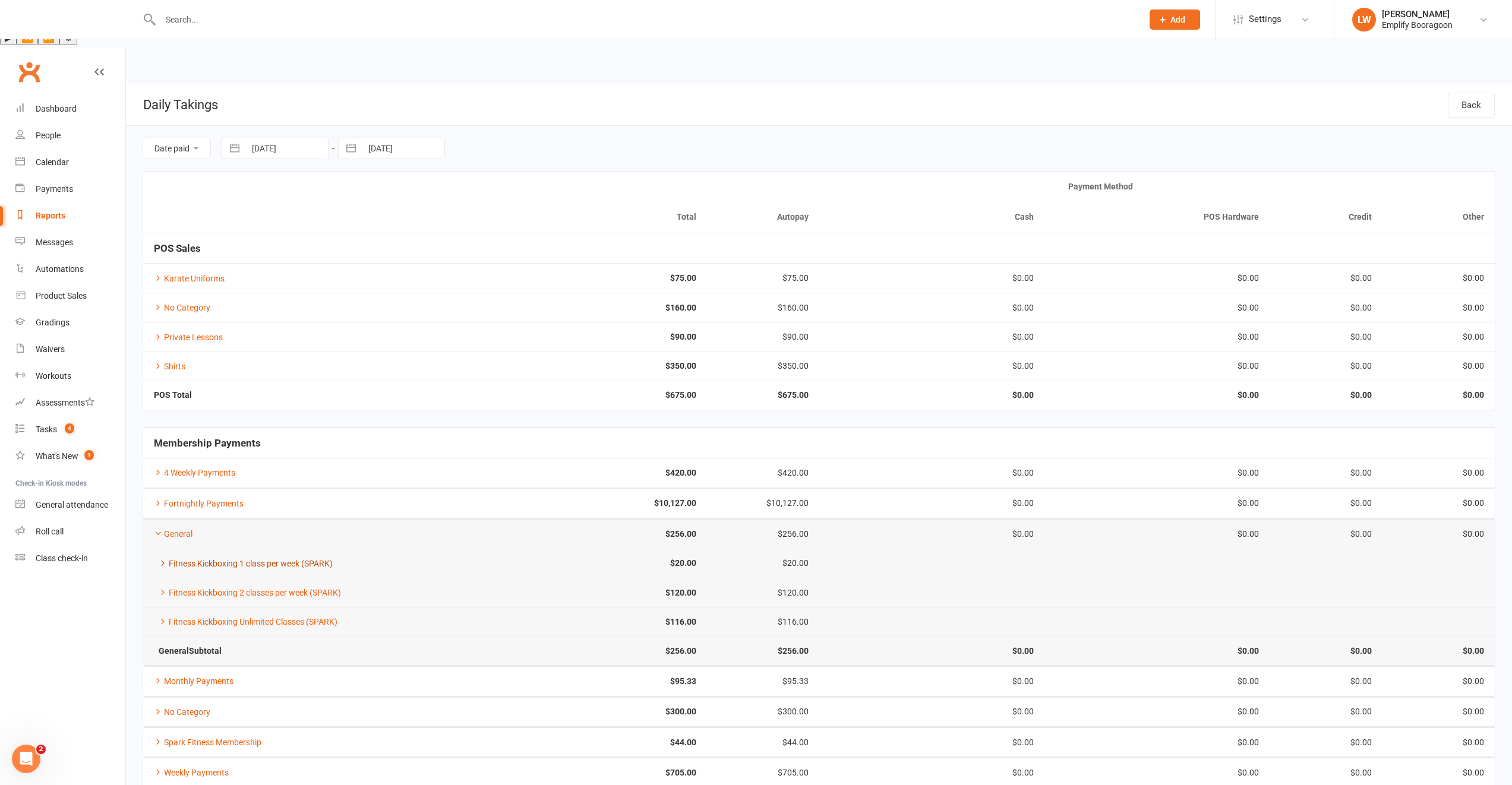
click at [252, 559] on link "Fitness Kickboxing 1 class per week (SPARK)" at bounding box center [243, 563] width 178 height 10
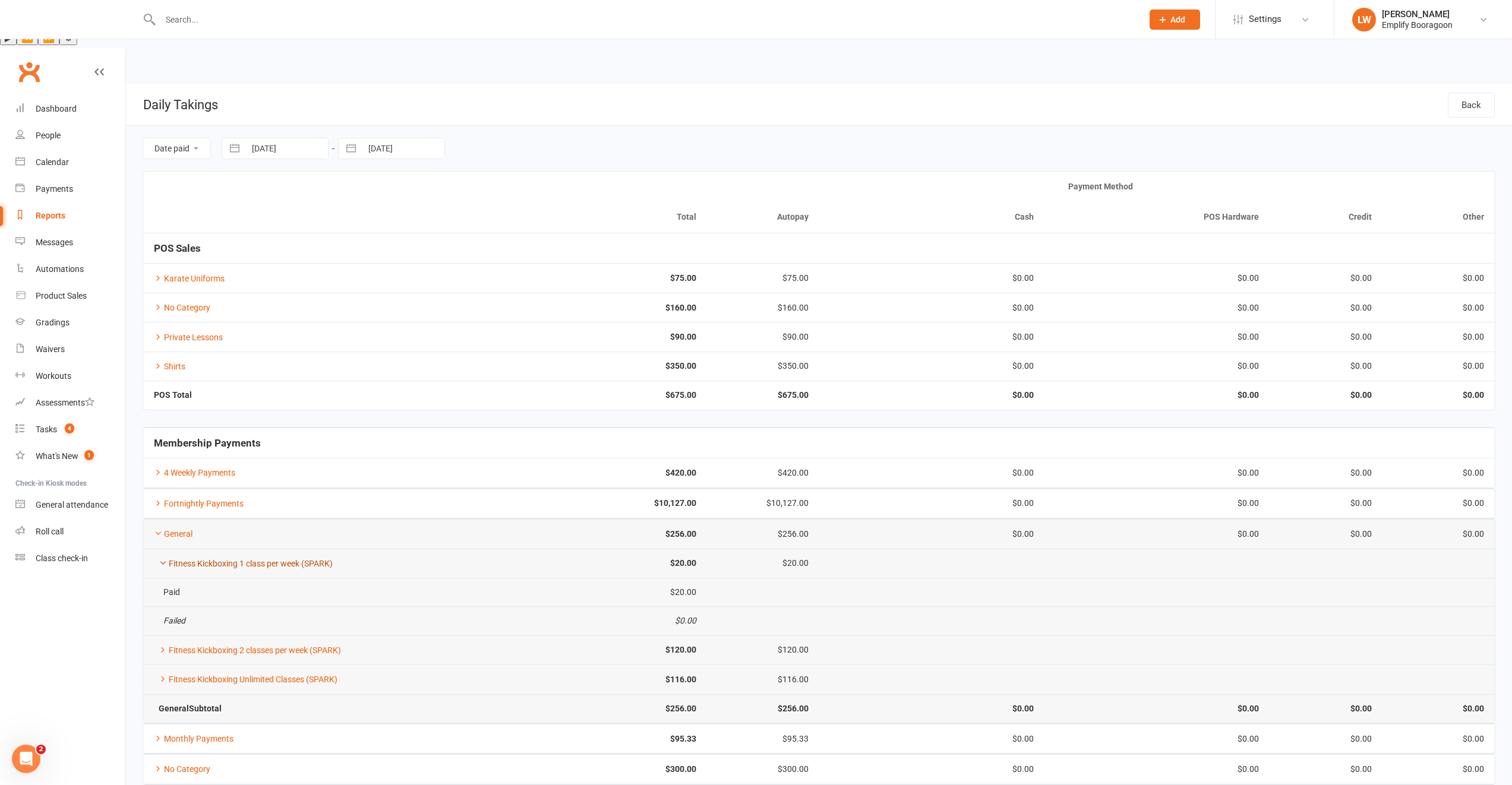
click at [241, 559] on link "Fitness Kickboxing 1 class per week (SPARK)" at bounding box center [243, 563] width 178 height 10
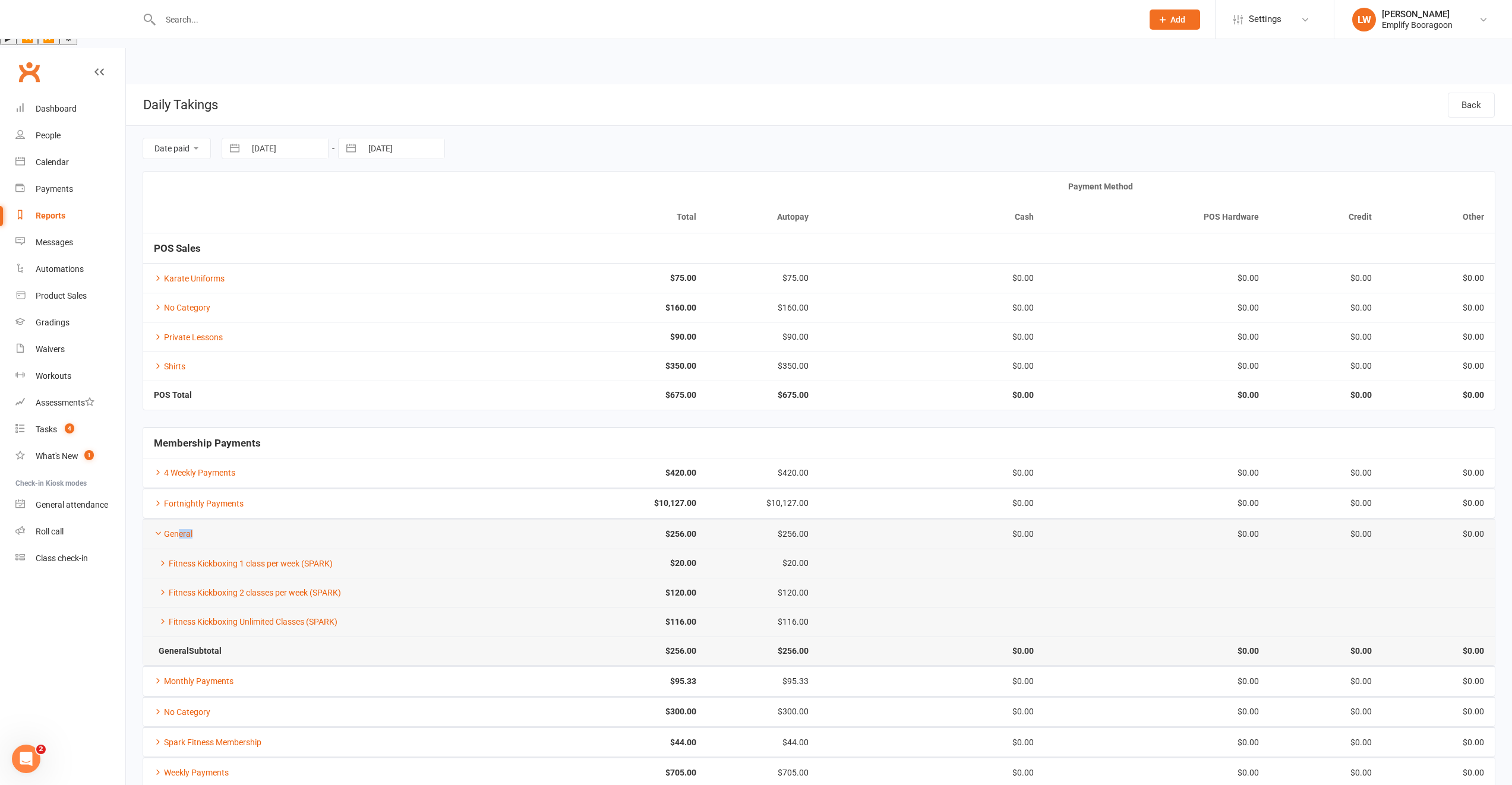
click at [180, 519] on td "General" at bounding box center [312, 533] width 338 height 29
click at [161, 529] on icon at bounding box center [157, 532] width 8 height 8
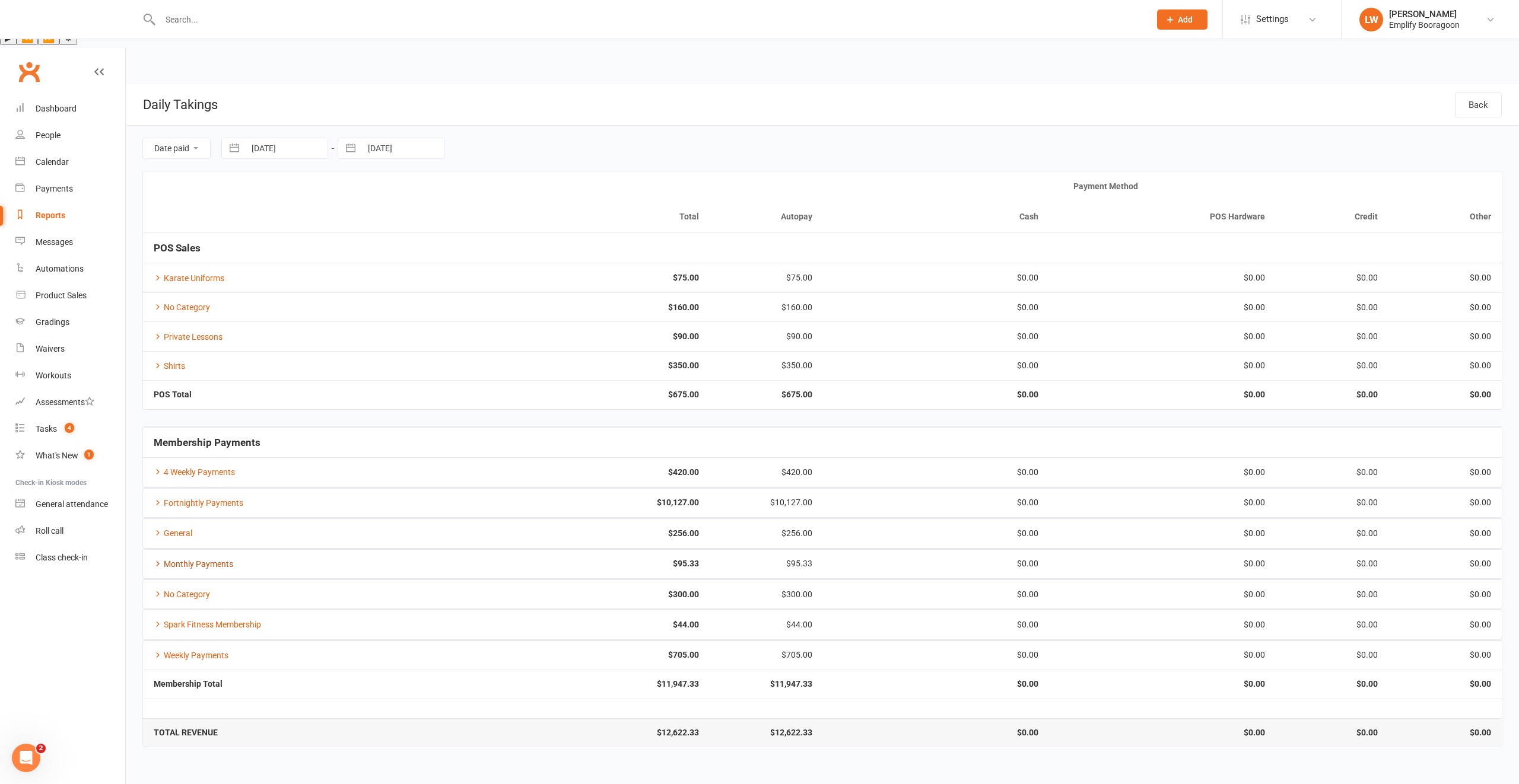
click at [208, 559] on link "Monthly Payments" at bounding box center [193, 564] width 79 height 10
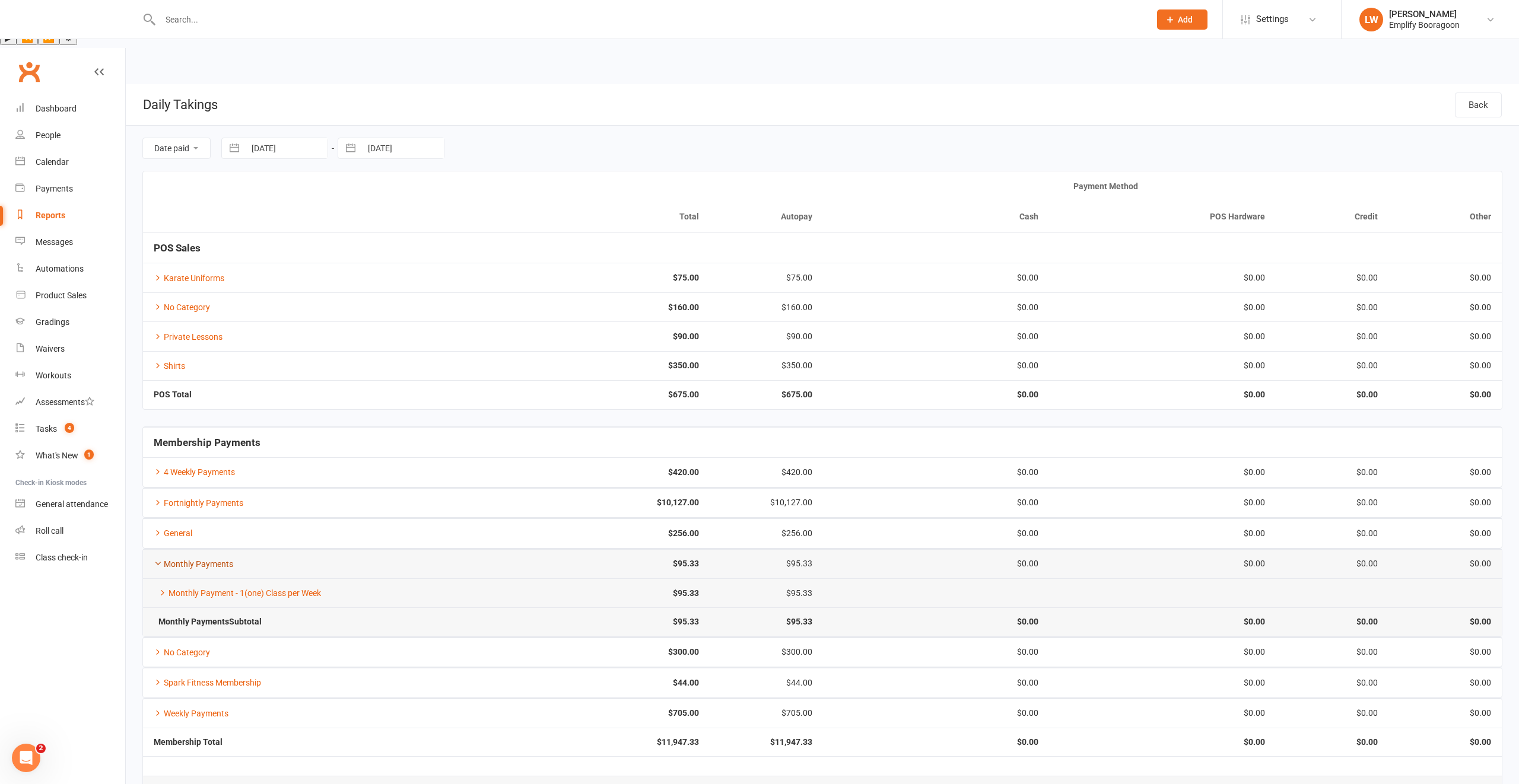
click at [207, 559] on link "Monthly Payments" at bounding box center [193, 564] width 79 height 10
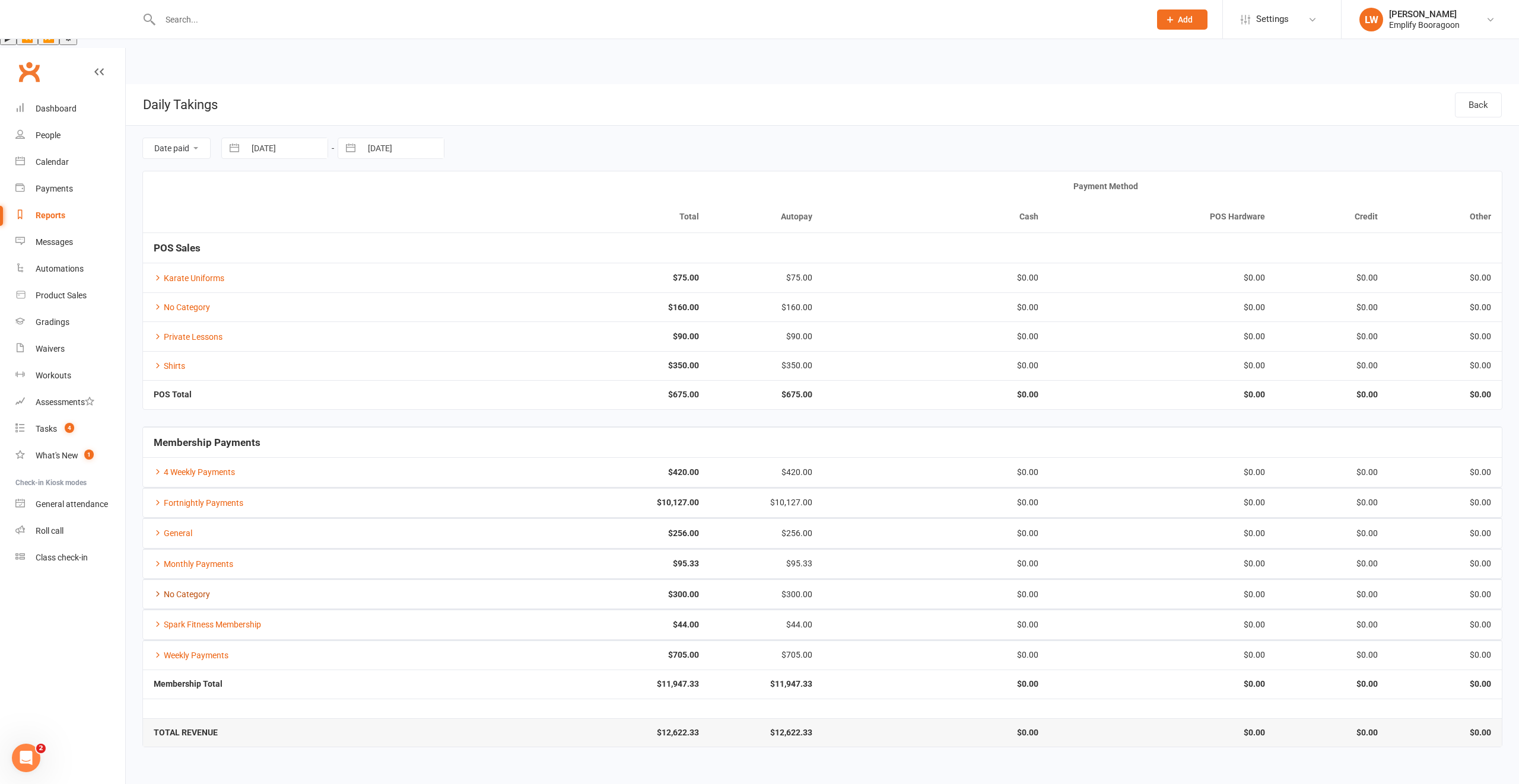
click at [195, 590] on link "No Category" at bounding box center [182, 594] width 56 height 10
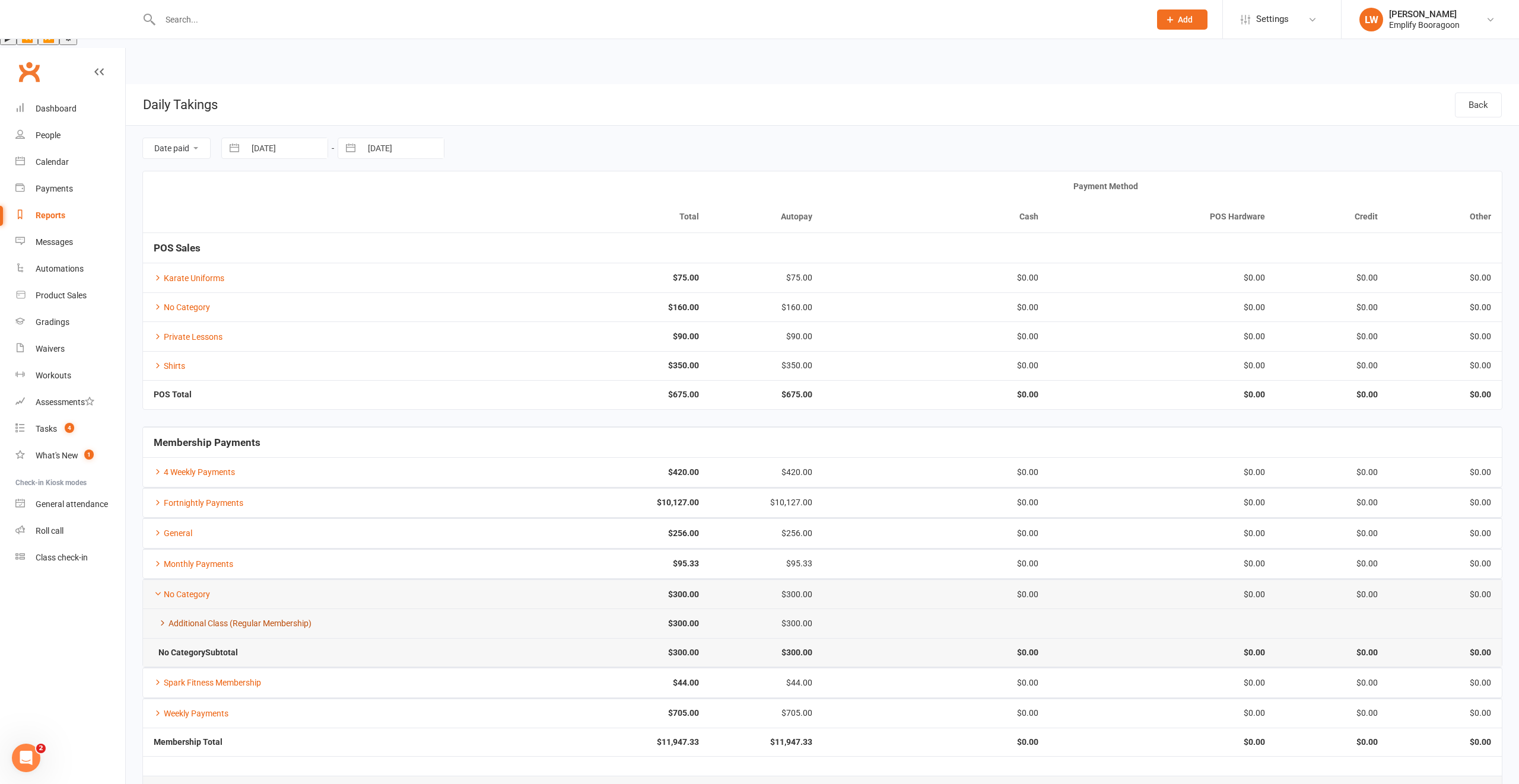
click at [209, 619] on link "Additional Class (Regular Membership)" at bounding box center [232, 623] width 158 height 10
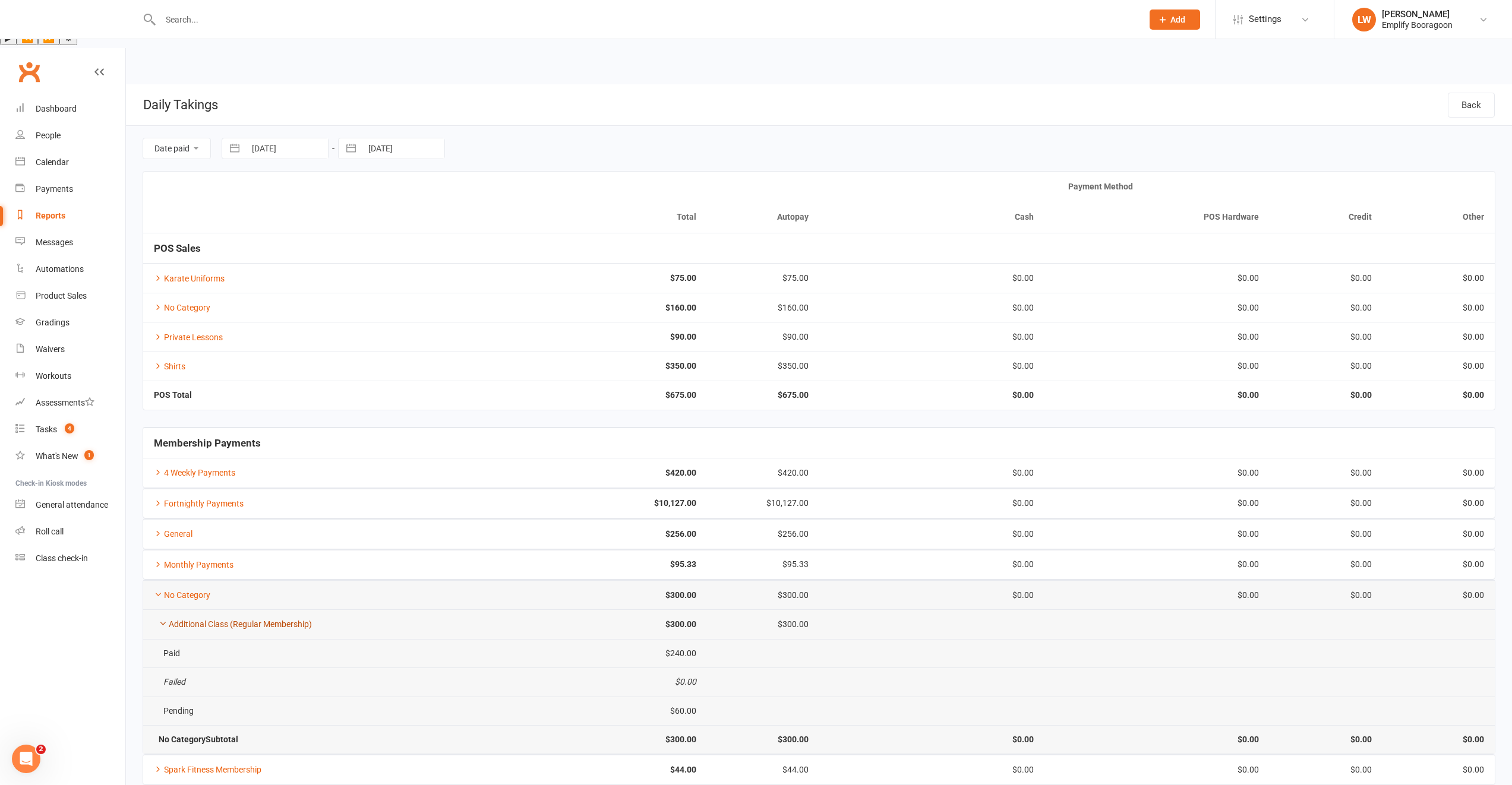
click at [209, 620] on link "Additional Class (Regular Membership)" at bounding box center [232, 624] width 158 height 10
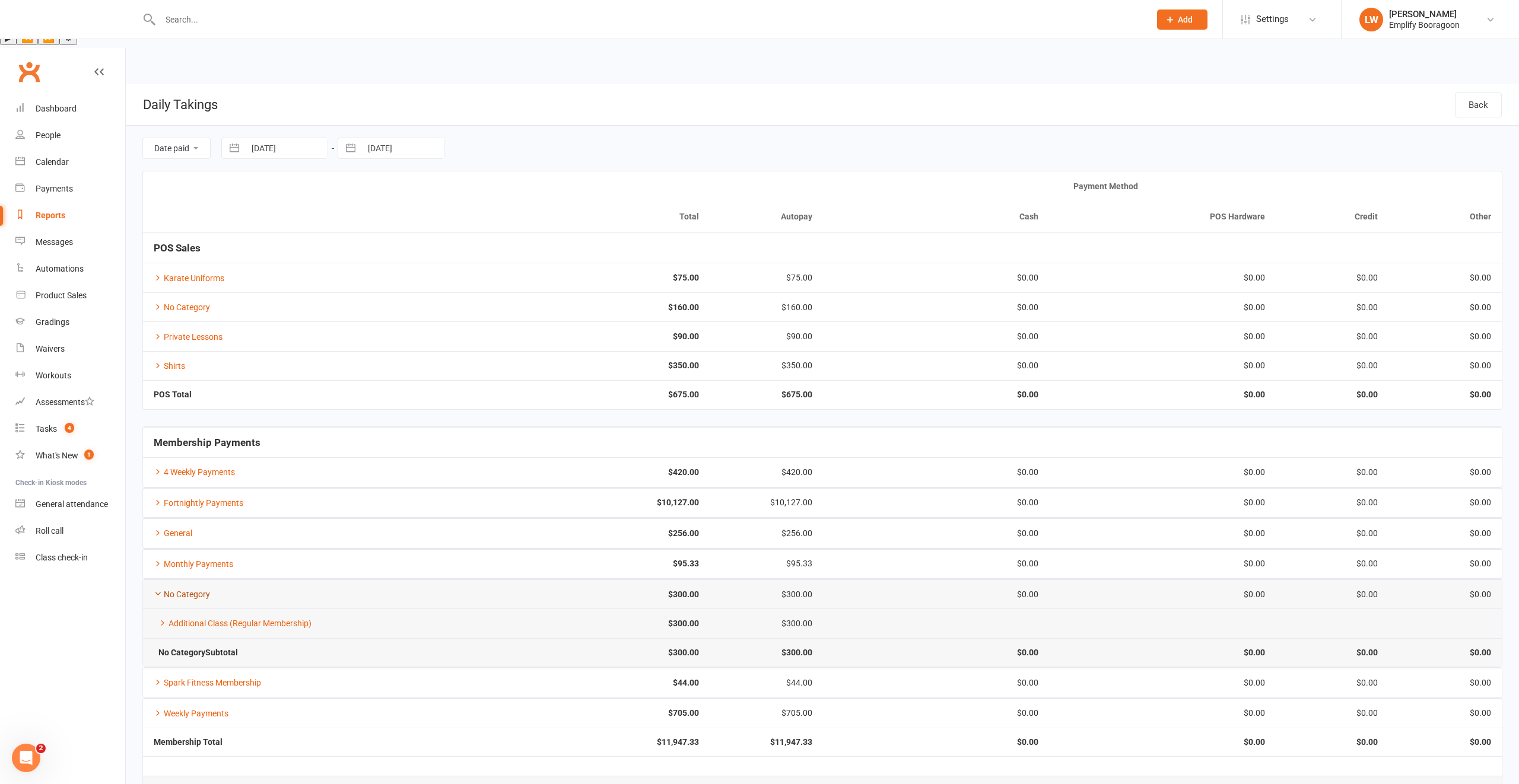
click at [191, 590] on link "No Category" at bounding box center [182, 594] width 56 height 10
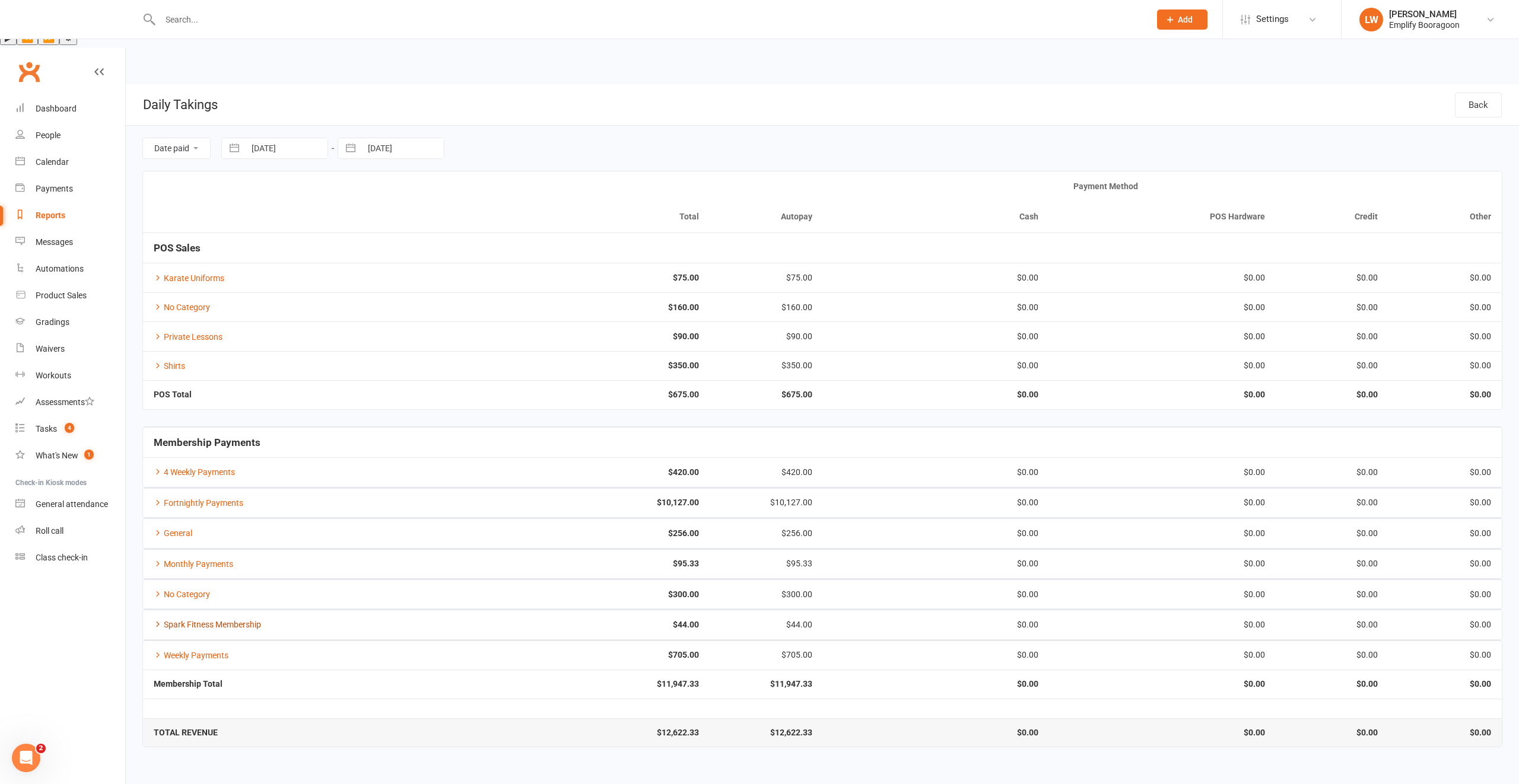
click at [193, 620] on link "Spark Fitness Membership" at bounding box center [207, 624] width 108 height 10
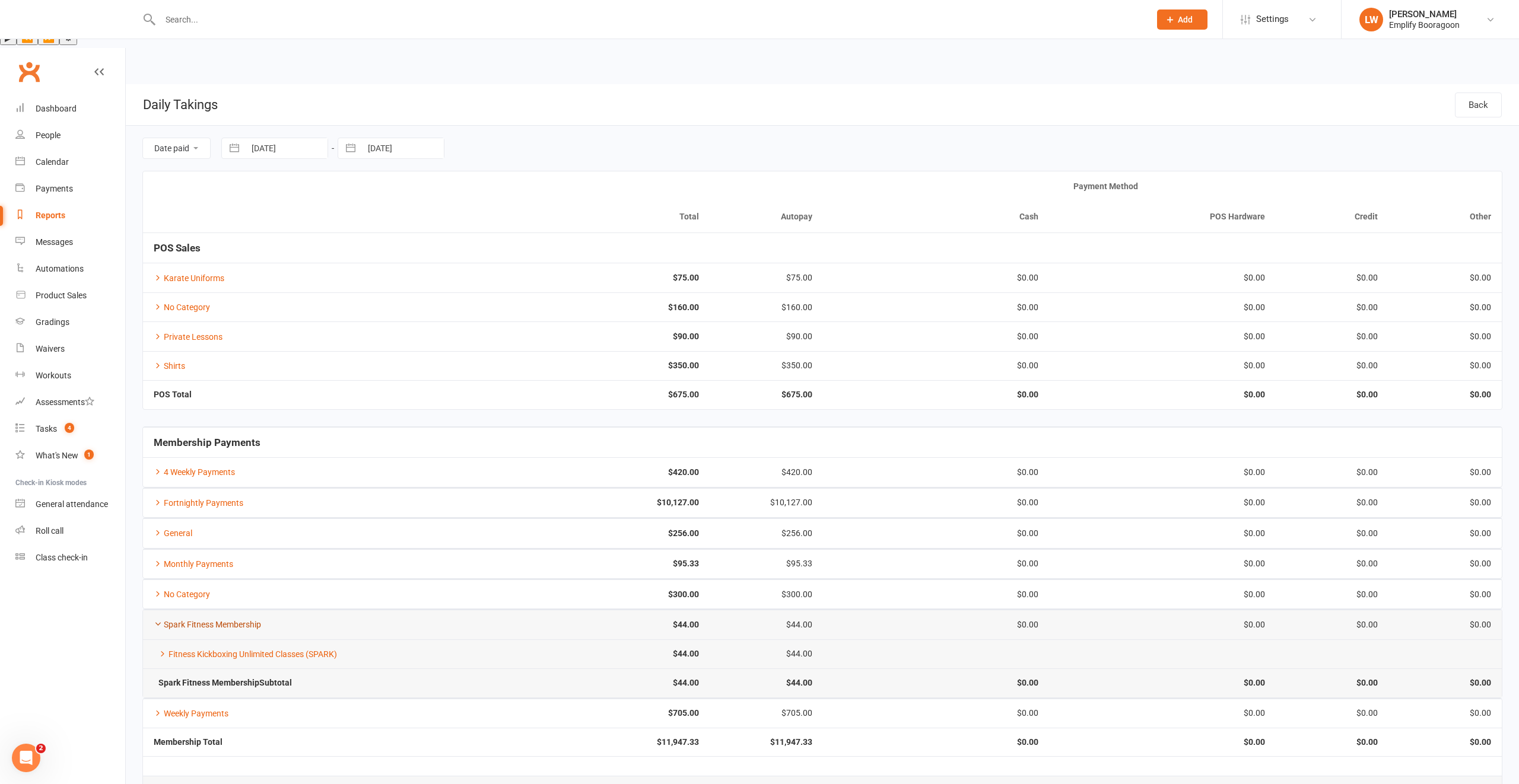
click at [191, 620] on link "Spark Fitness Membership" at bounding box center [207, 624] width 108 height 10
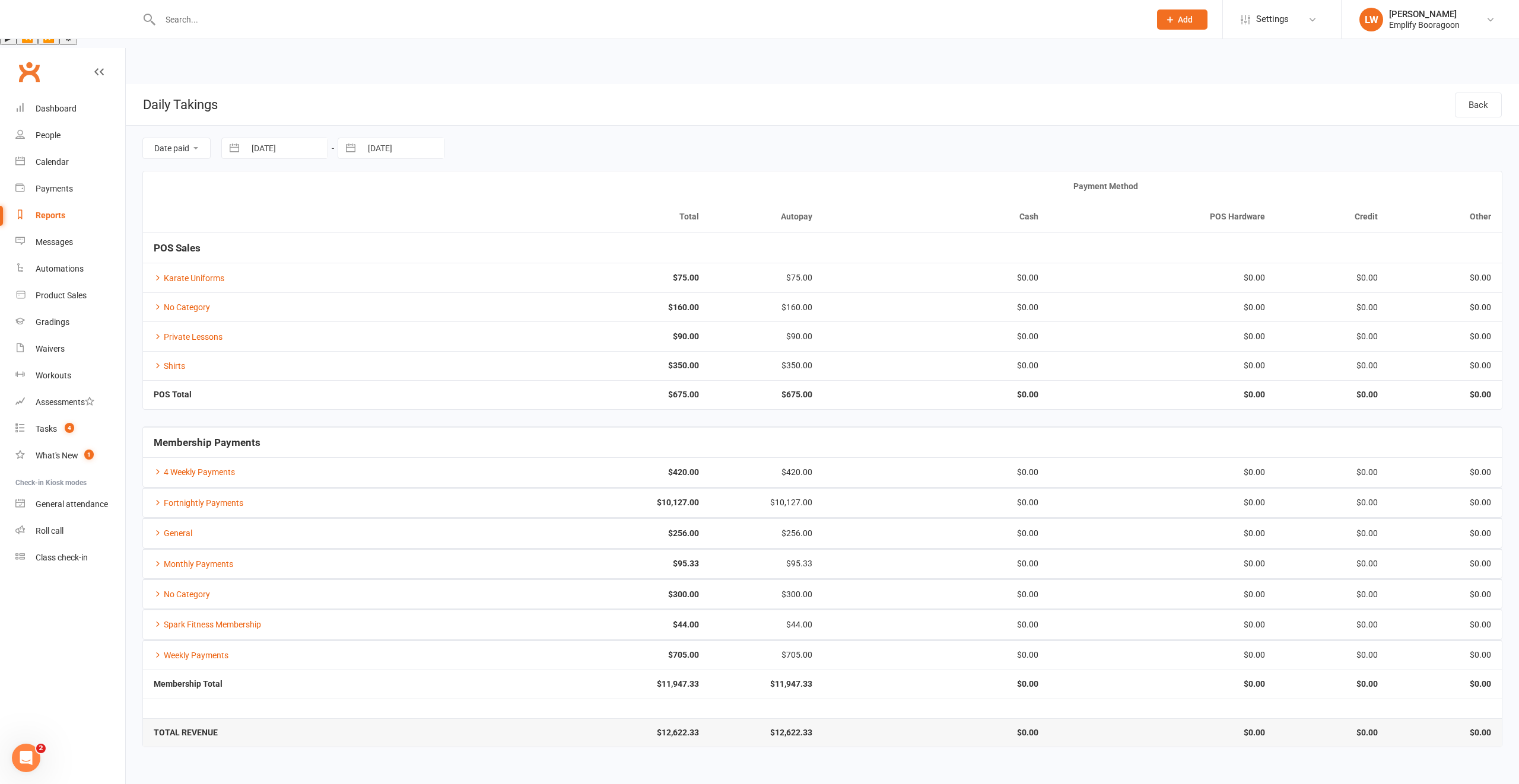
click at [183, 641] on td "Weekly Payments" at bounding box center [312, 655] width 340 height 29
click at [186, 651] on link "Weekly Payments" at bounding box center [191, 655] width 75 height 10
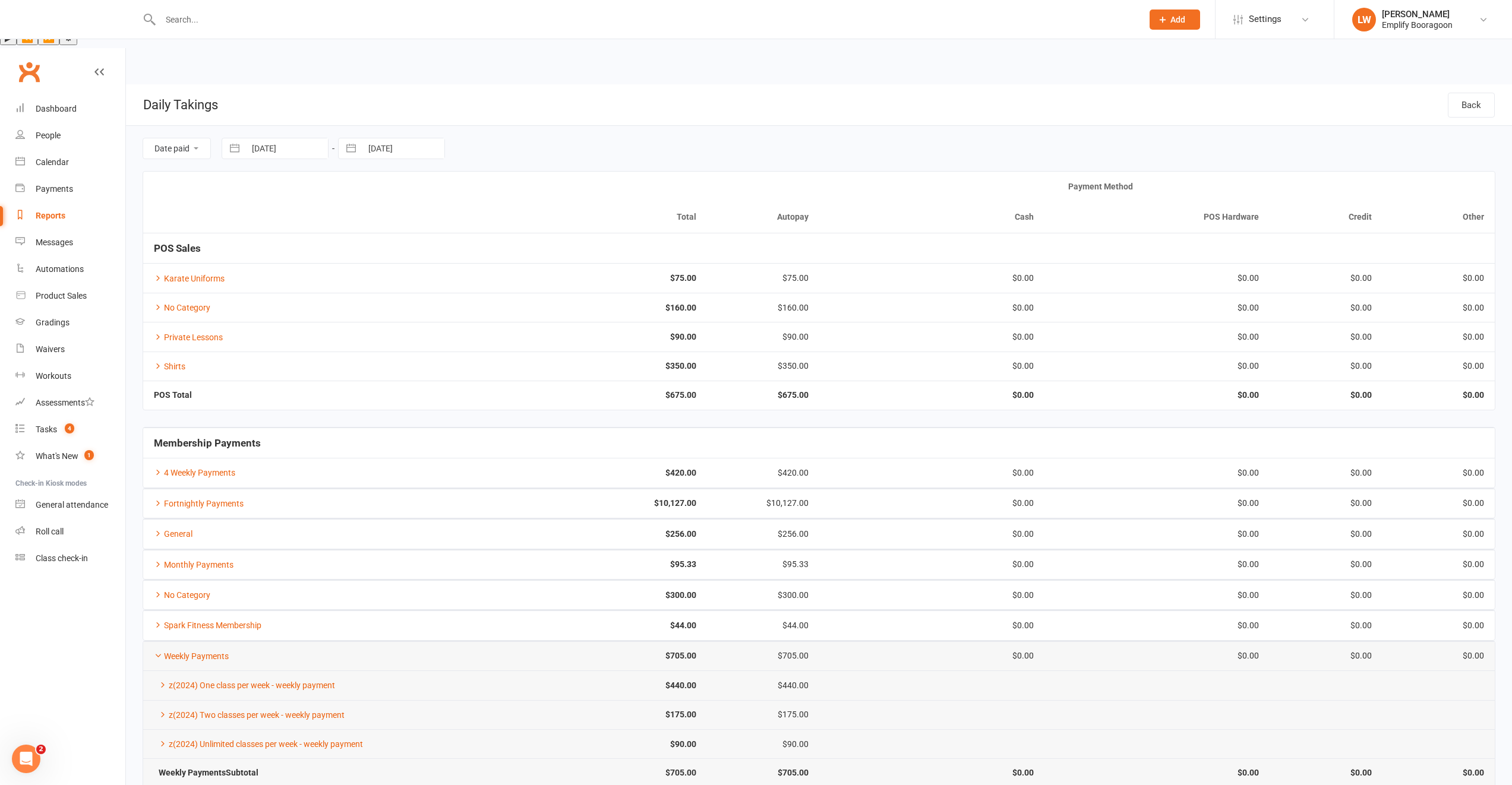
click at [268, 139] on input "[DATE]" at bounding box center [287, 148] width 83 height 20
select select "7"
select select "2025"
select select "8"
select select "2025"
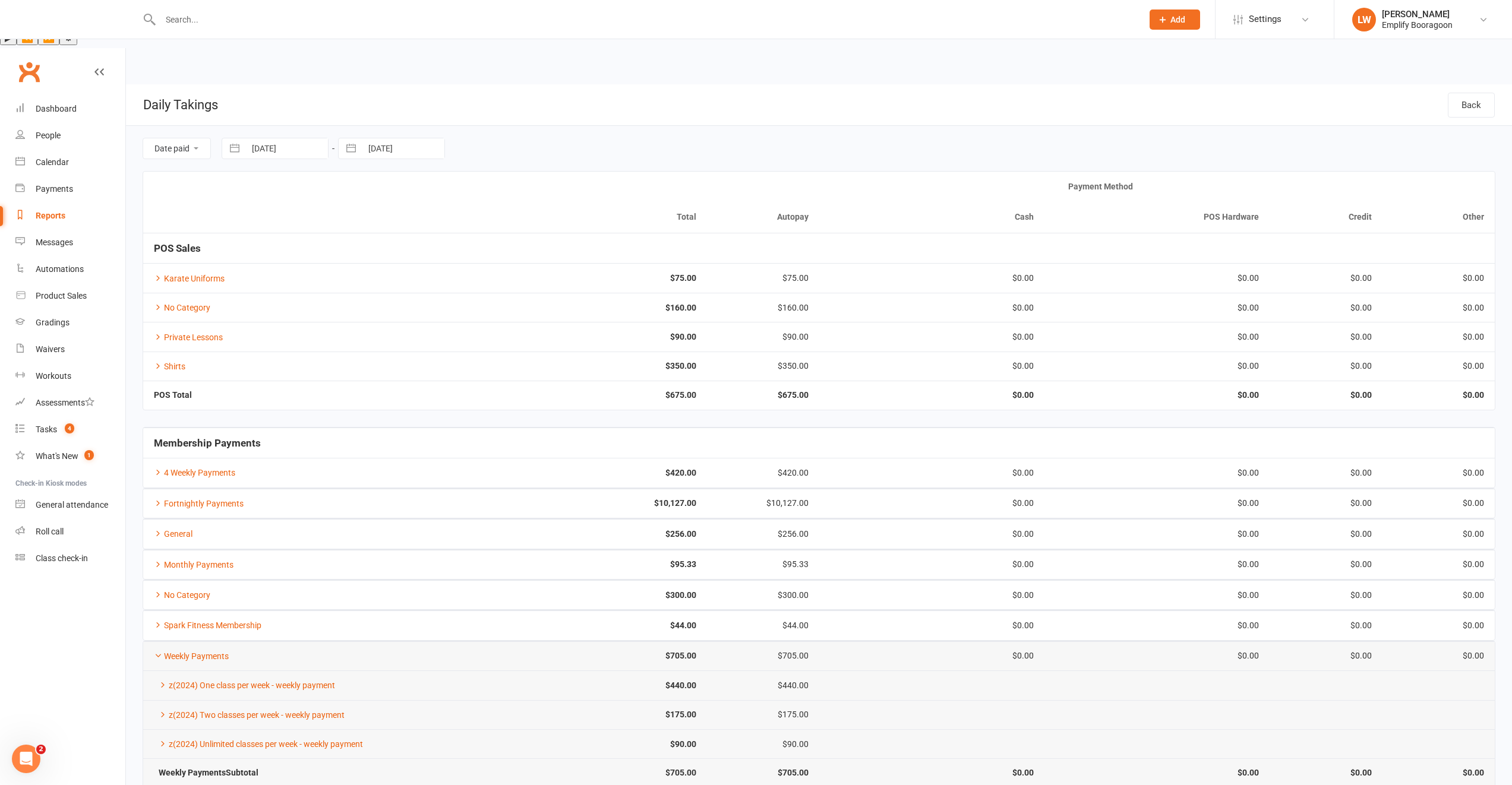
select select "9"
select select "2025"
click at [252, 192] on icon "Move backward to switch to the previous month." at bounding box center [246, 197] width 11 height 11
select select "6"
select select "2025"
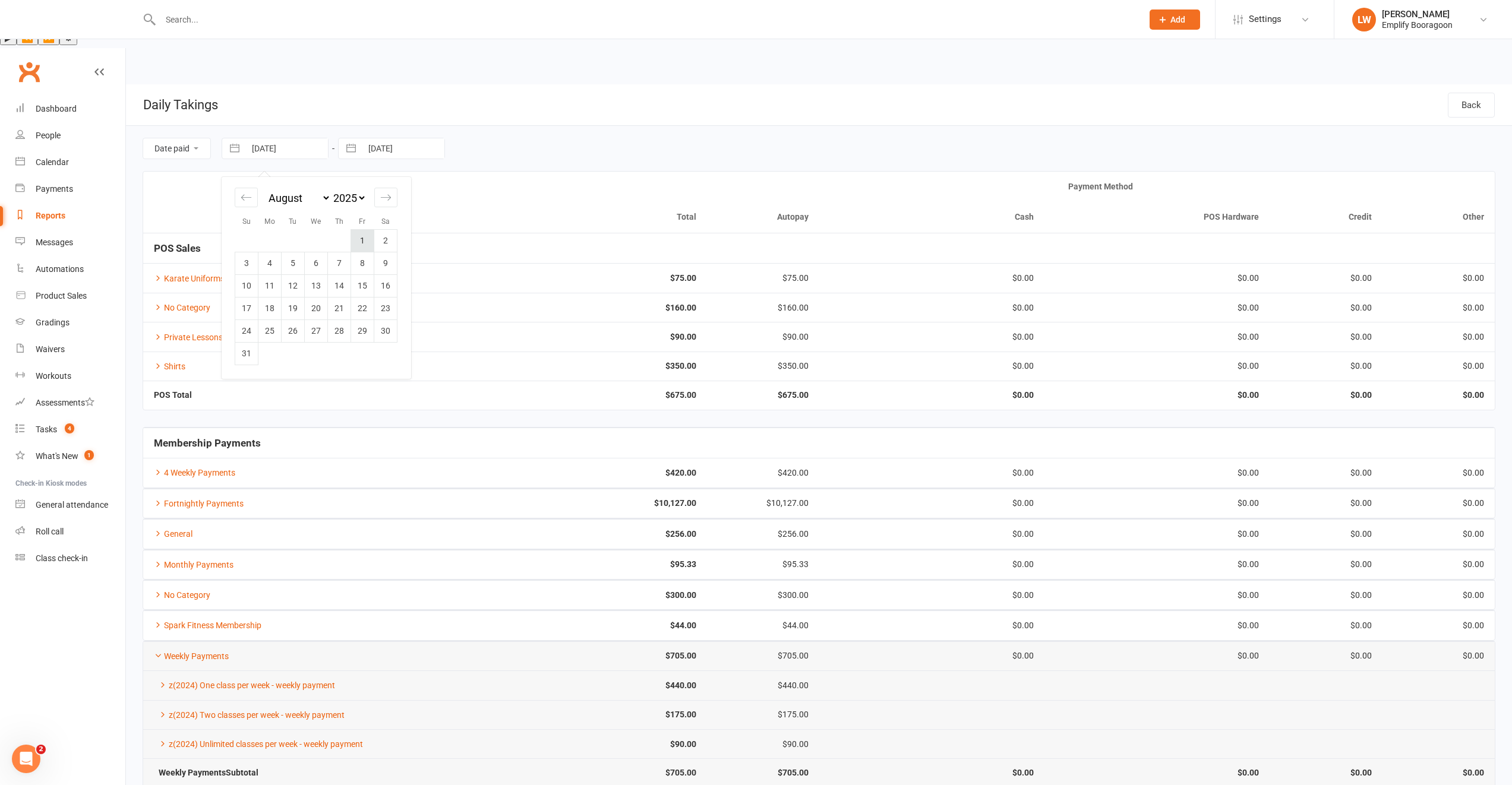
click at [359, 230] on td "1" at bounding box center [363, 241] width 23 height 23
type input "[DATE]"
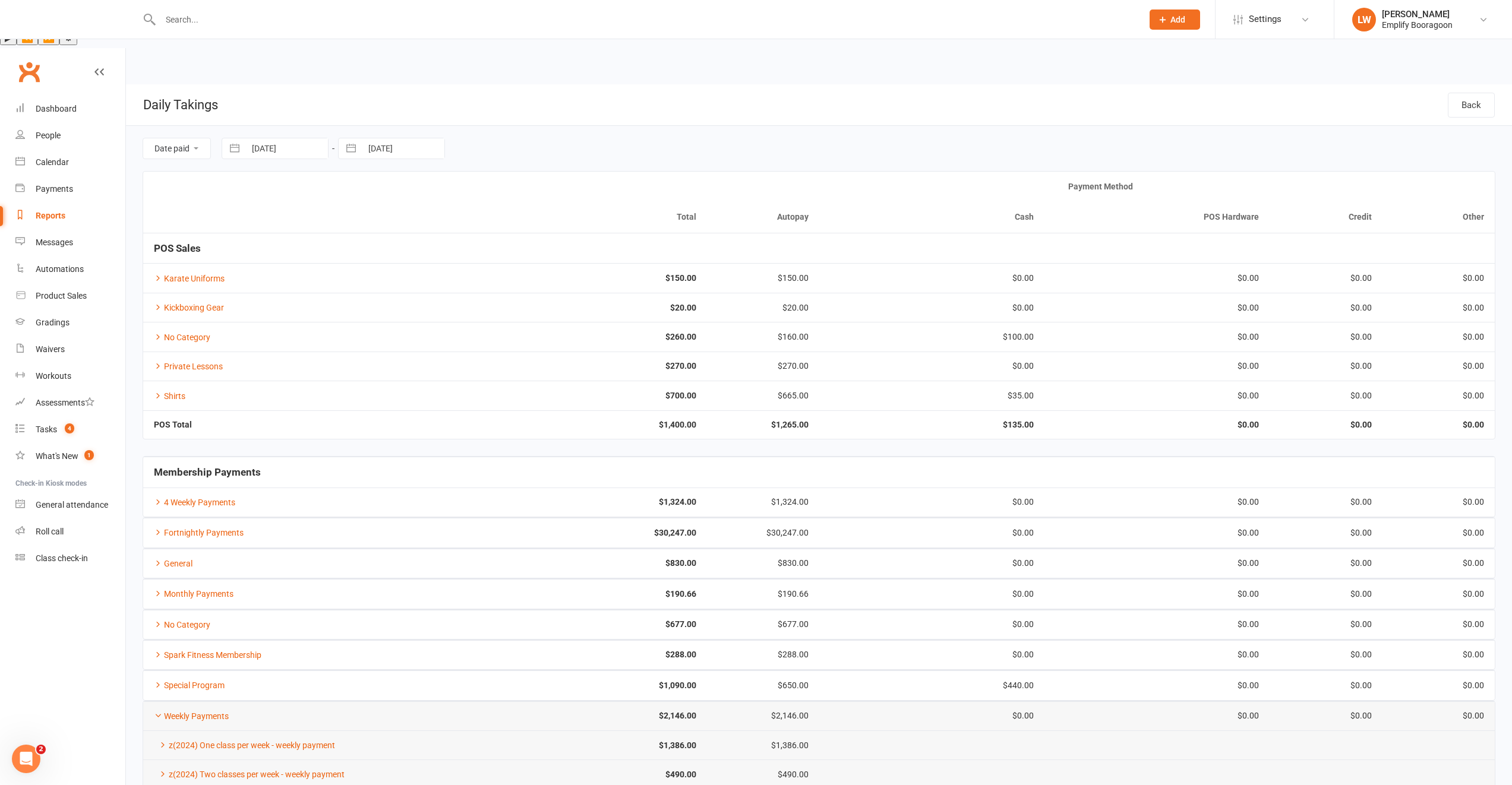
select select "6"
select select "2025"
select select "7"
select select "2025"
select select "8"
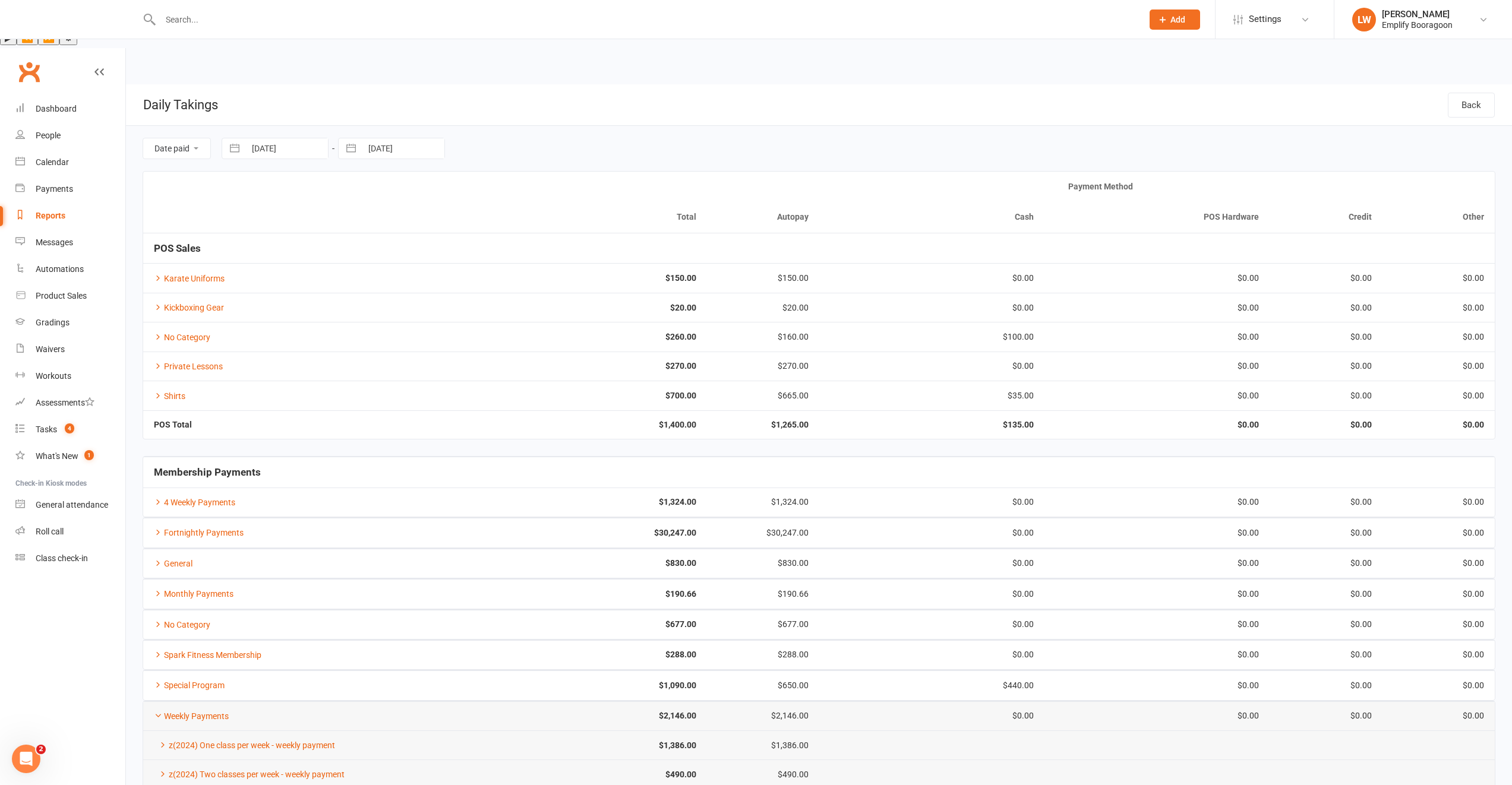
select select "2025"
click at [268, 139] on input "[DATE]" at bounding box center [287, 148] width 83 height 20
click at [251, 192] on icon "Move backward to switch to the previous month." at bounding box center [246, 197] width 11 height 11
select select "4"
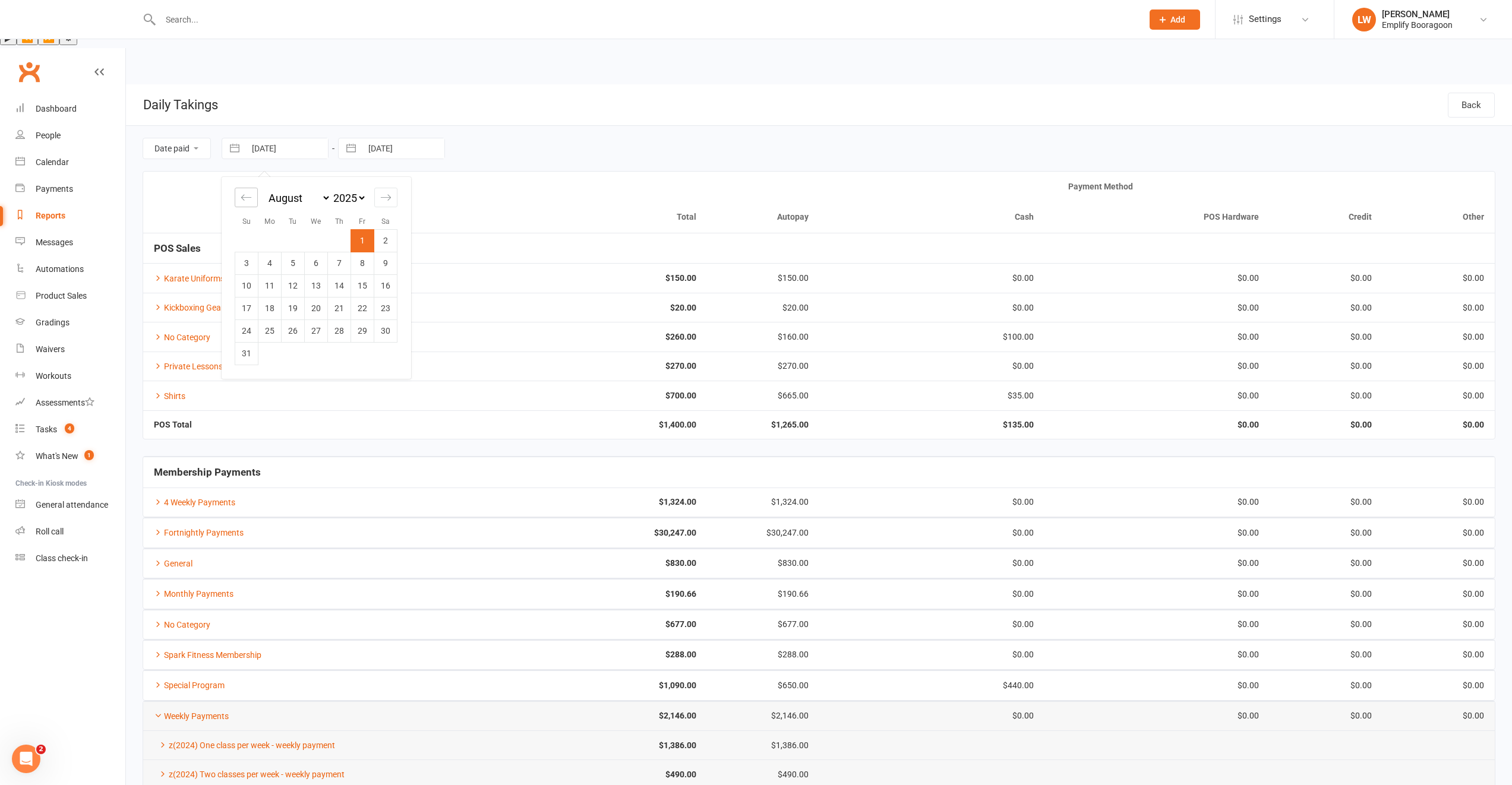
select select "2025"
select select "5"
select select "2025"
click at [251, 192] on icon "Move backward to switch to the previous month." at bounding box center [246, 197] width 11 height 11
select select "3"
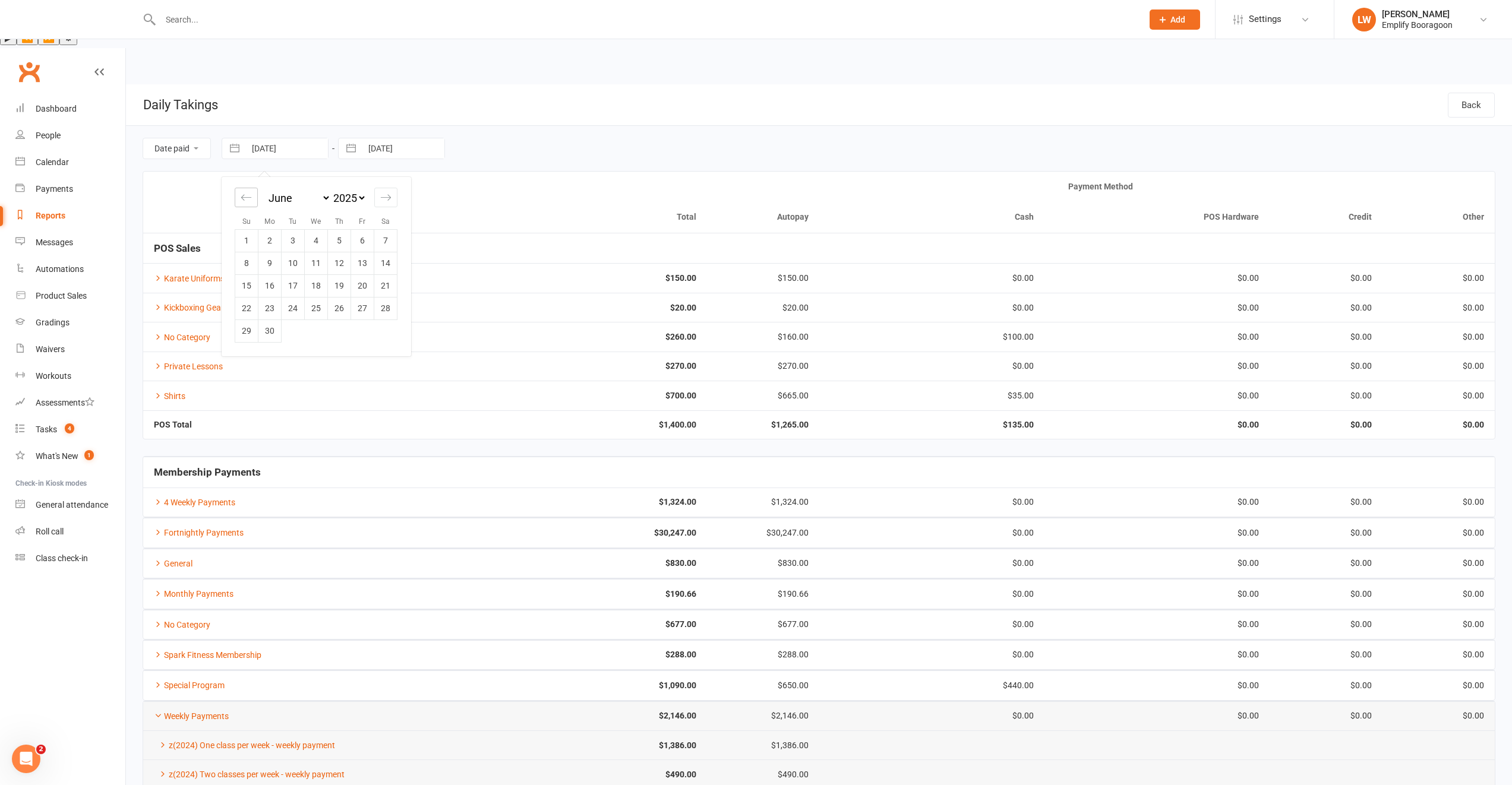
select select "2025"
click at [252, 188] on div "Move backward to switch to the previous month." at bounding box center [246, 198] width 23 height 19
click at [253, 188] on div "Move backward to switch to the previous month." at bounding box center [246, 198] width 23 height 19
select select "1"
select select "2025"
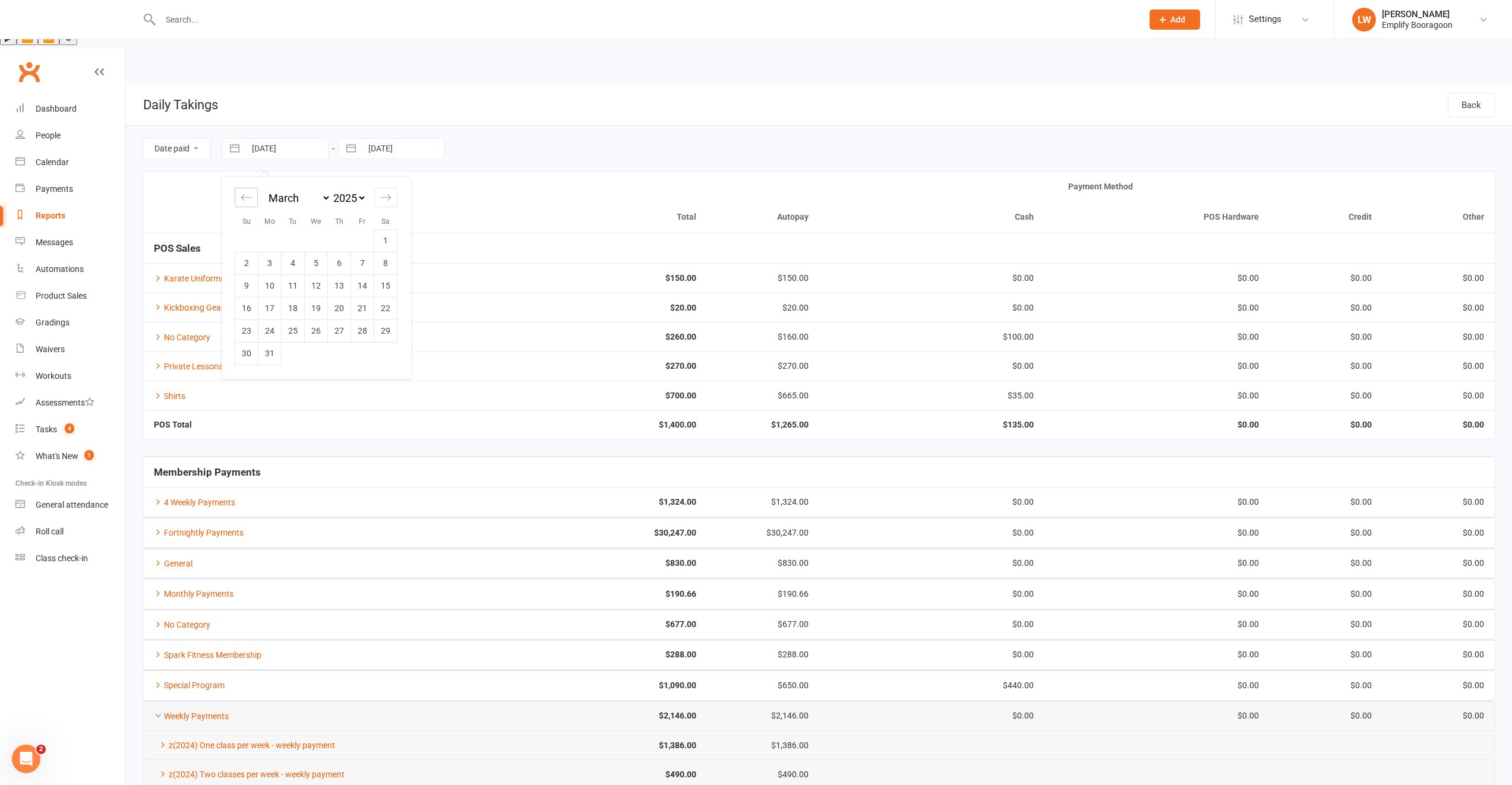
click at [253, 188] on div "Move backward to switch to the previous month." at bounding box center [246, 198] width 23 height 19
select select "11"
select select "2024"
select select "2025"
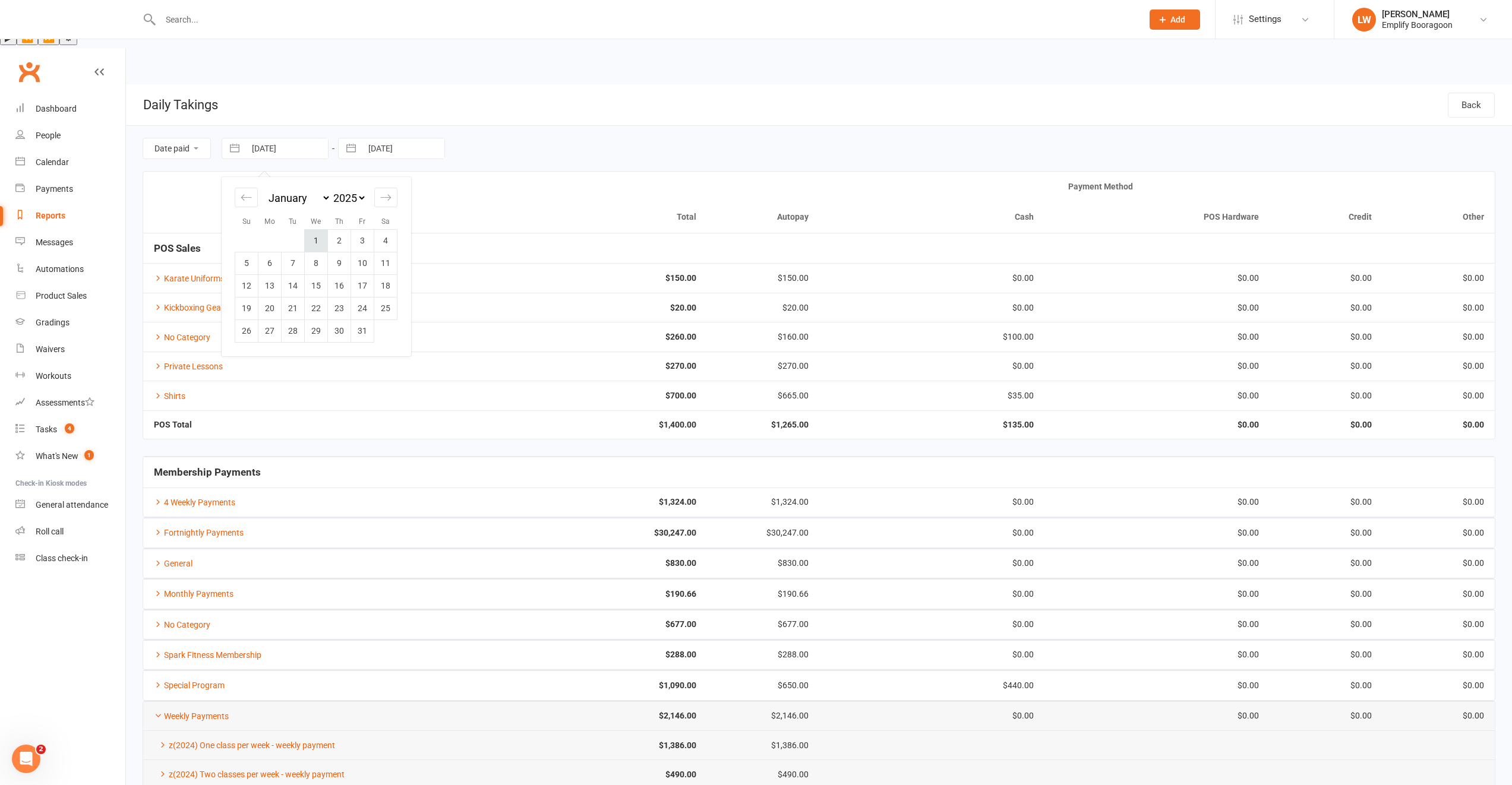
click at [320, 230] on td "1" at bounding box center [316, 241] width 23 height 23
type input "[DATE]"
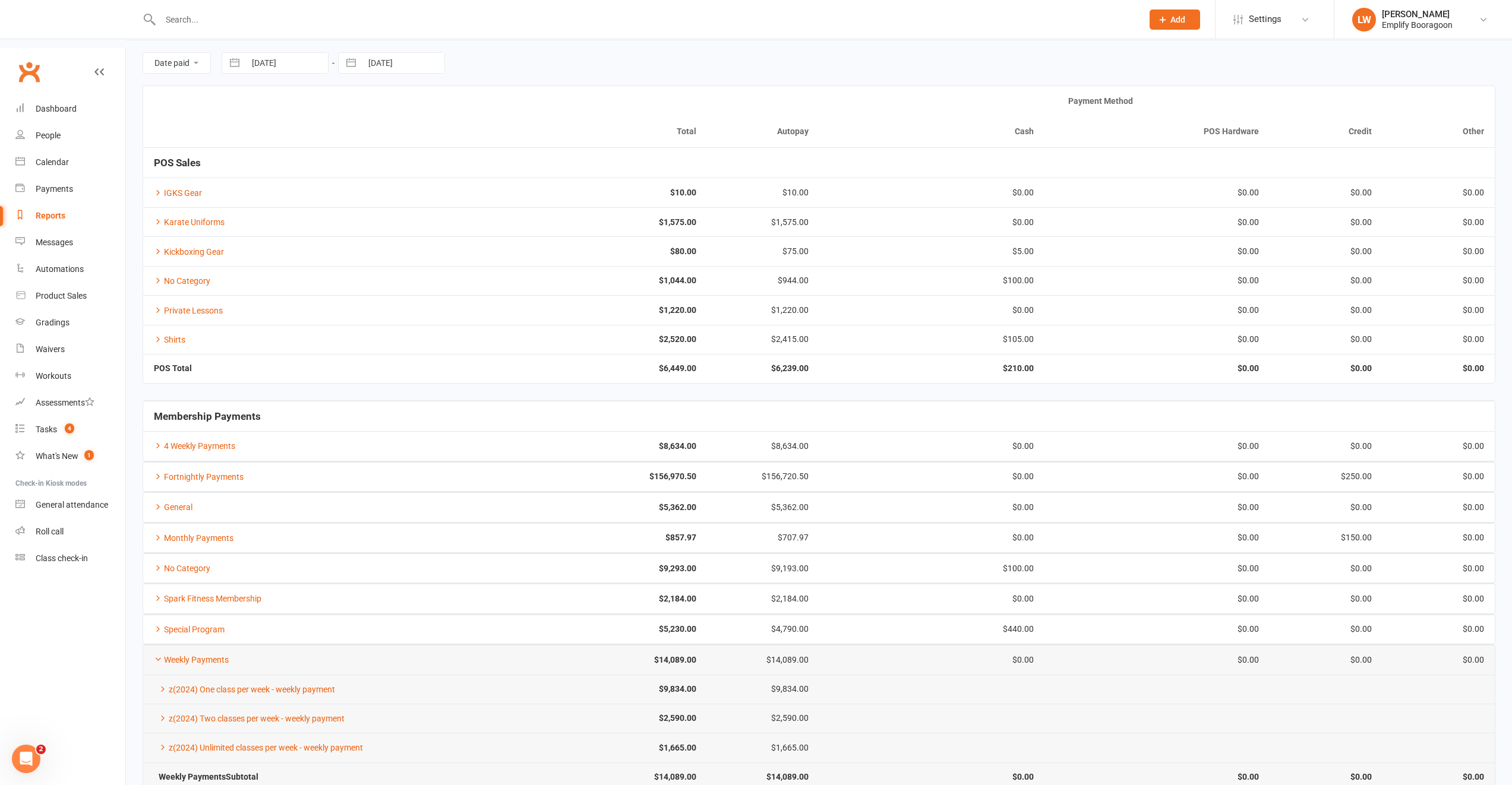
scroll to position [141, 0]
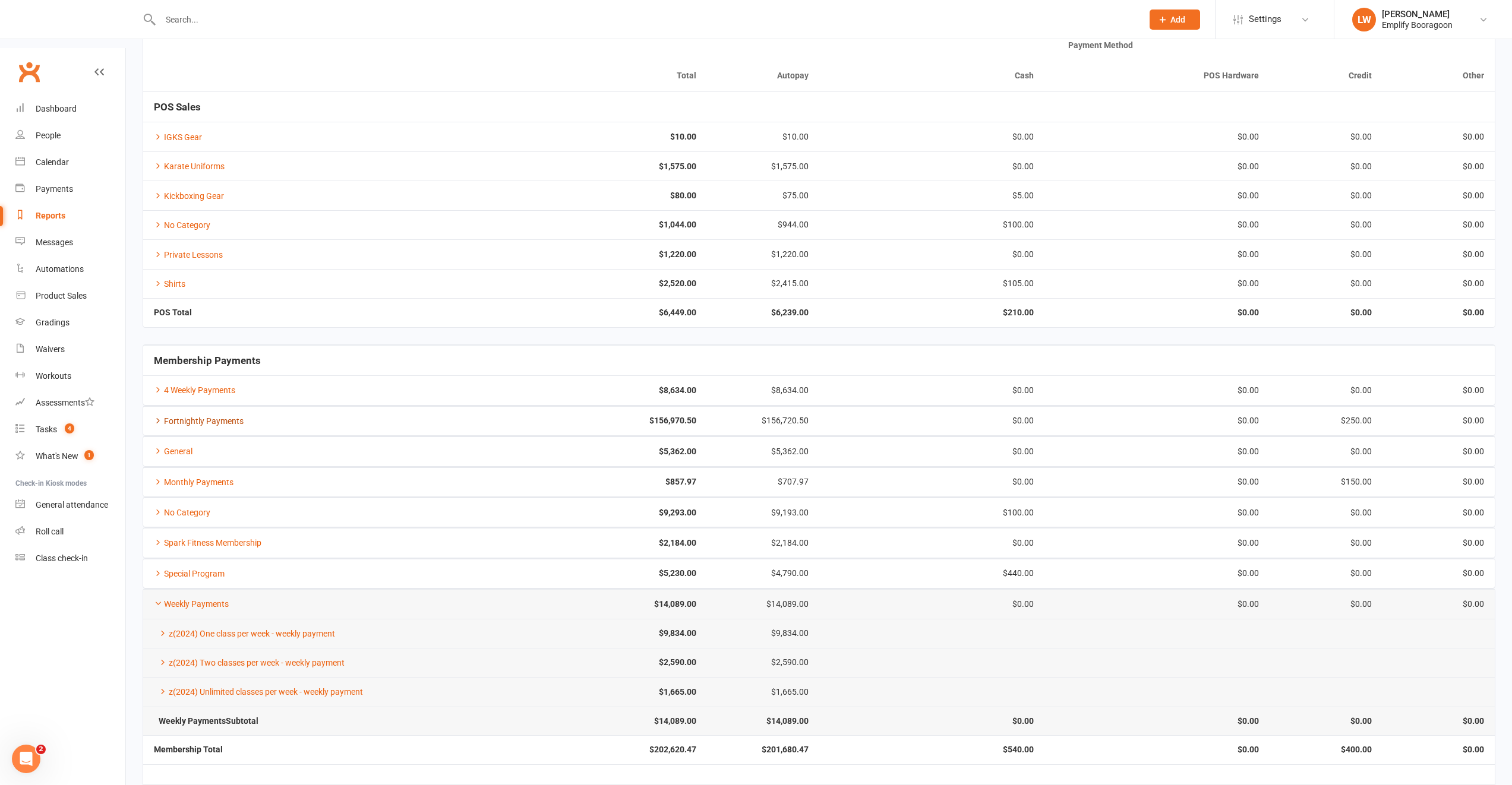
drag, startPoint x: 214, startPoint y: 373, endPoint x: 234, endPoint y: 373, distance: 20.0
click at [224, 417] on link "Fortnightly Payments" at bounding box center [199, 421] width 90 height 10
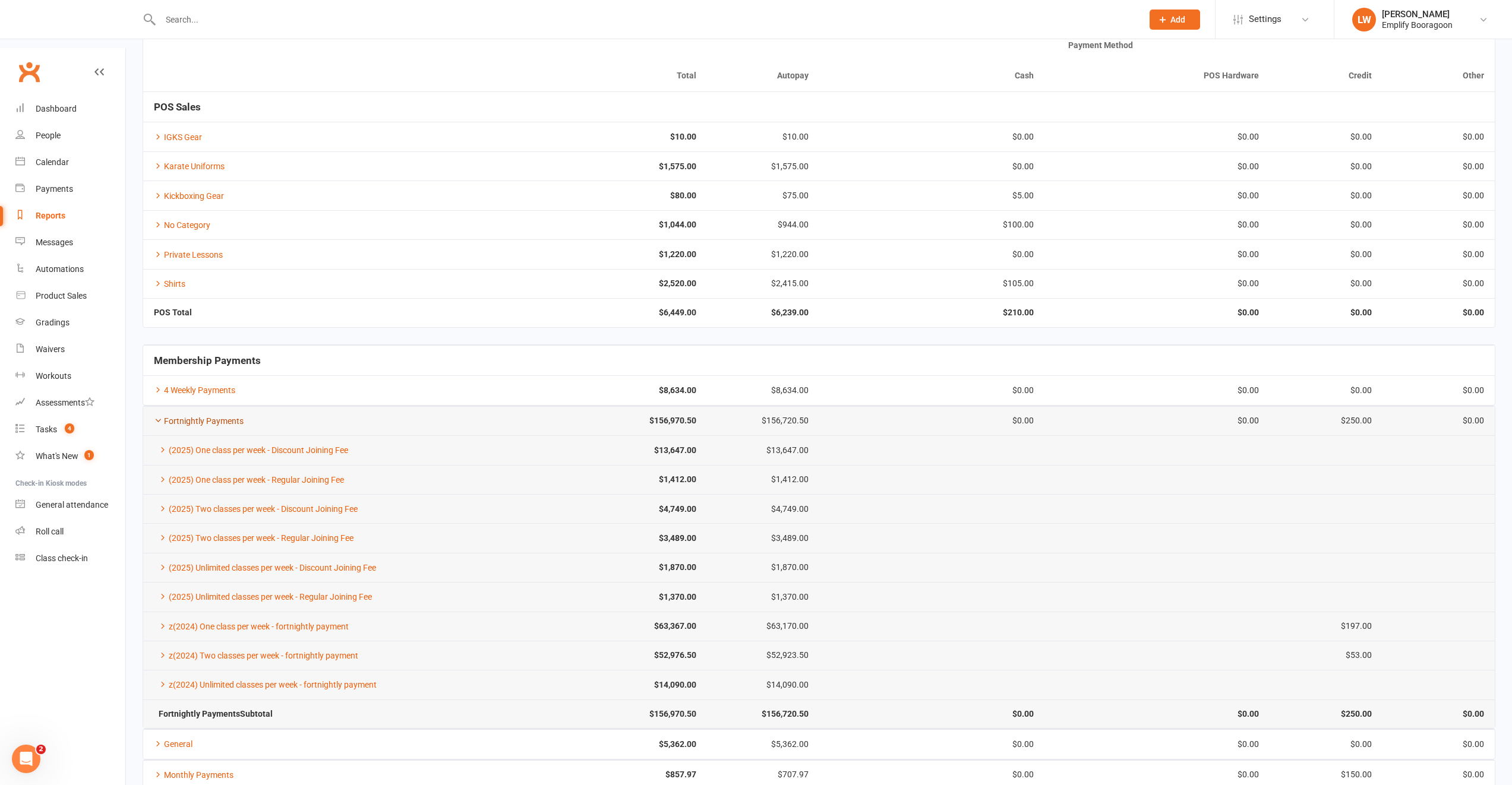
click at [228, 417] on link "Fortnightly Payments" at bounding box center [199, 421] width 90 height 10
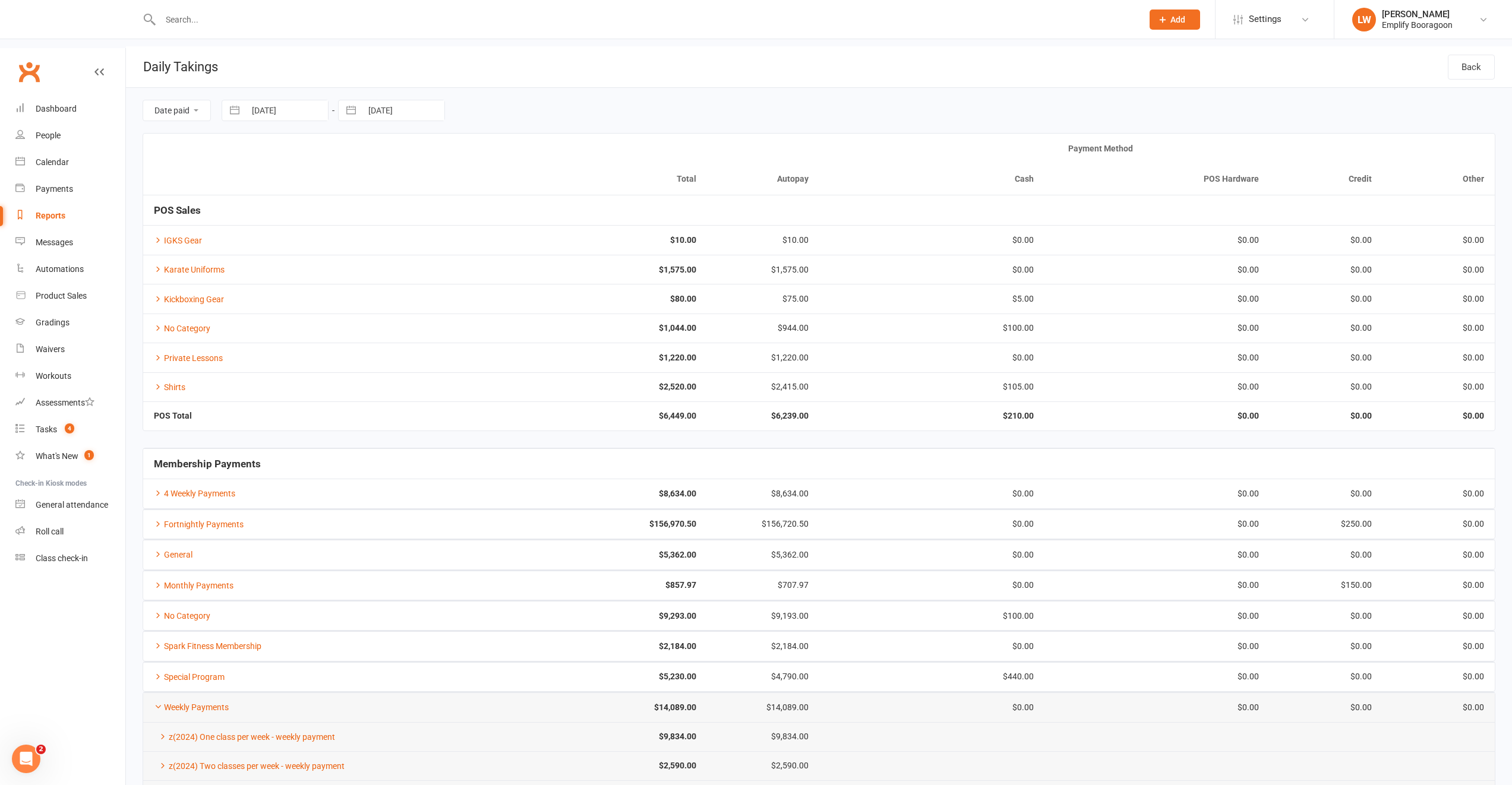
scroll to position [0, 0]
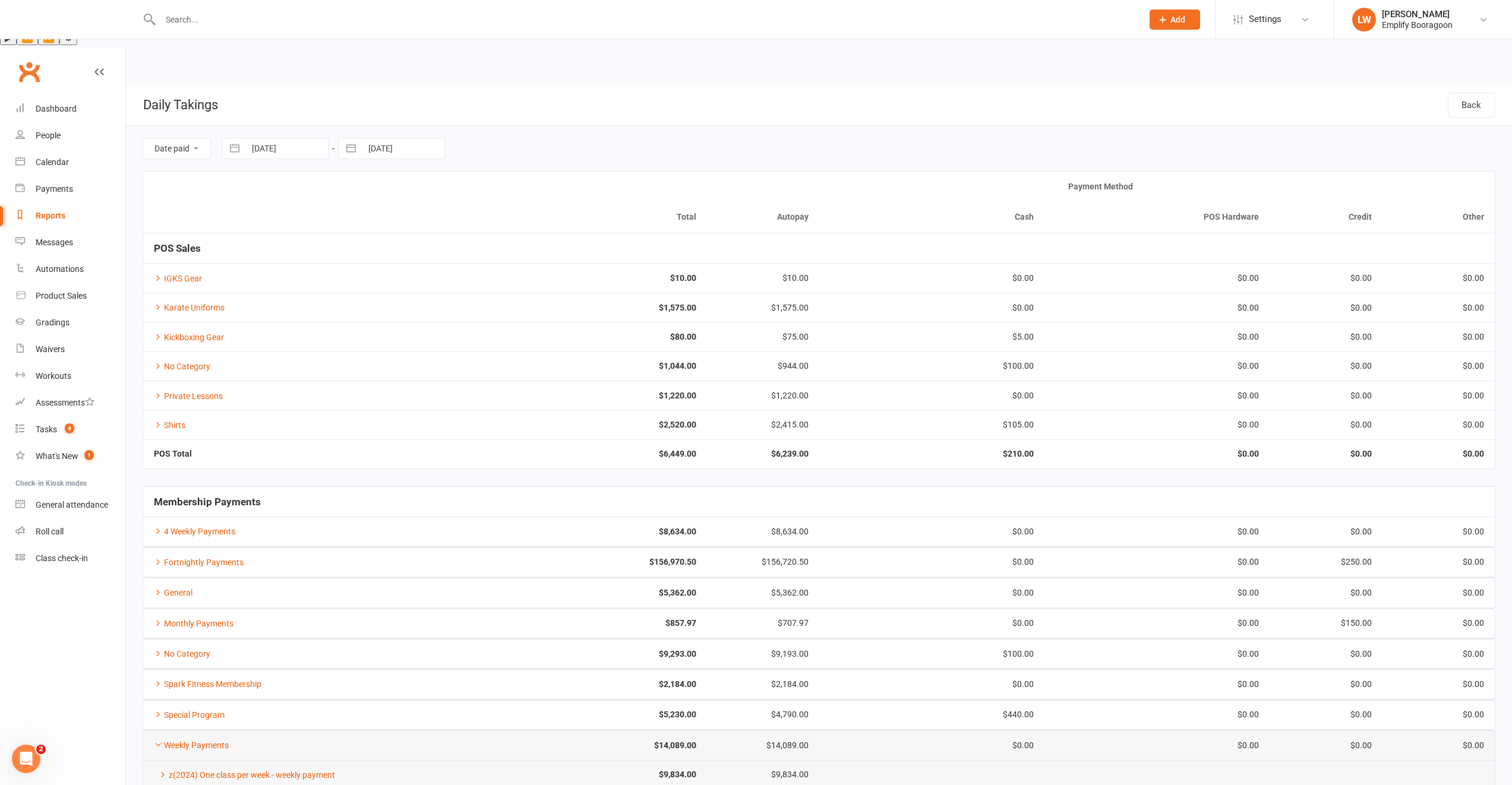
click at [268, 139] on input "[DATE]" at bounding box center [287, 148] width 83 height 20
select select "11"
select select "2024"
select select "2025"
select select "1"
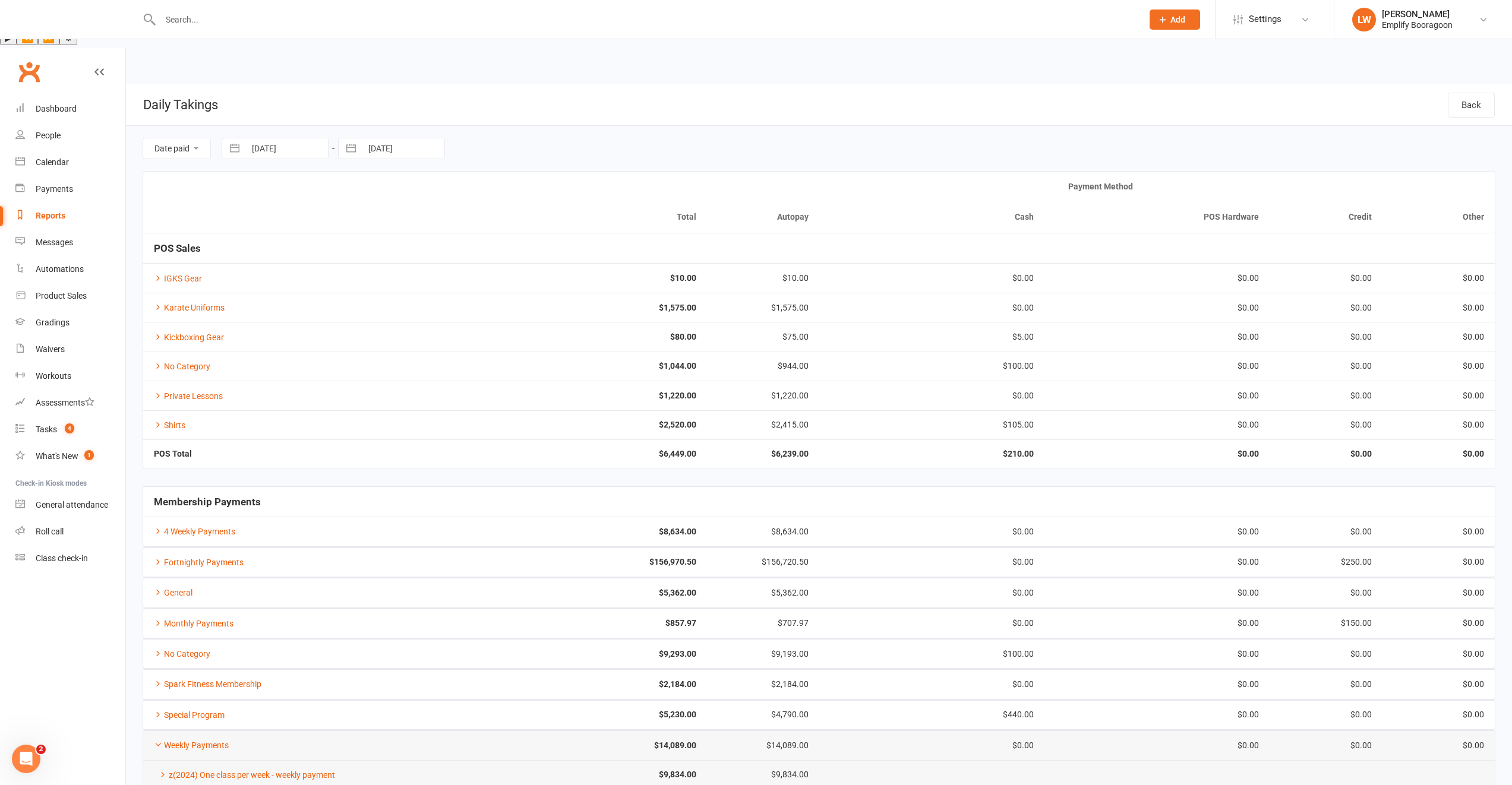
select select "2025"
click at [246, 192] on icon "Move backward to switch to the previous month." at bounding box center [246, 197] width 11 height 11
select select "10"
select select "2024"
click at [246, 192] on icon "Move backward to switch to the previous month." at bounding box center [246, 197] width 11 height 11
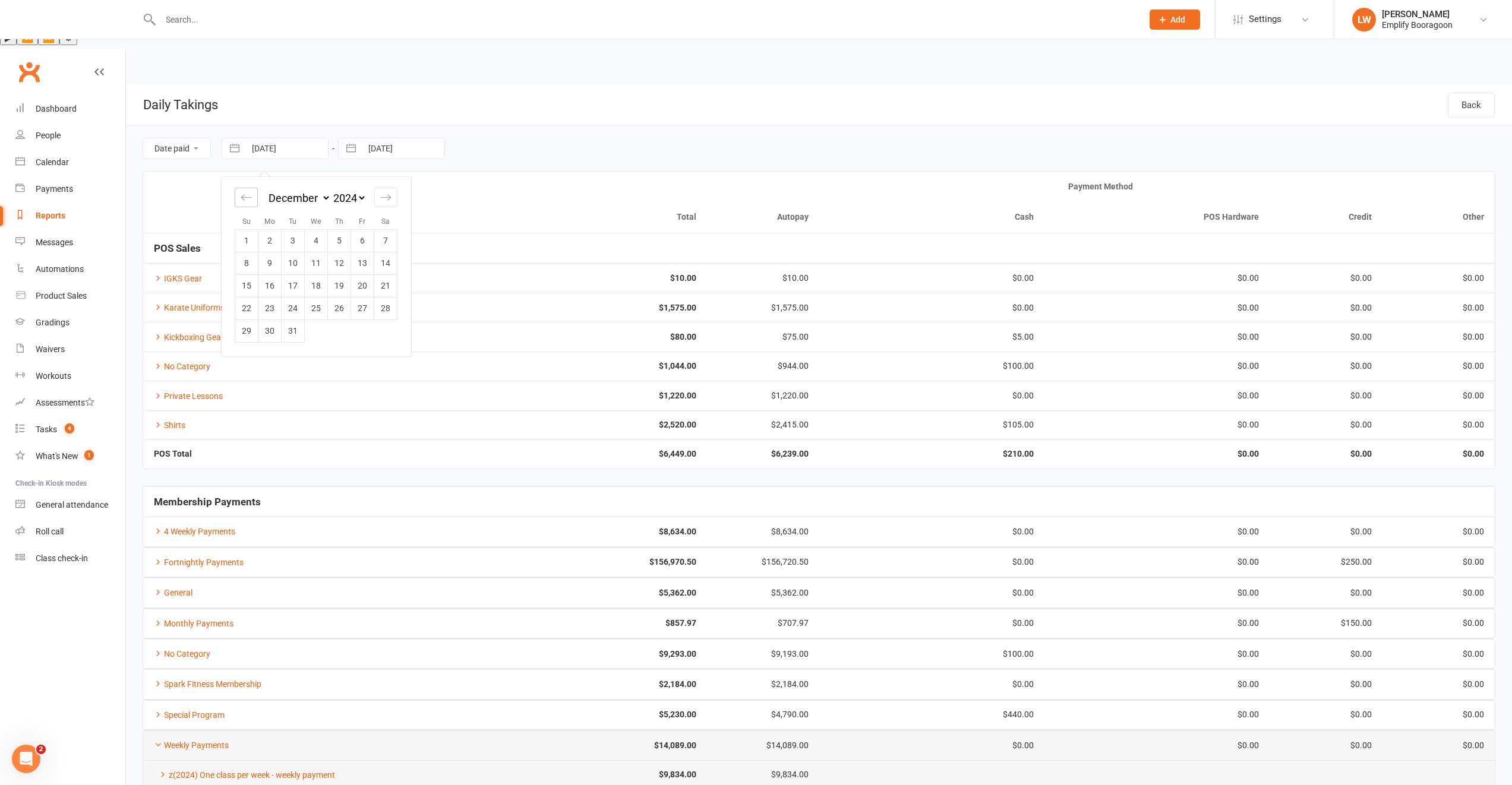
click at [247, 192] on icon "Move backward to switch to the previous month." at bounding box center [246, 197] width 11 height 11
select select "8"
select select "2024"
select select "9"
select select "2024"
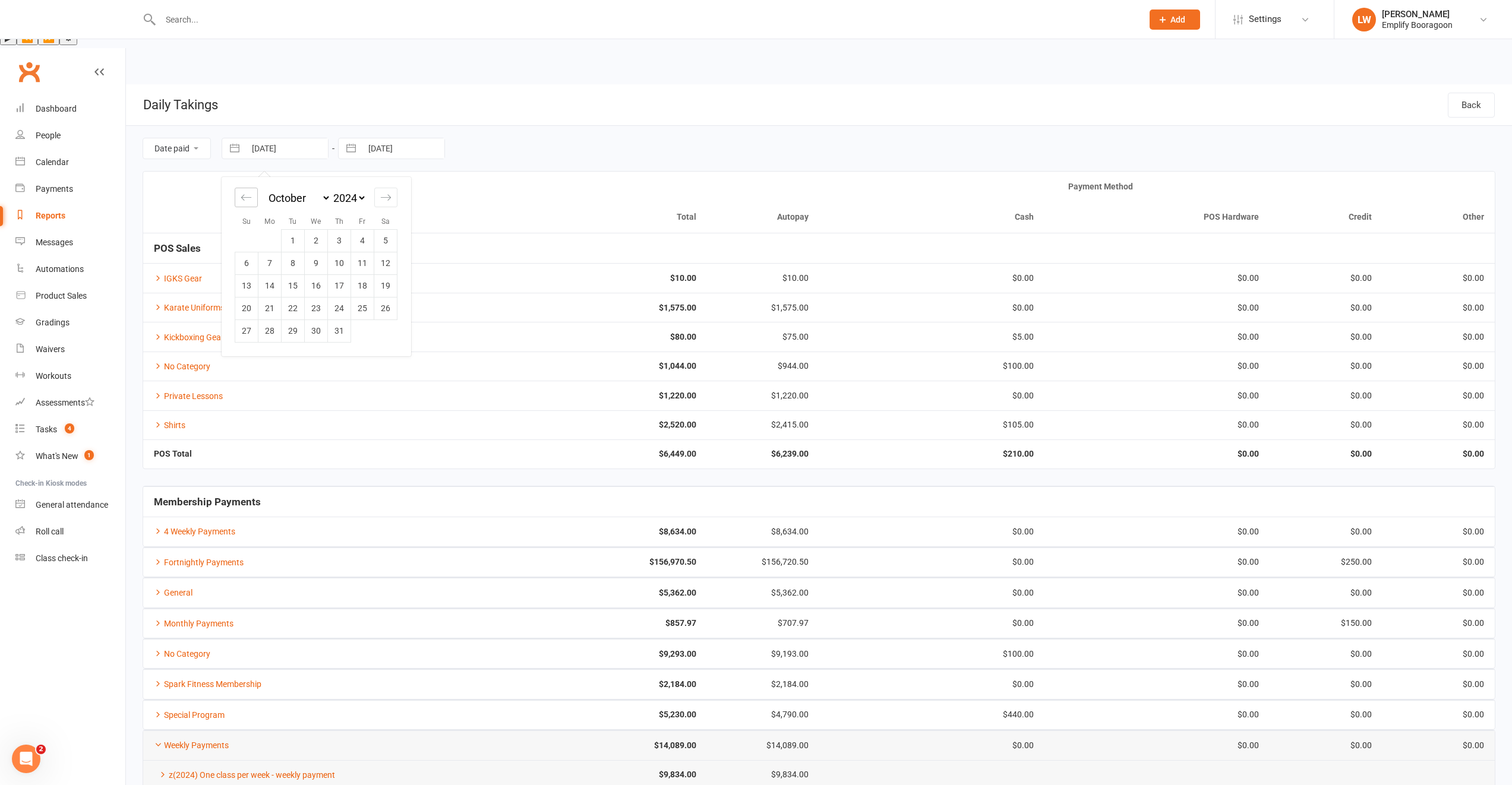
click at [247, 192] on icon "Move backward to switch to the previous month." at bounding box center [246, 197] width 11 height 11
select select "7"
select select "2024"
click at [245, 192] on icon "Move backward to switch to the previous month." at bounding box center [246, 197] width 11 height 11
select select "6"
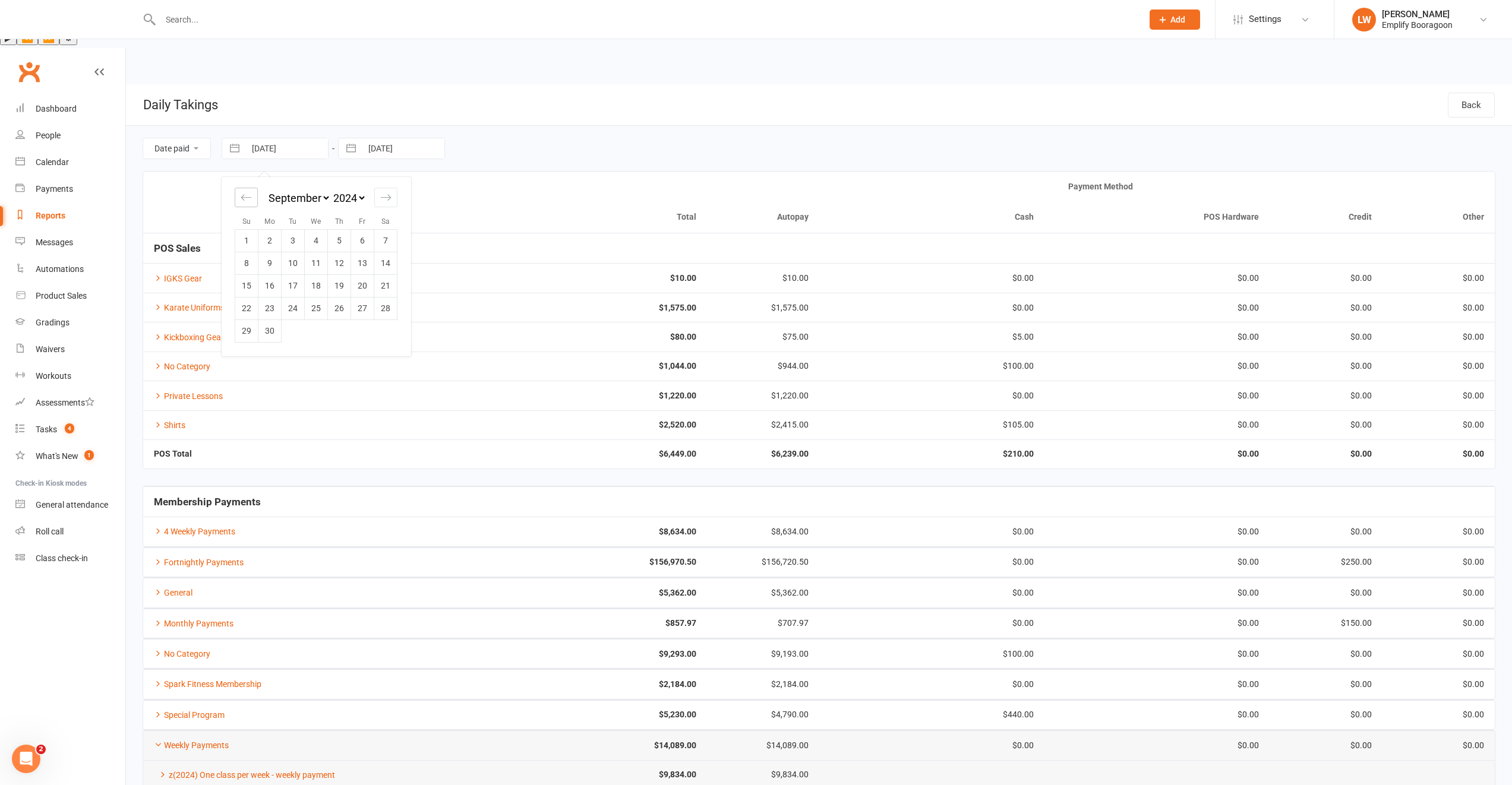
select select "2024"
click at [245, 192] on icon "Move backward to switch to the previous month." at bounding box center [246, 197] width 11 height 11
select select "5"
select select "2024"
click at [245, 192] on icon "Move backward to switch to the previous month." at bounding box center [246, 197] width 11 height 11
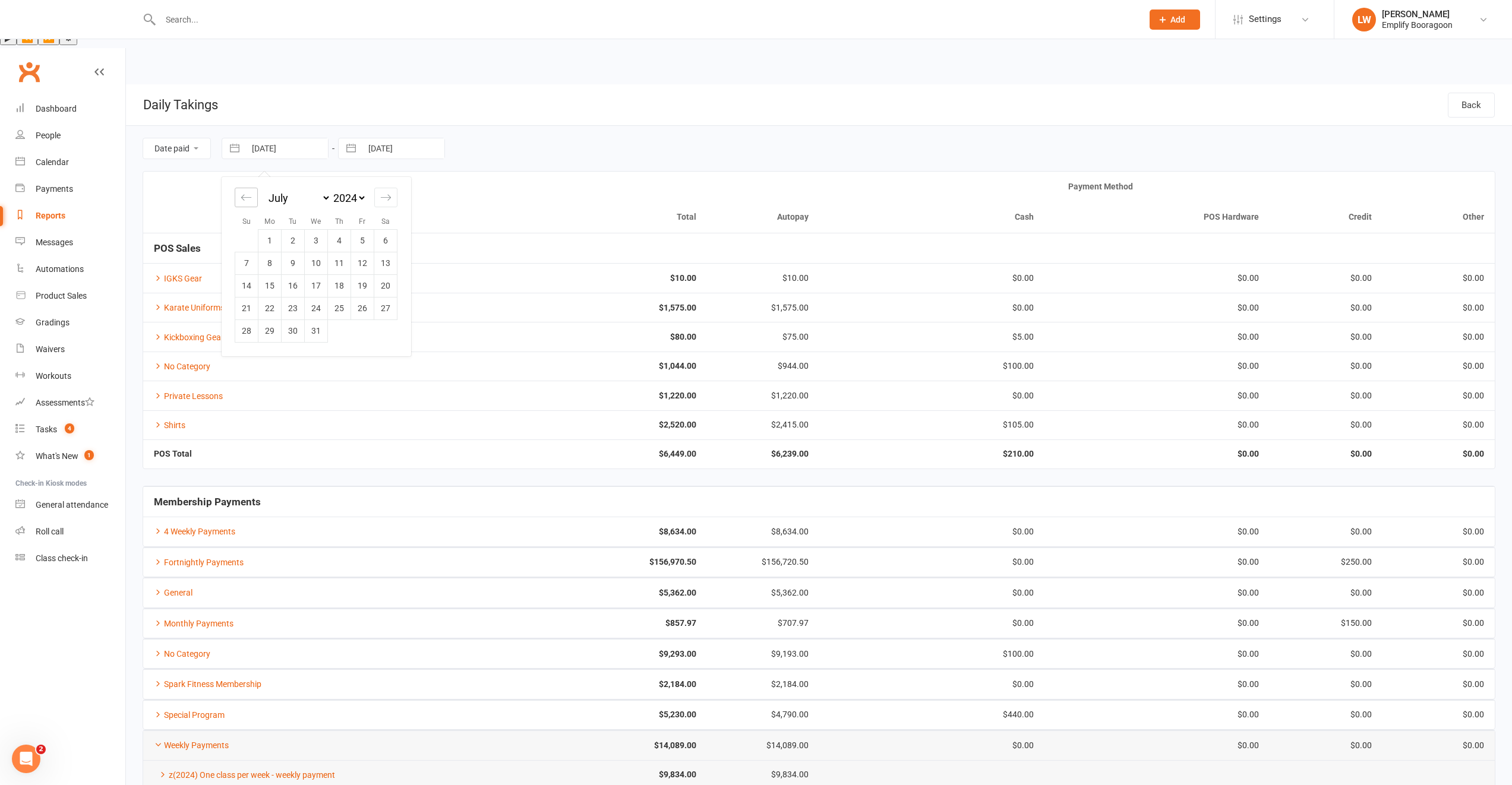
click at [245, 192] on icon "Move backward to switch to the previous month." at bounding box center [246, 197] width 11 height 11
select select "3"
select select "2024"
select select "4"
select select "2024"
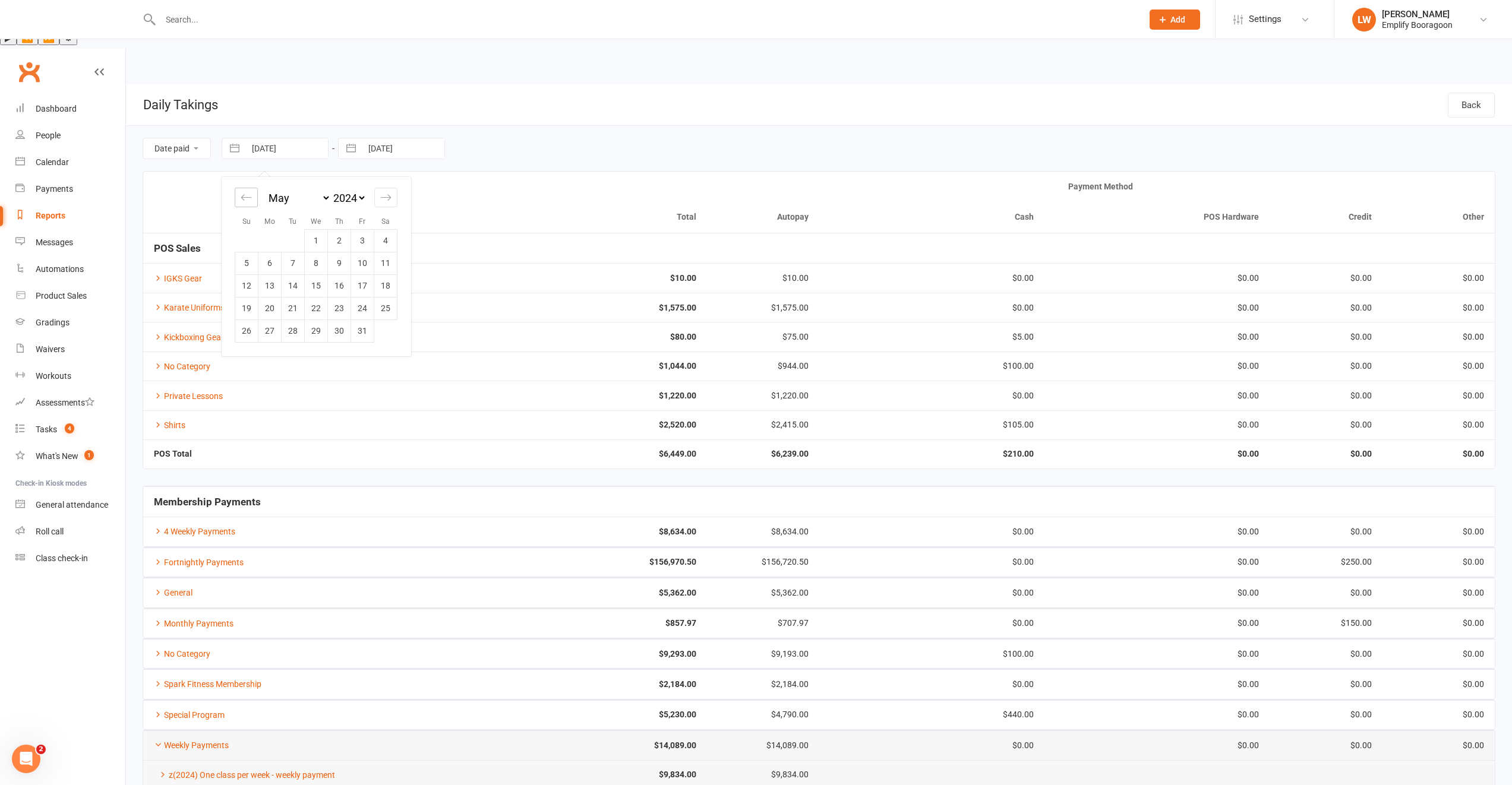
click at [245, 192] on icon "Move backward to switch to the previous month." at bounding box center [246, 197] width 11 height 11
select select "2"
select select "2024"
click at [245, 192] on icon "Move backward to switch to the previous month." at bounding box center [246, 197] width 11 height 11
select select "1"
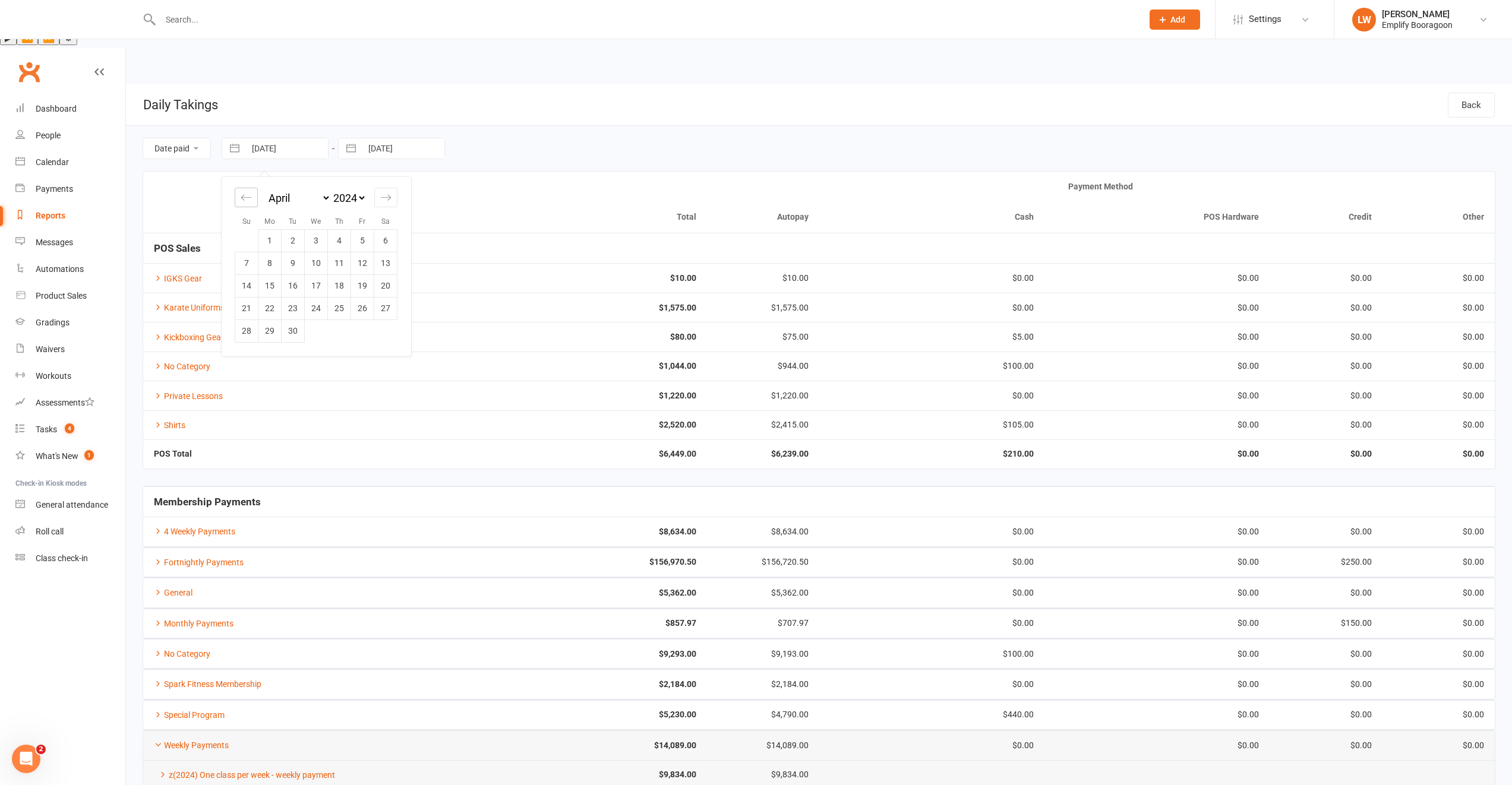
select select "2024"
click at [245, 192] on icon "Move backward to switch to the previous month." at bounding box center [246, 197] width 11 height 11
select select "2024"
click at [245, 192] on icon "Move backward to switch to the previous month." at bounding box center [246, 197] width 11 height 11
select select "11"
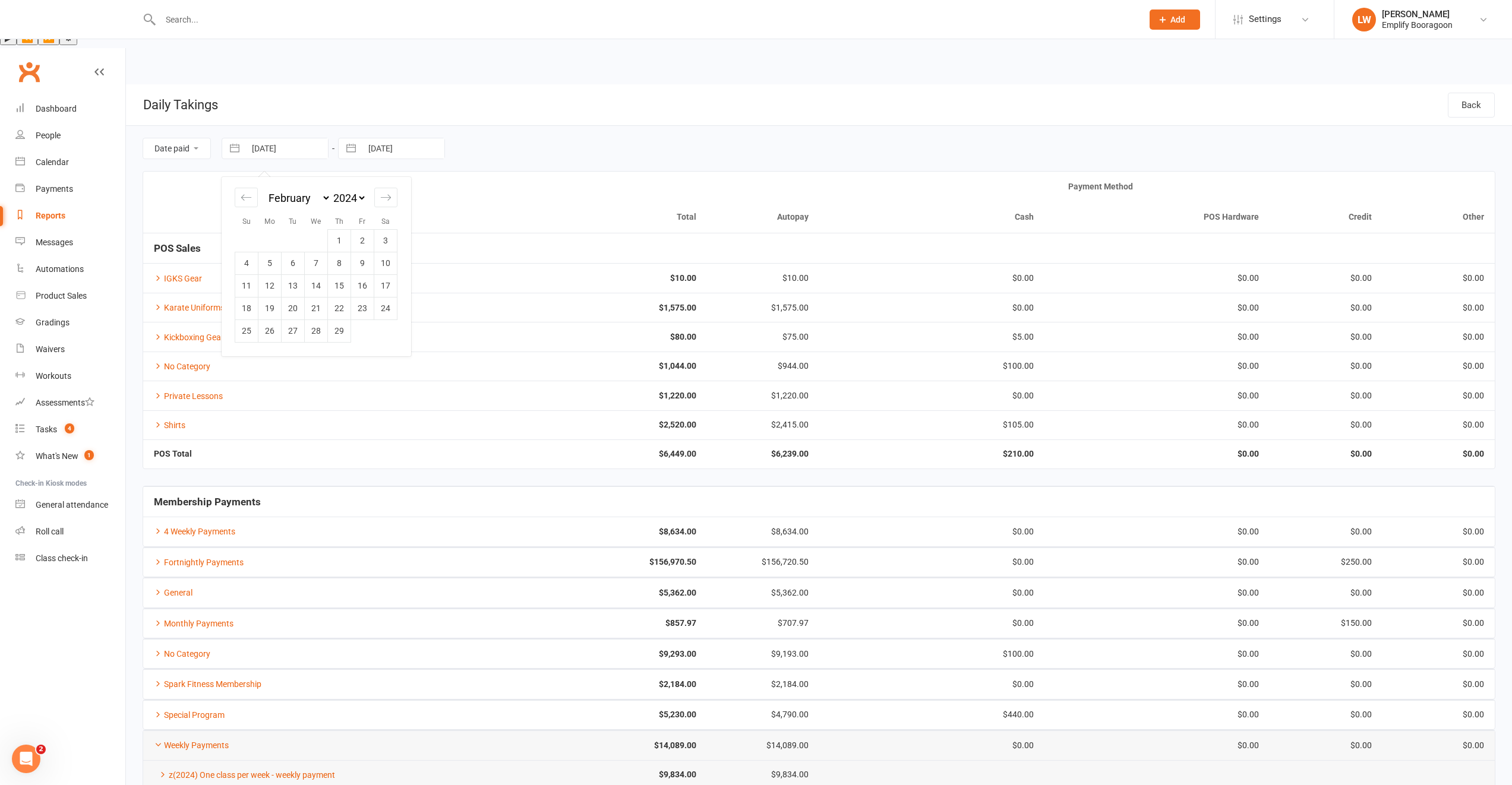
select select "2023"
click at [269, 230] on td "1" at bounding box center [270, 241] width 23 height 23
type input "[DATE]"
click at [399, 139] on input "[DATE]" at bounding box center [404, 148] width 83 height 20
select select "7"
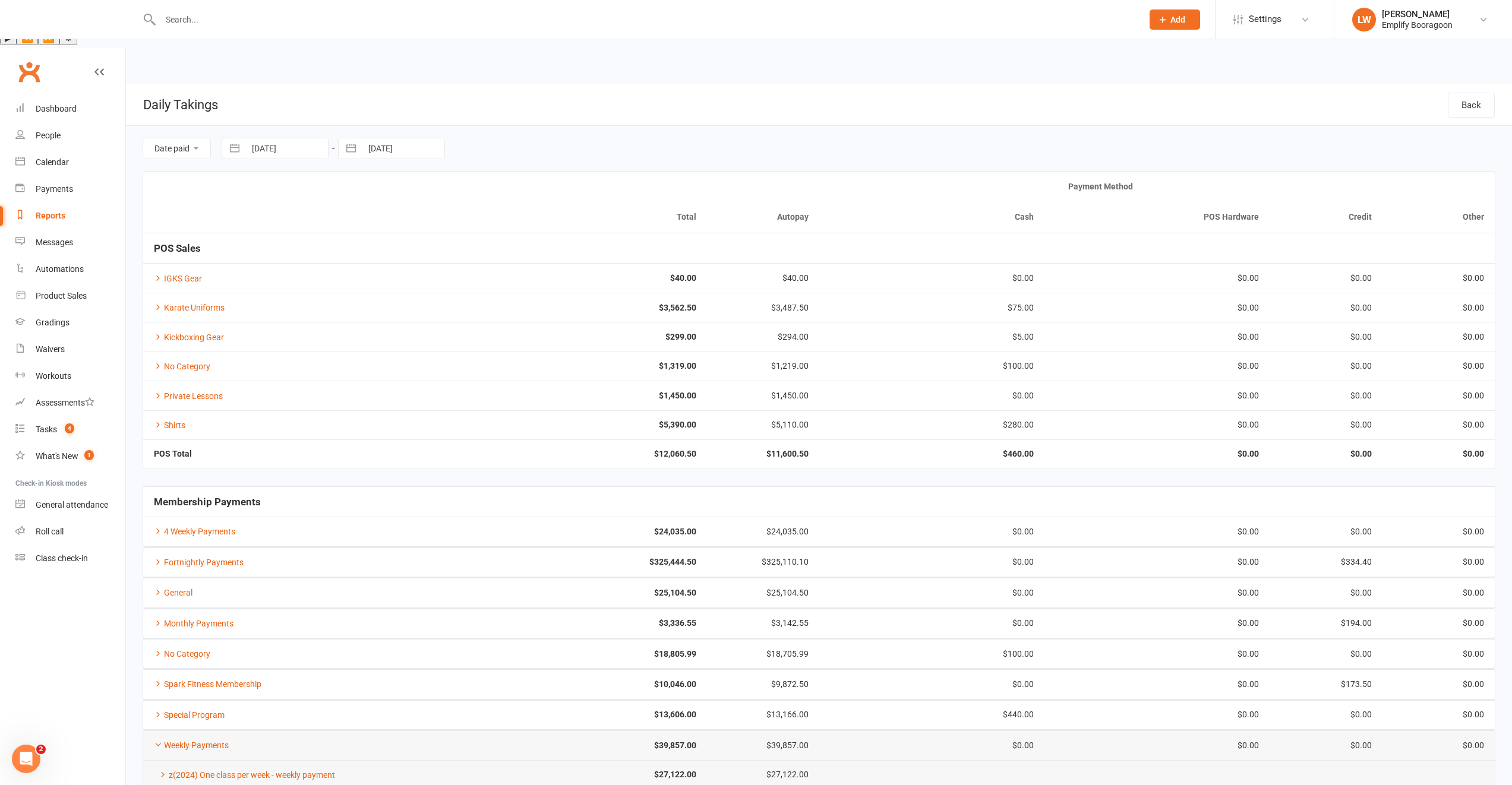
select select "2025"
select select "8"
select select "2025"
select select "9"
select select "2025"
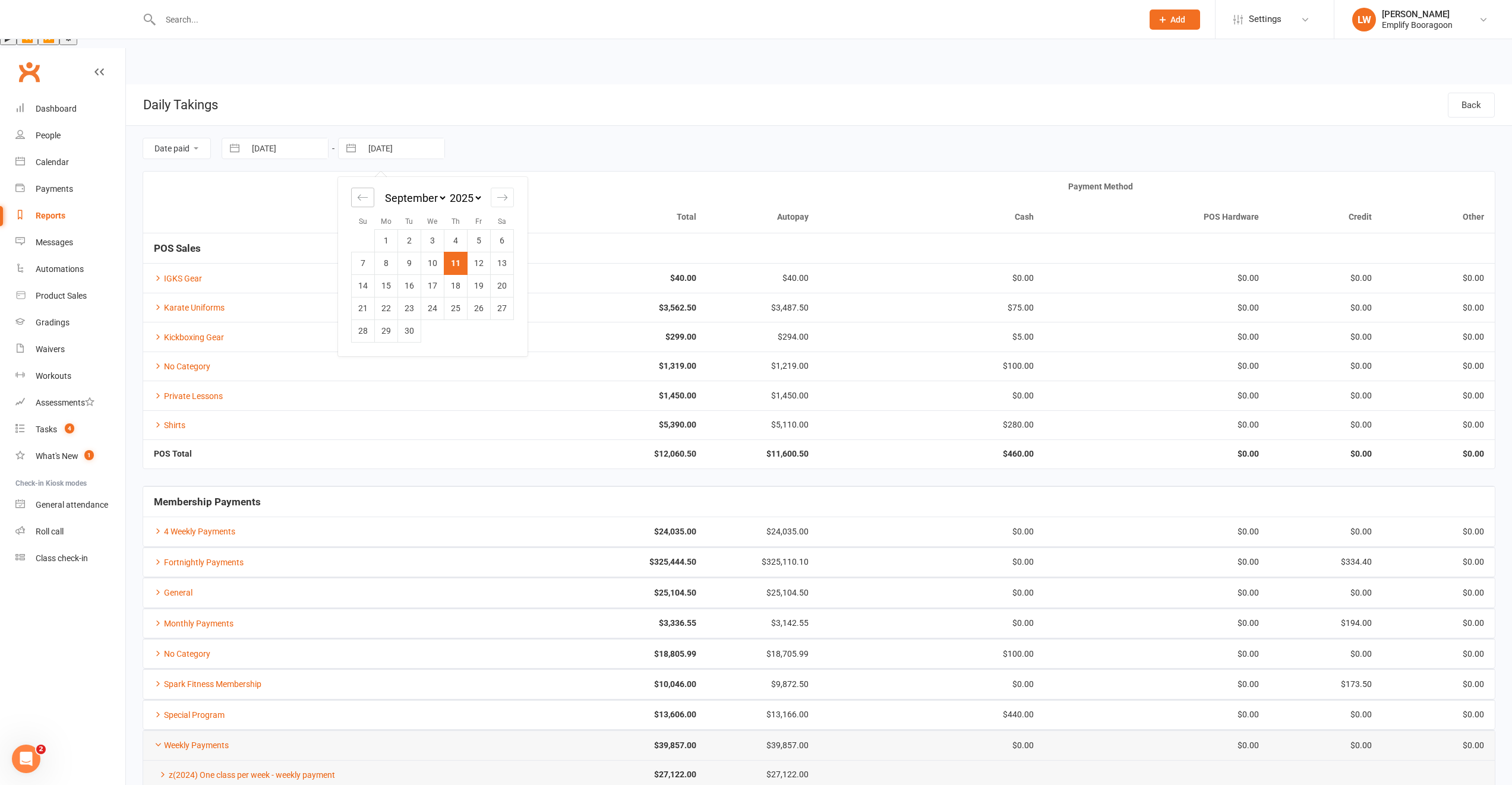
click at [367, 192] on icon "Move backward to switch to the previous month." at bounding box center [362, 197] width 11 height 11
select select "6"
select select "2025"
click at [367, 192] on icon "Move backward to switch to the previous month." at bounding box center [362, 197] width 11 height 11
select select "5"
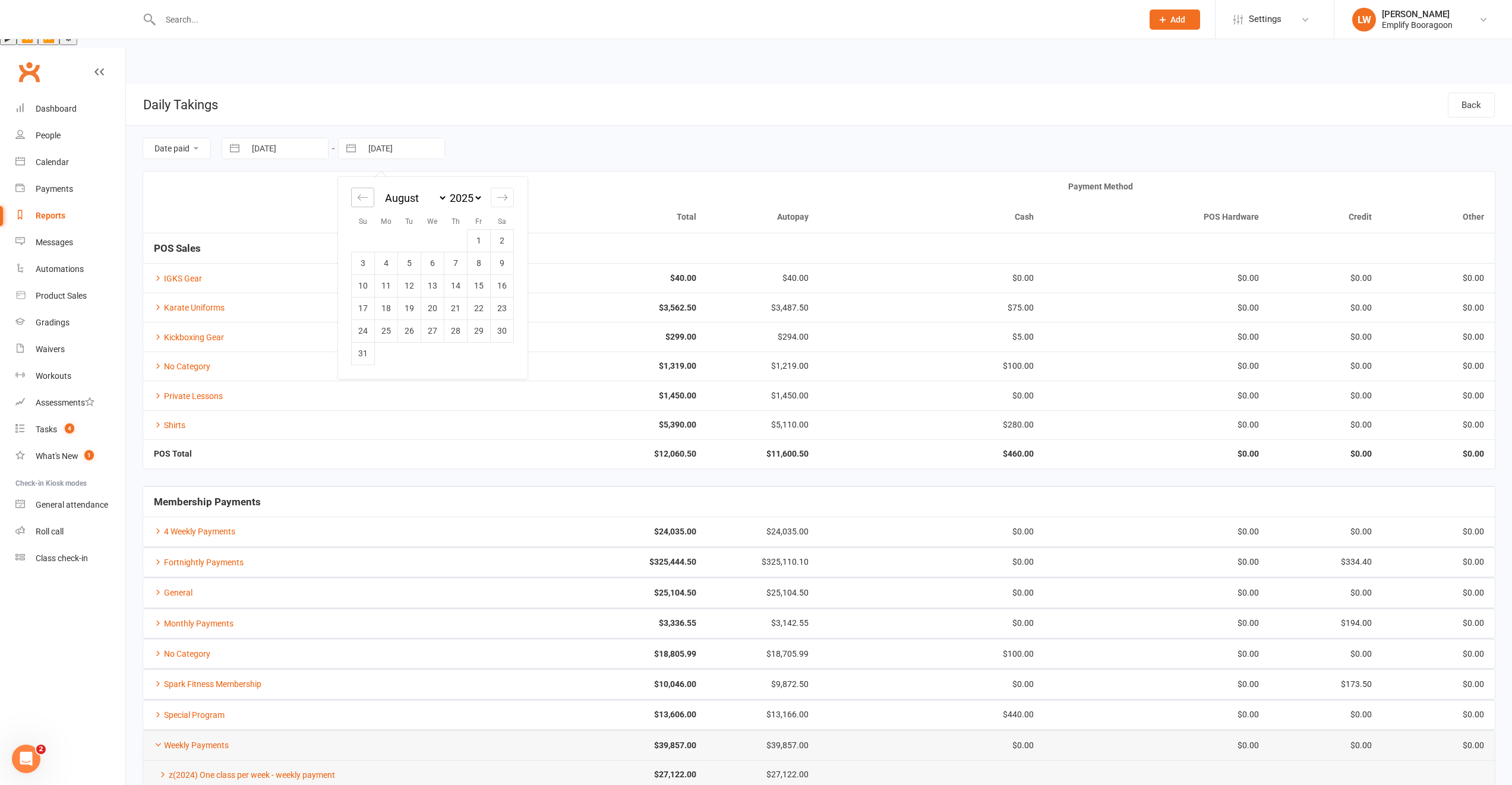
select select "2025"
click at [367, 192] on icon "Move backward to switch to the previous month." at bounding box center [362, 197] width 11 height 11
select select "3"
select select "2025"
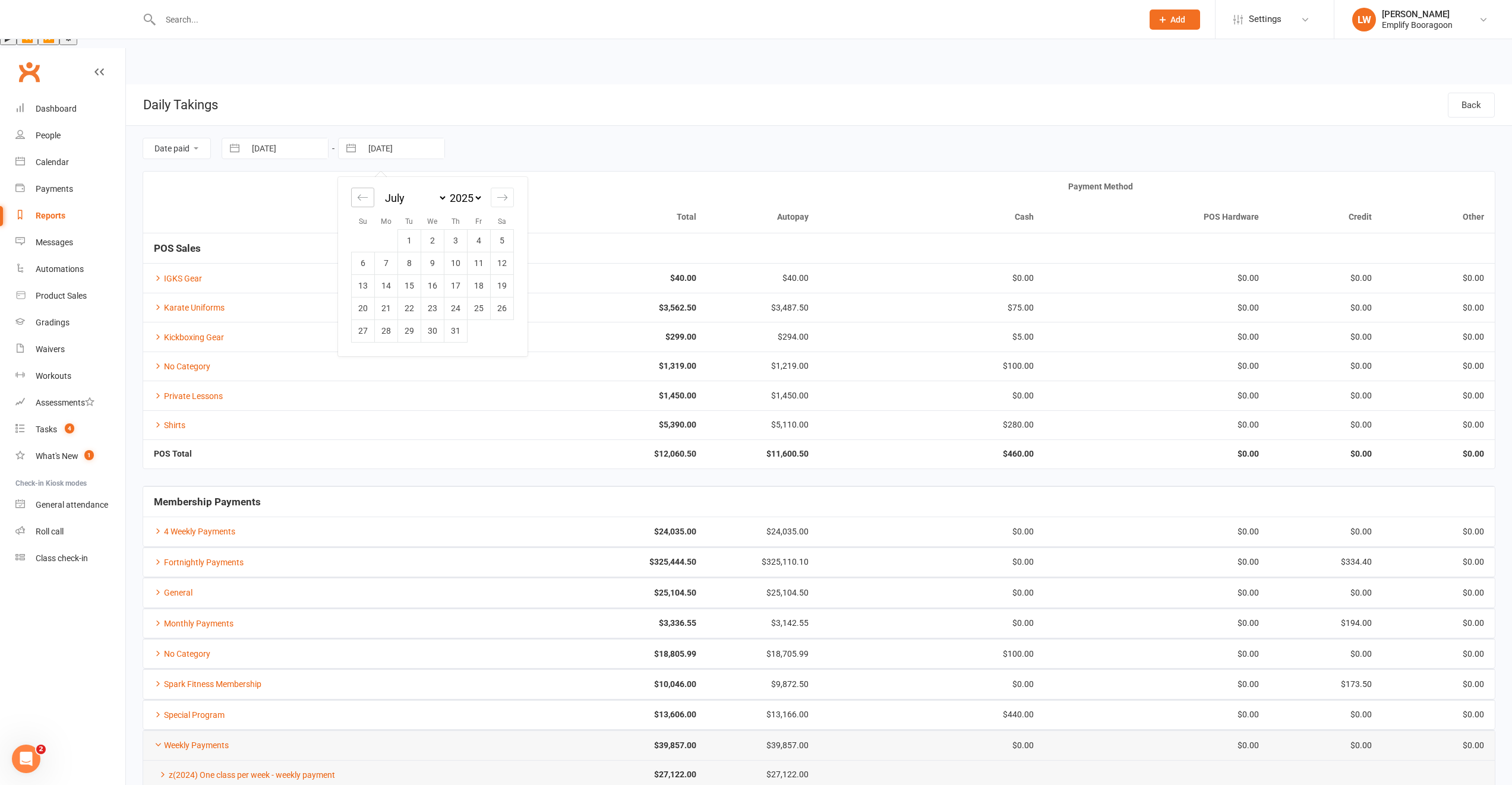
select select "4"
select select "2025"
click at [367, 192] on icon "Move backward to switch to the previous month." at bounding box center [362, 197] width 11 height 11
select select "2"
select select "2025"
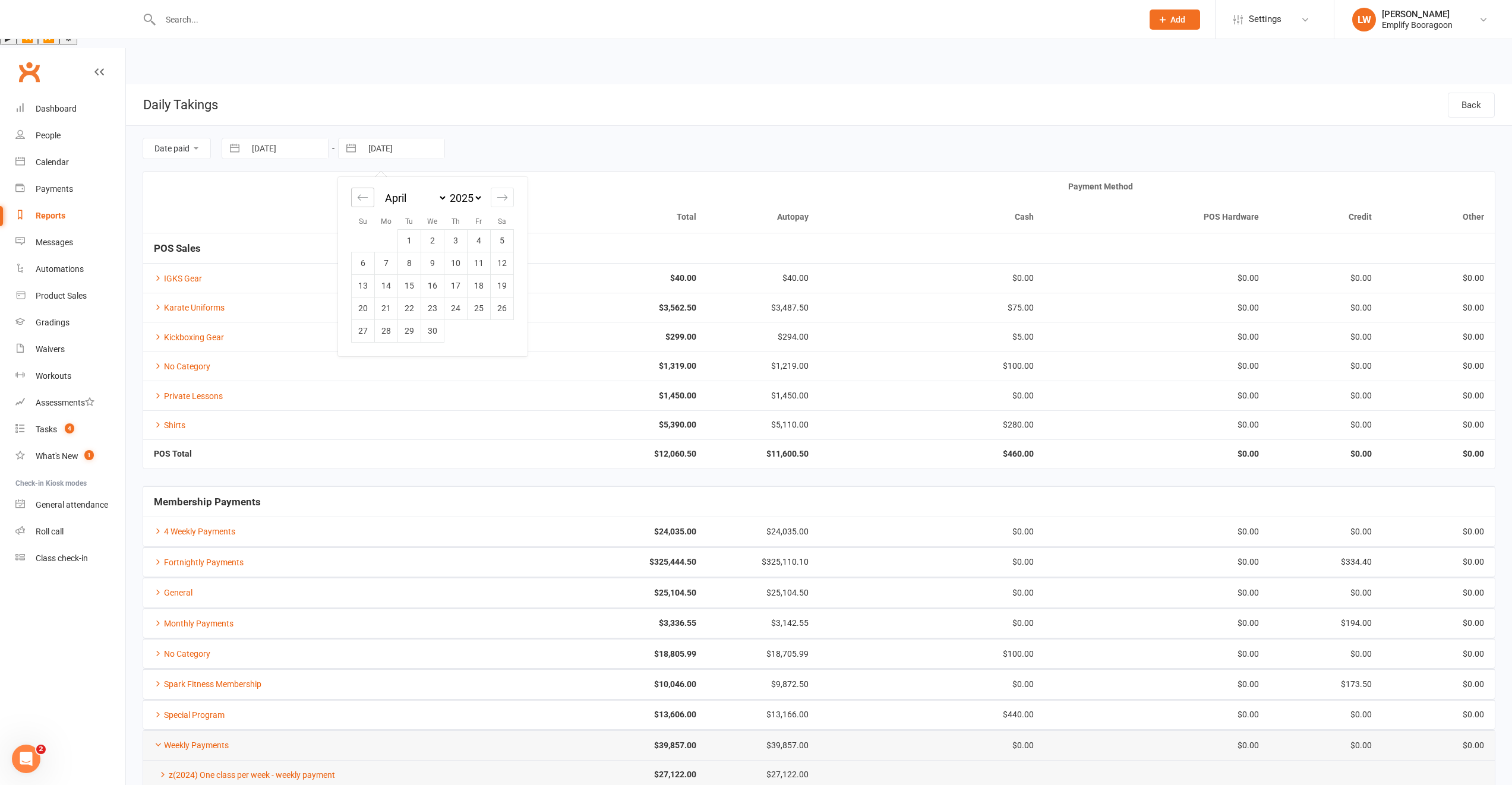
click at [367, 192] on icon "Move backward to switch to the previous month." at bounding box center [362, 197] width 11 height 11
select select "2025"
select select "1"
select select "2025"
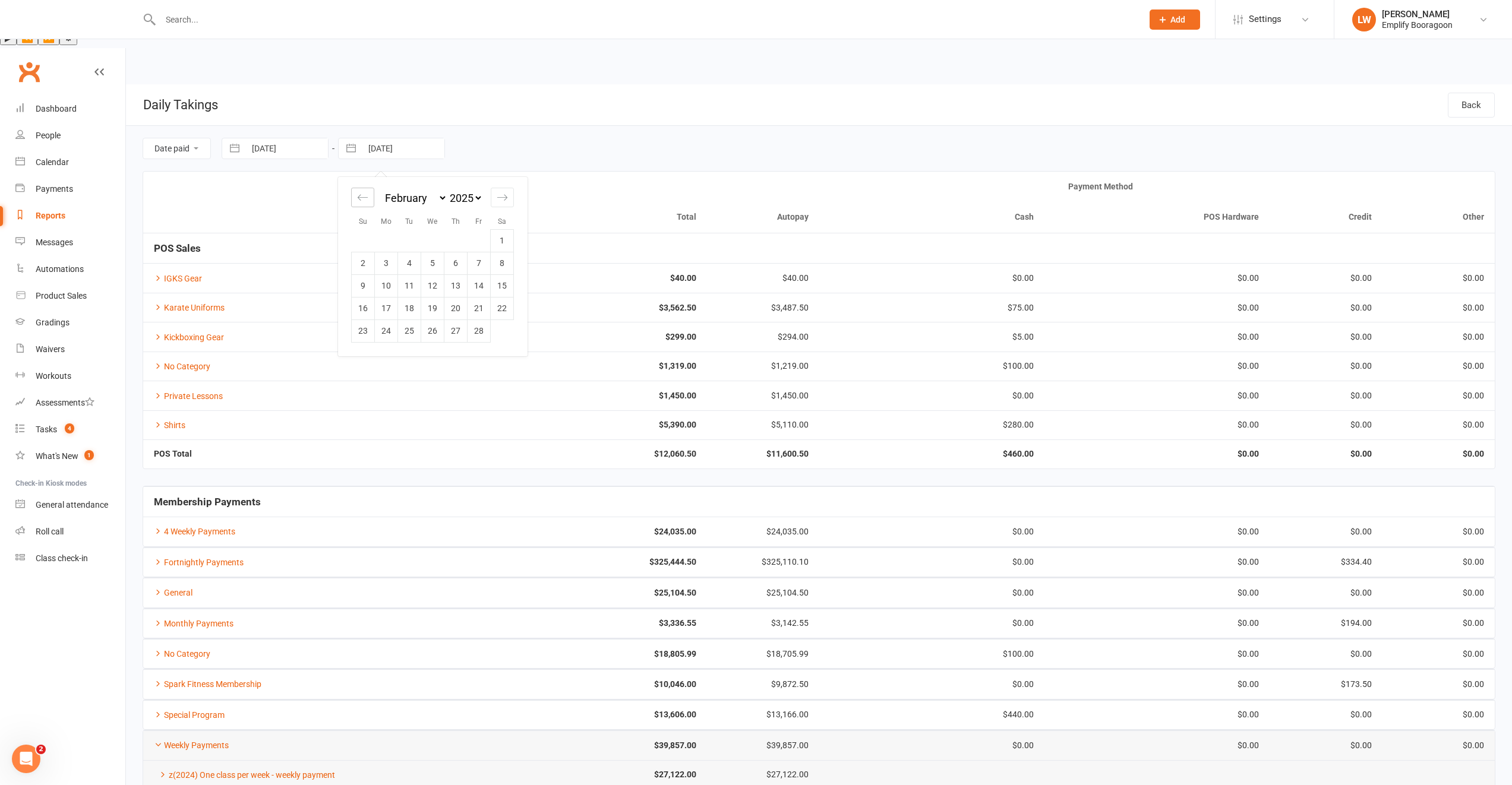
click at [367, 192] on icon "Move backward to switch to the previous month." at bounding box center [362, 197] width 11 height 11
select select "11"
select select "2024"
click at [367, 192] on icon "Move backward to switch to the previous month." at bounding box center [362, 197] width 11 height 11
select select "10"
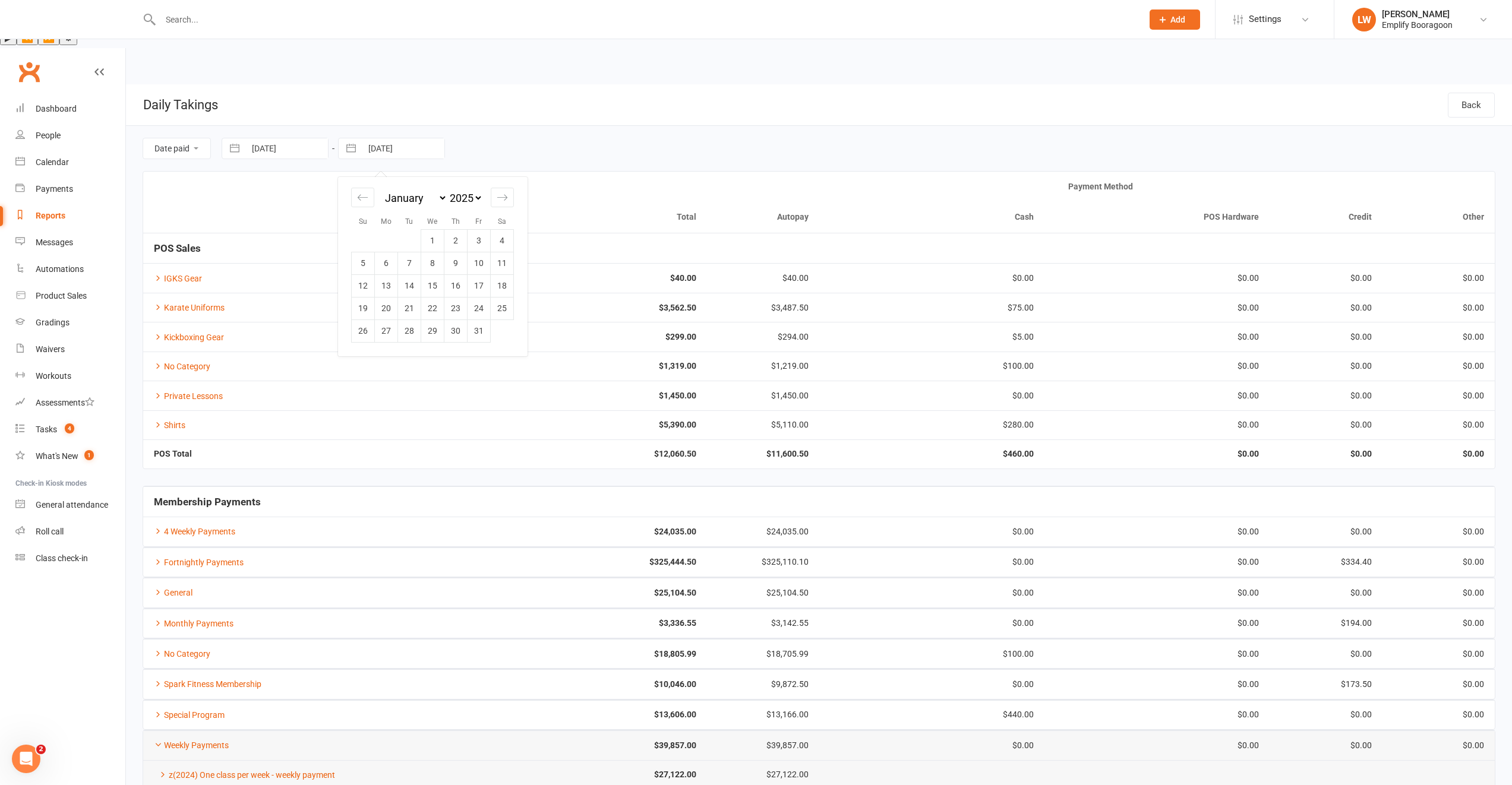
select select "2024"
click at [414, 320] on td "31" at bounding box center [410, 331] width 23 height 23
type input "[DATE]"
select select "11"
select select "2023"
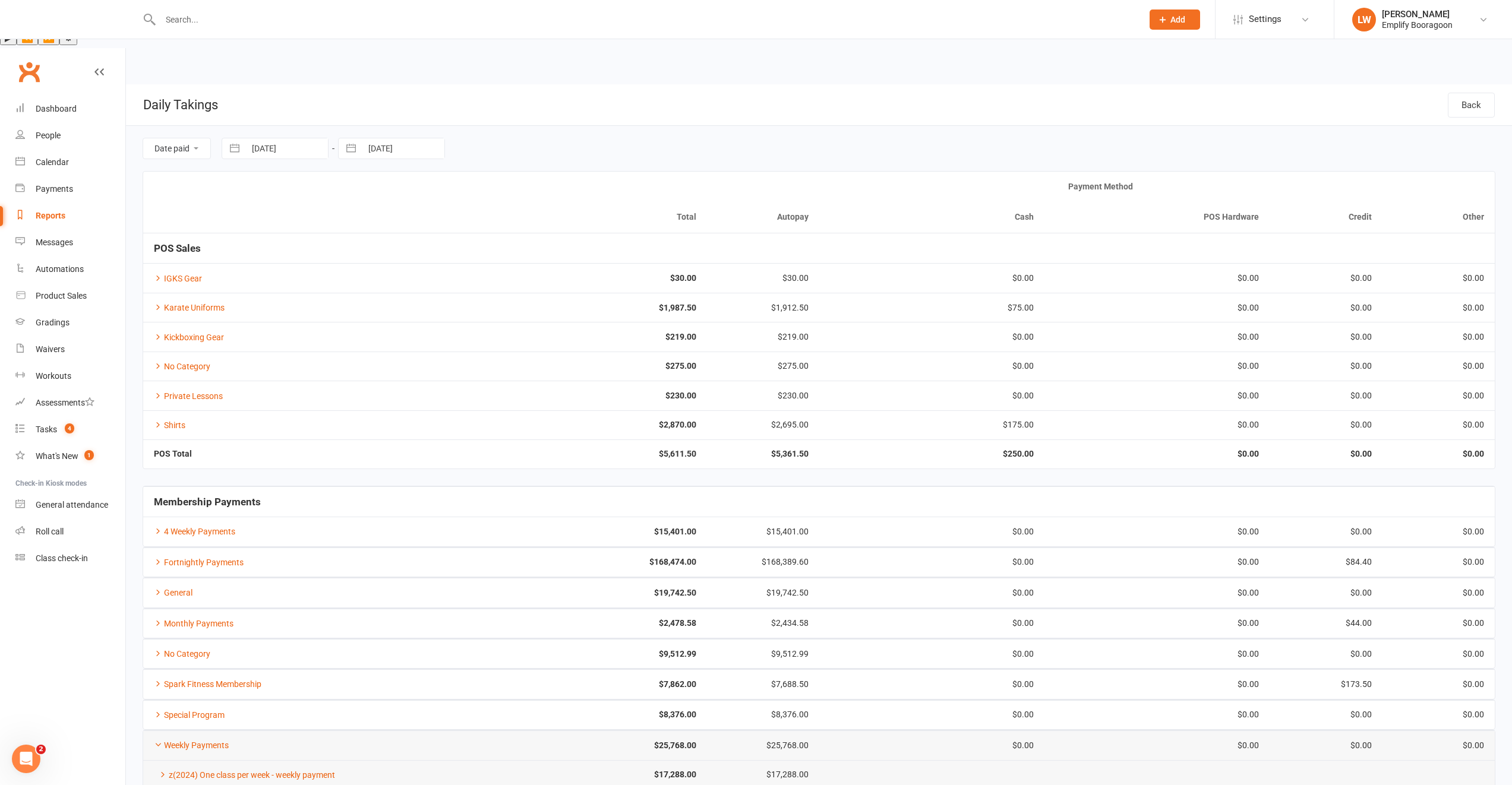
select select "2024"
select select "1"
select select "2024"
click at [272, 139] on input "[DATE]" at bounding box center [287, 148] width 83 height 20
click at [381, 192] on icon "Move forward to switch to the next month." at bounding box center [386, 197] width 11 height 11
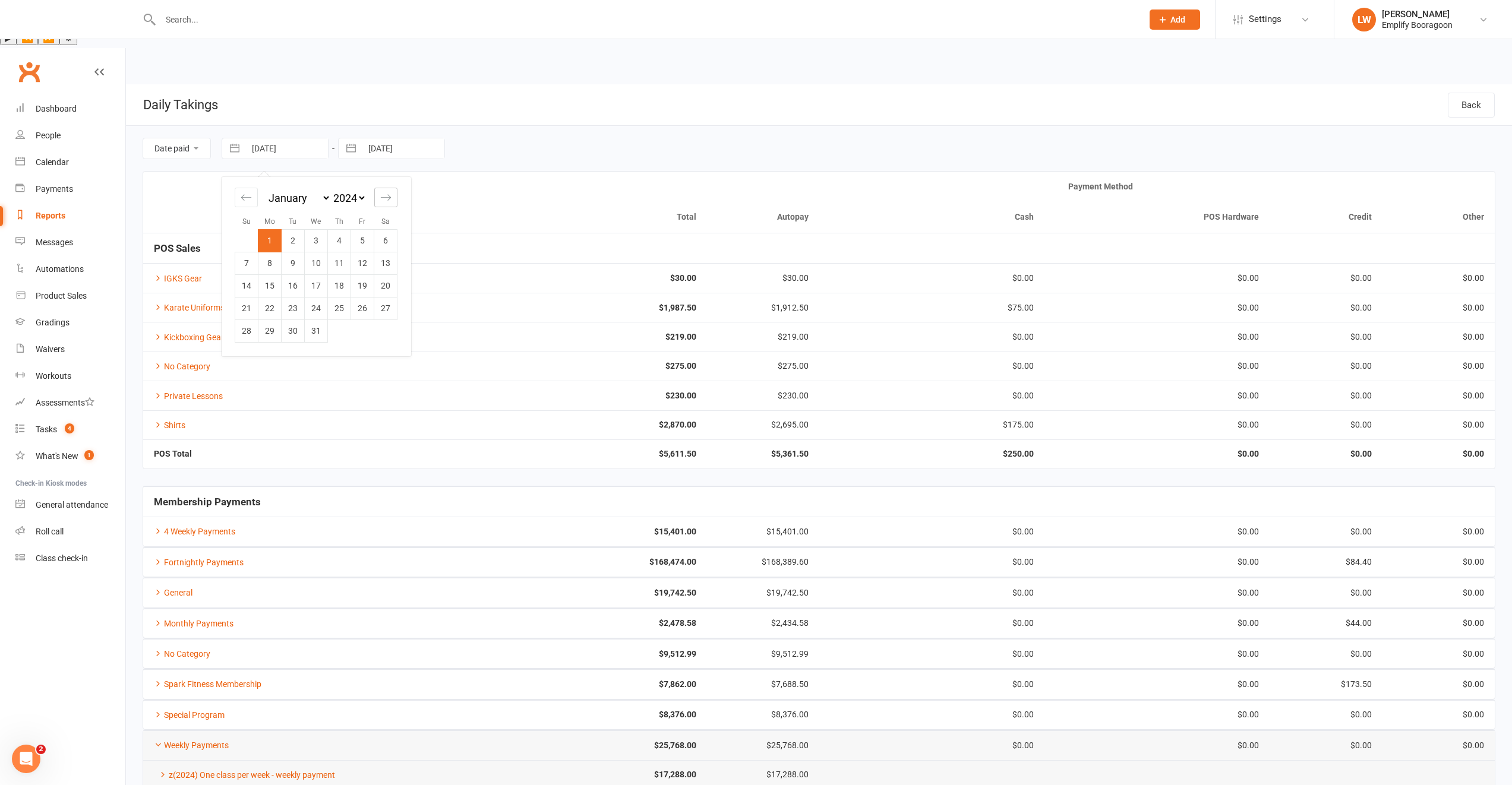
select select "2"
select select "2024"
click at [381, 192] on icon "Move forward to switch to the next month." at bounding box center [386, 197] width 11 height 11
click at [379, 188] on div "Move forward to switch to the next month." at bounding box center [386, 198] width 23 height 19
select select "3"
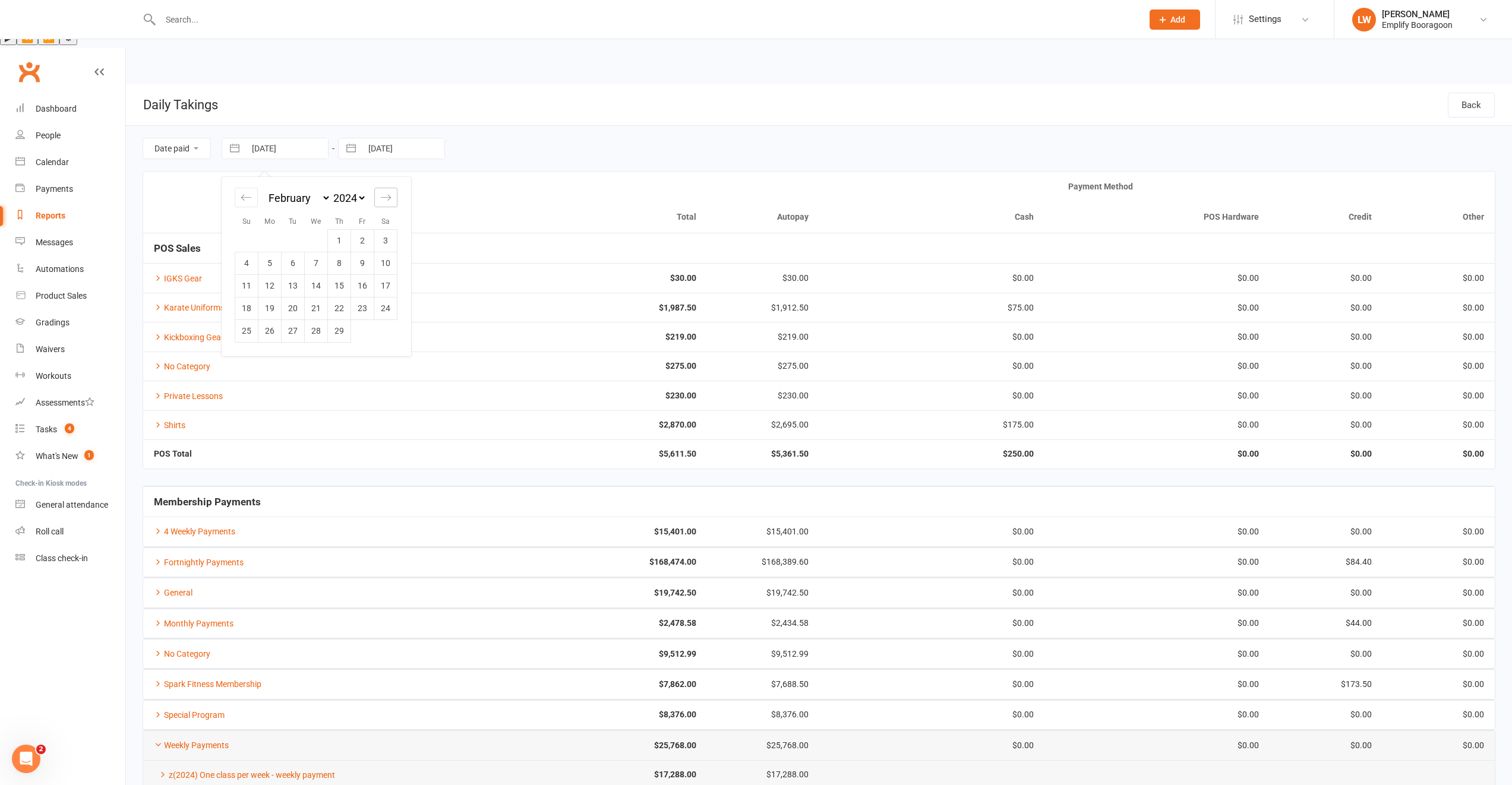
select select "2024"
select select "4"
select select "2024"
click at [379, 188] on div "Move forward to switch to the next month." at bounding box center [386, 198] width 23 height 19
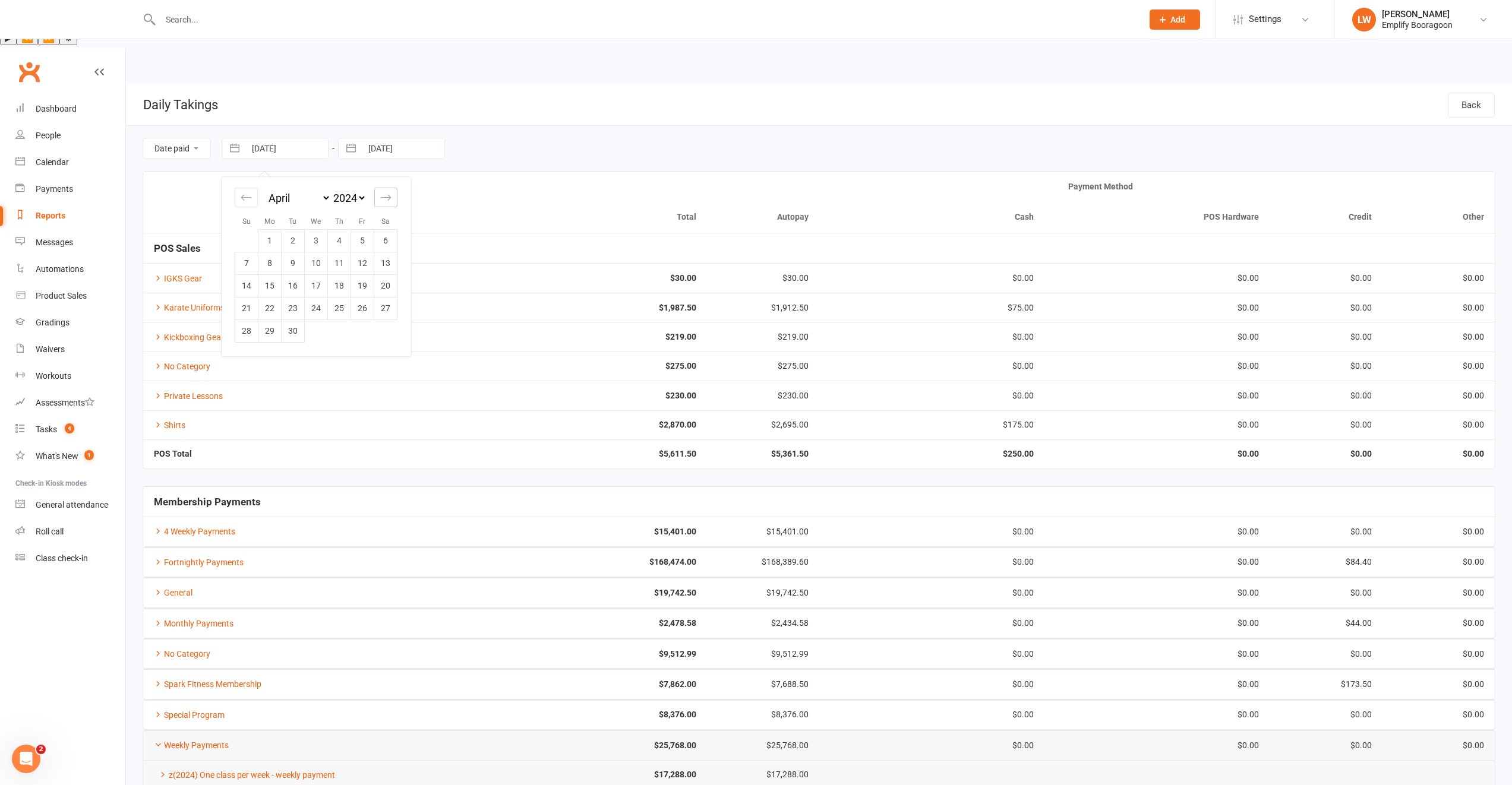
click at [379, 188] on div "Move forward to switch to the next month." at bounding box center [386, 198] width 23 height 19
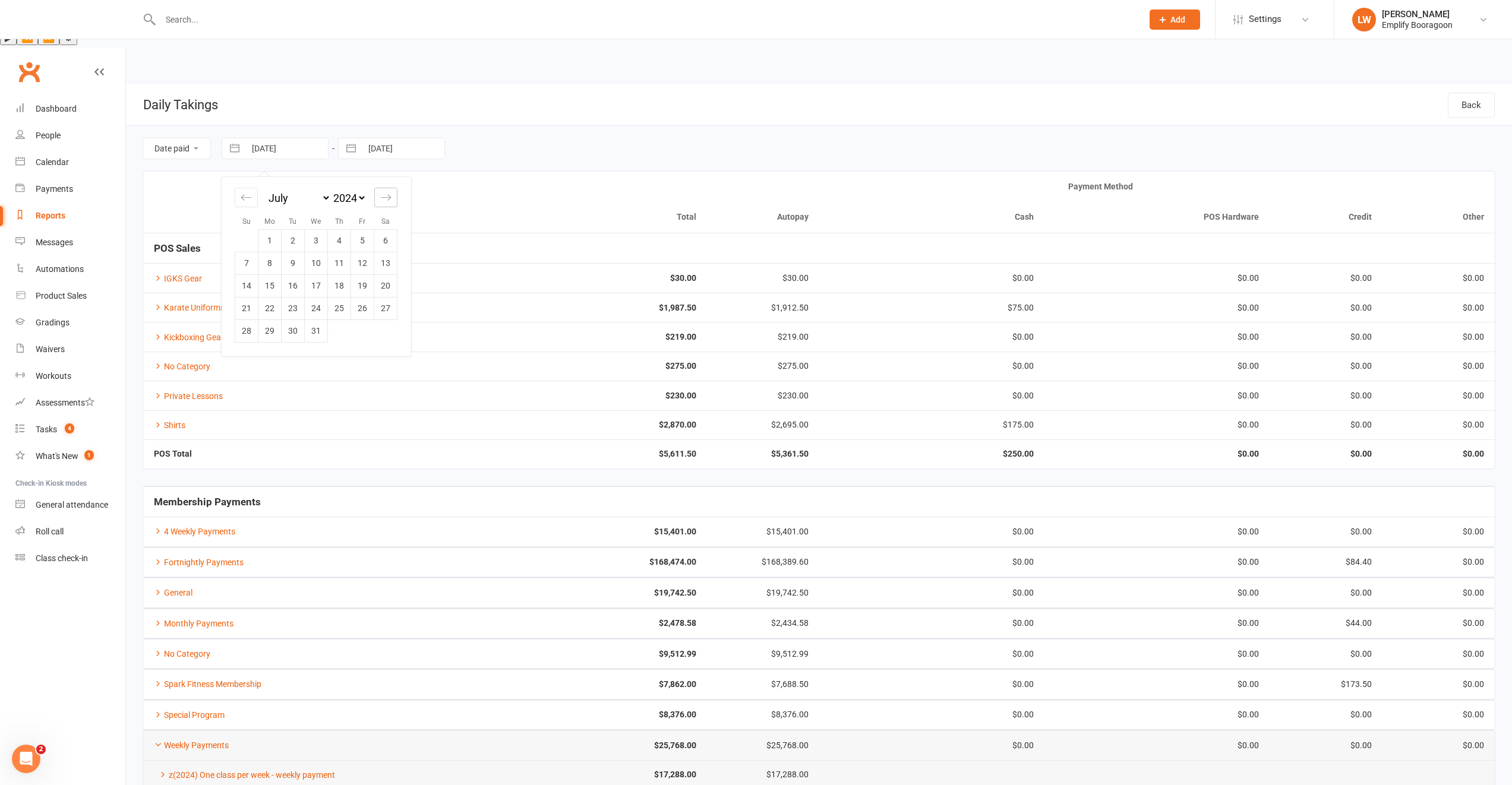
select select "11"
select select "2024"
click at [379, 188] on div "Move forward to switch to the next month." at bounding box center [386, 198] width 23 height 19
select select "2025"
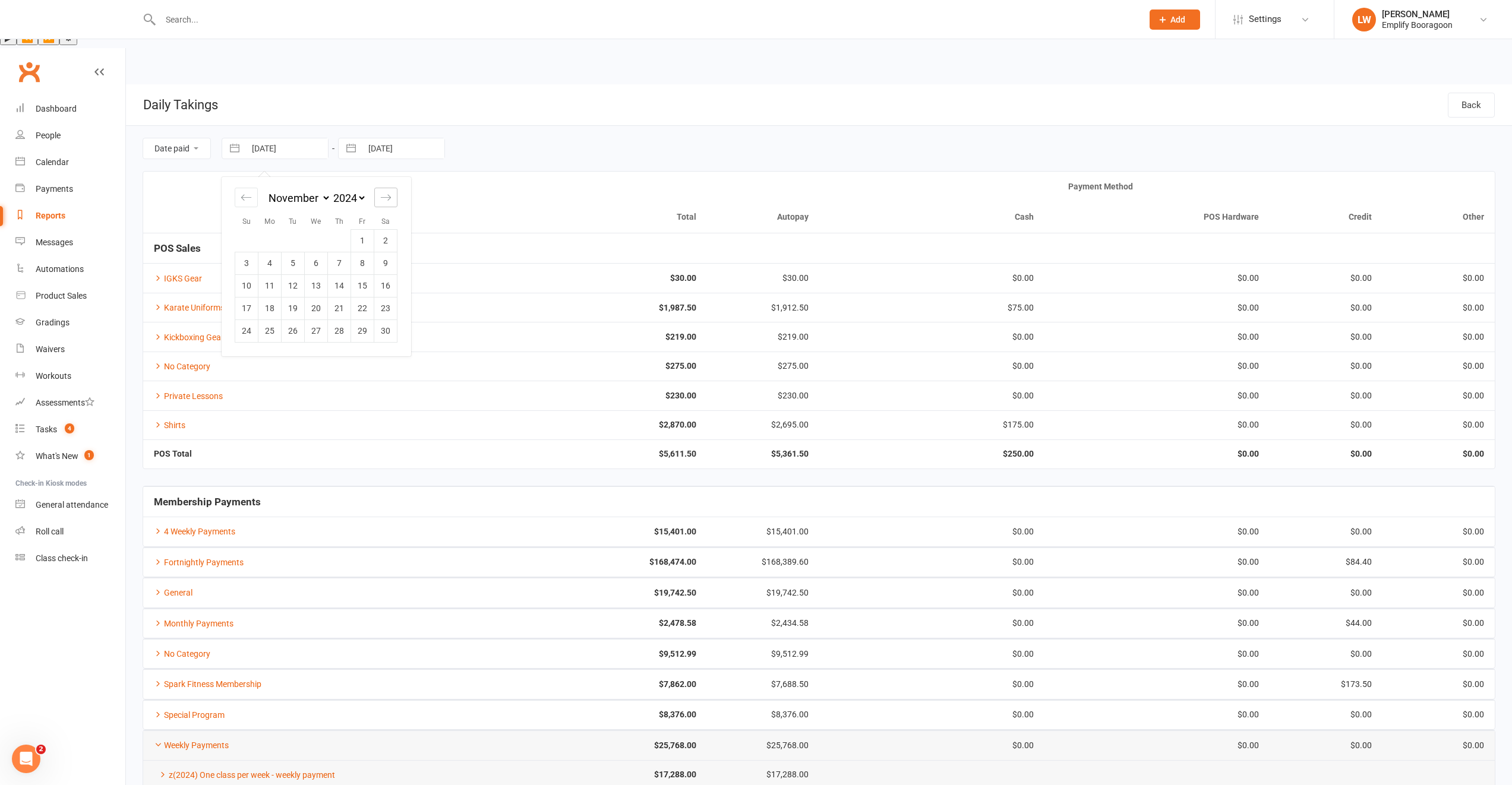
select select "1"
select select "2025"
click at [318, 230] on td "1" at bounding box center [316, 241] width 23 height 23
type input "[DATE]"
click at [396, 139] on input "[DATE]" at bounding box center [404, 148] width 83 height 20
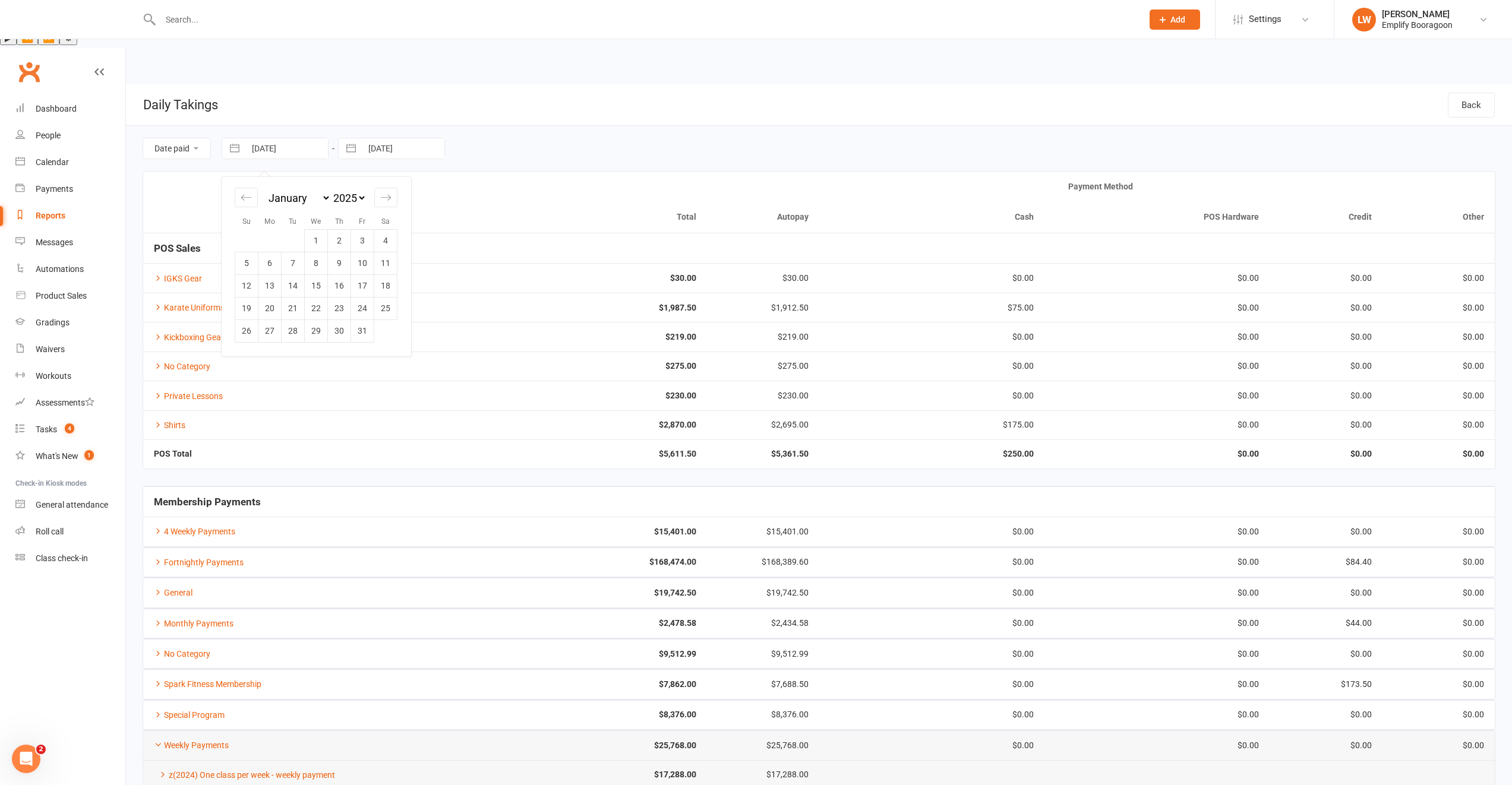
select select "10"
select select "2024"
select select "11"
select select "2024"
select select "2025"
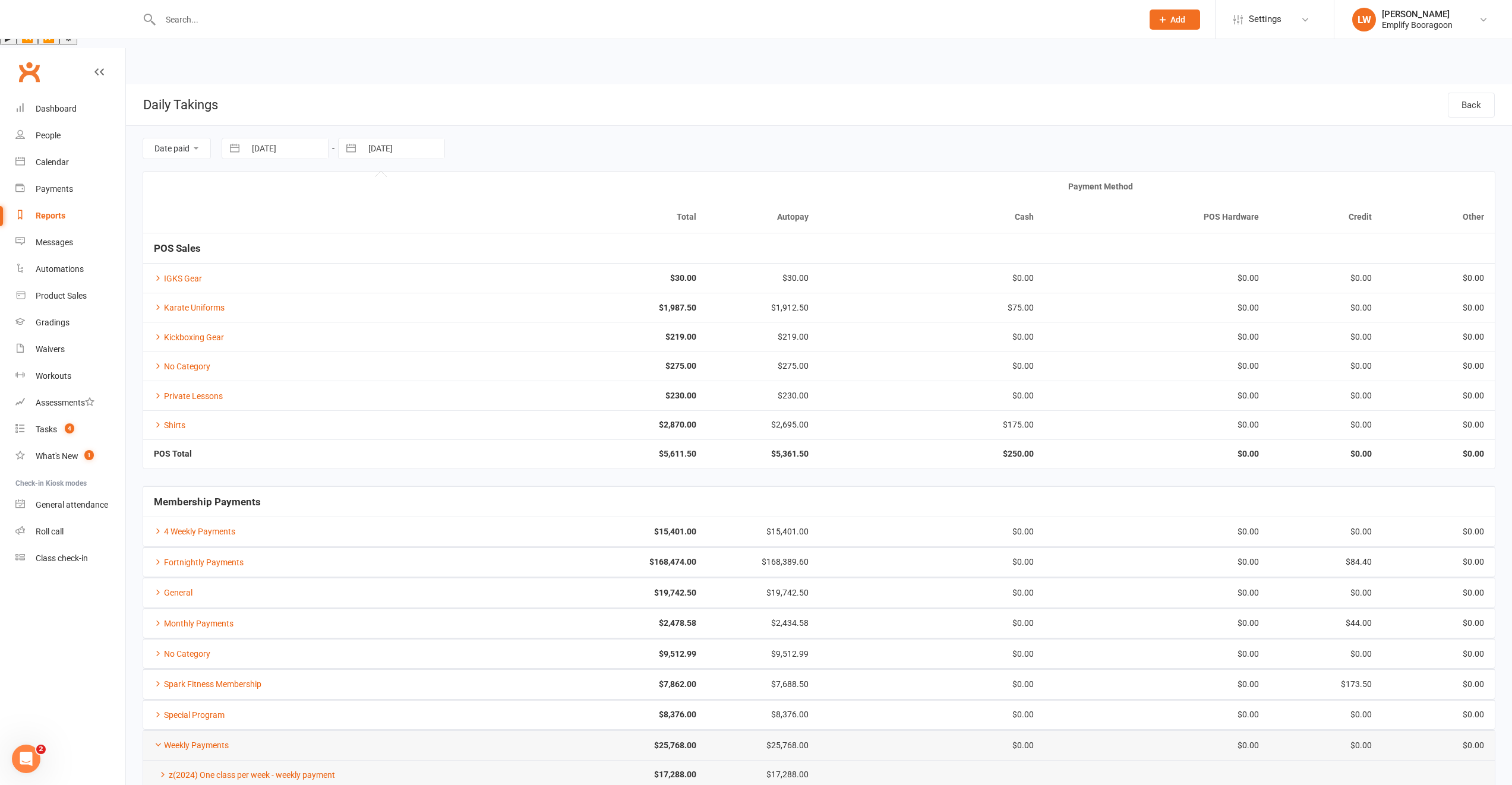
click at [376, 139] on input "[DATE]" at bounding box center [404, 148] width 83 height 20
click at [358, 139] on button "button" at bounding box center [351, 148] width 21 height 20
click at [351, 139] on button "button" at bounding box center [351, 148] width 21 height 20
click at [348, 139] on button "button" at bounding box center [351, 148] width 21 height 20
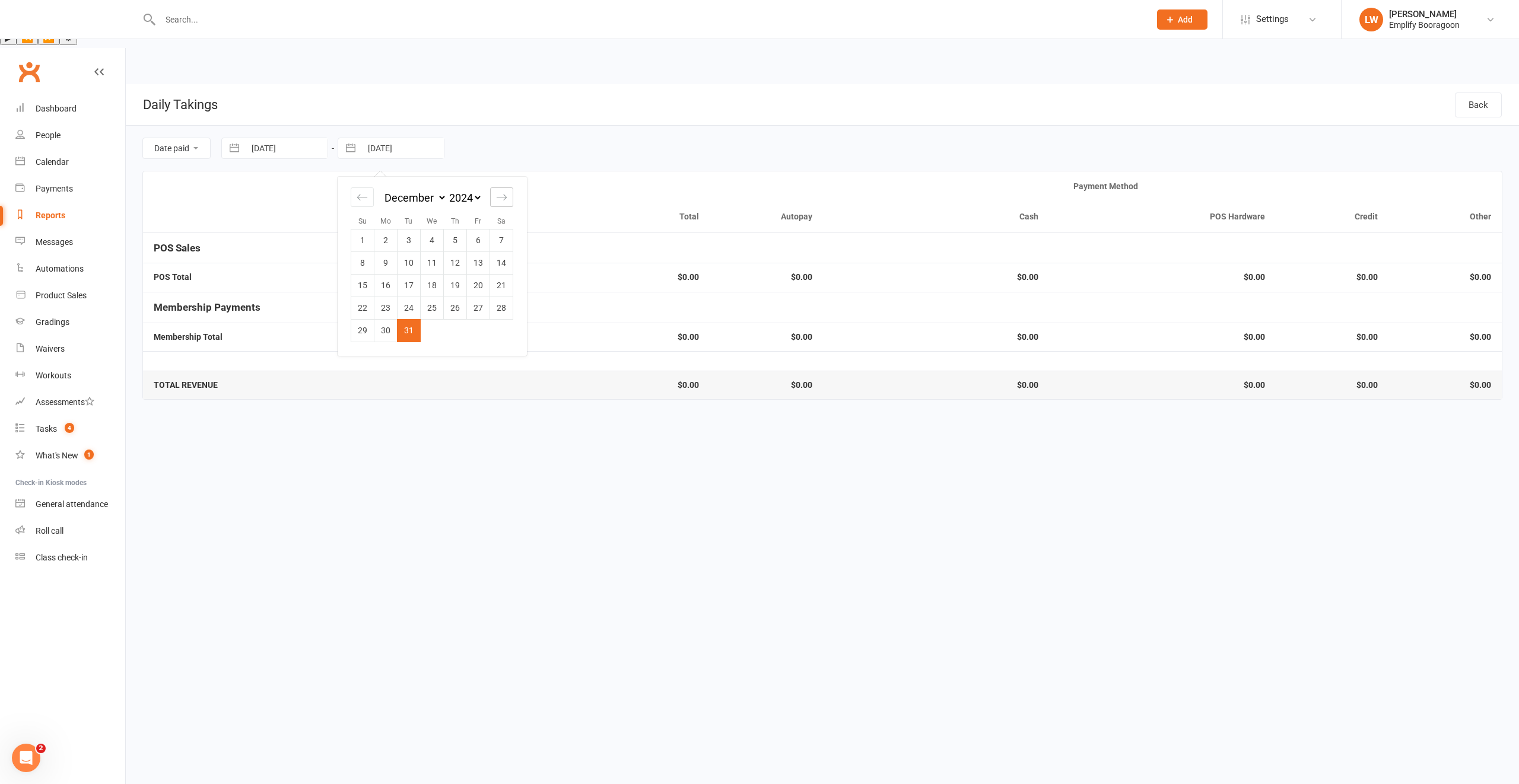
click at [504, 191] on icon "Move forward to switch to the next month." at bounding box center [501, 197] width 11 height 11
select select "1"
select select "2025"
select select "2"
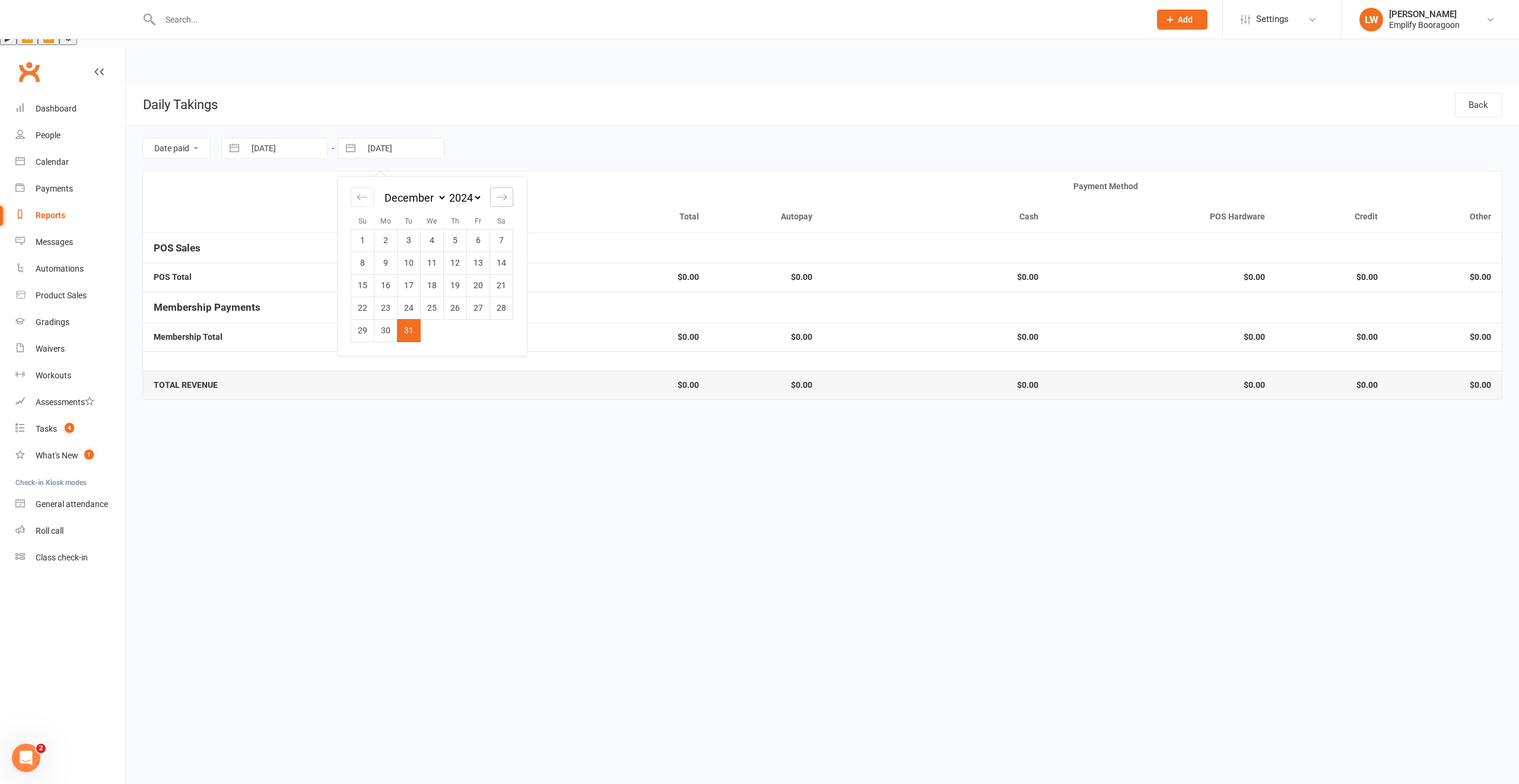
select select "2025"
click at [503, 191] on icon "Move forward to switch to the next month." at bounding box center [501, 197] width 11 height 11
select select "3"
select select "2025"
click at [503, 191] on icon "Move forward to switch to the next month." at bounding box center [501, 197] width 11 height 11
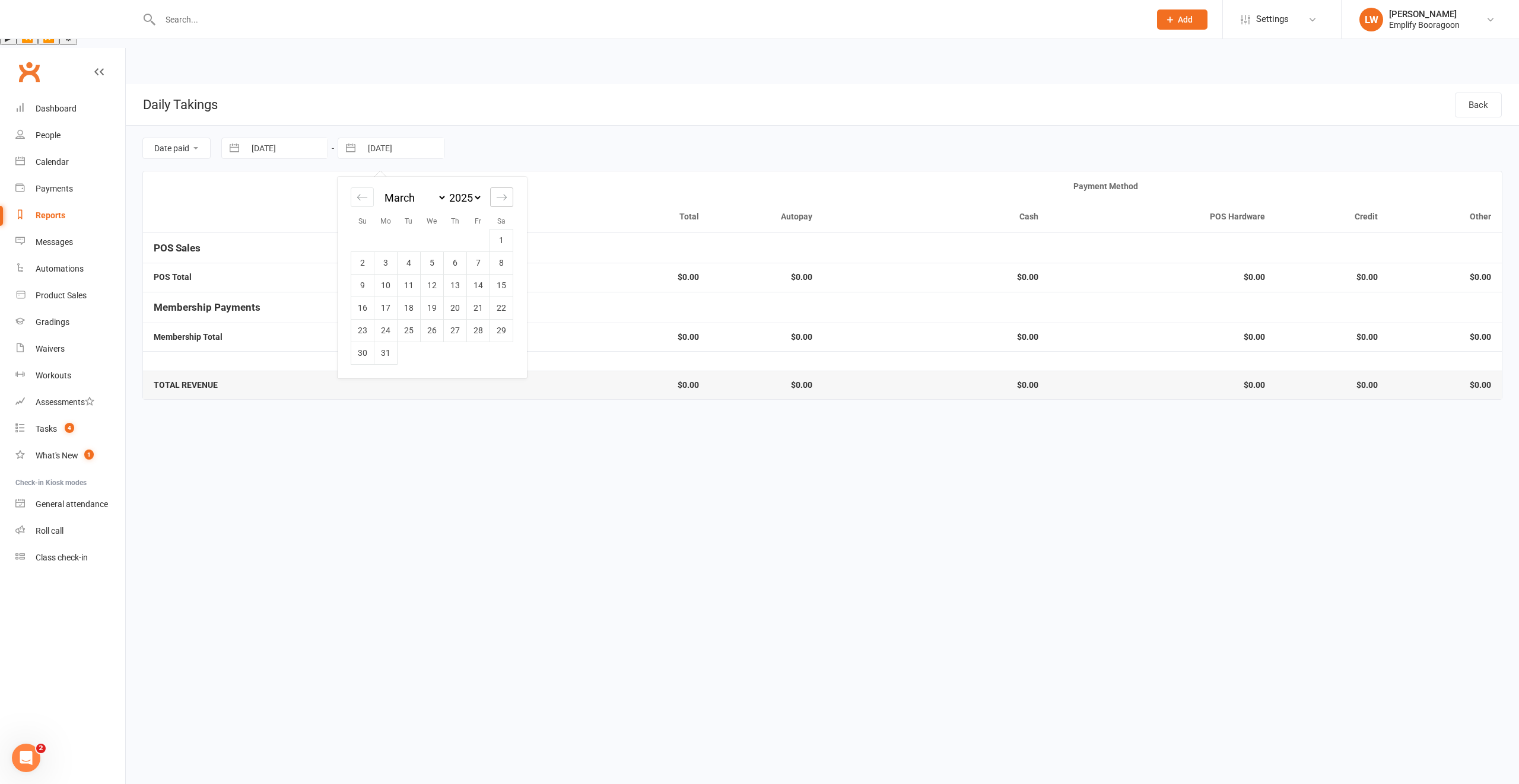
click at [503, 191] on icon "Move forward to switch to the next month." at bounding box center [501, 197] width 11 height 11
select select "4"
select select "2025"
select select "5"
select select "2025"
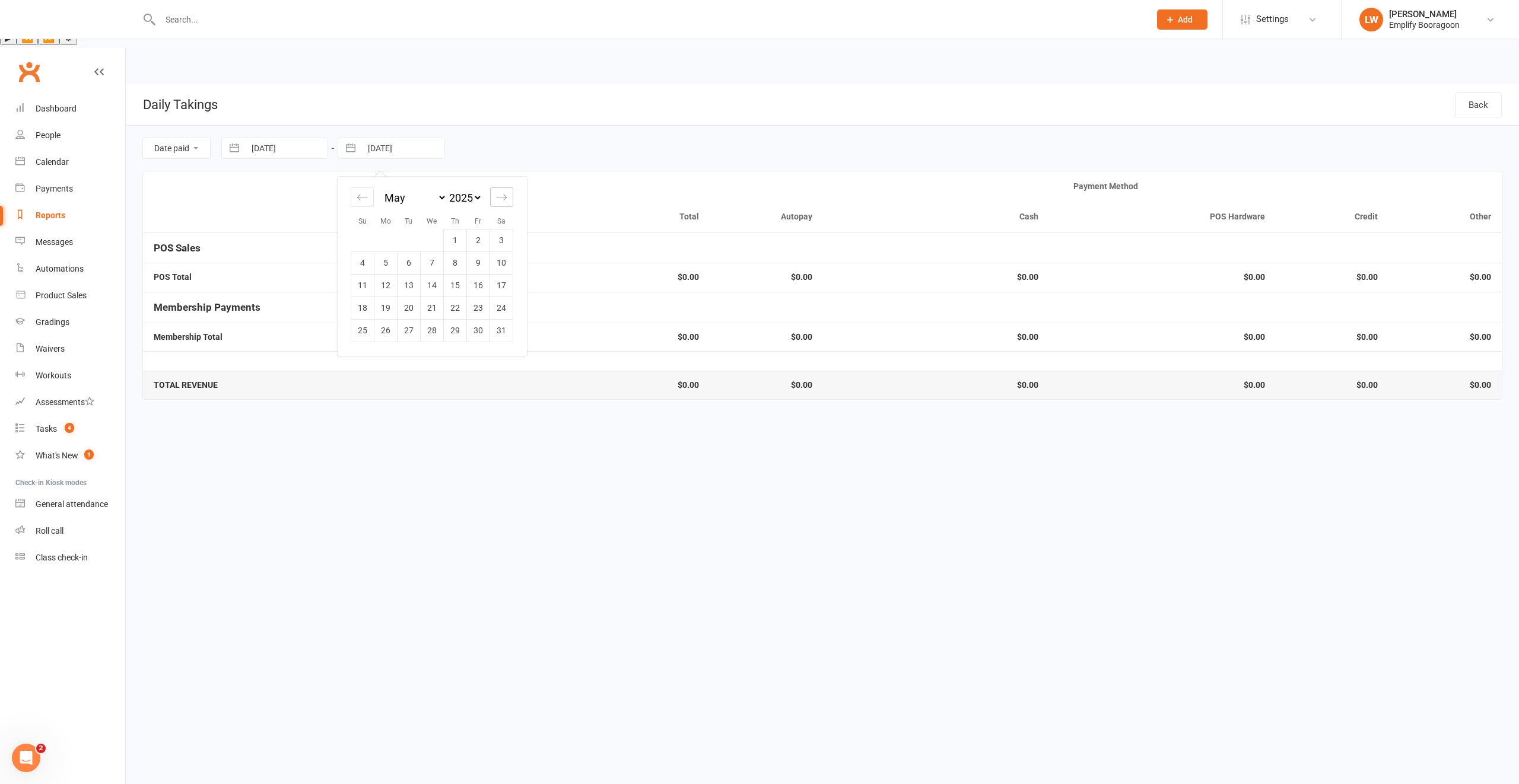
click at [503, 191] on icon "Move forward to switch to the next month." at bounding box center [501, 197] width 11 height 11
select select "6"
select select "2025"
click at [503, 191] on icon "Move forward to switch to the next month." at bounding box center [501, 197] width 11 height 11
select select "7"
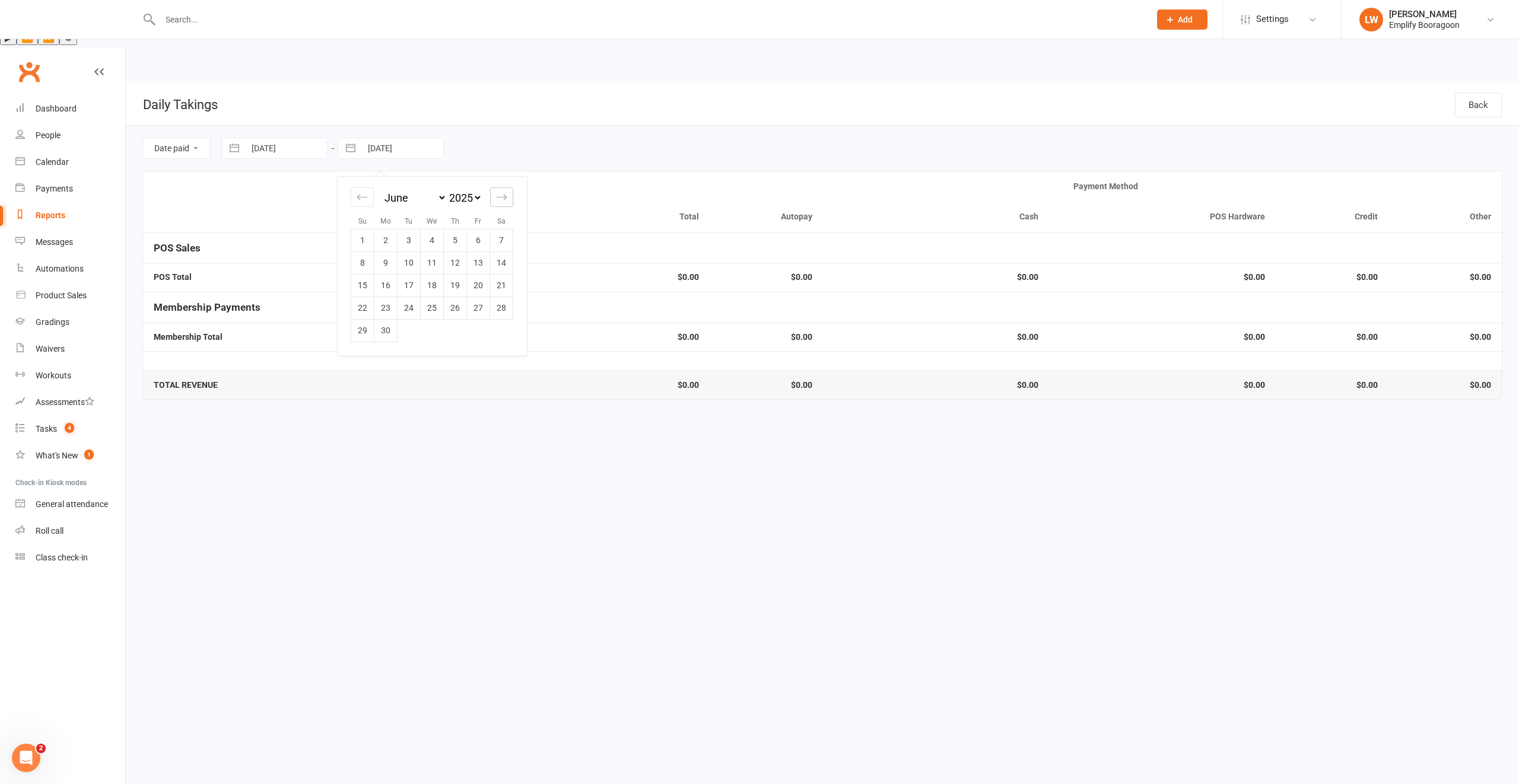
select select "2025"
click at [501, 191] on icon "Move forward to switch to the next month." at bounding box center [501, 197] width 11 height 11
click at [500, 191] on icon "Move forward to switch to the next month." at bounding box center [501, 197] width 11 height 11
select select "8"
select select "2025"
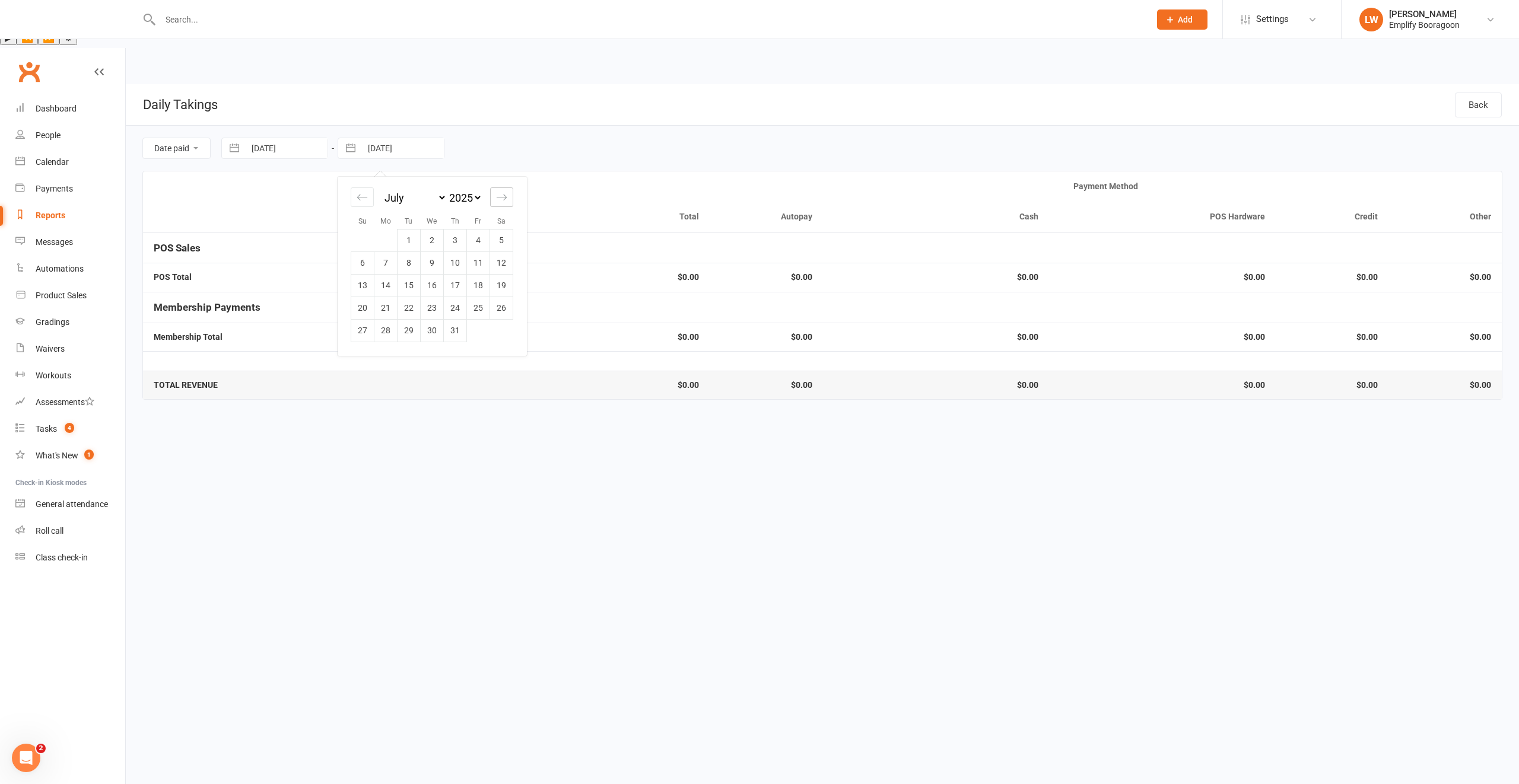
select select "9"
select select "2025"
click at [500, 191] on icon "Move forward to switch to the next month." at bounding box center [501, 197] width 11 height 11
select select "10"
select select "2025"
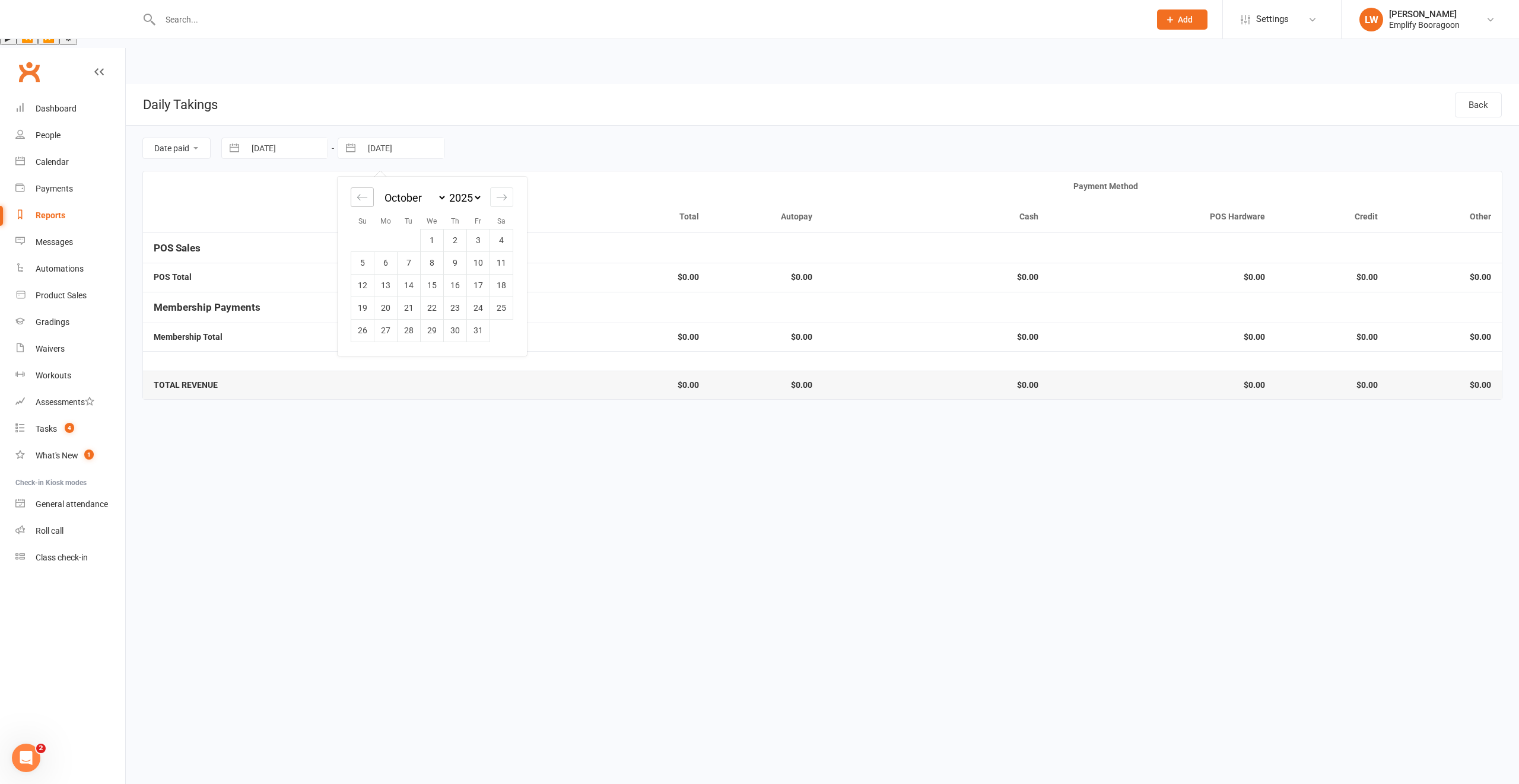
click at [370, 188] on div "Move backward to switch to the previous month." at bounding box center [363, 198] width 23 height 19
select select "7"
select select "2025"
click at [461, 251] on td "11" at bounding box center [455, 263] width 23 height 23
type input "[DATE]"
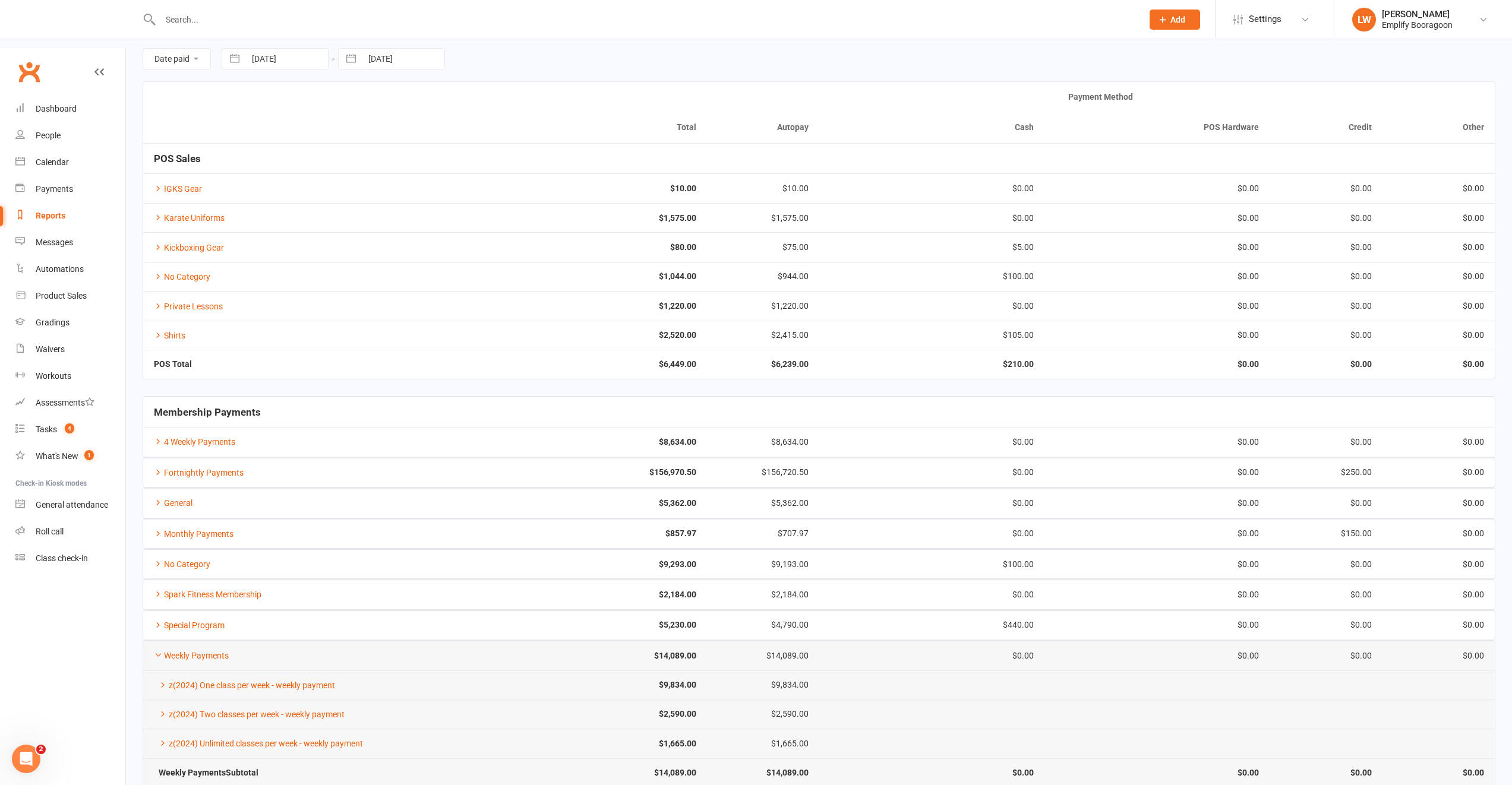
scroll to position [95, 0]
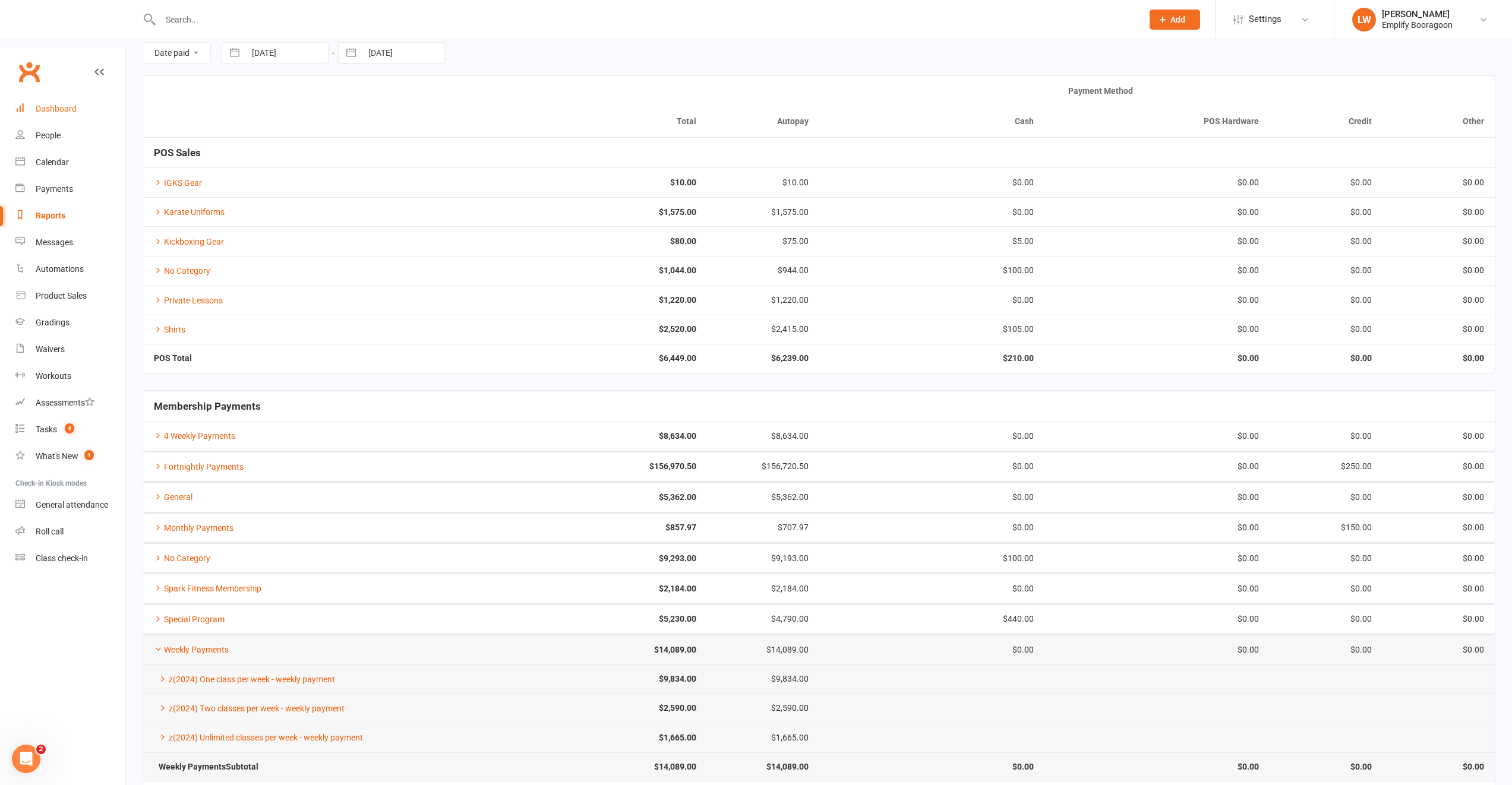
click at [41, 95] on link "Dashboard" at bounding box center [70, 109] width 110 height 26
